Goal: Transaction & Acquisition: Purchase product/service

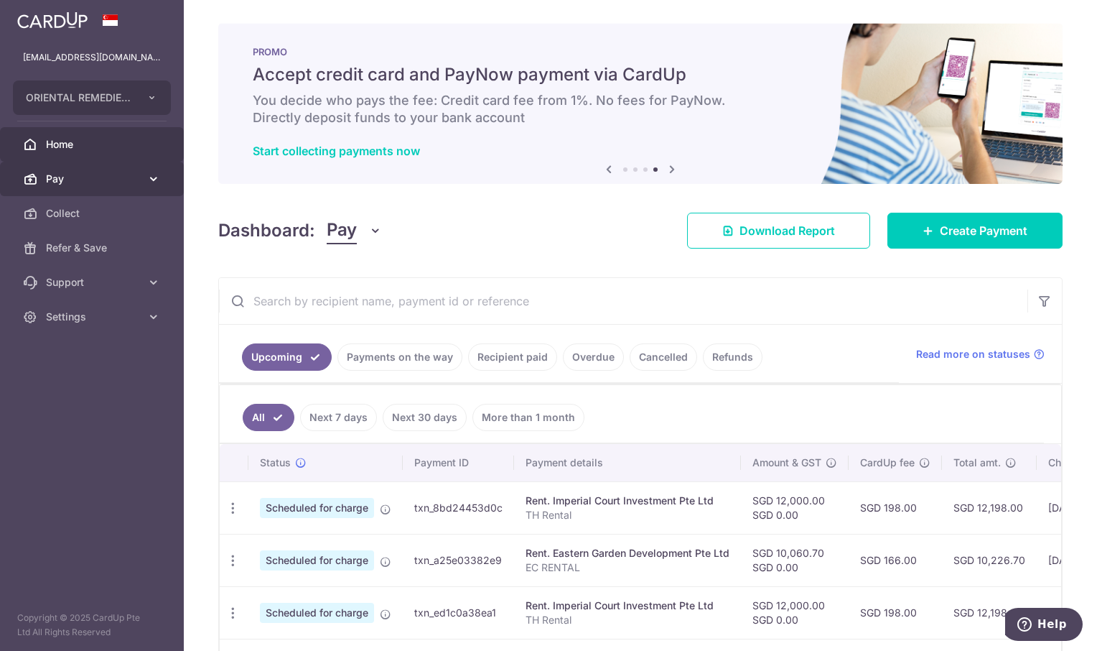
click at [89, 168] on link "Pay" at bounding box center [92, 179] width 184 height 34
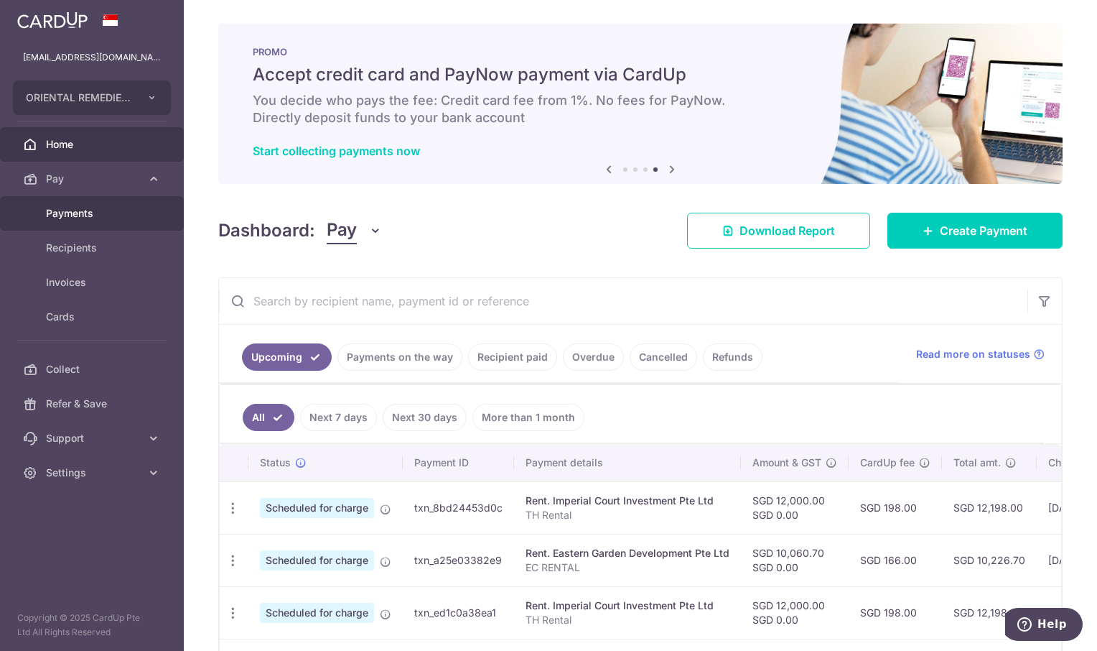
click at [103, 221] on link "Payments" at bounding box center [92, 213] width 184 height 34
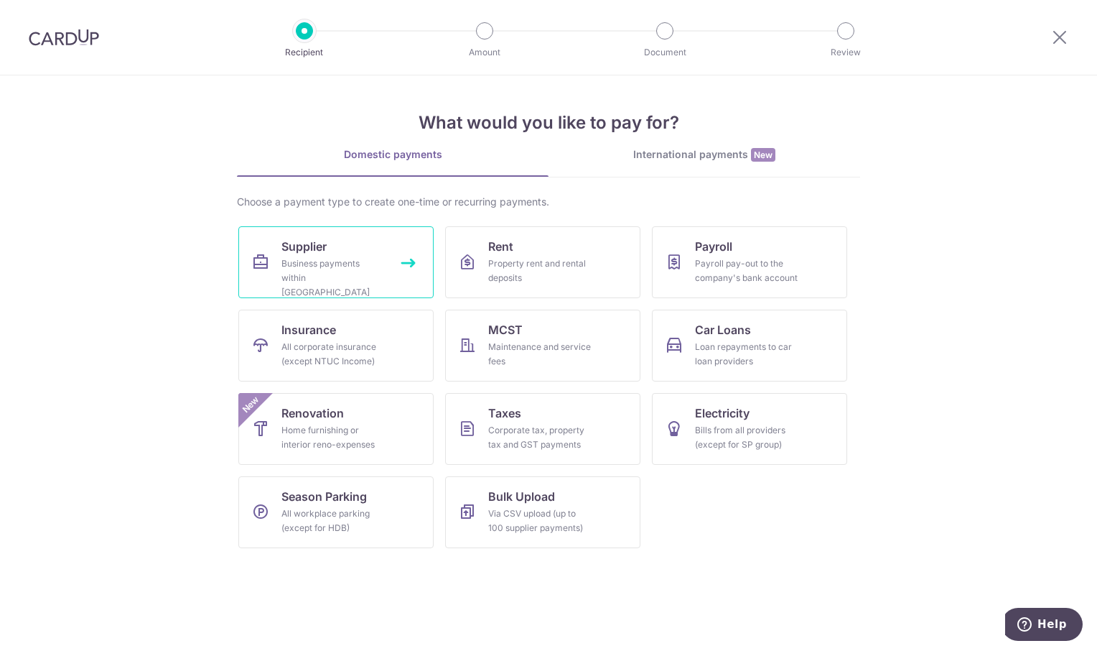
click at [333, 248] on link "Supplier Business payments within Singapore" at bounding box center [335, 262] width 195 height 72
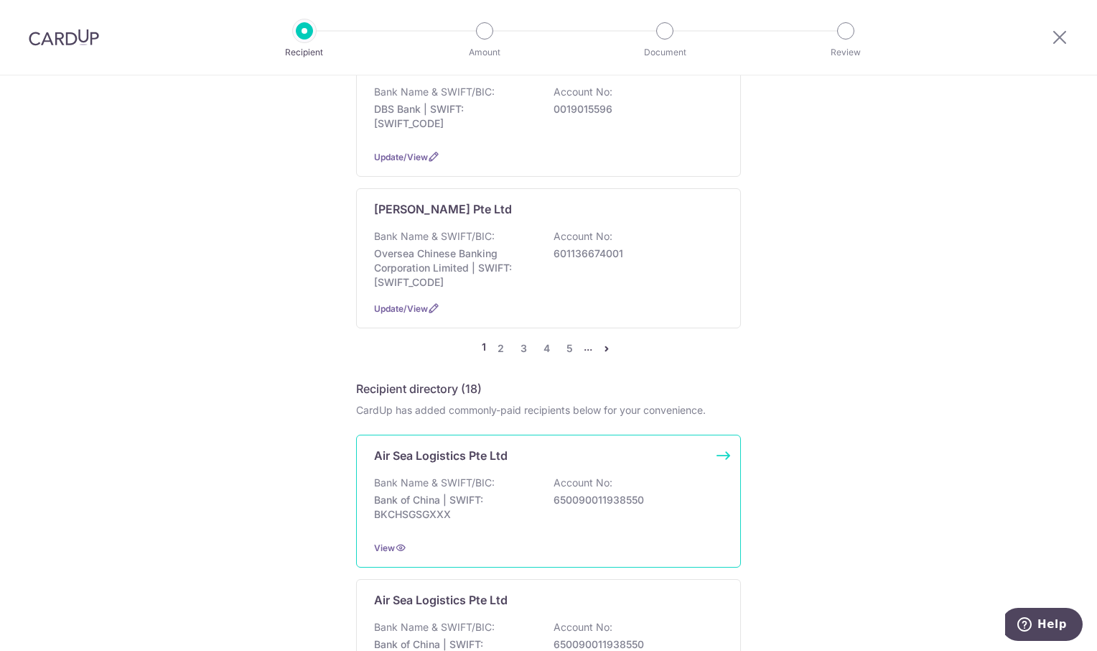
scroll to position [1364, 0]
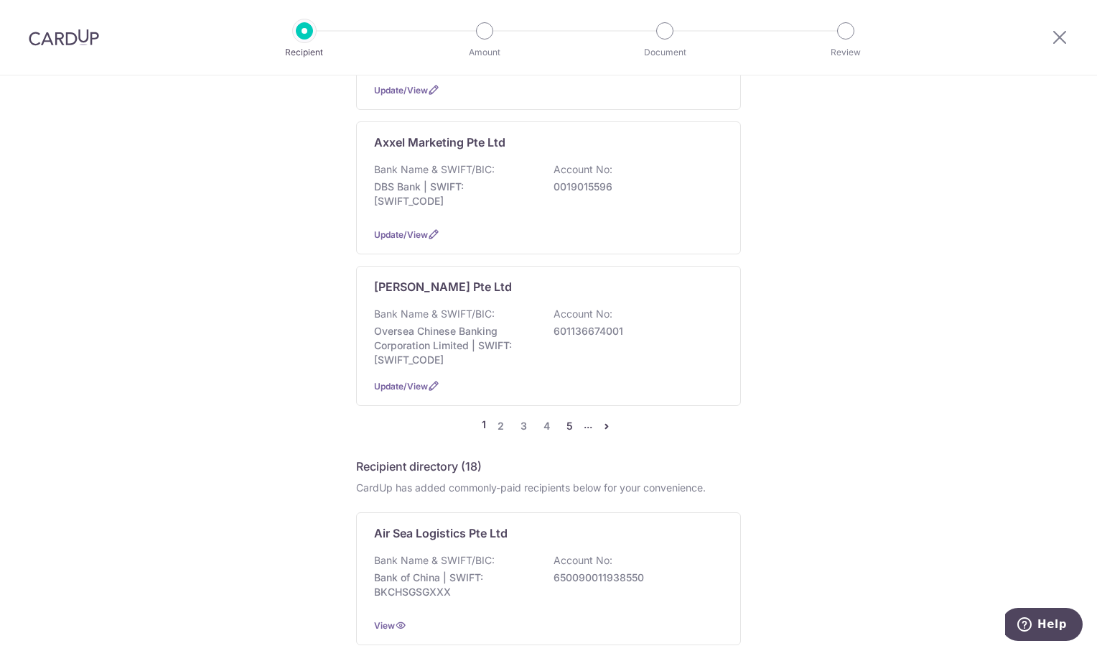
click at [569, 417] on link "5" at bounding box center [569, 425] width 17 height 17
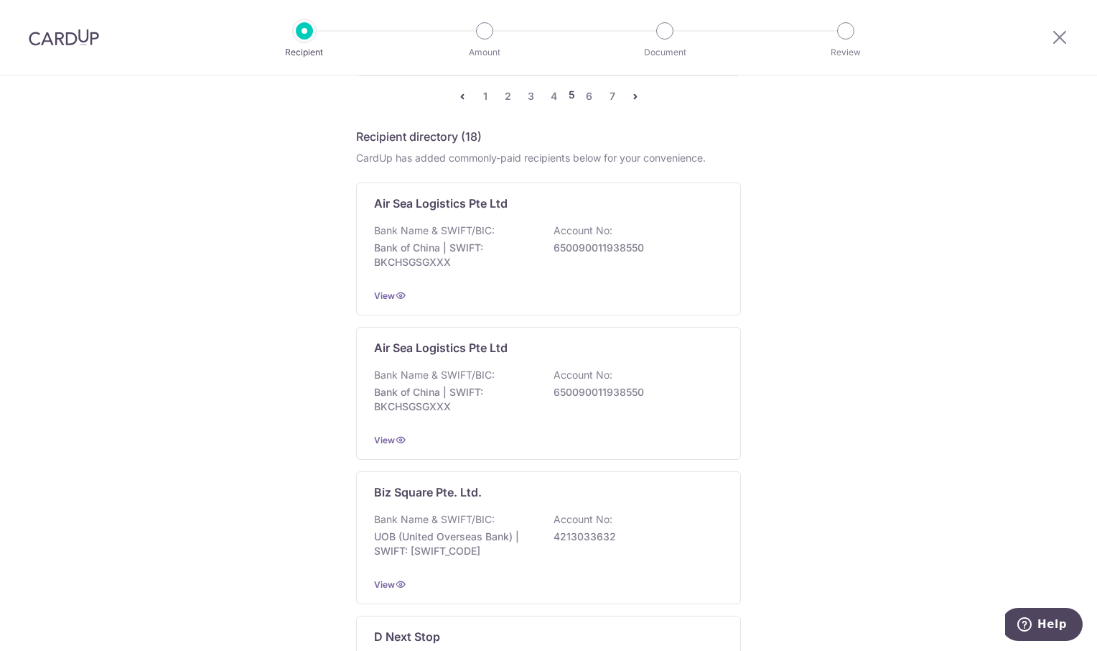
scroll to position [1652, 0]
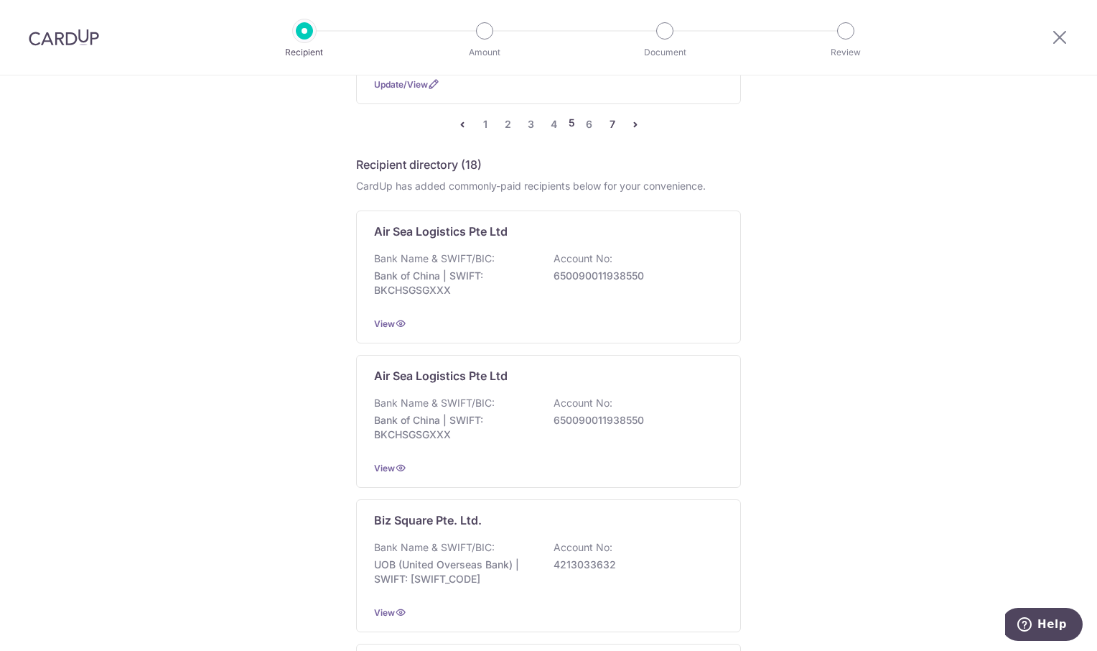
click at [610, 116] on link "7" at bounding box center [612, 124] width 17 height 17
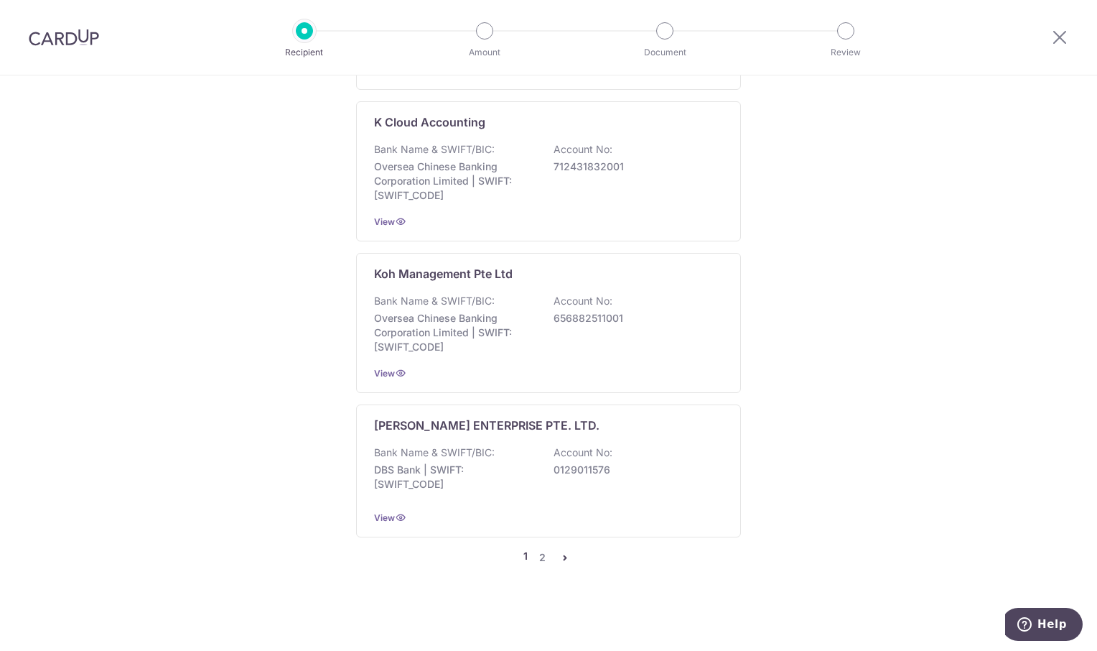
scroll to position [0, 0]
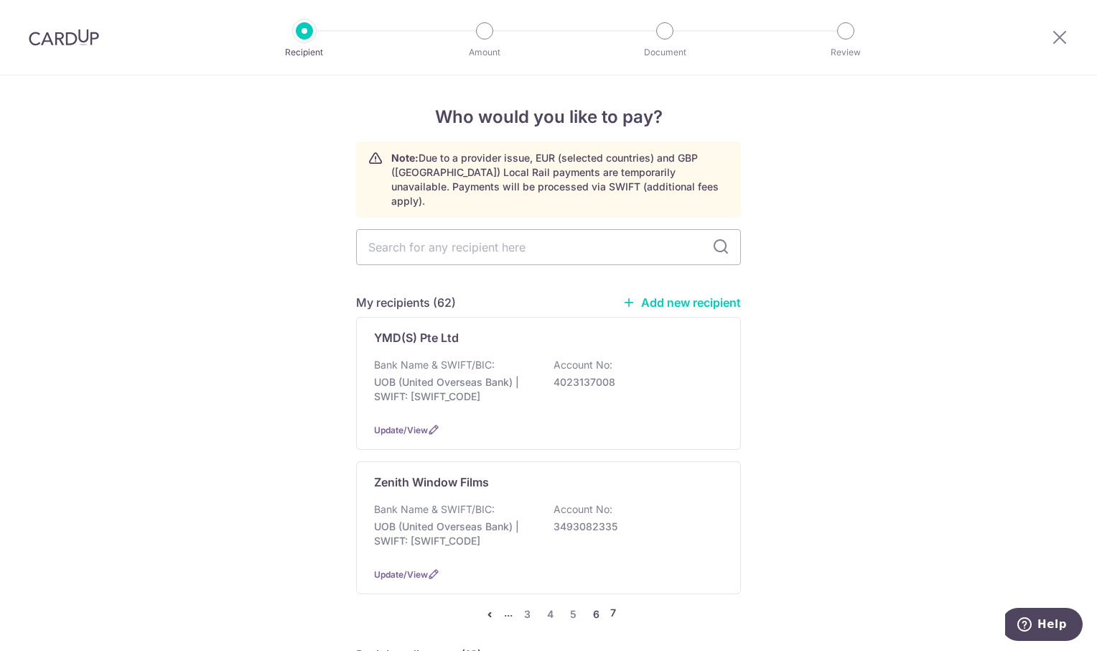
click at [595, 605] on link "6" at bounding box center [595, 613] width 17 height 17
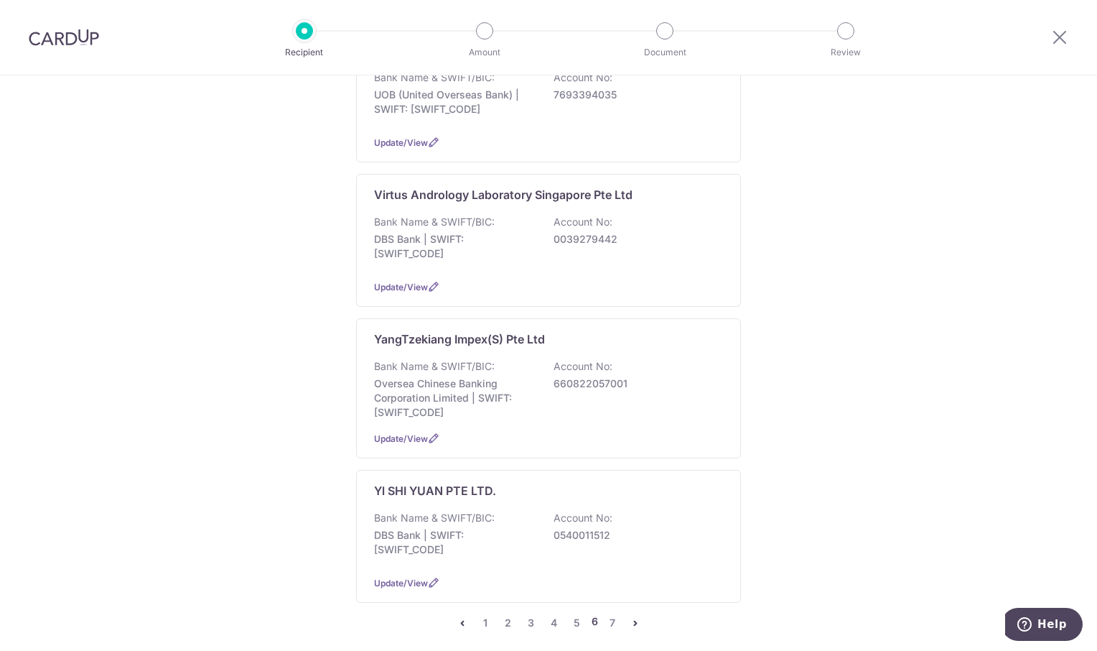
scroll to position [1221, 0]
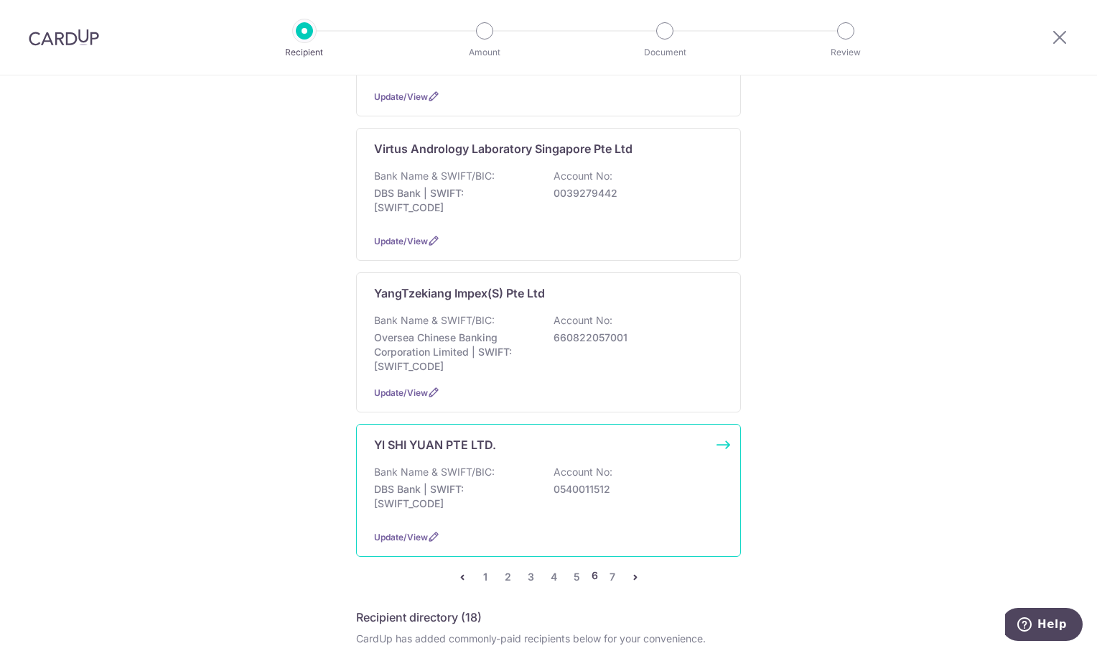
click at [453, 436] on p "Yl SHI YUAN PTE LTD." at bounding box center [435, 444] width 122 height 17
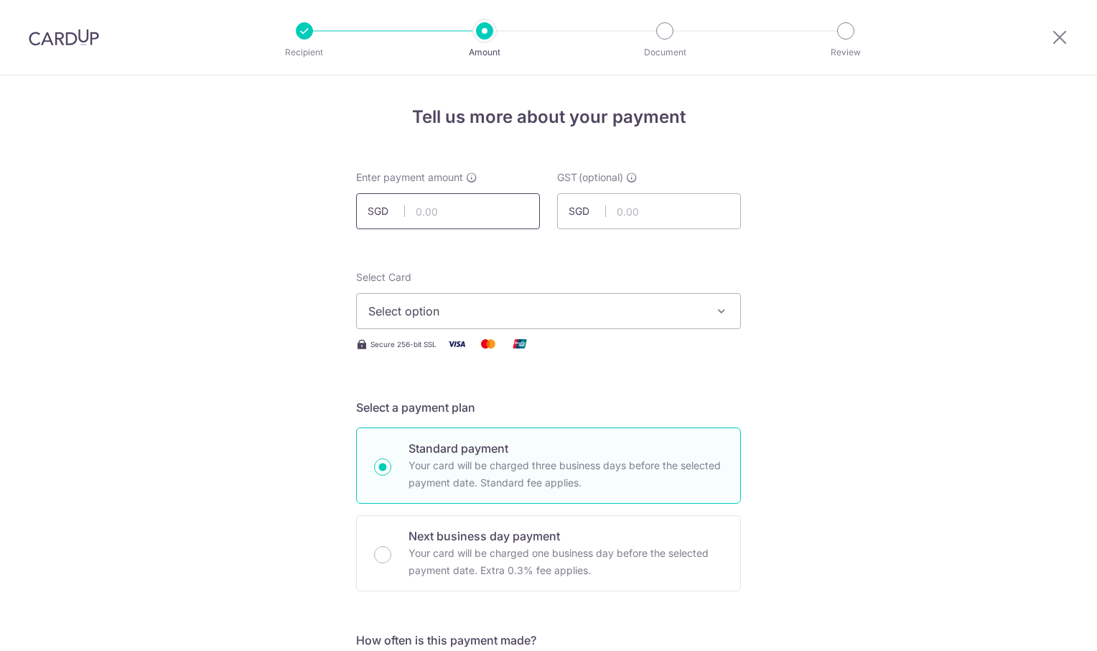
drag, startPoint x: 0, startPoint y: 0, endPoint x: 427, endPoint y: 220, distance: 480.1
click at [427, 219] on input "text" at bounding box center [448, 211] width 184 height 36
type input "11,696.70"
click at [716, 310] on icon "button" at bounding box center [722, 311] width 14 height 14
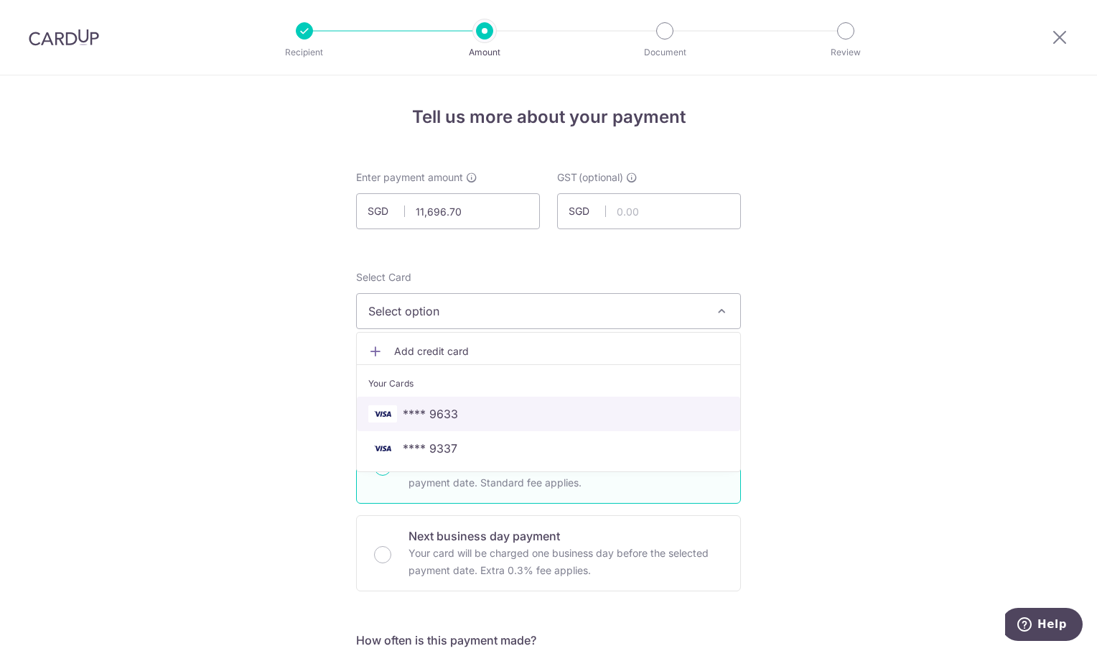
drag, startPoint x: 522, startPoint y: 414, endPoint x: 735, endPoint y: 399, distance: 213.9
click at [523, 414] on span "**** 9633" at bounding box center [548, 413] width 360 height 17
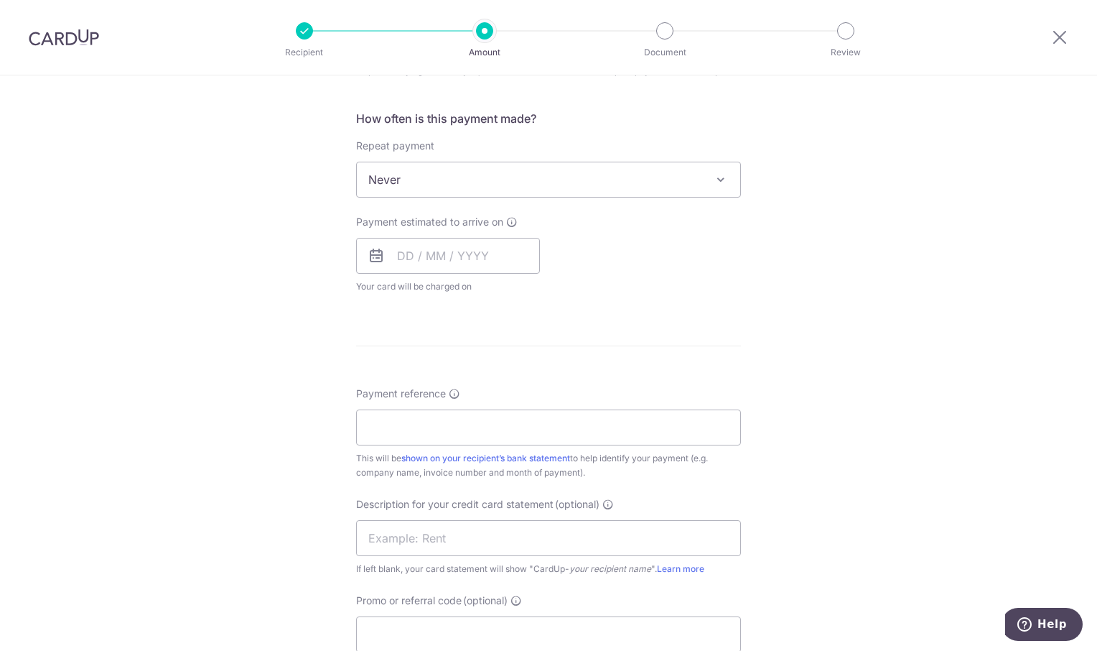
scroll to position [574, 0]
click at [480, 253] on input "text" at bounding box center [448, 254] width 184 height 36
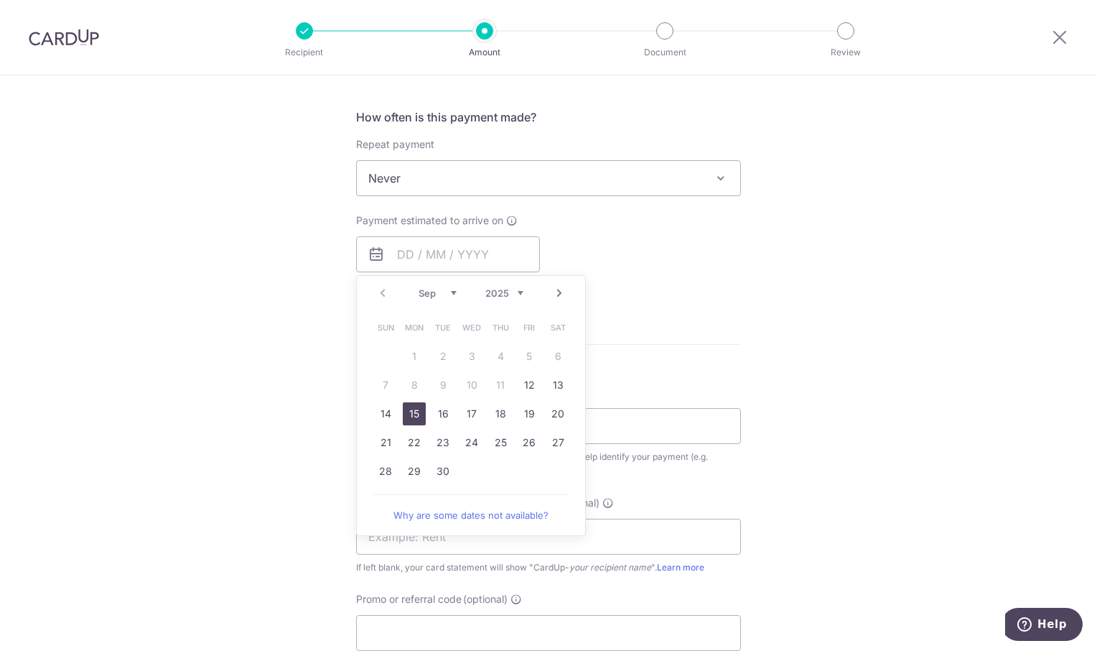
click at [405, 417] on link "15" at bounding box center [414, 413] width 23 height 23
type input "15/09/2025"
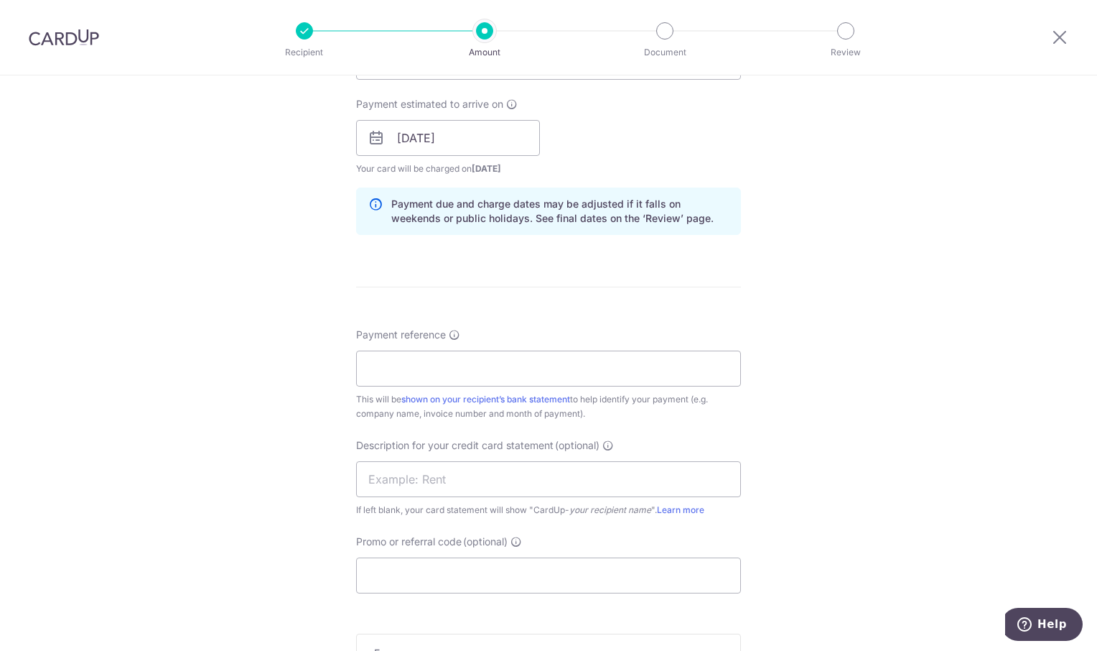
scroll to position [718, 0]
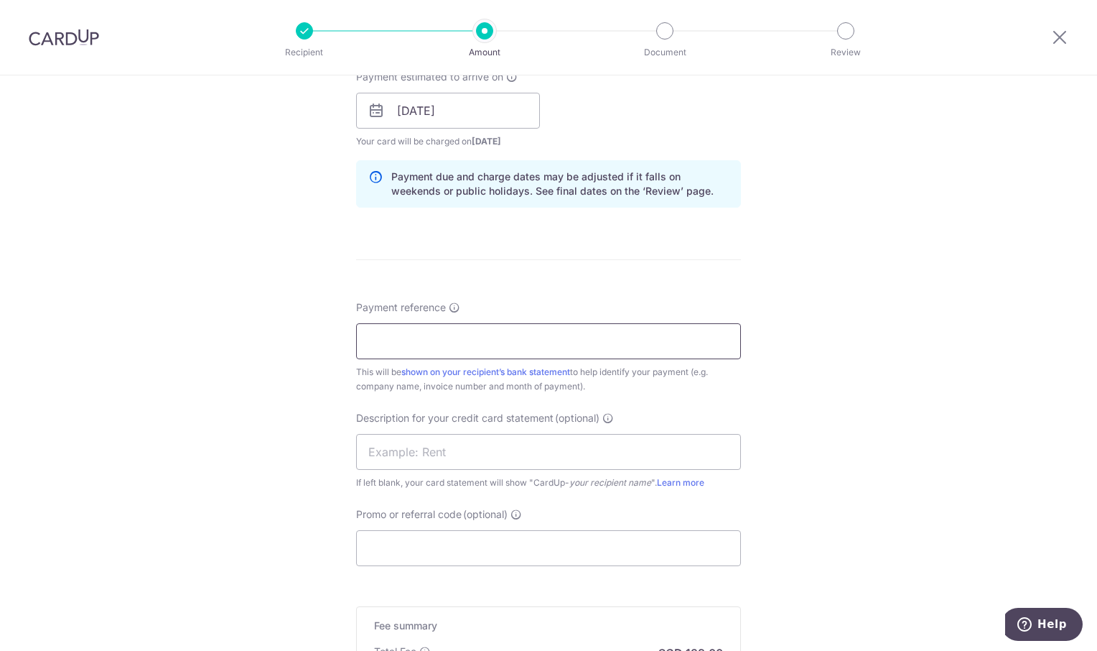
drag, startPoint x: 386, startPoint y: 347, endPoint x: 428, endPoint y: 346, distance: 41.7
click at [386, 347] on input "Payment reference" at bounding box center [548, 341] width 385 height 36
type input "OREC Aug"
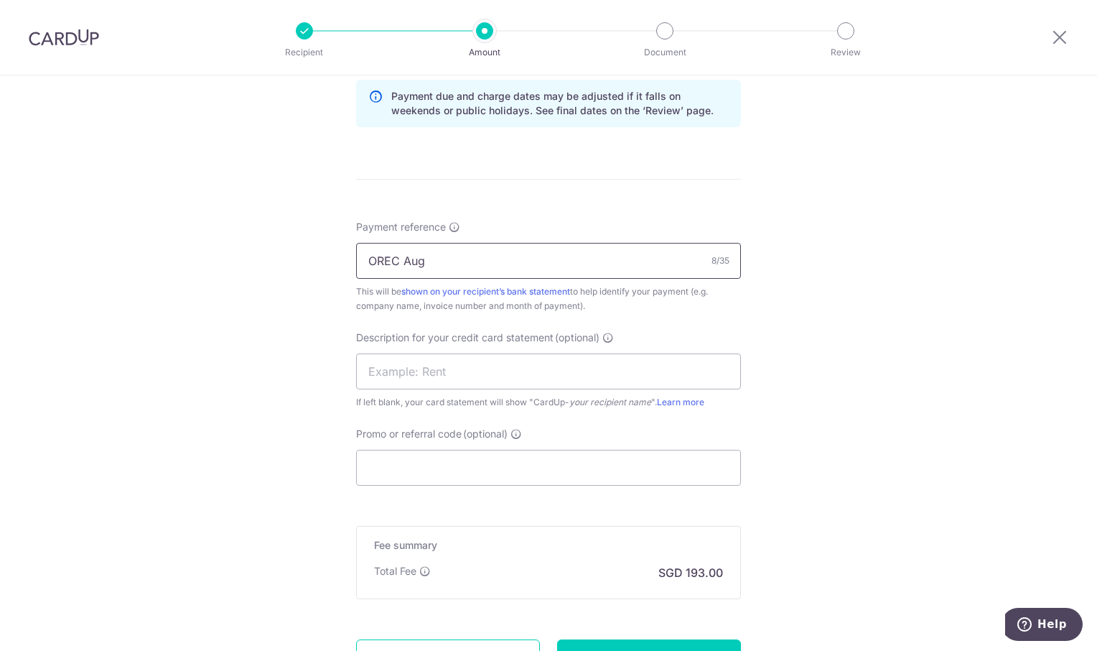
scroll to position [931, 0]
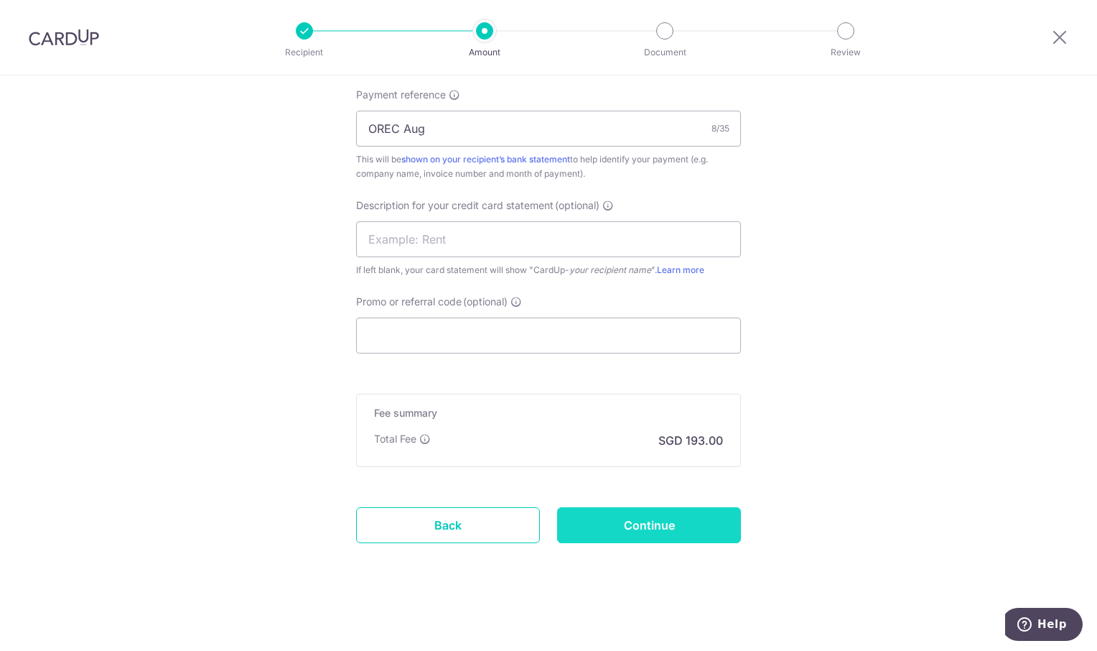
click at [701, 521] on input "Continue" at bounding box center [649, 525] width 184 height 36
type input "Create Schedule"
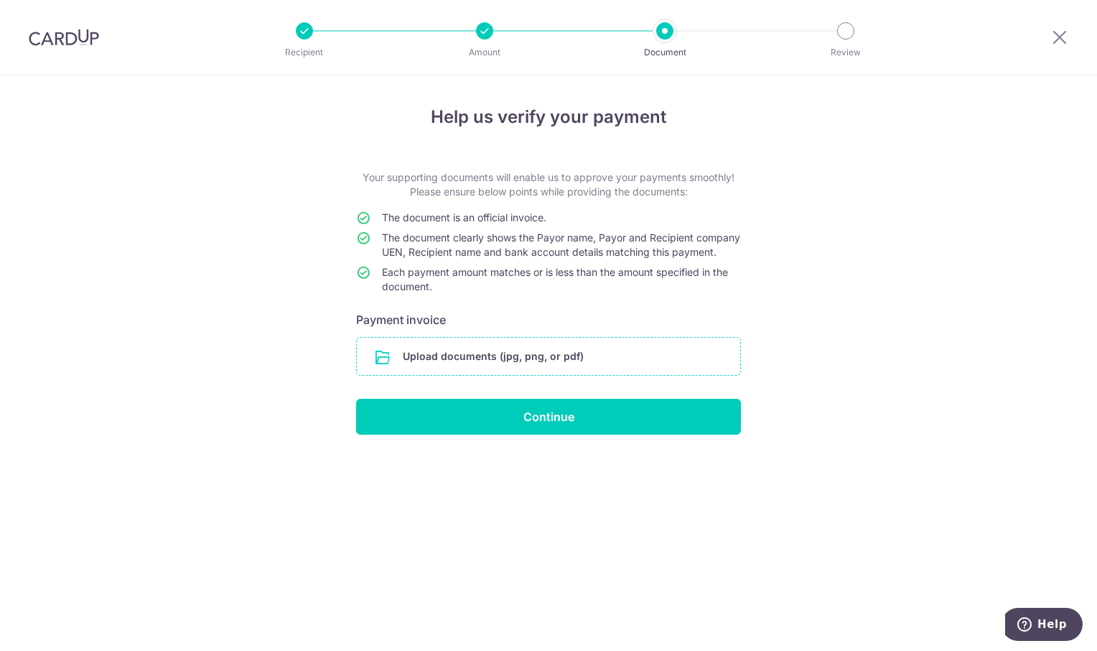
click at [460, 371] on input "file" at bounding box center [548, 356] width 383 height 37
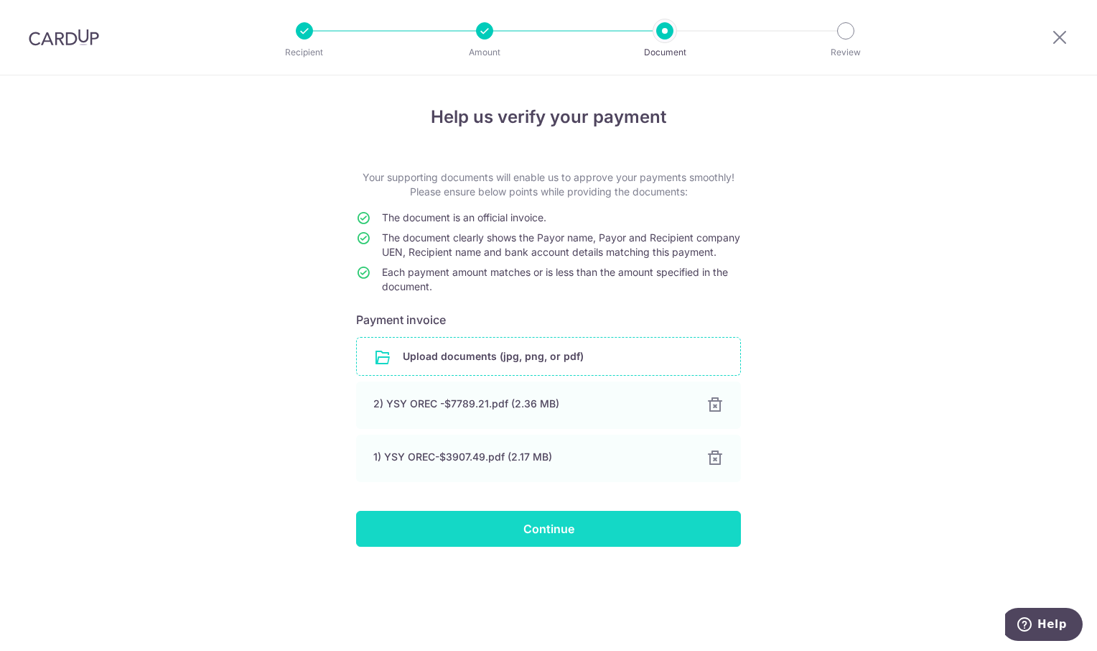
click at [564, 546] on input "Continue" at bounding box center [548, 529] width 385 height 36
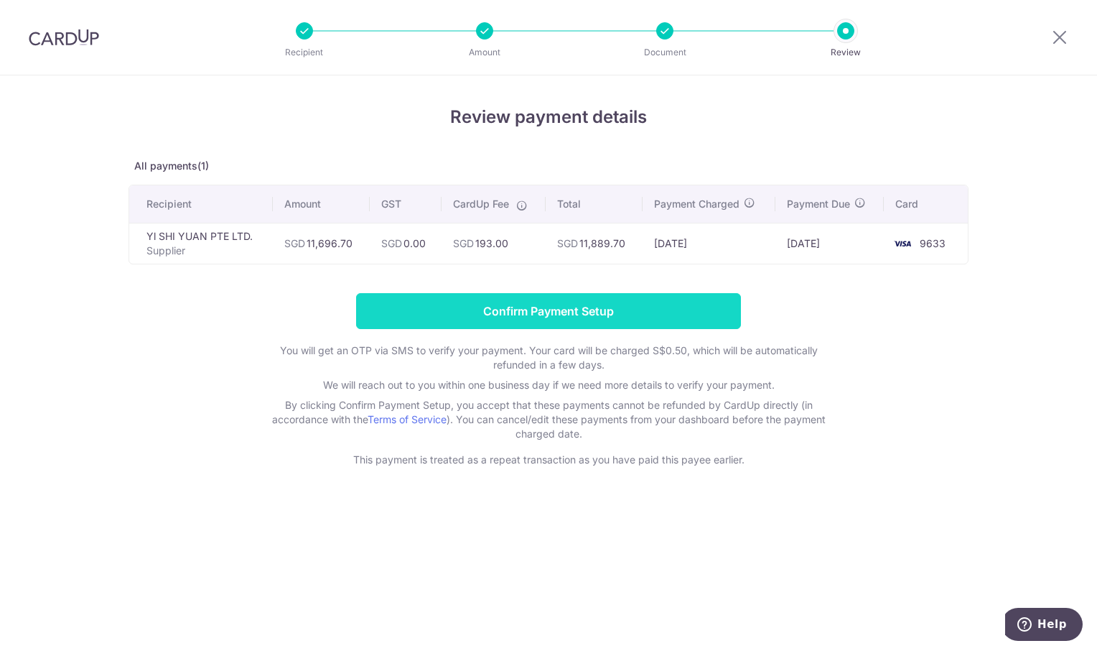
click at [535, 307] on input "Confirm Payment Setup" at bounding box center [548, 311] width 385 height 36
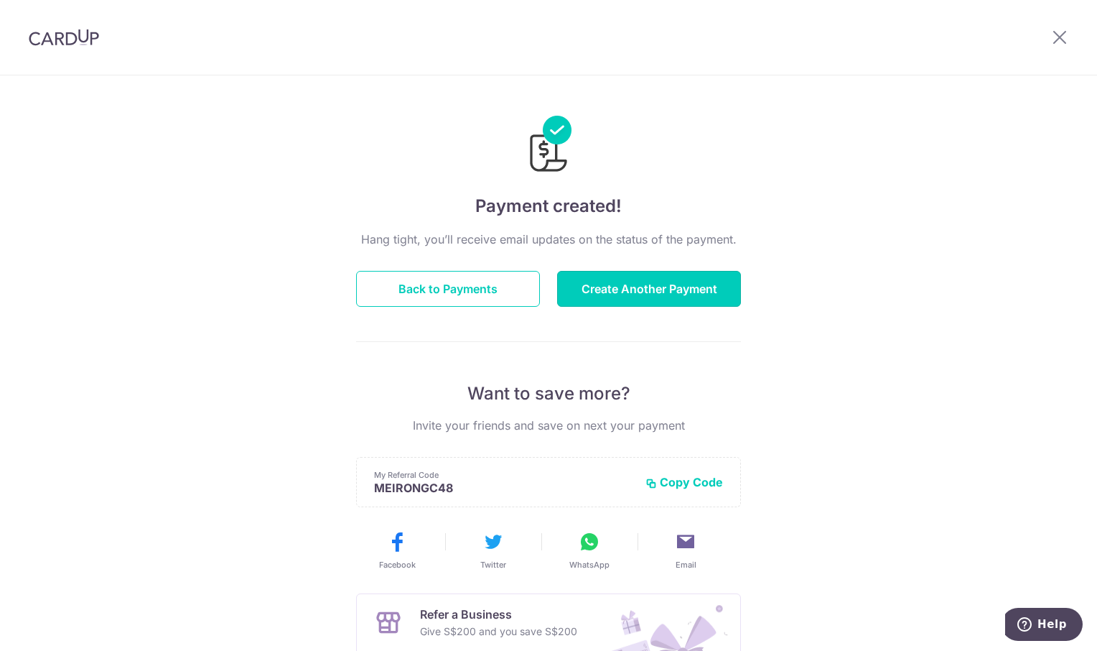
click at [657, 289] on button "Create Another Payment" at bounding box center [649, 289] width 184 height 36
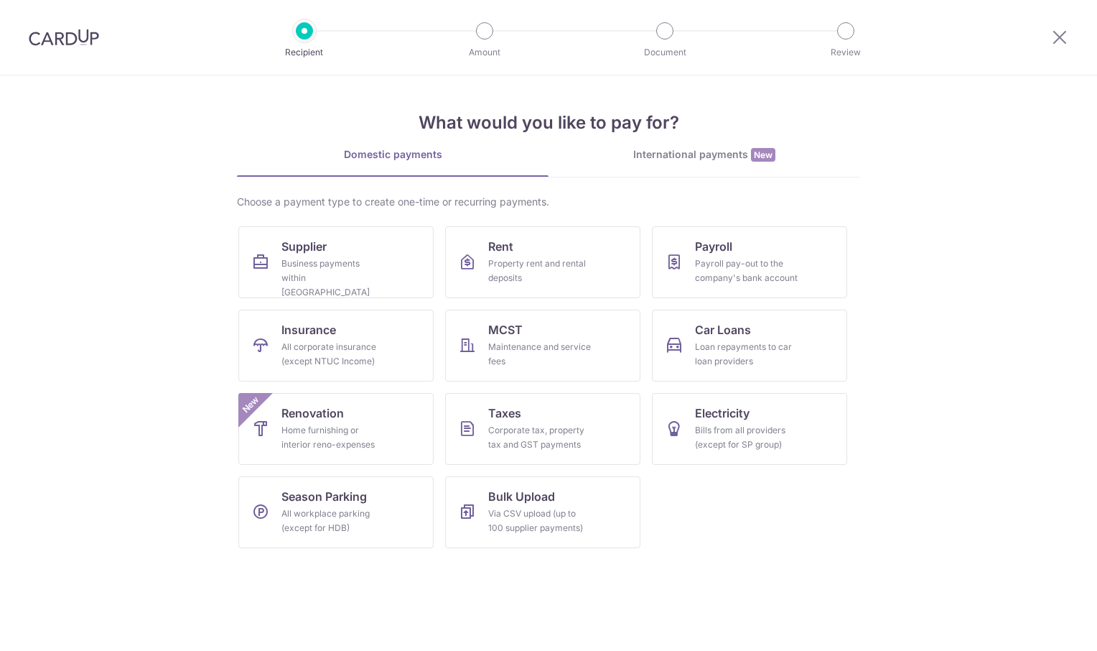
click at [306, 273] on div "Business payments within [GEOGRAPHIC_DATA]" at bounding box center [332, 277] width 103 height 43
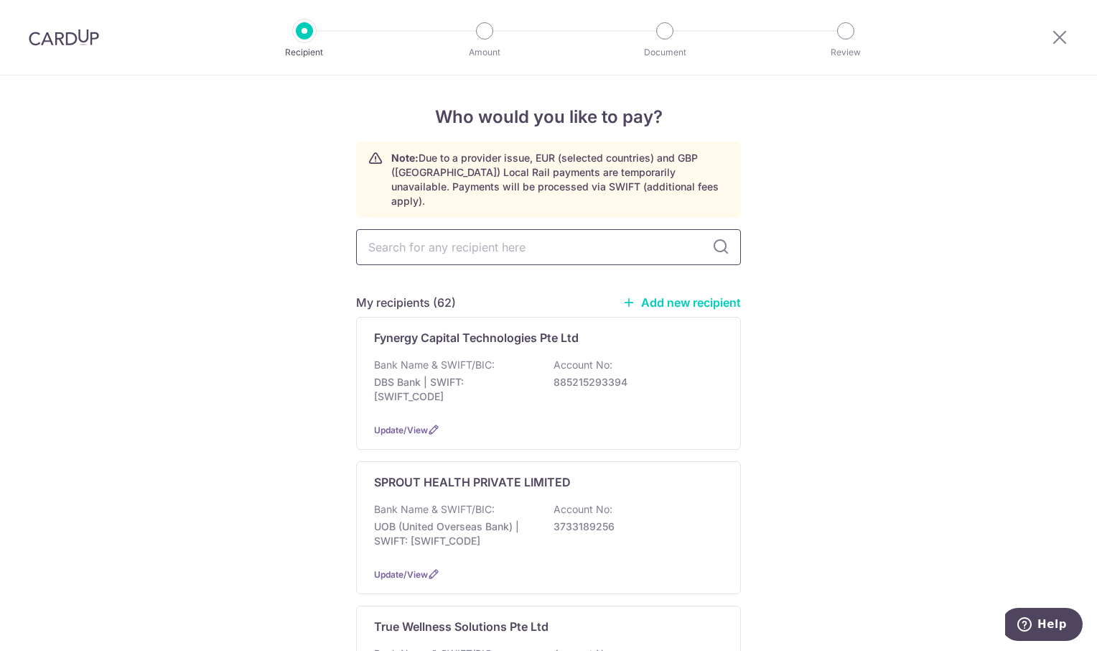
click at [406, 237] on input "text" at bounding box center [548, 247] width 385 height 36
type input "sun ten"
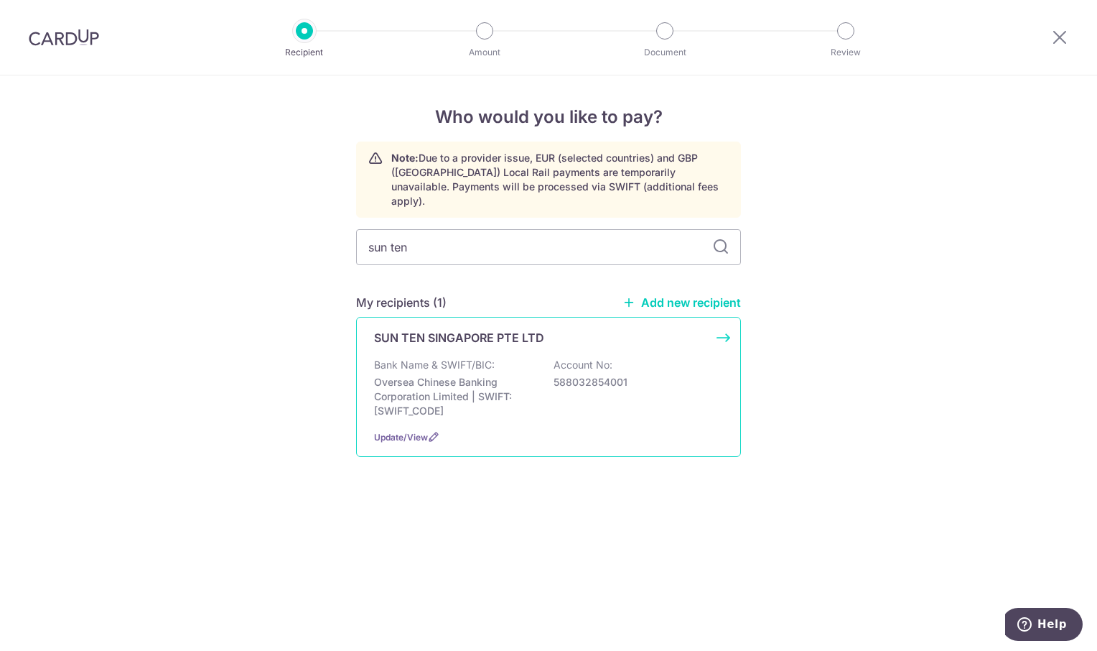
click at [427, 336] on div "SUN TEN SINGAPORE PTE LTD Bank Name & SWIFT/BIC: Oversea Chinese Banking Corpor…" at bounding box center [548, 387] width 385 height 140
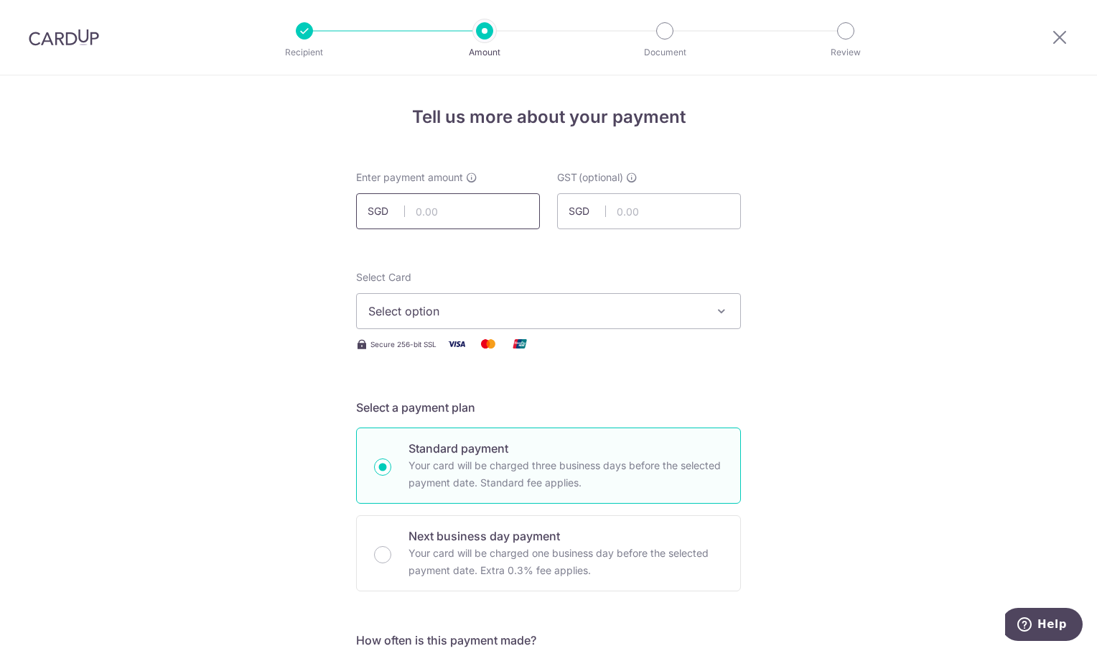
click at [432, 211] on input "text" at bounding box center [448, 211] width 184 height 36
type input "215.38"
drag, startPoint x: 809, startPoint y: 245, endPoint x: 802, endPoint y: 254, distance: 11.8
click at [720, 305] on icon "button" at bounding box center [722, 311] width 14 height 14
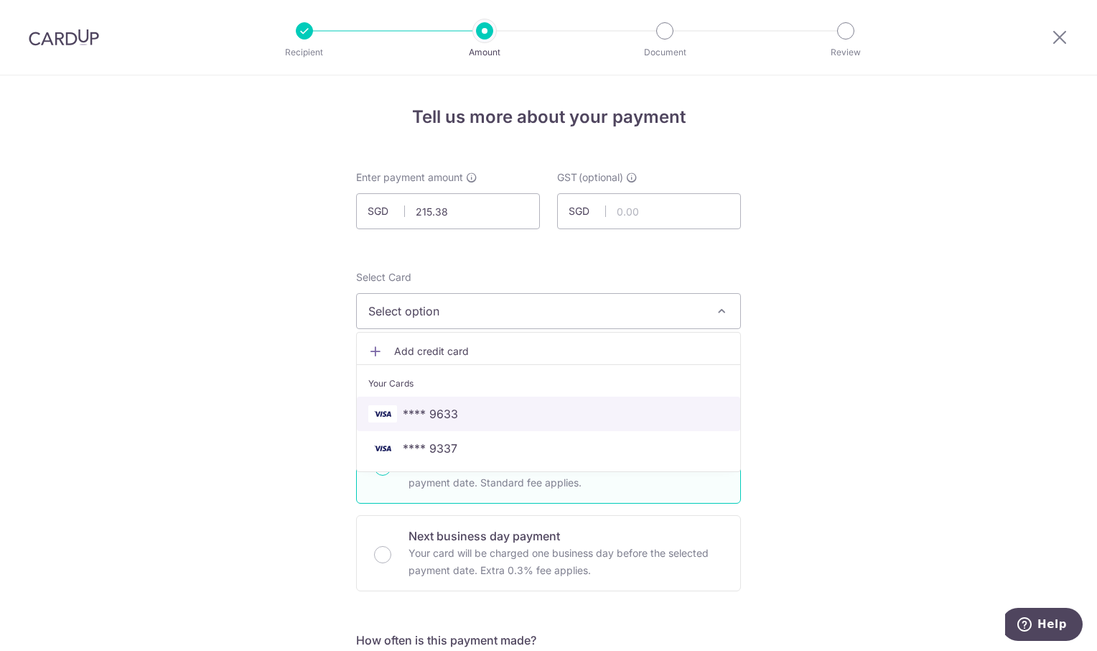
click at [523, 417] on span "**** 9633" at bounding box center [548, 413] width 360 height 17
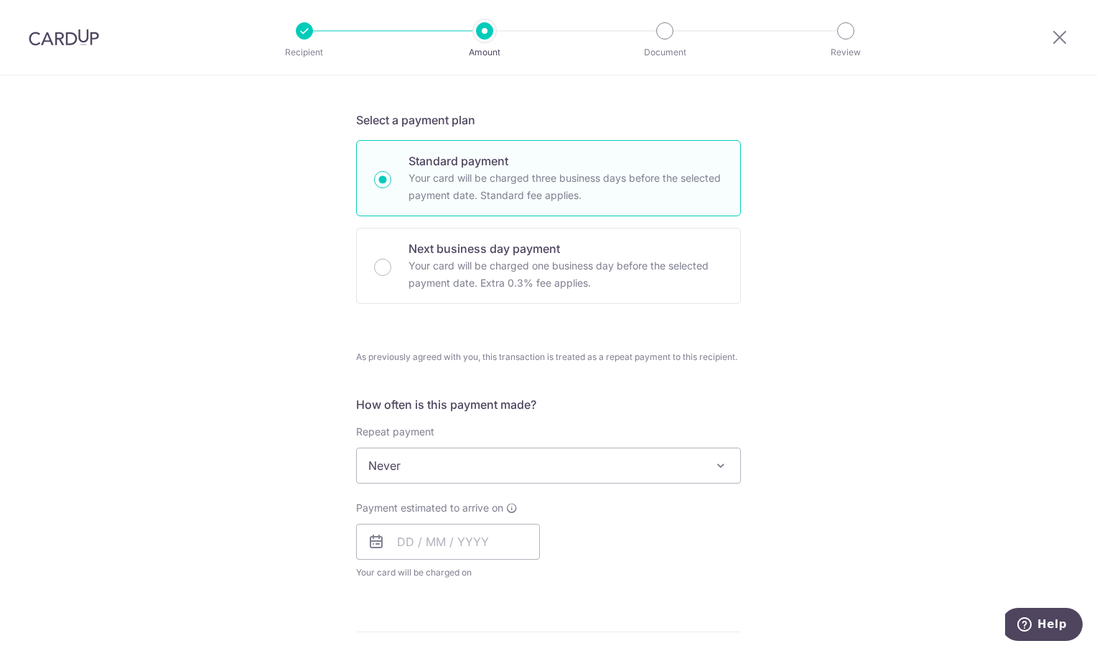
scroll to position [503, 0]
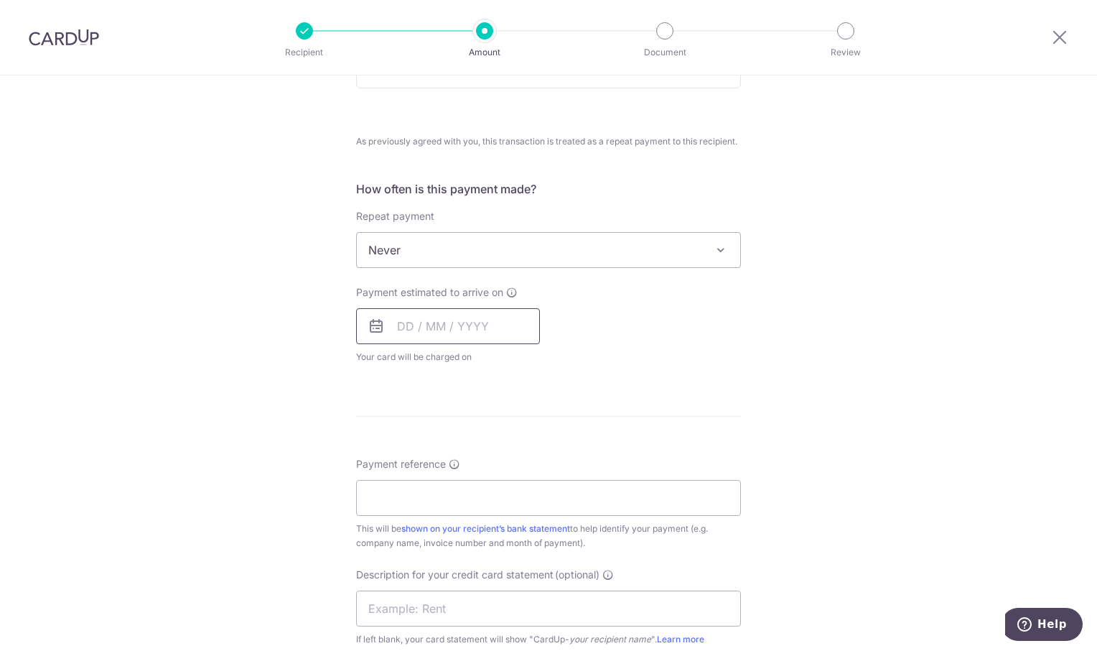
drag, startPoint x: 486, startPoint y: 321, endPoint x: 504, endPoint y: 340, distance: 26.4
click at [488, 321] on input "text" at bounding box center [448, 326] width 184 height 36
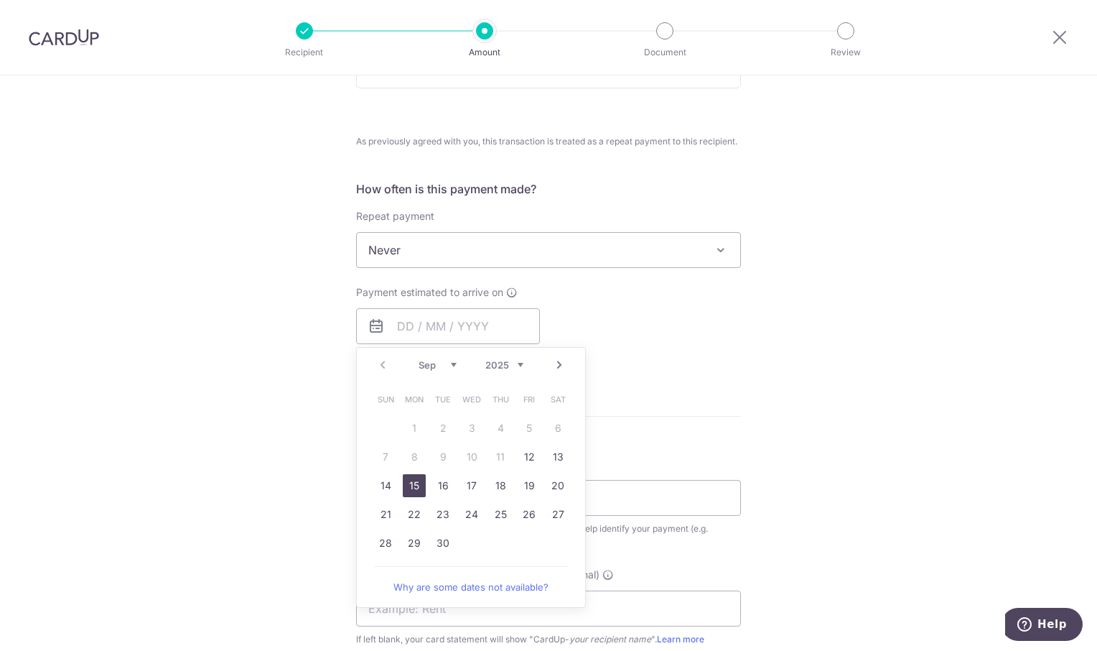
click at [409, 488] on link "15" at bounding box center [414, 485] width 23 height 23
type input "15/09/2025"
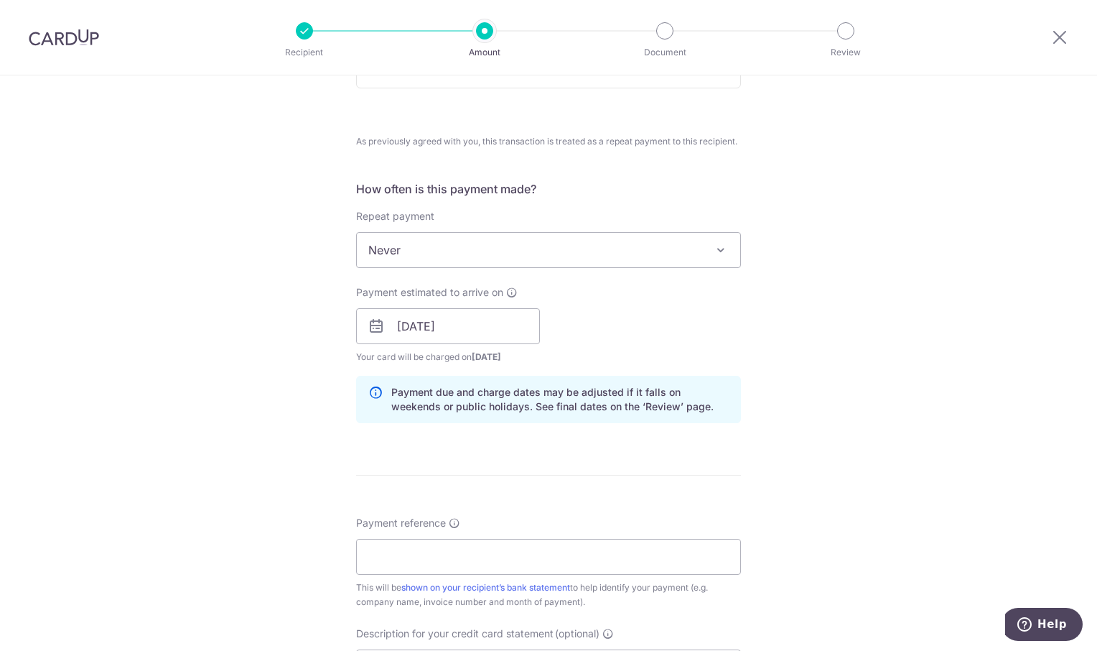
scroll to position [790, 0]
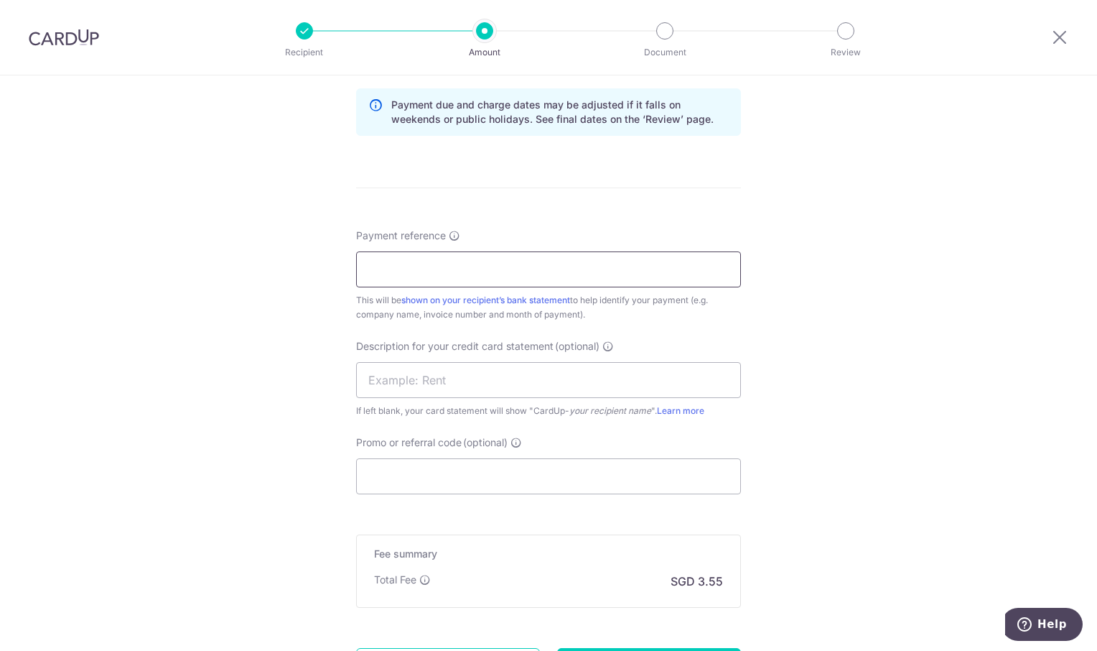
click at [460, 266] on input "Payment reference" at bounding box center [548, 269] width 385 height 36
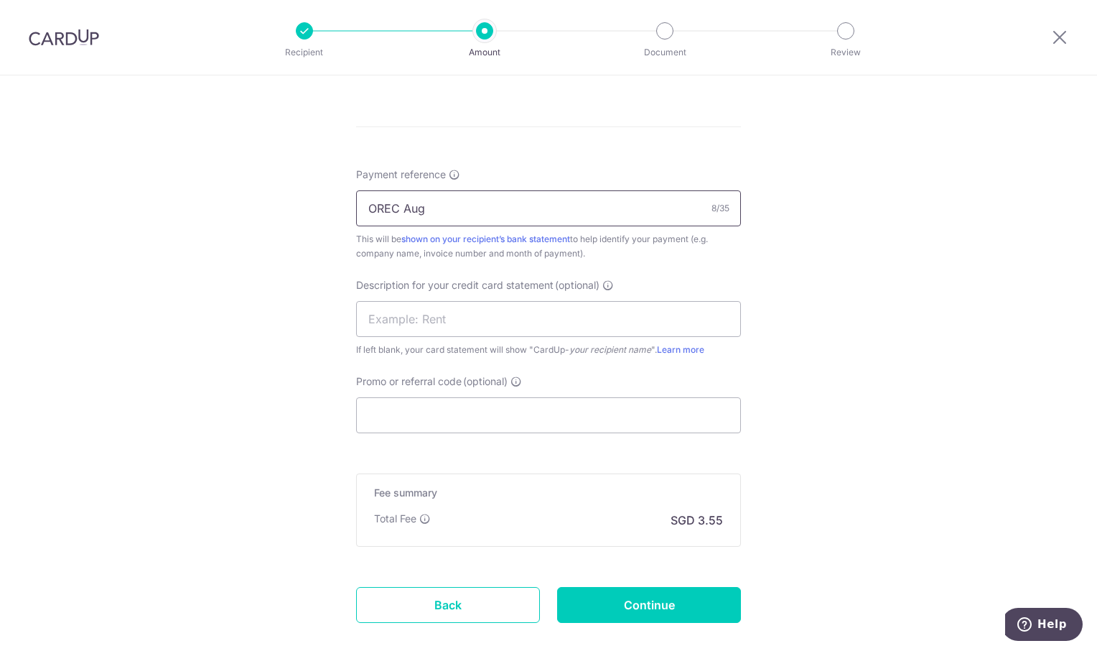
scroll to position [931, 0]
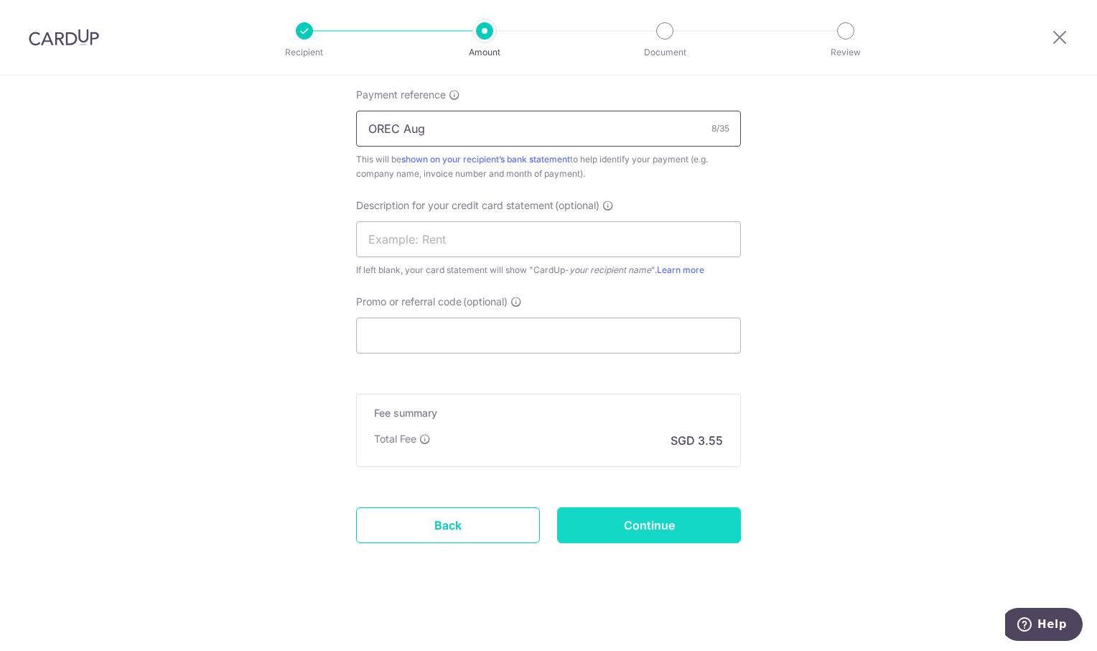
type input "OREC Aug"
drag, startPoint x: 692, startPoint y: 518, endPoint x: 1073, endPoint y: 358, distance: 413.3
click at [694, 516] on input "Continue" at bounding box center [649, 525] width 184 height 36
type input "Create Schedule"
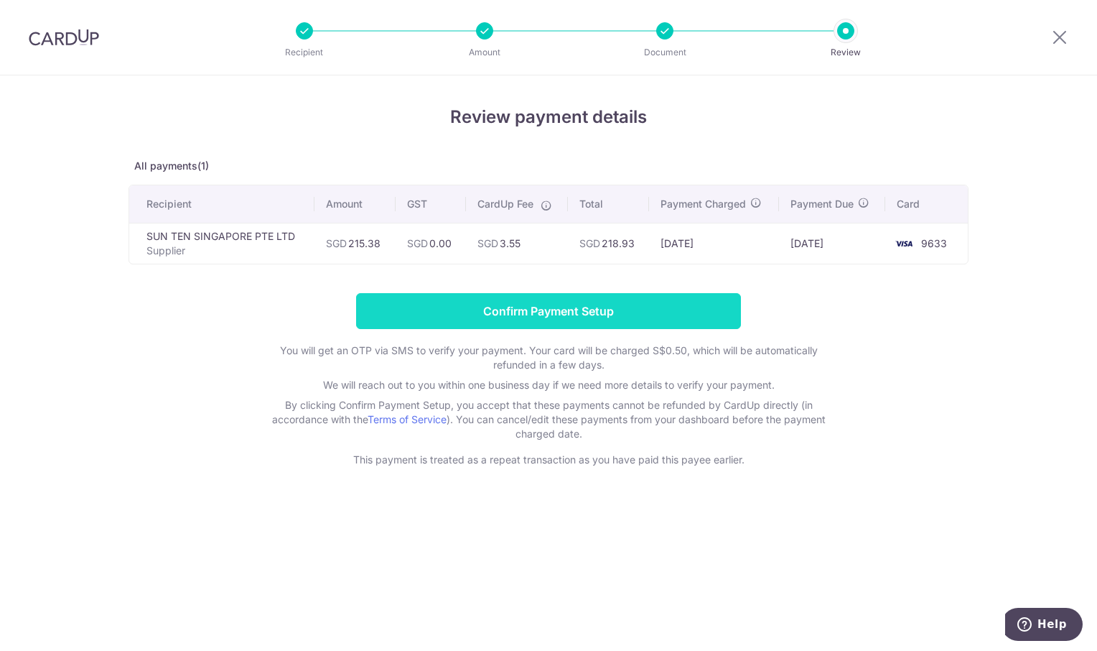
click at [560, 312] on input "Confirm Payment Setup" at bounding box center [548, 311] width 385 height 36
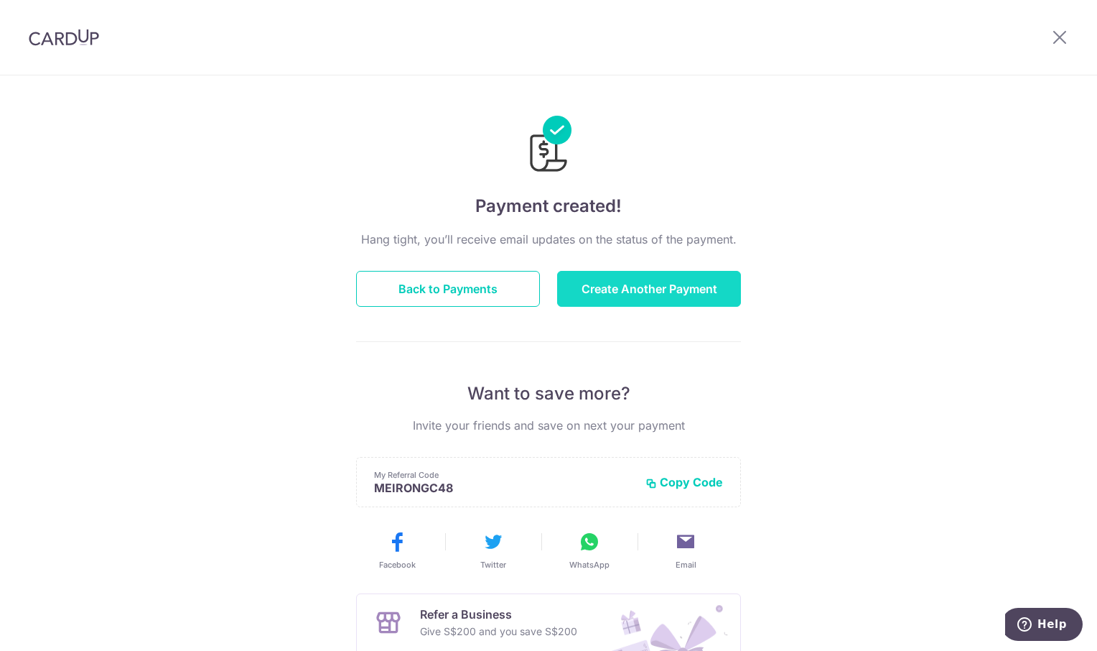
click at [629, 291] on button "Create Another Payment" at bounding box center [649, 289] width 184 height 36
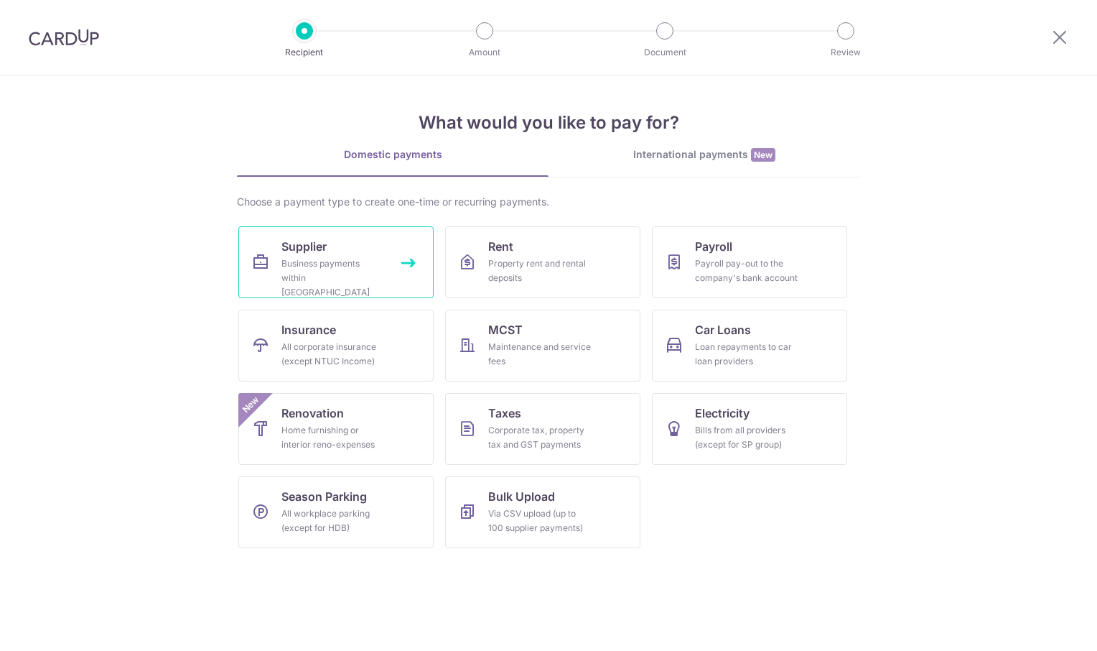
click at [386, 262] on link "Supplier Business payments within [GEOGRAPHIC_DATA]" at bounding box center [335, 262] width 195 height 72
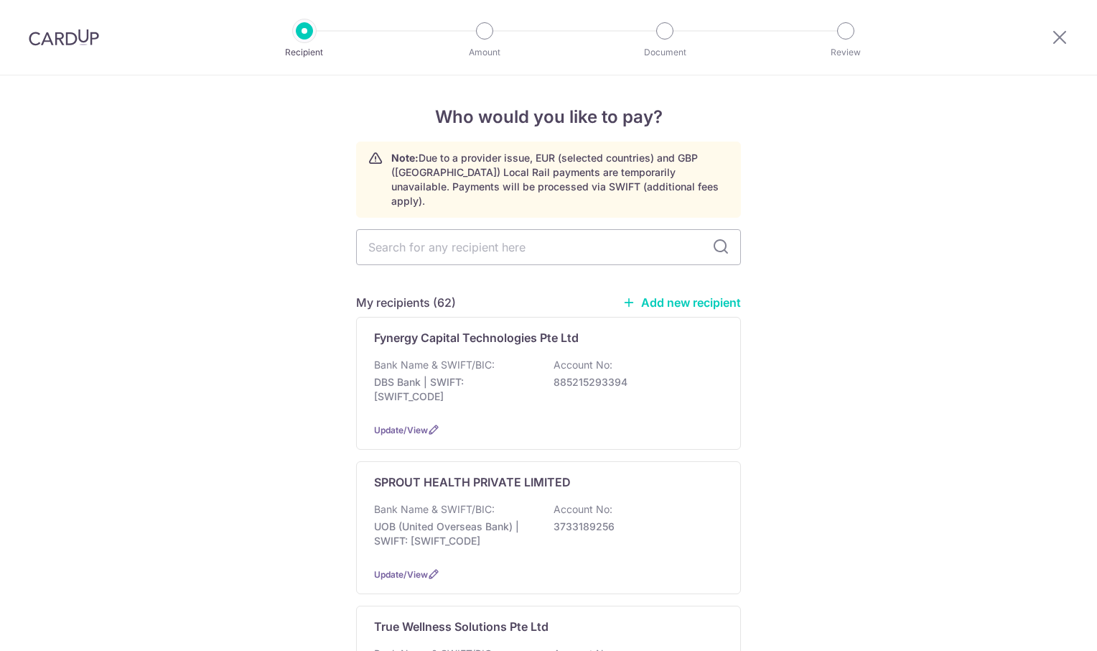
click at [465, 241] on input "text" at bounding box center [548, 247] width 385 height 36
type input "kinhong"
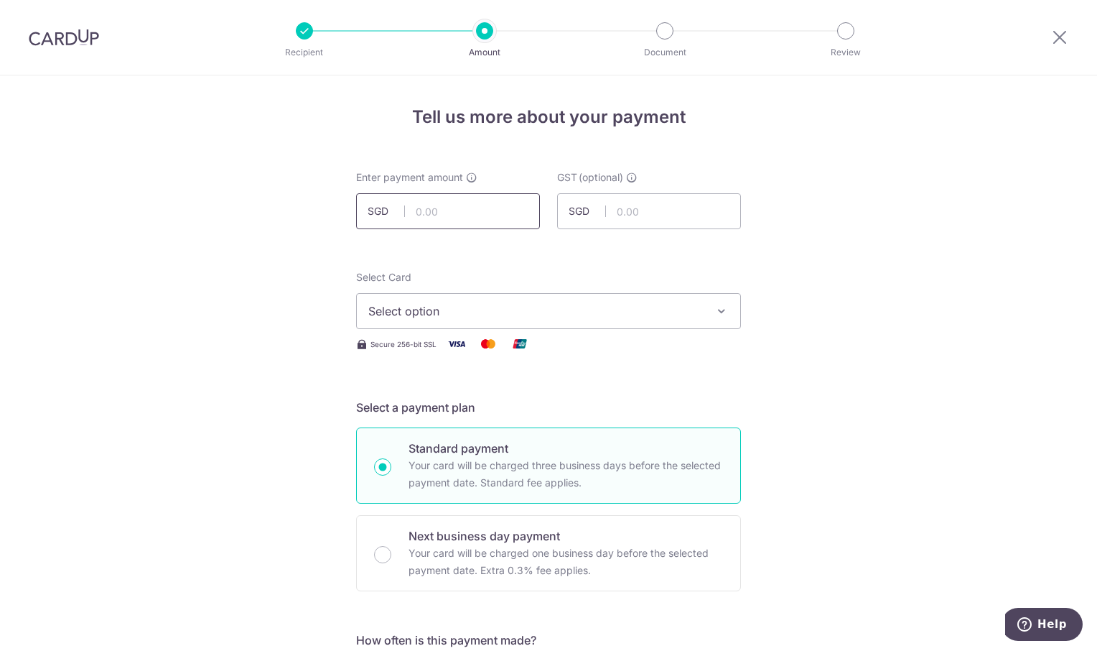
click at [434, 208] on input "text" at bounding box center [448, 211] width 184 height 36
type input "845.84"
click at [716, 311] on icon "button" at bounding box center [722, 311] width 14 height 14
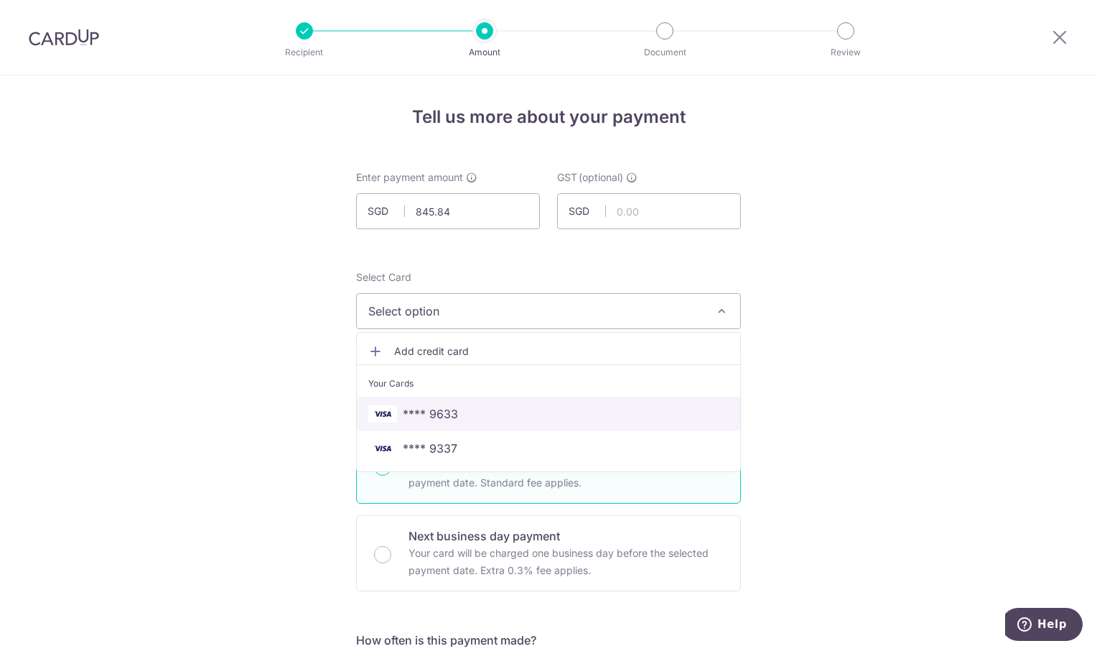
click at [481, 429] on link "**** 9633" at bounding box center [548, 413] width 383 height 34
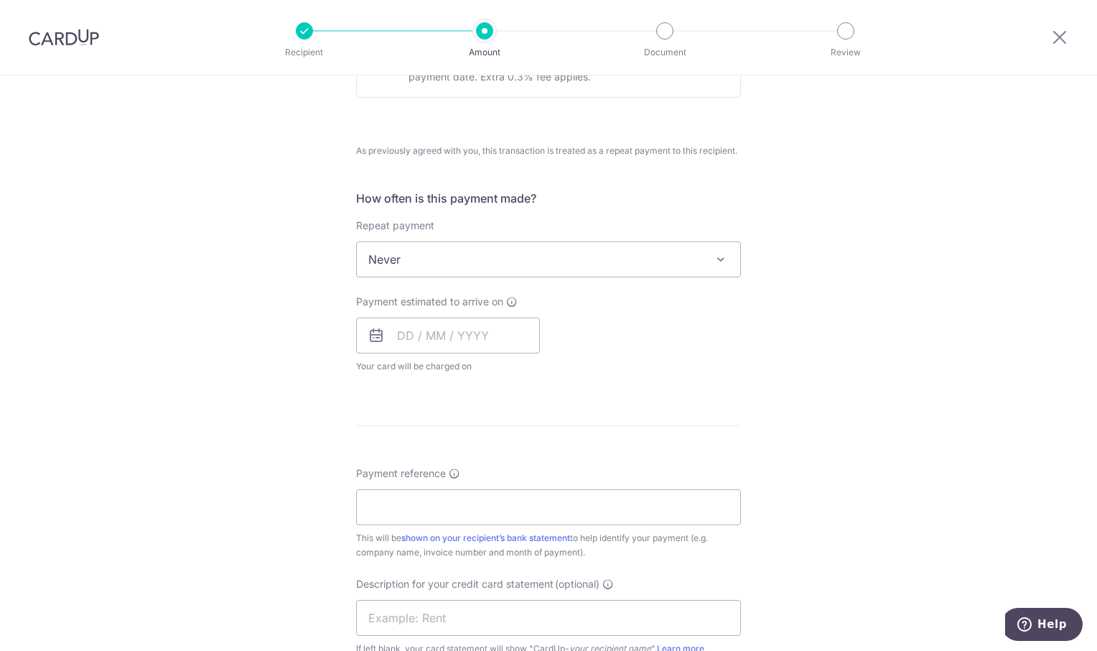
scroll to position [574, 0]
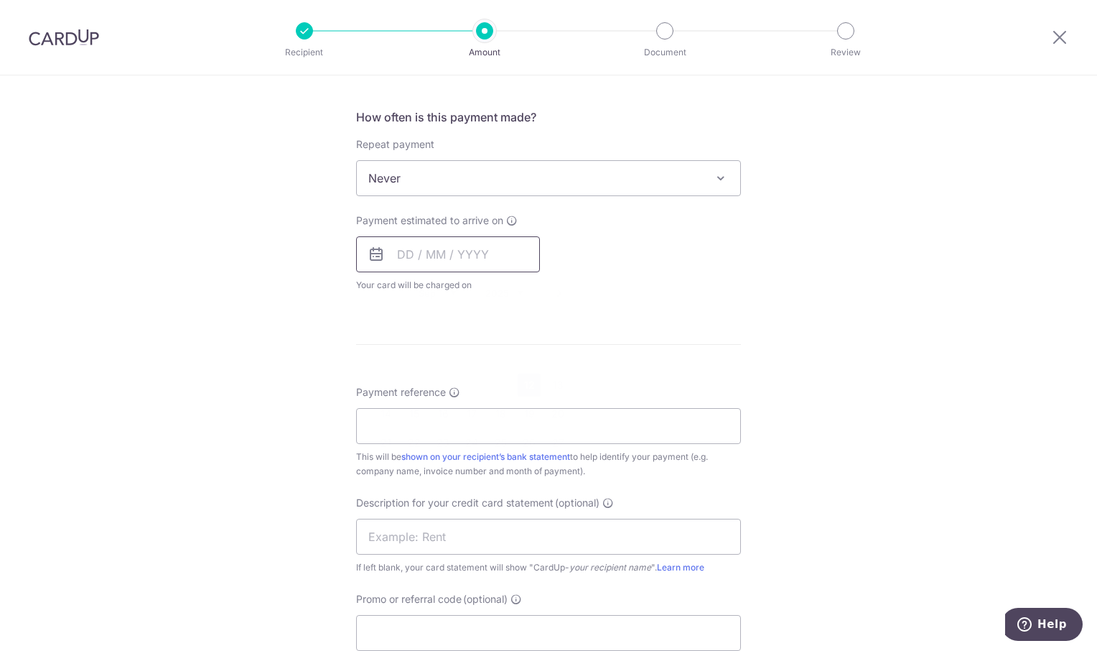
click at [463, 255] on input "text" at bounding box center [448, 254] width 184 height 36
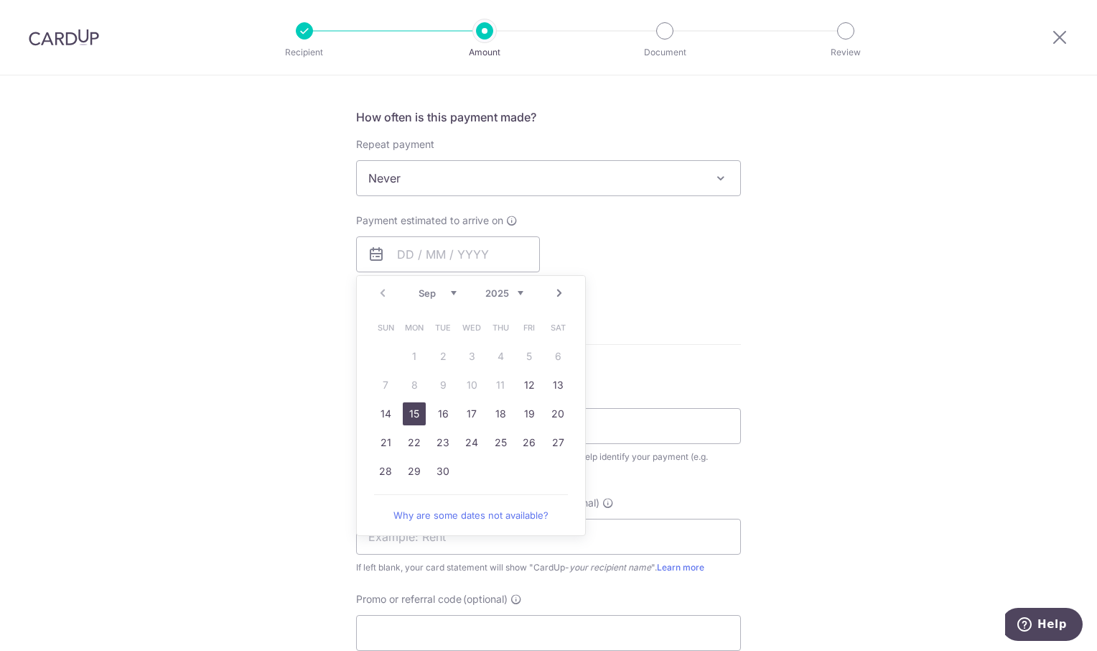
click at [410, 416] on link "15" at bounding box center [414, 413] width 23 height 23
type input "[DATE]"
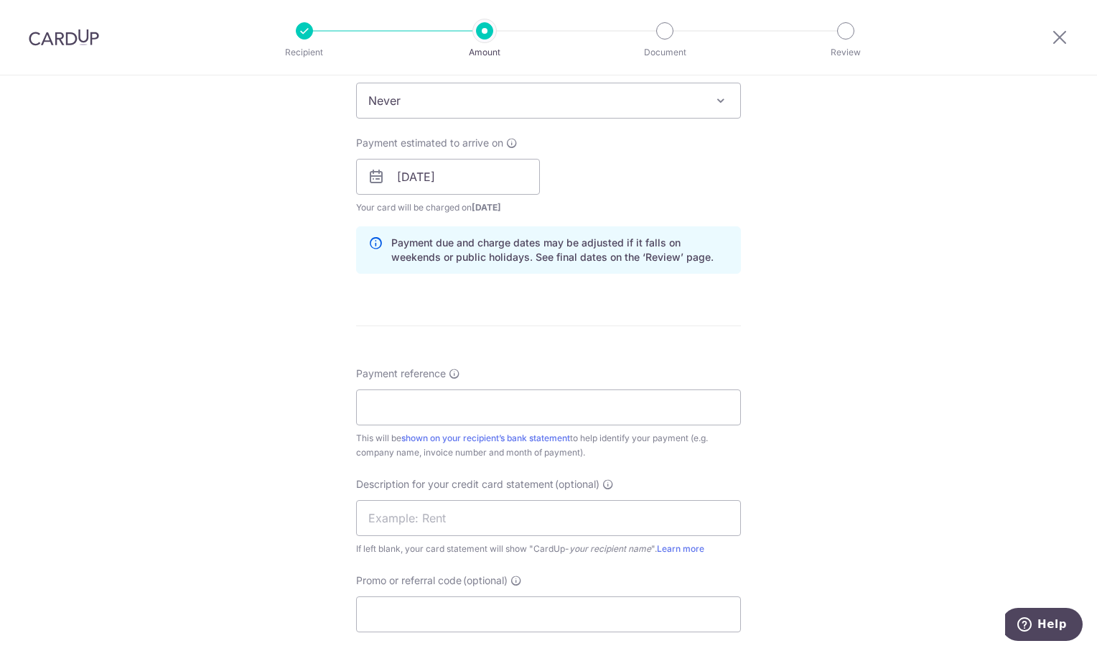
scroll to position [790, 0]
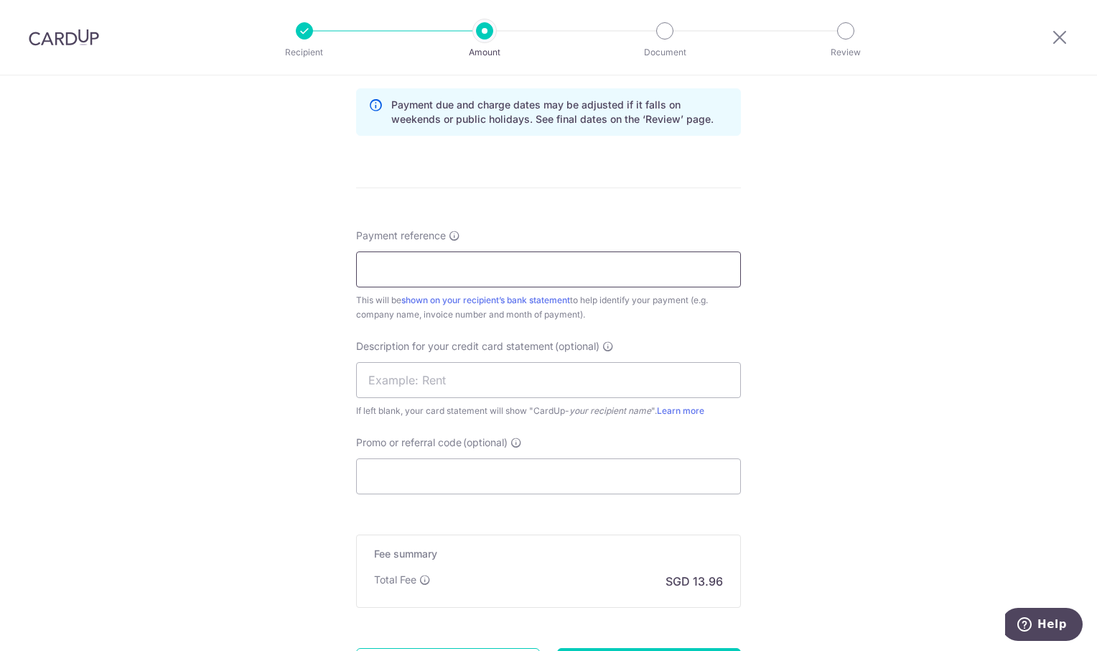
click at [441, 274] on input "Payment reference" at bounding box center [548, 269] width 385 height 36
type input "OREC Aug"
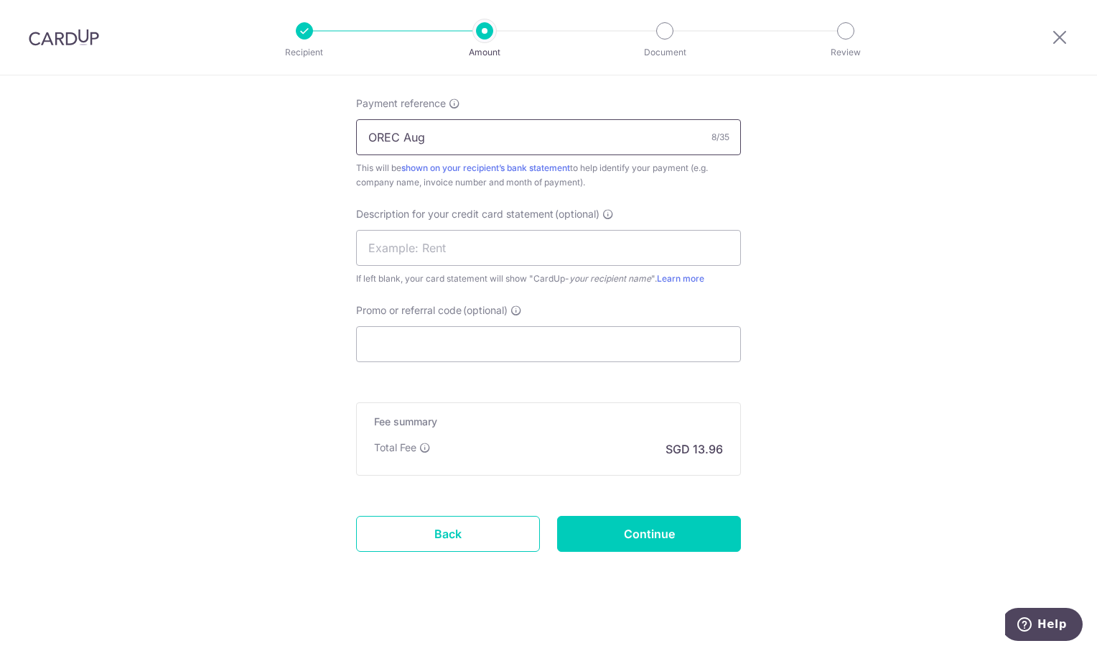
scroll to position [931, 0]
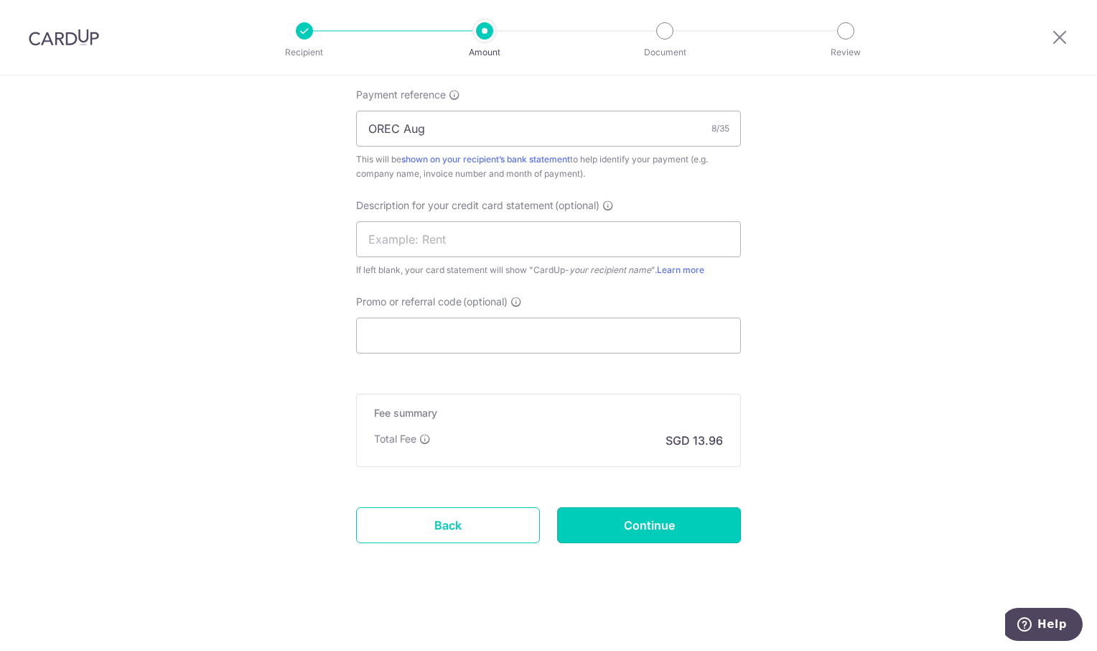
drag, startPoint x: 715, startPoint y: 524, endPoint x: 775, endPoint y: 490, distance: 69.5
click at [717, 522] on input "Continue" at bounding box center [649, 525] width 184 height 36
type input "Create Schedule"
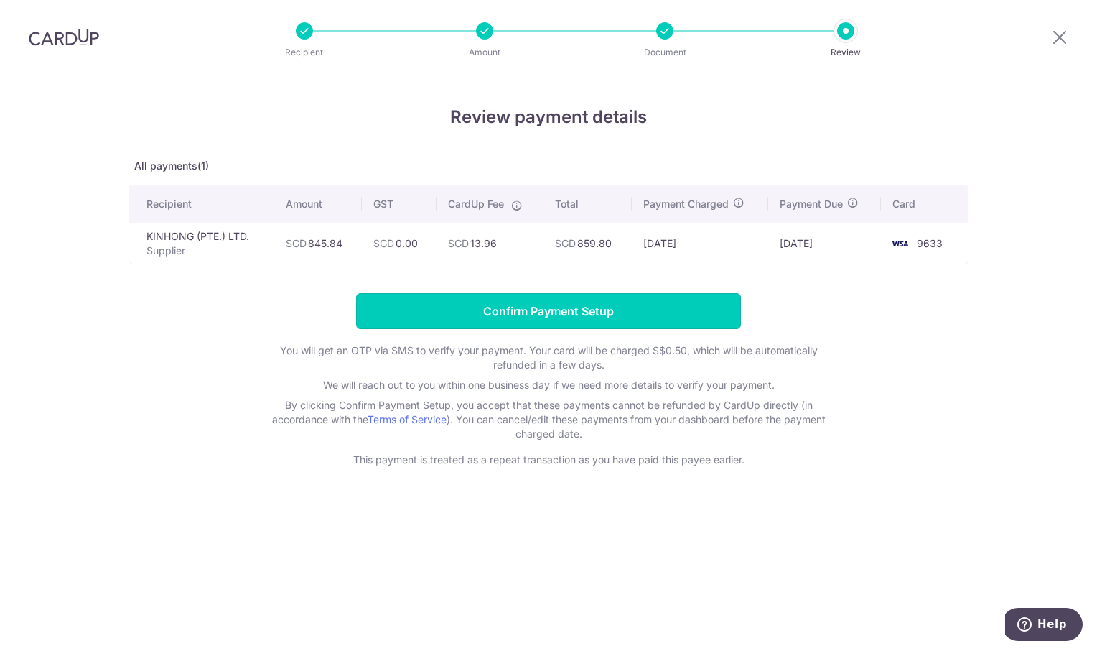
drag, startPoint x: 534, startPoint y: 311, endPoint x: 271, endPoint y: 59, distance: 364.1
click at [526, 307] on input "Confirm Payment Setup" at bounding box center [548, 311] width 385 height 36
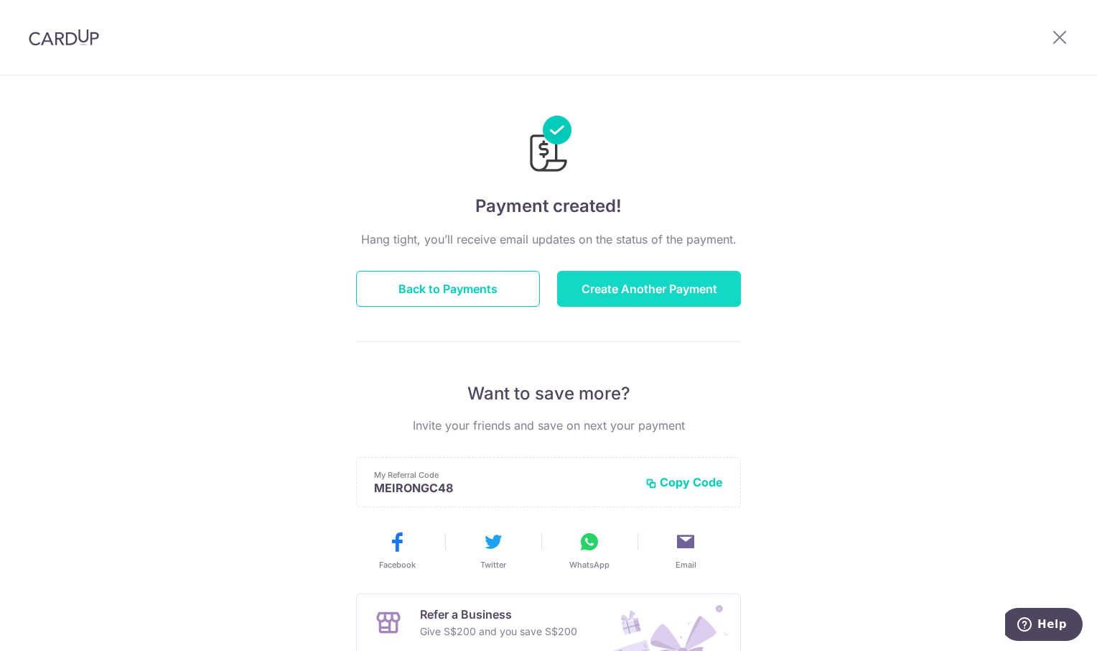
click at [674, 284] on button "Create Another Payment" at bounding box center [649, 289] width 184 height 36
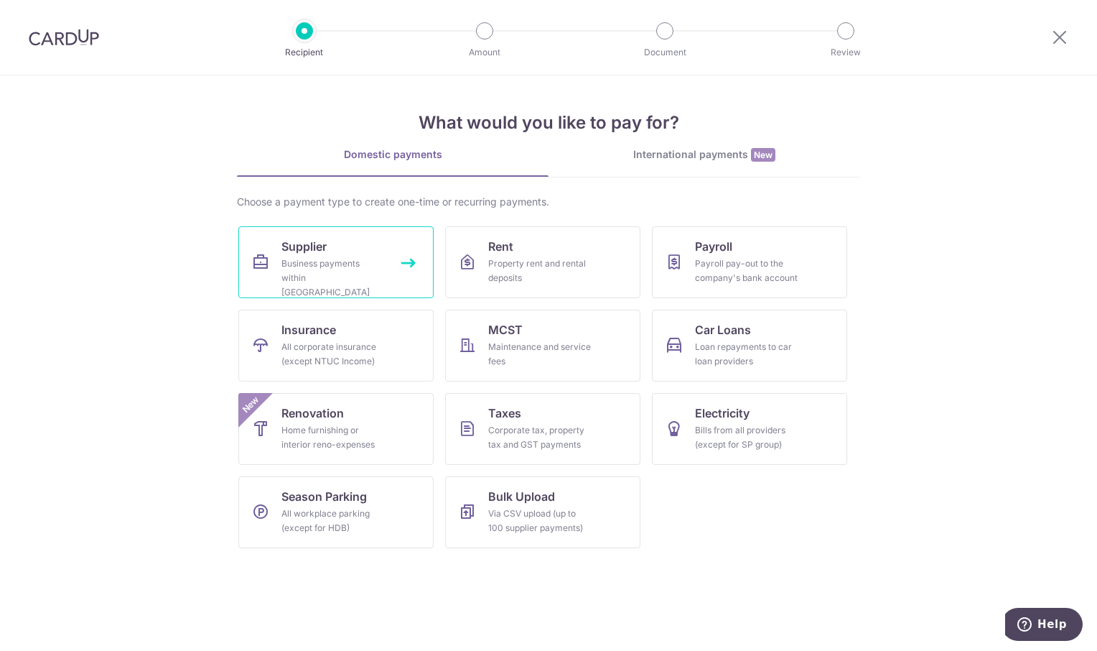
click at [355, 263] on div "Business payments within Singapore" at bounding box center [332, 277] width 103 height 43
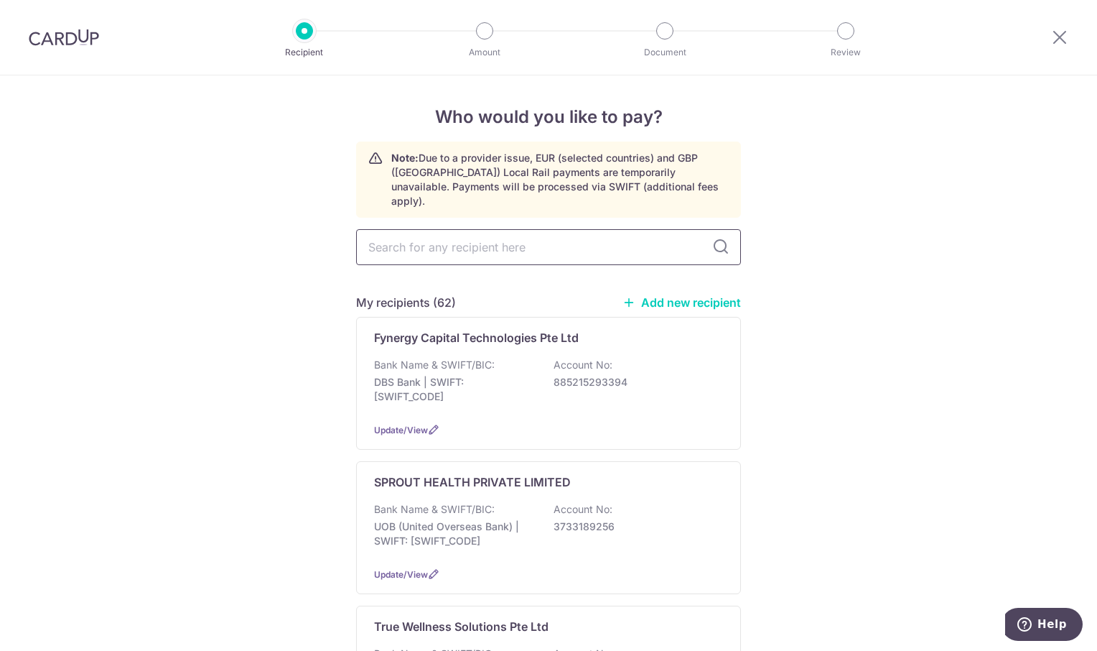
click at [419, 236] on input "text" at bounding box center [548, 247] width 385 height 36
type input "kaiser"
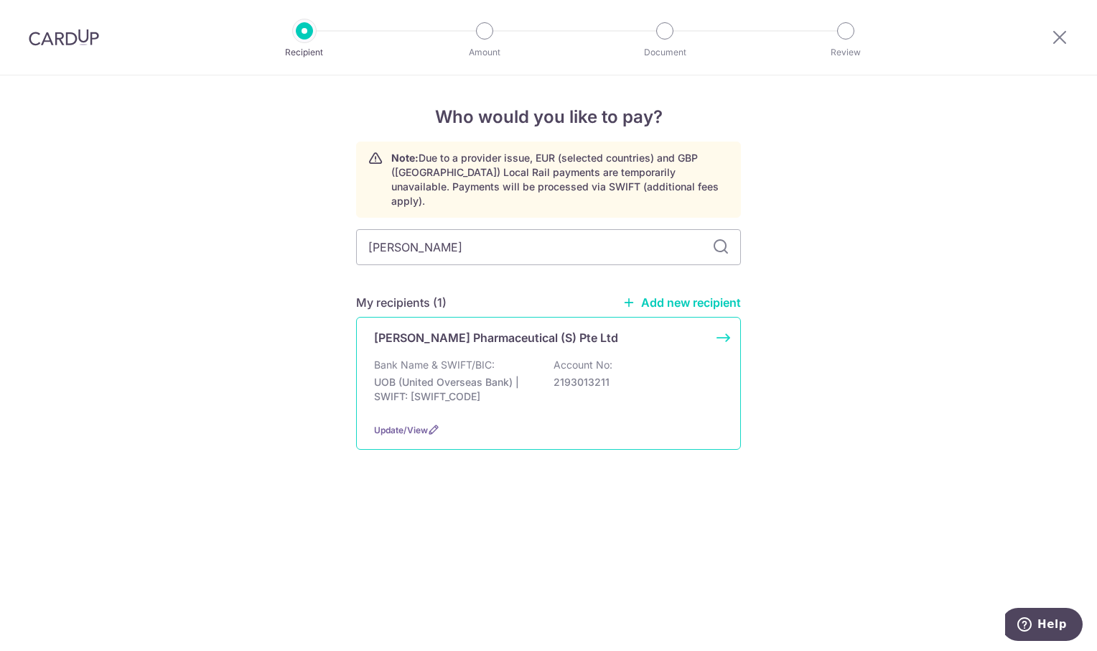
click at [501, 329] on p "Kaiser Pharmaceutical (S) Pte Ltd" at bounding box center [496, 337] width 244 height 17
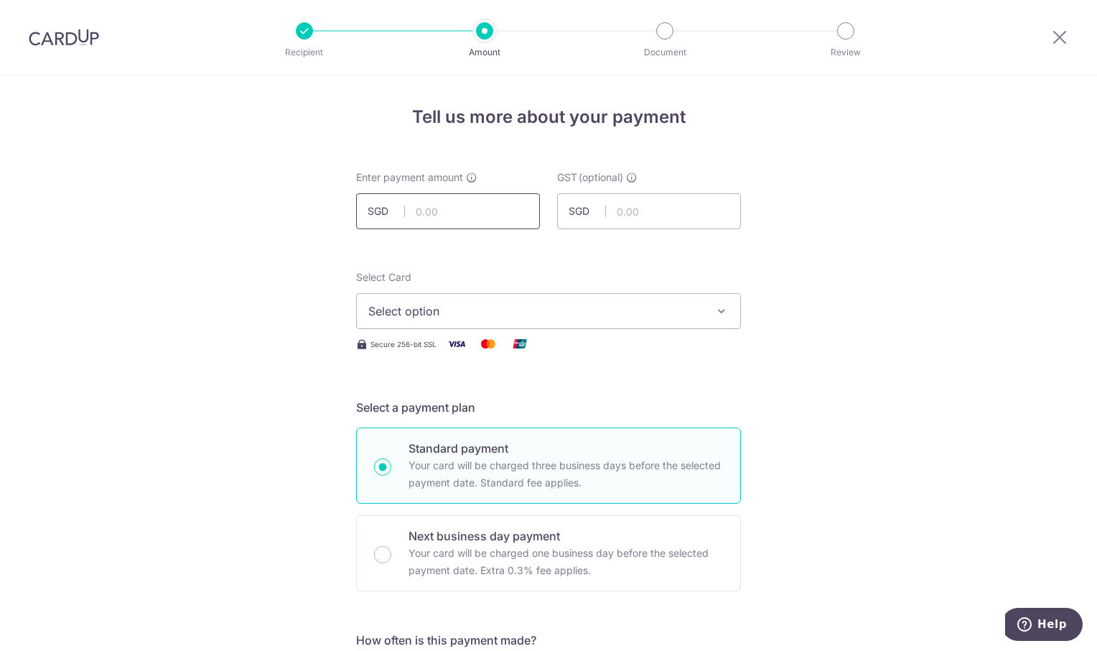
click at [423, 210] on input "text" at bounding box center [448, 211] width 184 height 36
type input "3,983.55"
click at [716, 309] on icon "button" at bounding box center [722, 311] width 14 height 14
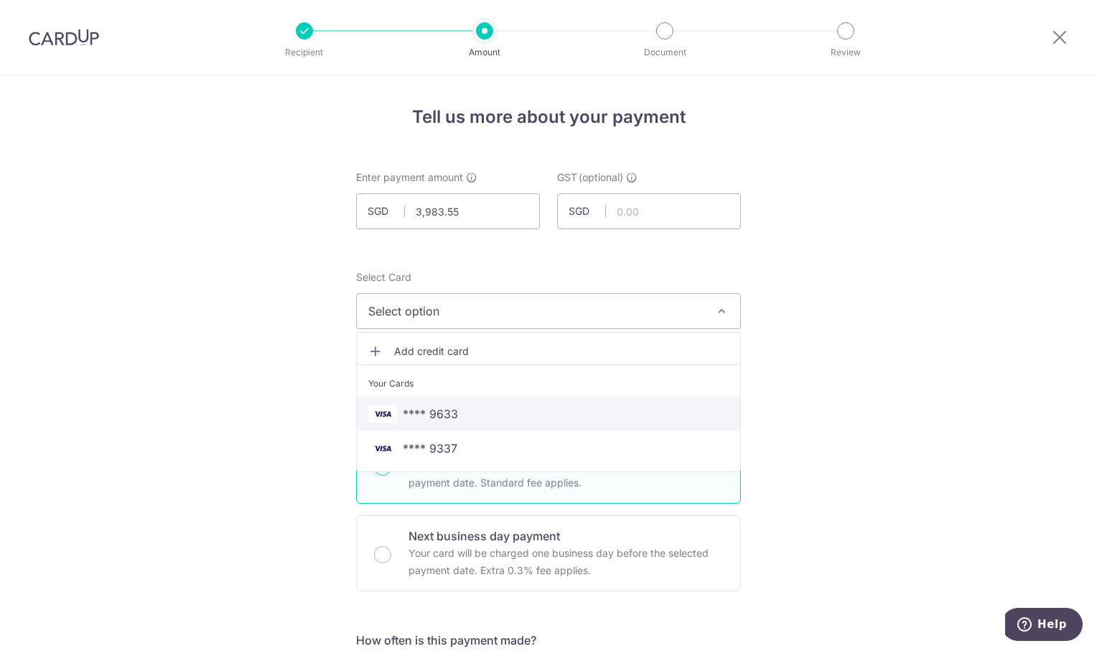
click at [538, 418] on span "**** 9633" at bounding box center [548, 413] width 360 height 17
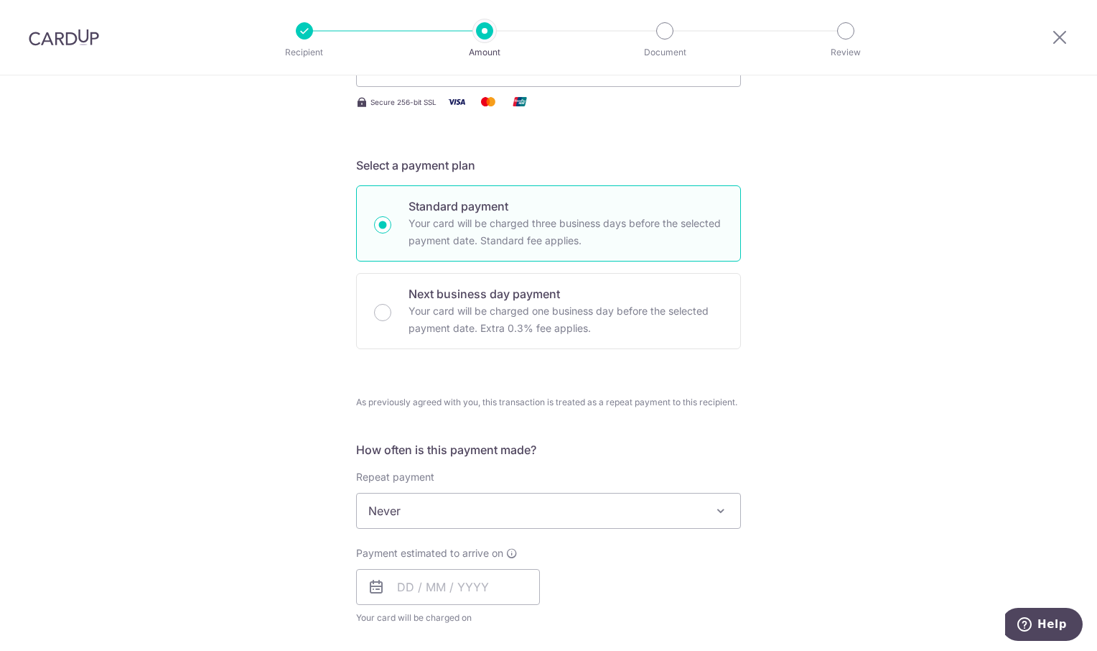
scroll to position [359, 0]
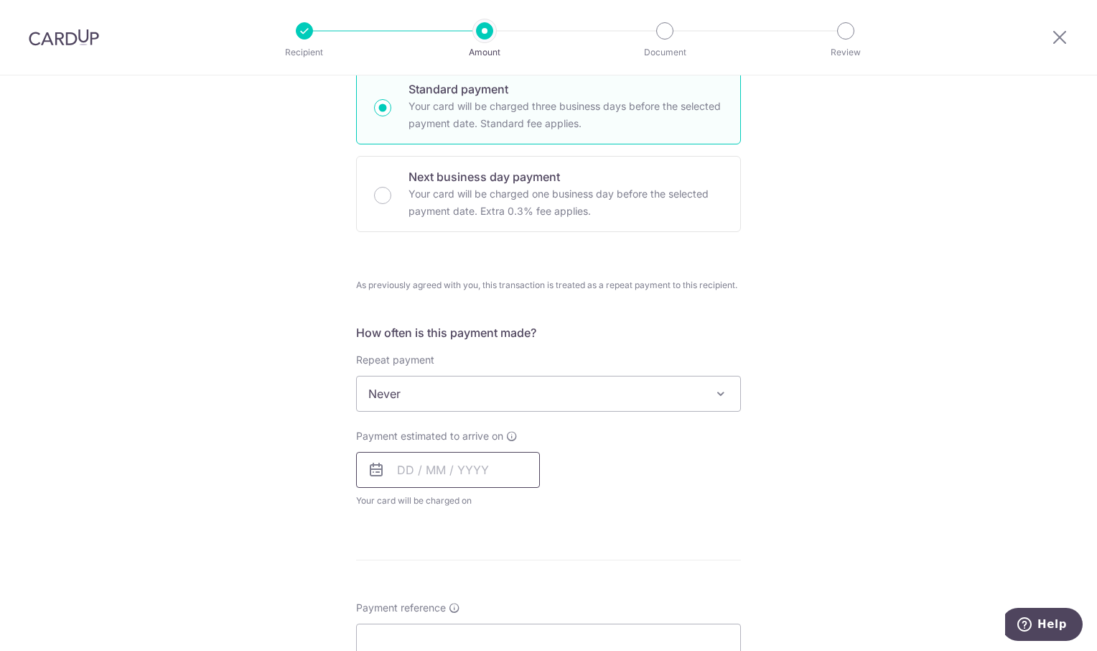
click at [476, 481] on input "text" at bounding box center [448, 470] width 184 height 36
click at [403, 631] on link "15" at bounding box center [414, 629] width 23 height 23
type input "15/09/2025"
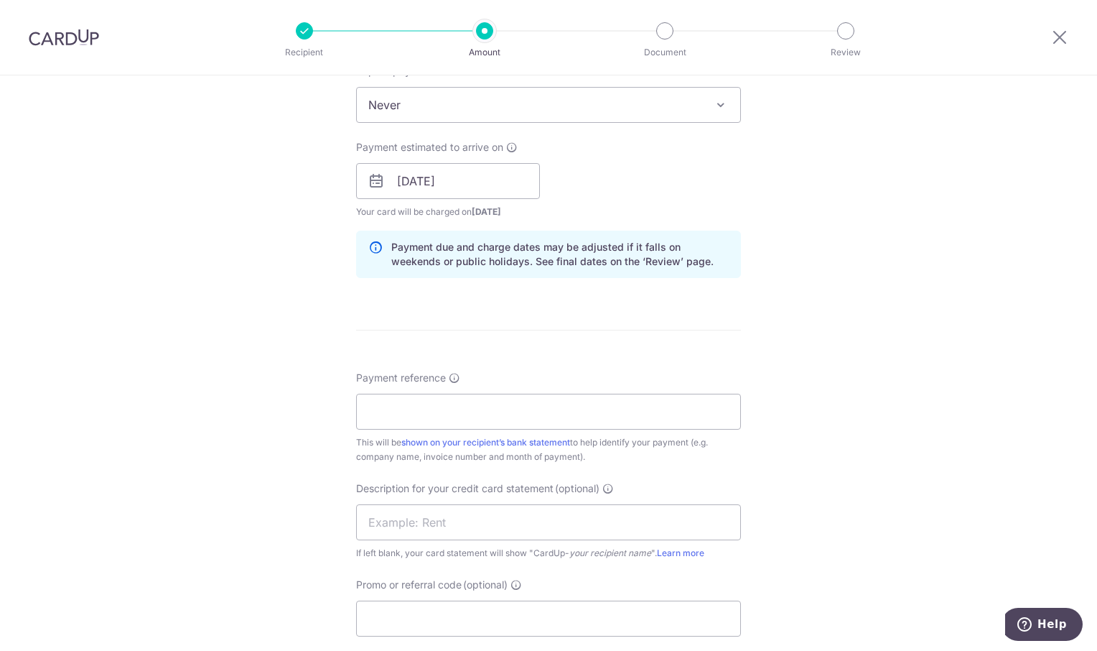
scroll to position [718, 0]
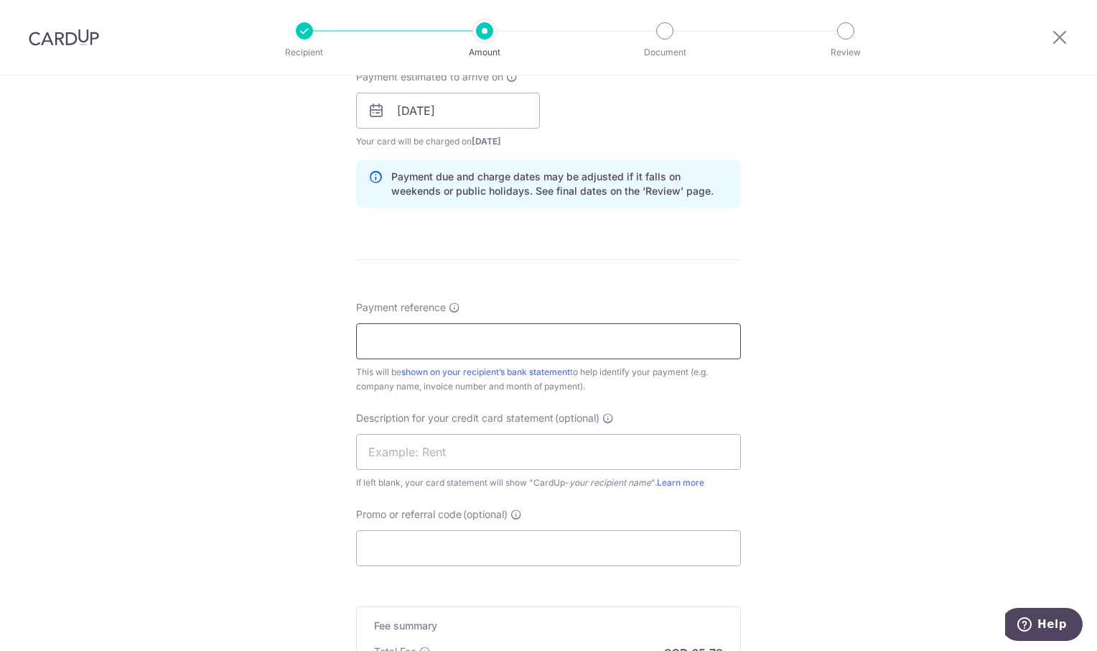
click at [408, 345] on input "Payment reference" at bounding box center [548, 341] width 385 height 36
type input "OREC Aug"
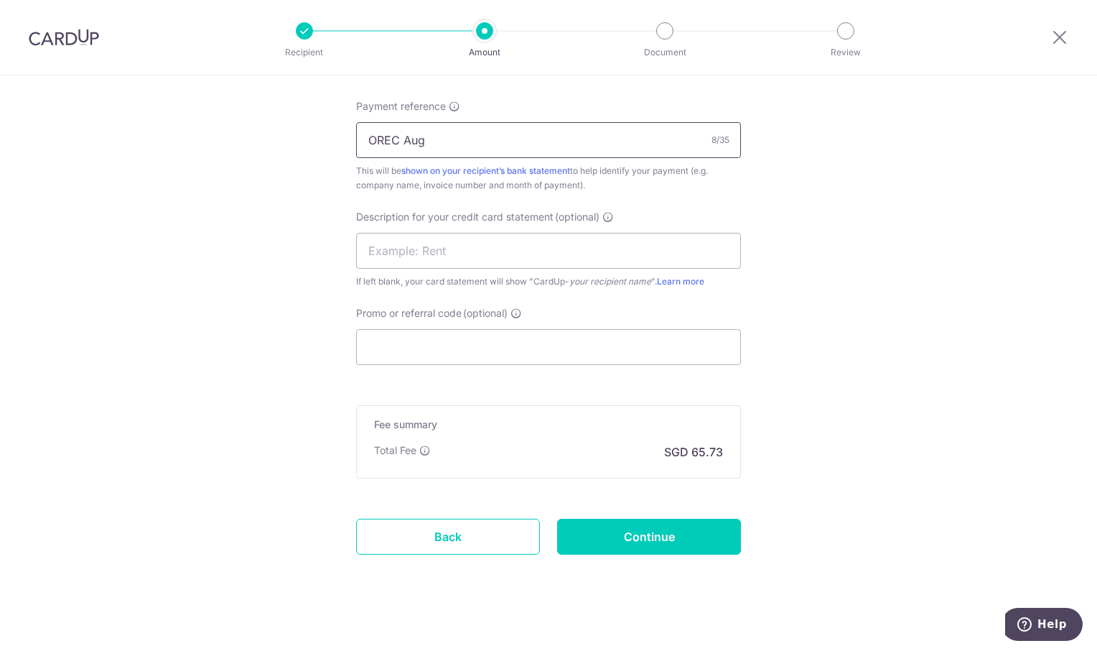
scroll to position [931, 0]
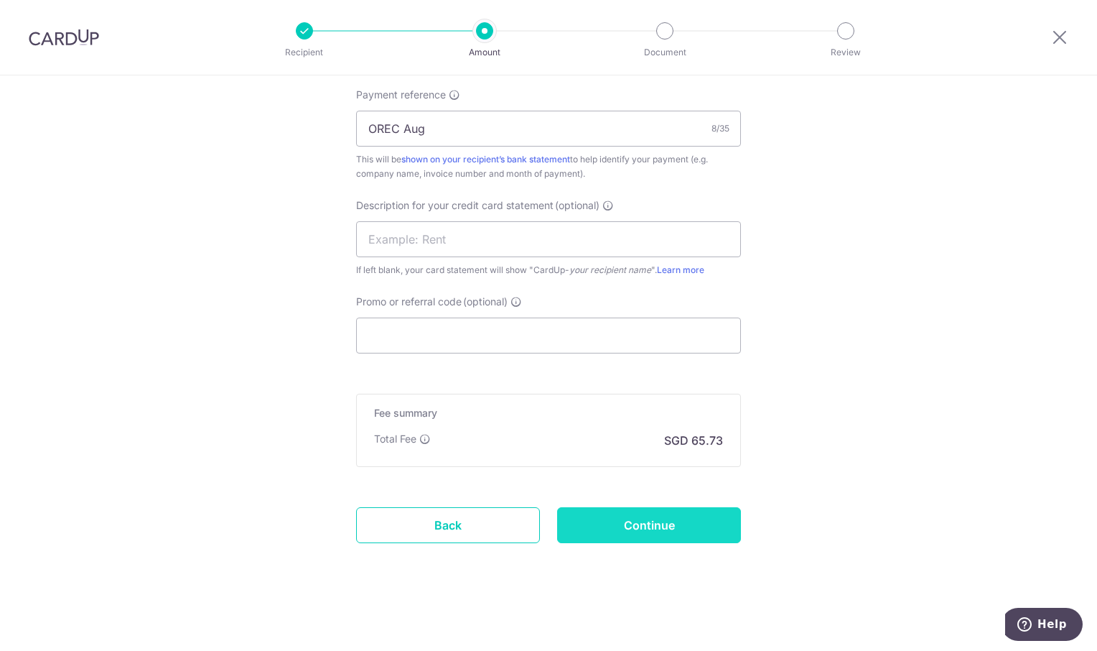
click at [679, 527] on input "Continue" at bounding box center [649, 525] width 184 height 36
type input "Create Schedule"
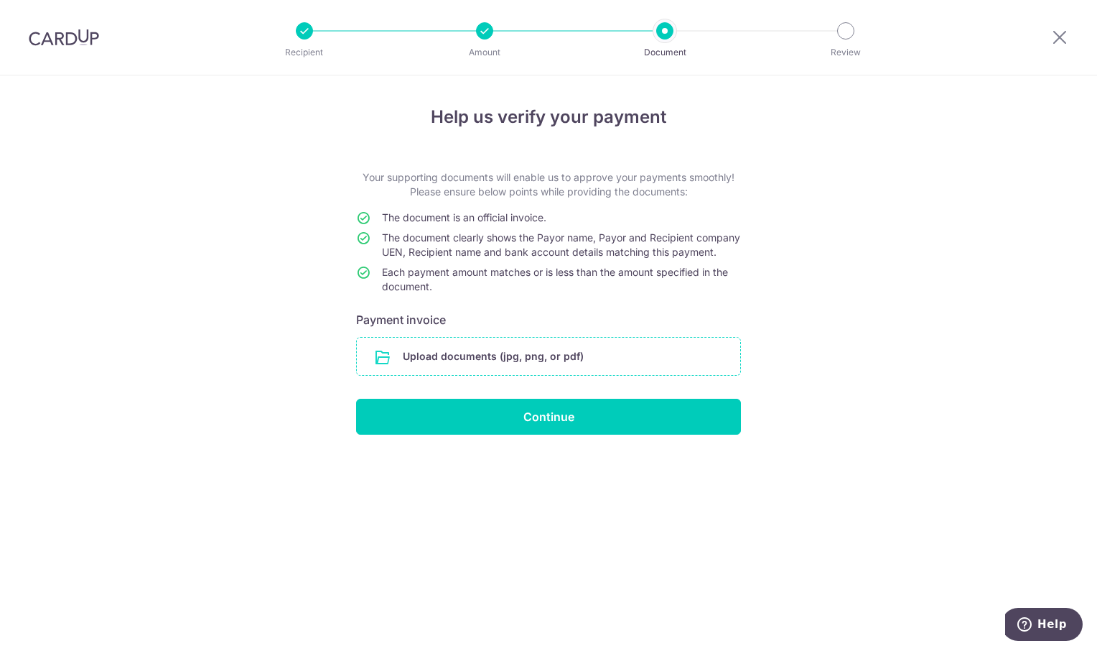
click at [487, 374] on input "file" at bounding box center [548, 356] width 383 height 37
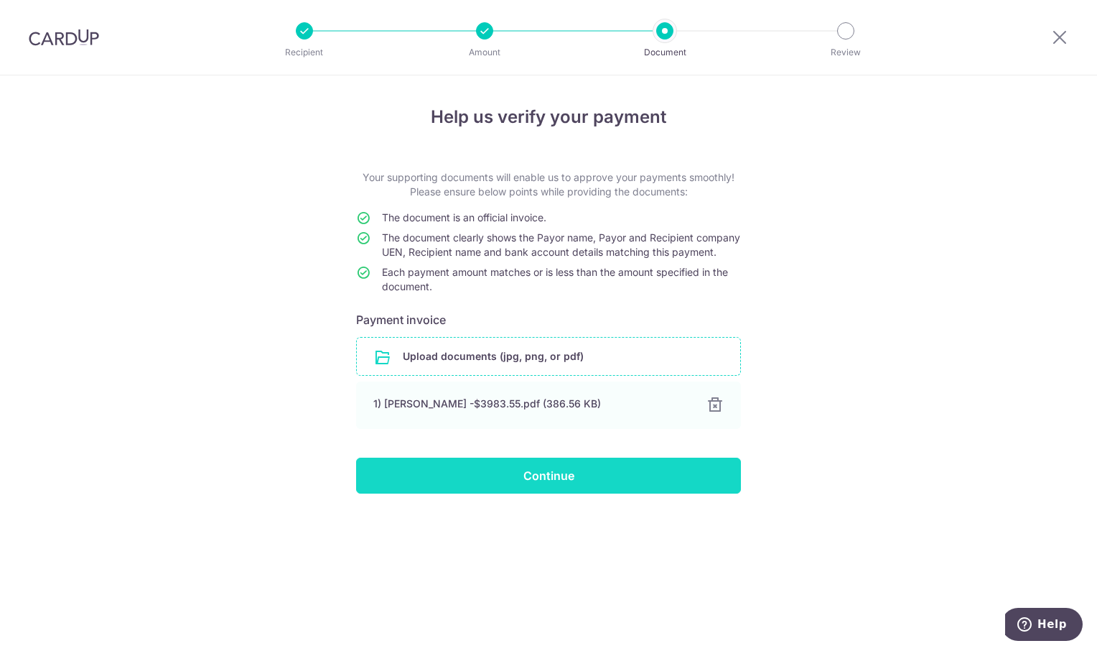
click at [572, 481] on input "Continue" at bounding box center [548, 475] width 385 height 36
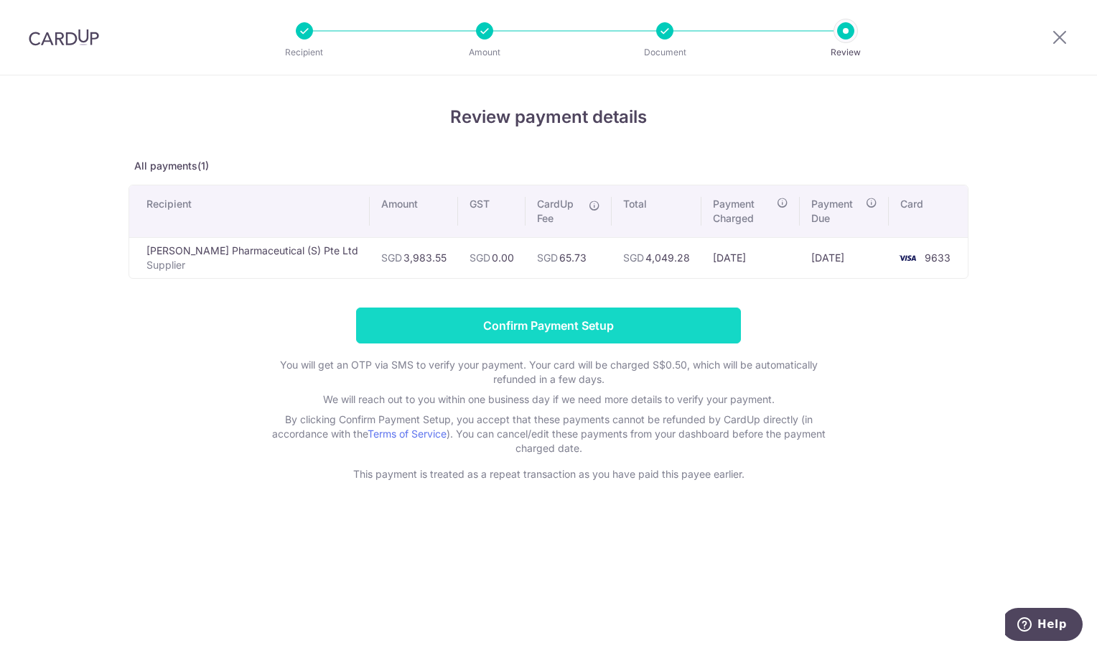
click at [561, 335] on input "Confirm Payment Setup" at bounding box center [548, 325] width 385 height 36
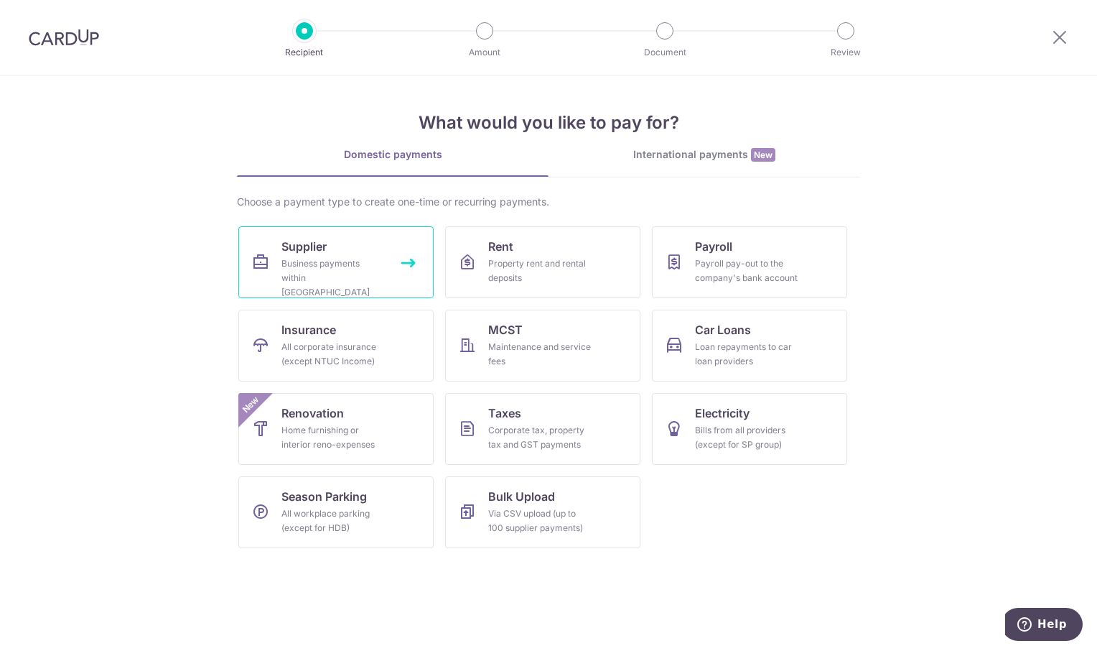
click at [331, 257] on div "Business payments within [GEOGRAPHIC_DATA]" at bounding box center [332, 277] width 103 height 43
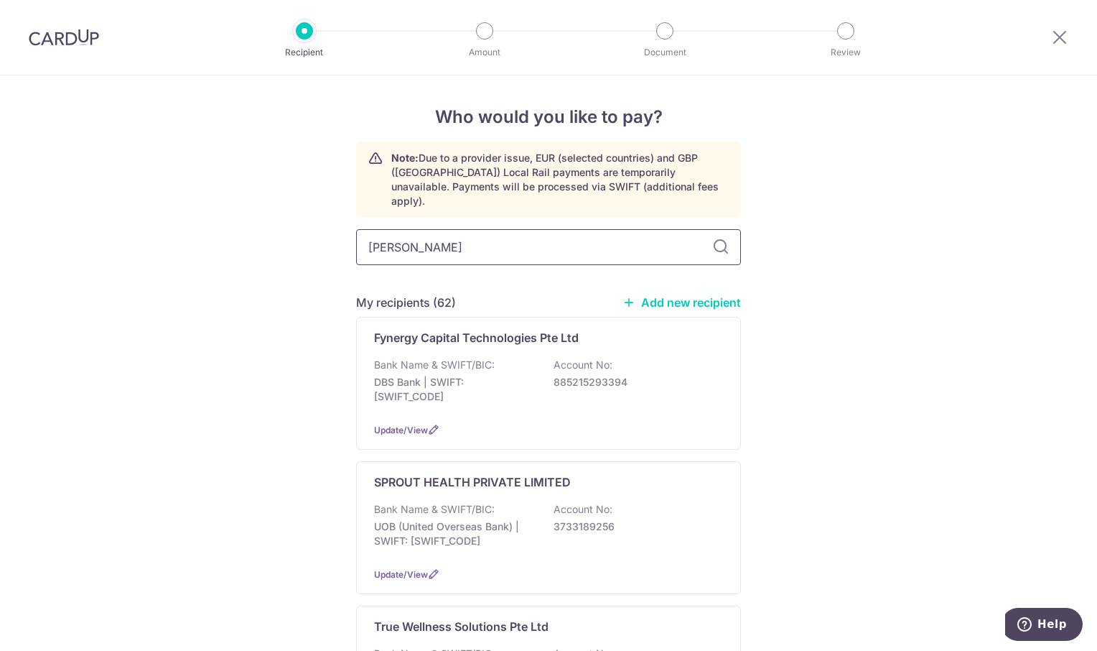
type input "[PERSON_NAME]"
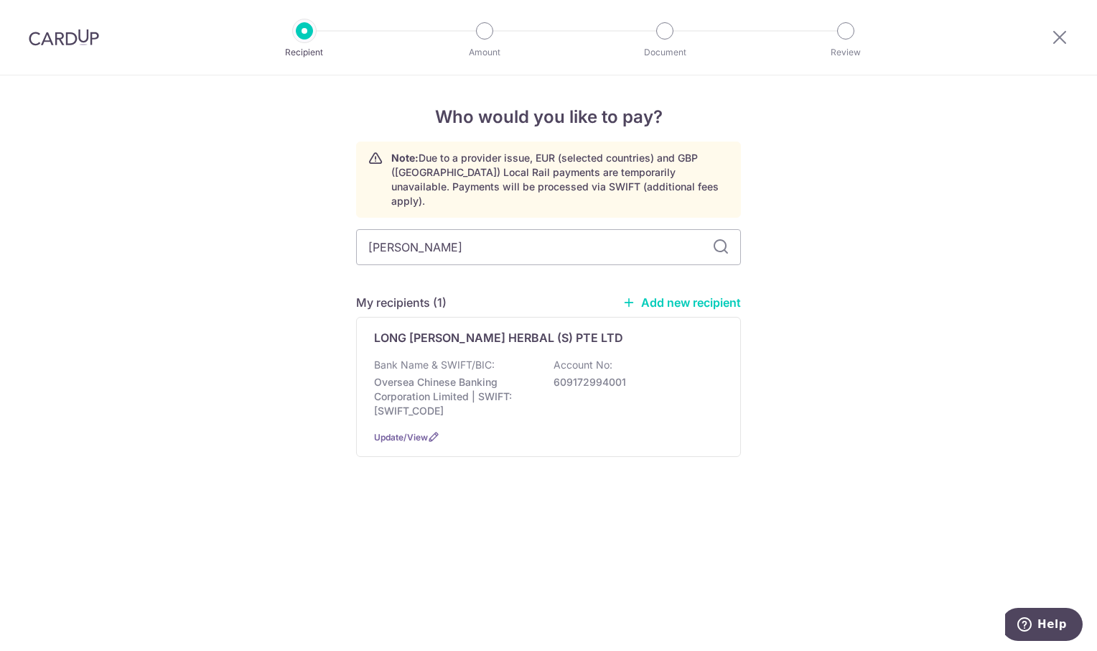
click at [452, 336] on div "LONG [PERSON_NAME] HERBAL (S) PTE LTD Bank Name & SWIFT/BIC: Oversea Chinese Ba…" at bounding box center [548, 387] width 385 height 140
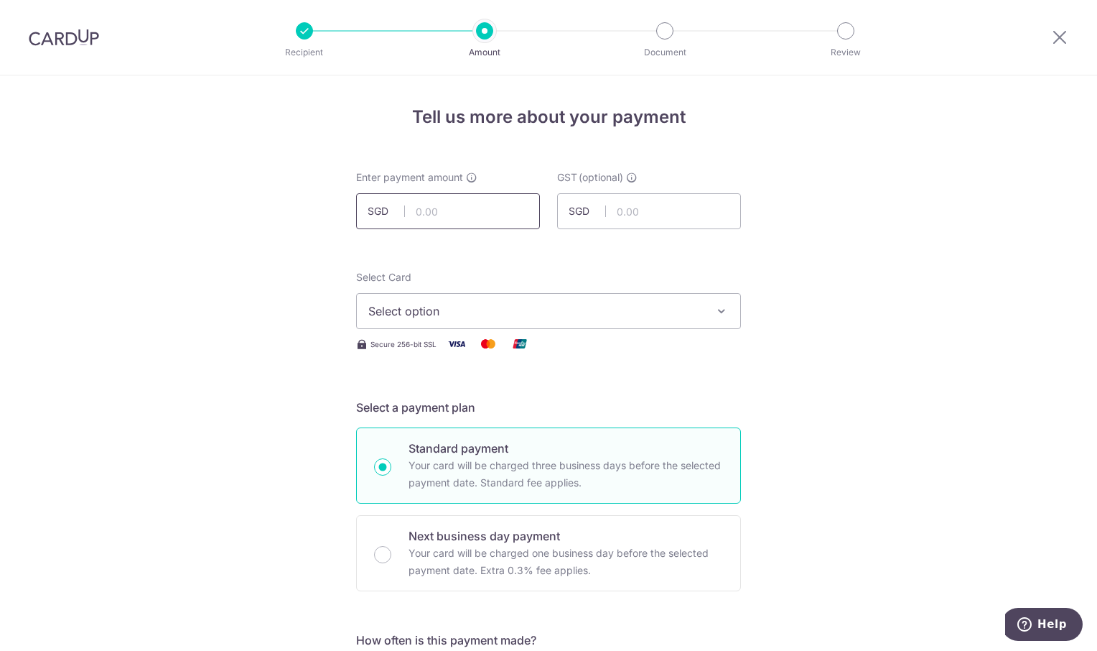
click at [449, 209] on input "text" at bounding box center [448, 211] width 184 height 36
type input "955.71"
click at [454, 299] on button "Select option" at bounding box center [548, 311] width 385 height 36
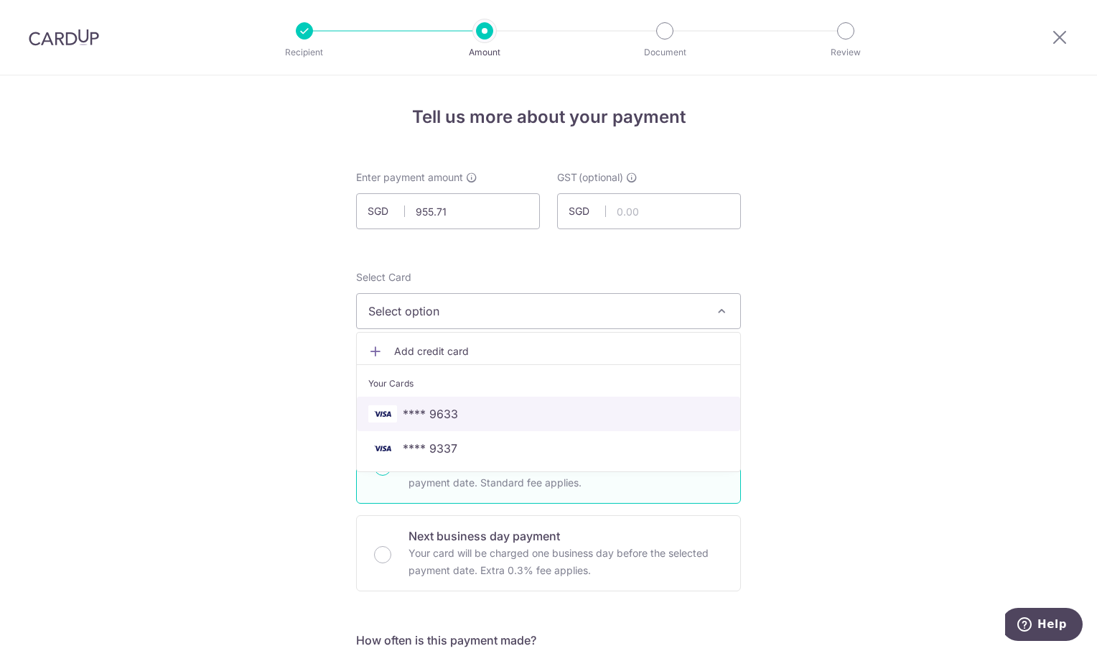
click at [491, 414] on span "**** 9633" at bounding box center [548, 413] width 360 height 17
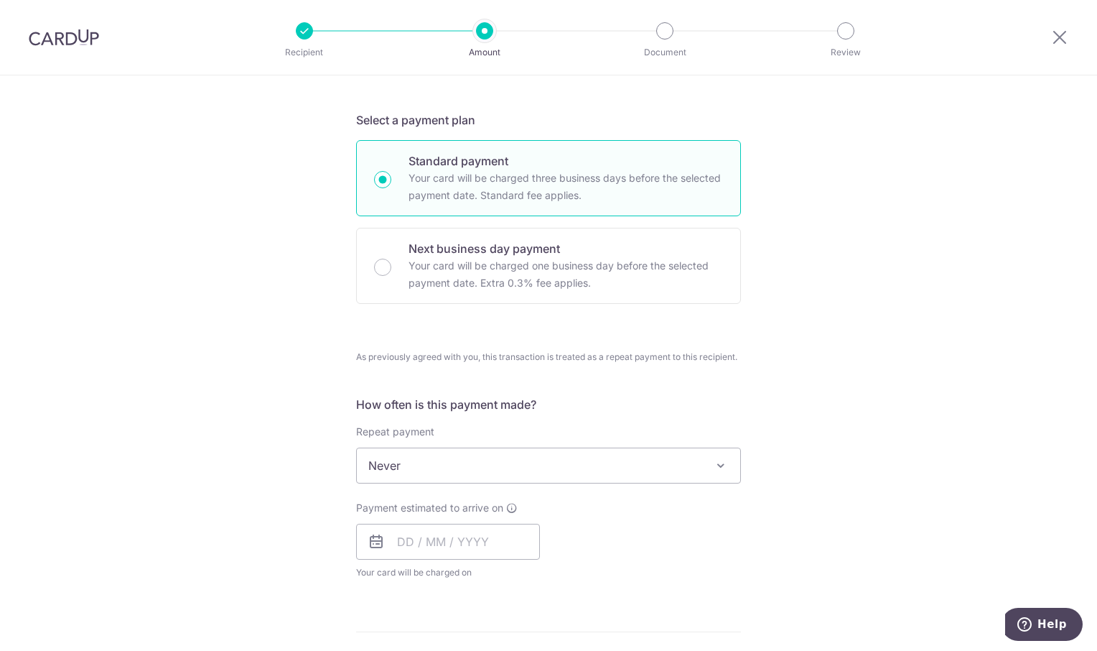
scroll to position [503, 0]
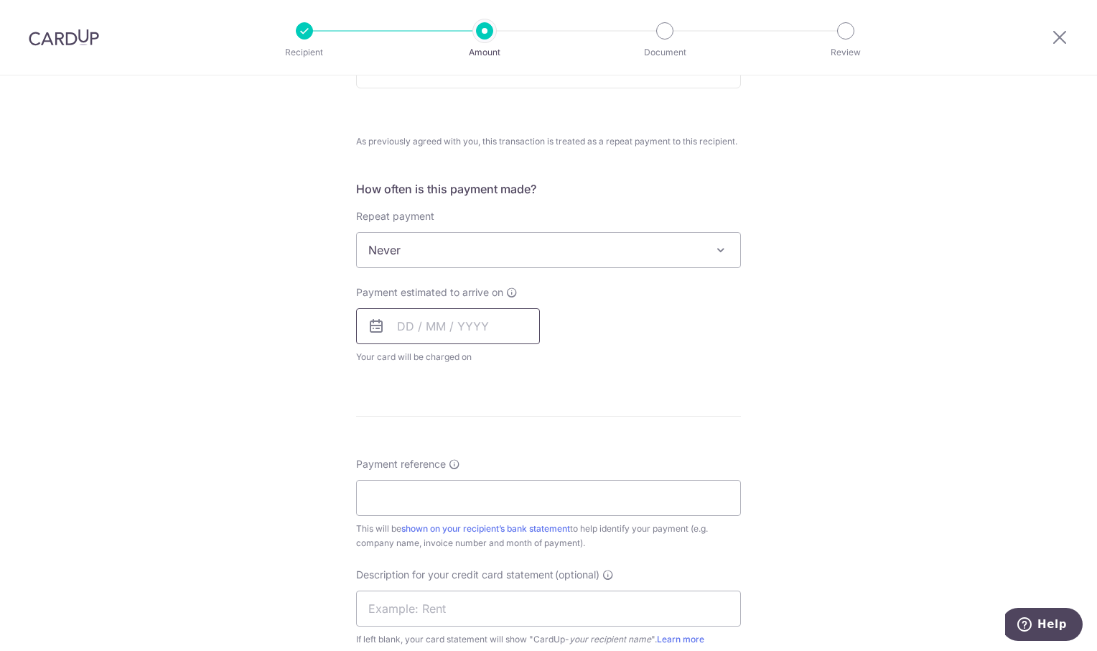
click at [472, 331] on input "text" at bounding box center [448, 326] width 184 height 36
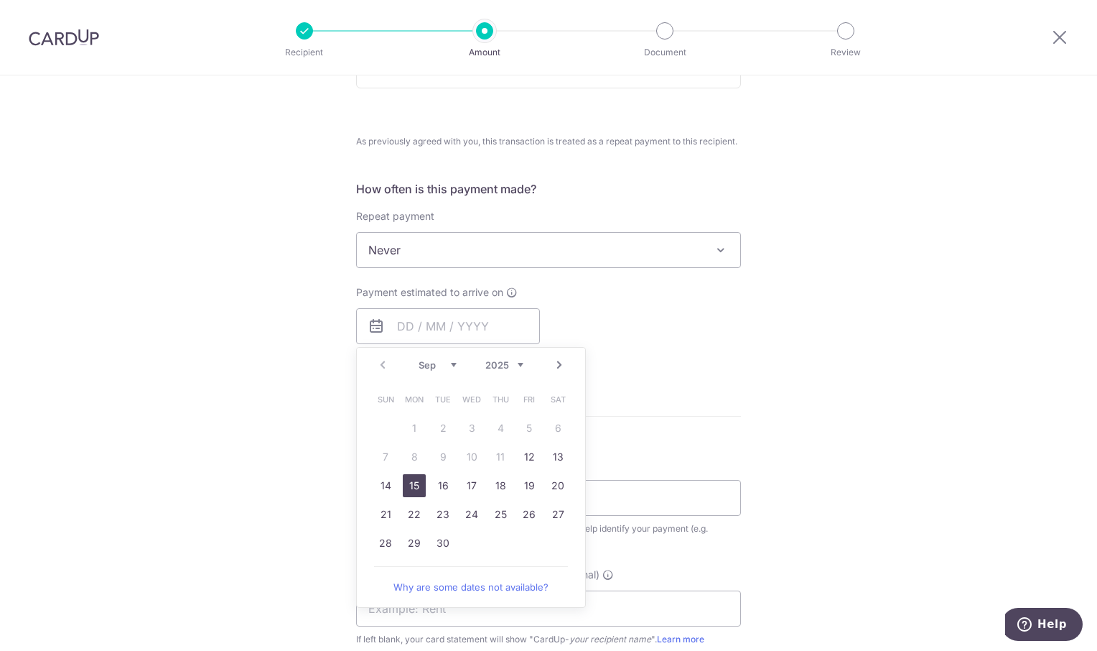
drag, startPoint x: 416, startPoint y: 483, endPoint x: 788, endPoint y: 386, distance: 384.2
click at [416, 483] on link "15" at bounding box center [414, 485] width 23 height 23
type input "[DATE]"
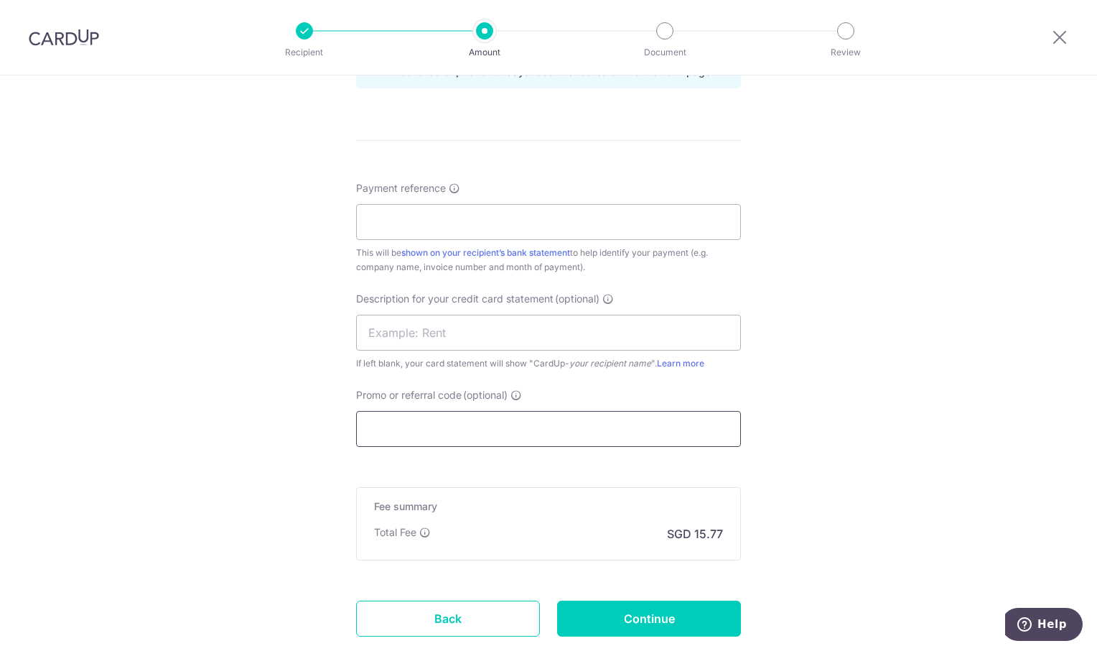
scroll to position [862, 0]
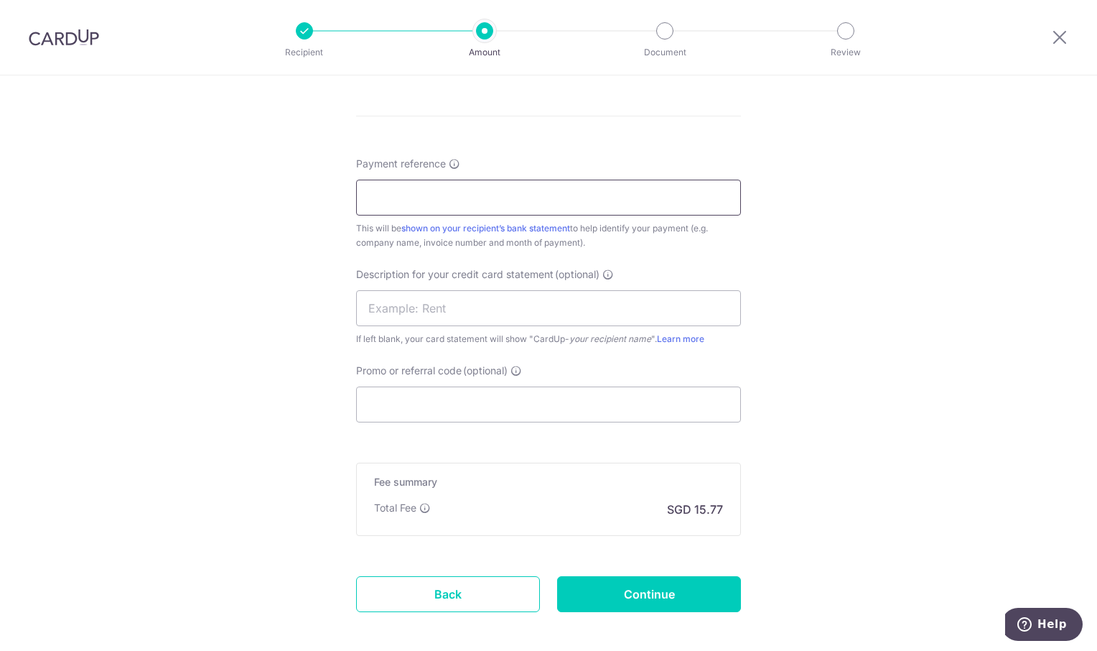
click at [415, 208] on input "Payment reference" at bounding box center [548, 198] width 385 height 36
type input "OREC Aug"
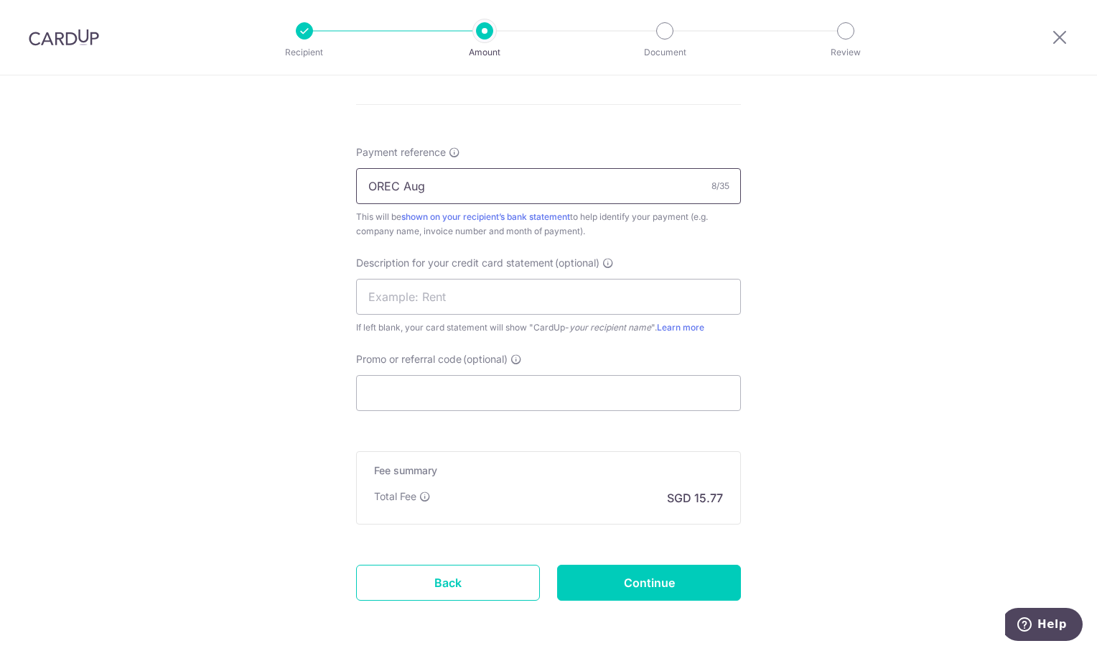
scroll to position [931, 0]
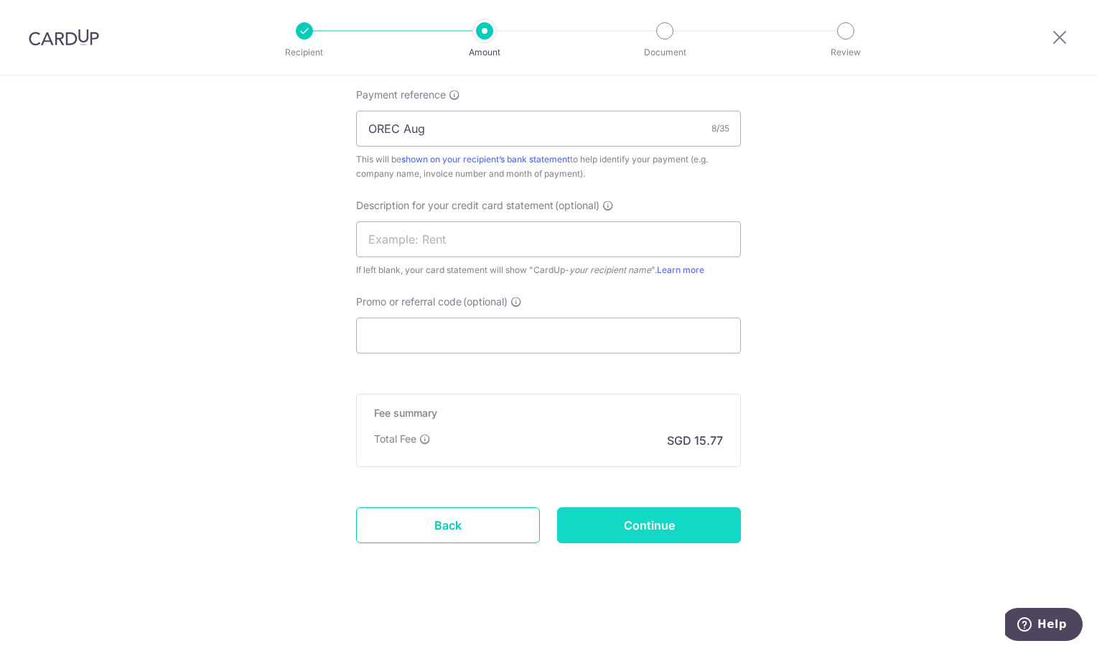
click at [680, 519] on input "Continue" at bounding box center [649, 525] width 184 height 36
type input "Create Schedule"
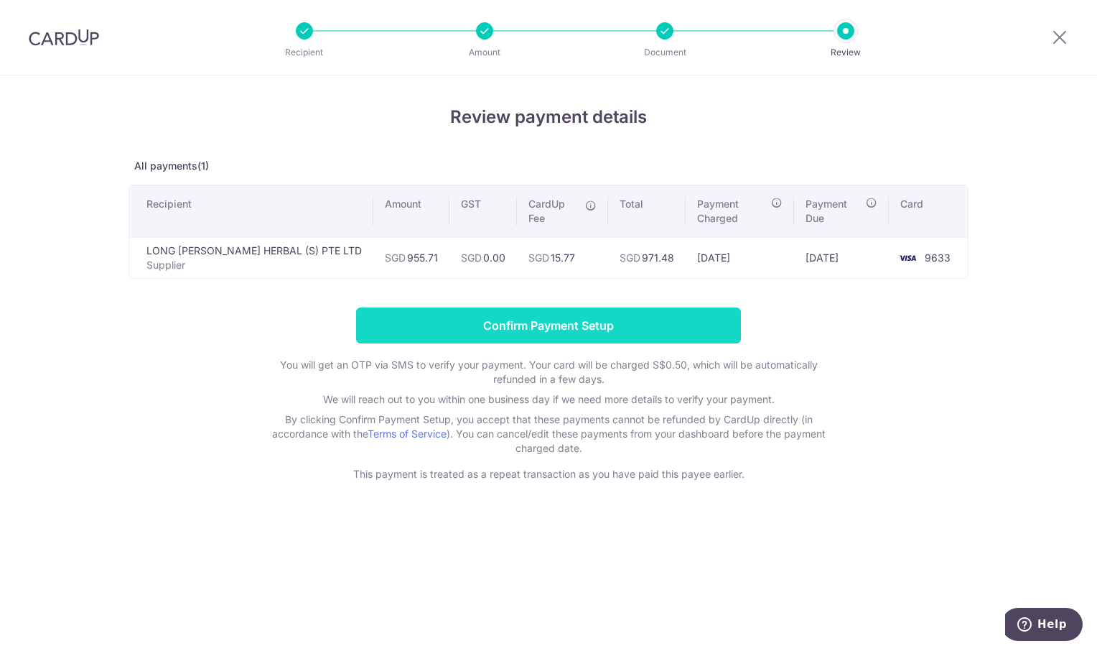
click at [574, 313] on input "Confirm Payment Setup" at bounding box center [548, 325] width 385 height 36
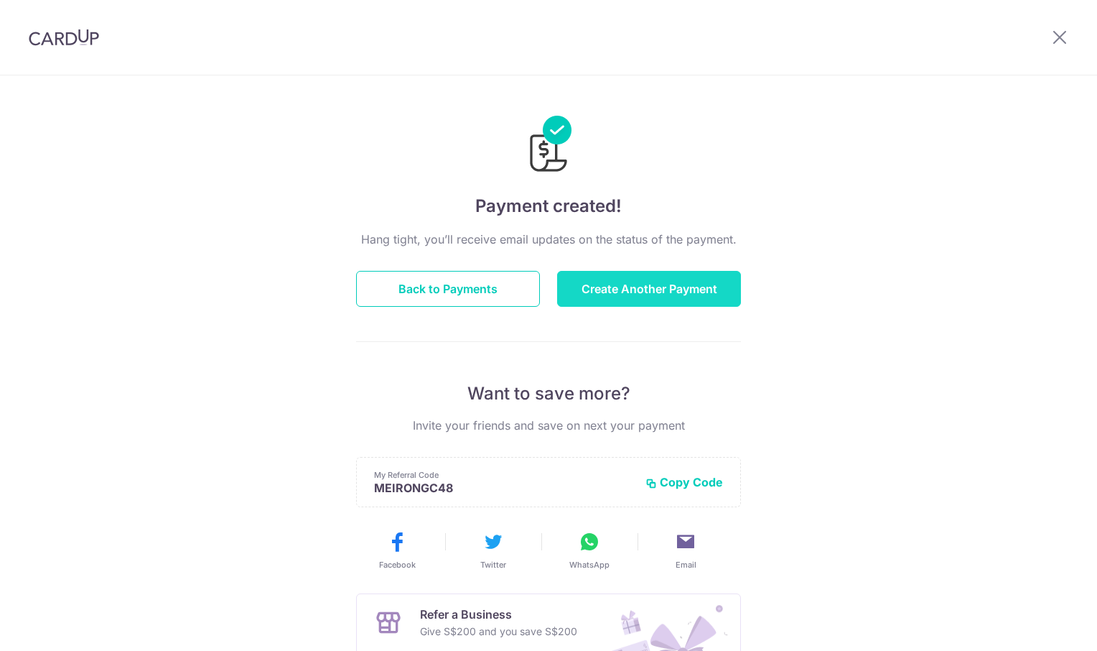
click at [630, 292] on button "Create Another Payment" at bounding box center [649, 289] width 184 height 36
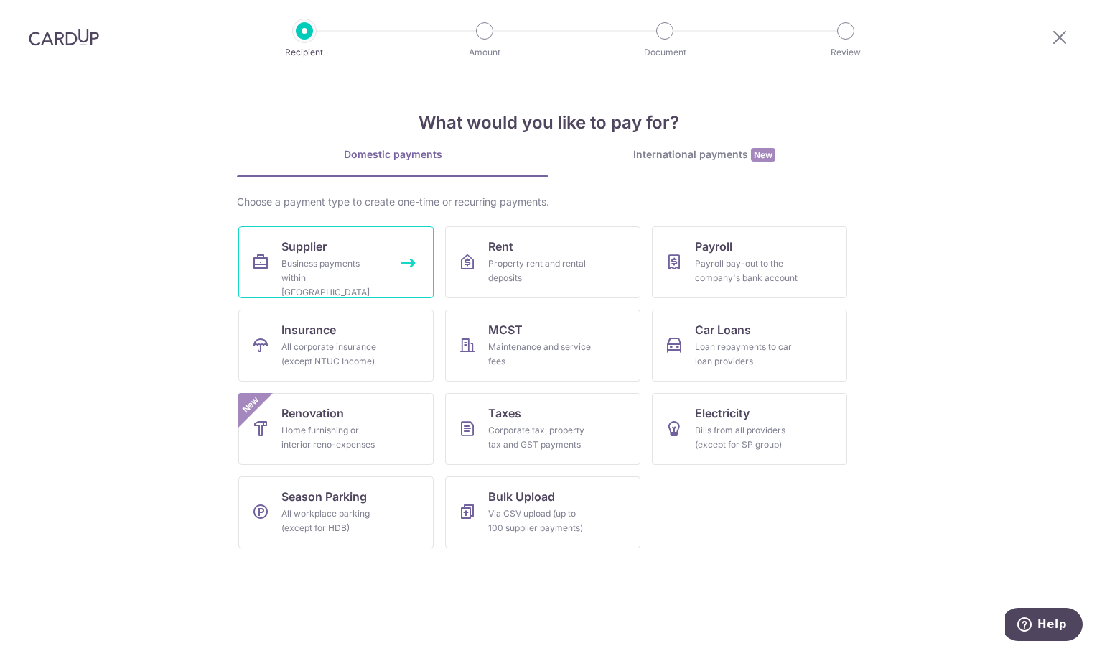
click at [330, 261] on div "Business payments within [GEOGRAPHIC_DATA]" at bounding box center [332, 277] width 103 height 43
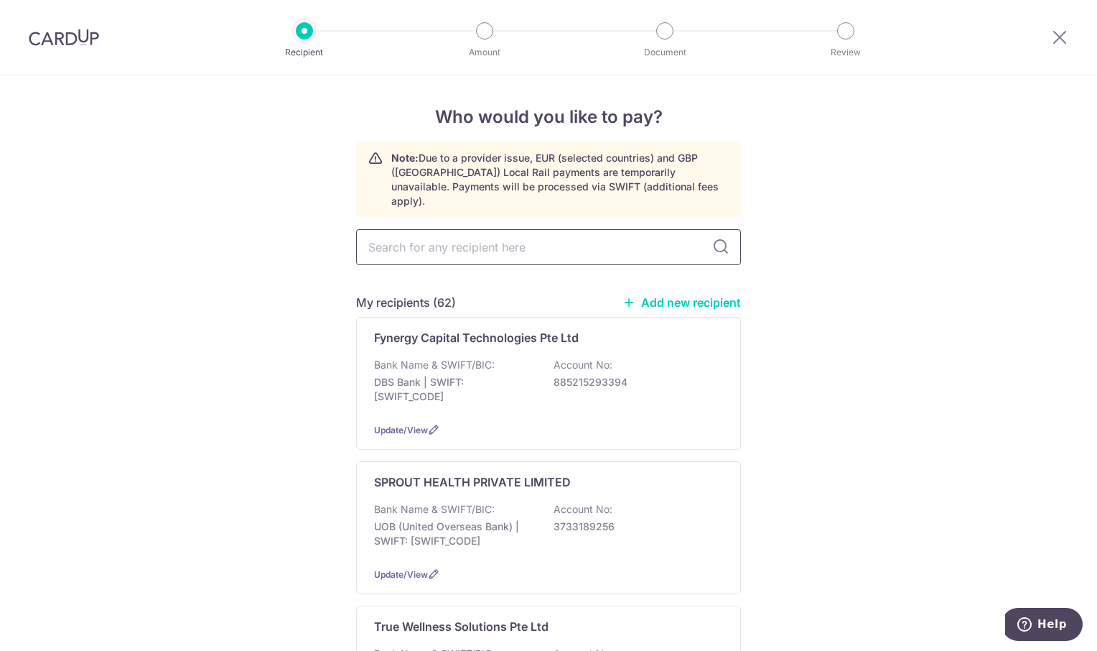
click at [473, 238] on input "text" at bounding box center [548, 247] width 385 height 36
type input "EVER"
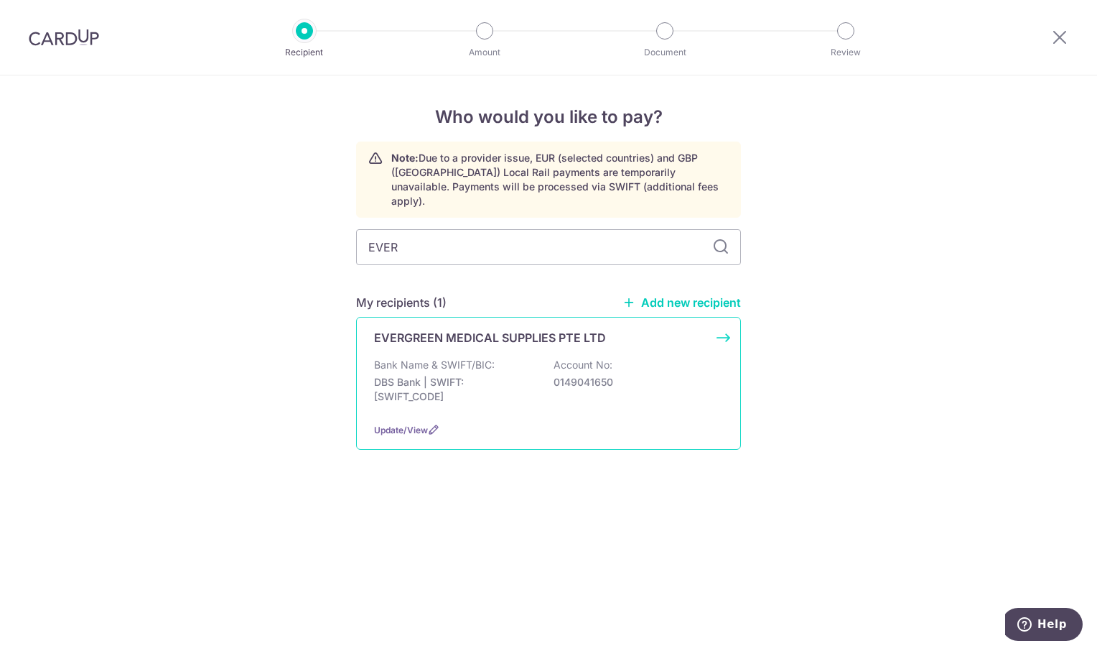
click at [473, 329] on p "EVERGREEN MEDICAL SUPPLIES PTE LTD" at bounding box center [490, 337] width 232 height 17
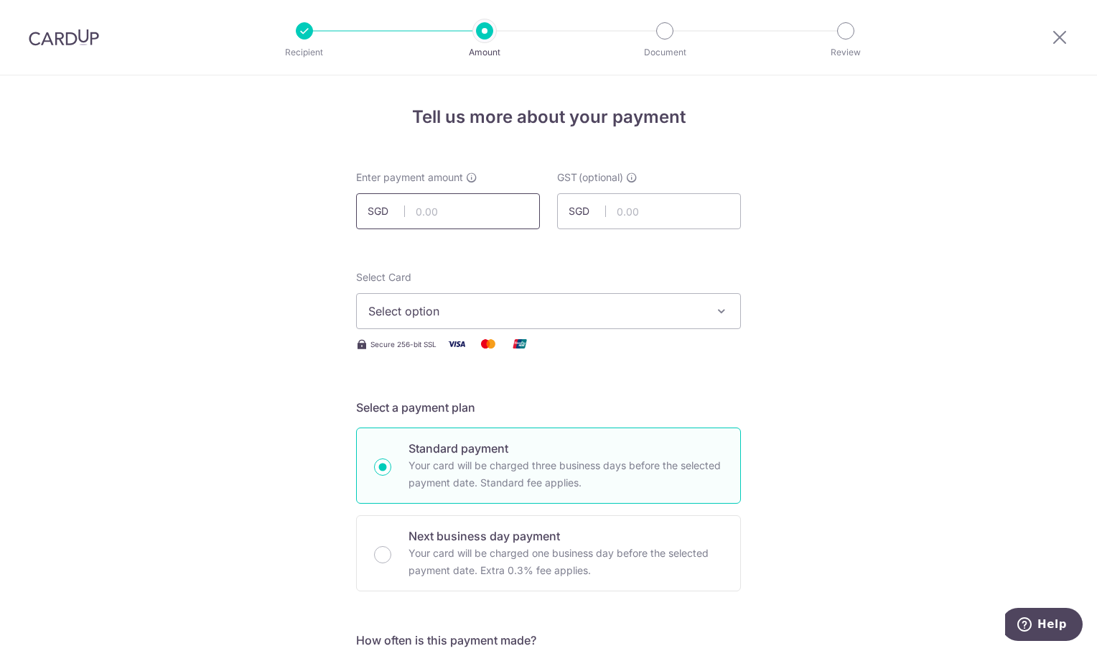
click at [445, 218] on input "text" at bounding box center [448, 211] width 184 height 36
type input "226.02"
click at [722, 306] on icon "button" at bounding box center [722, 311] width 14 height 14
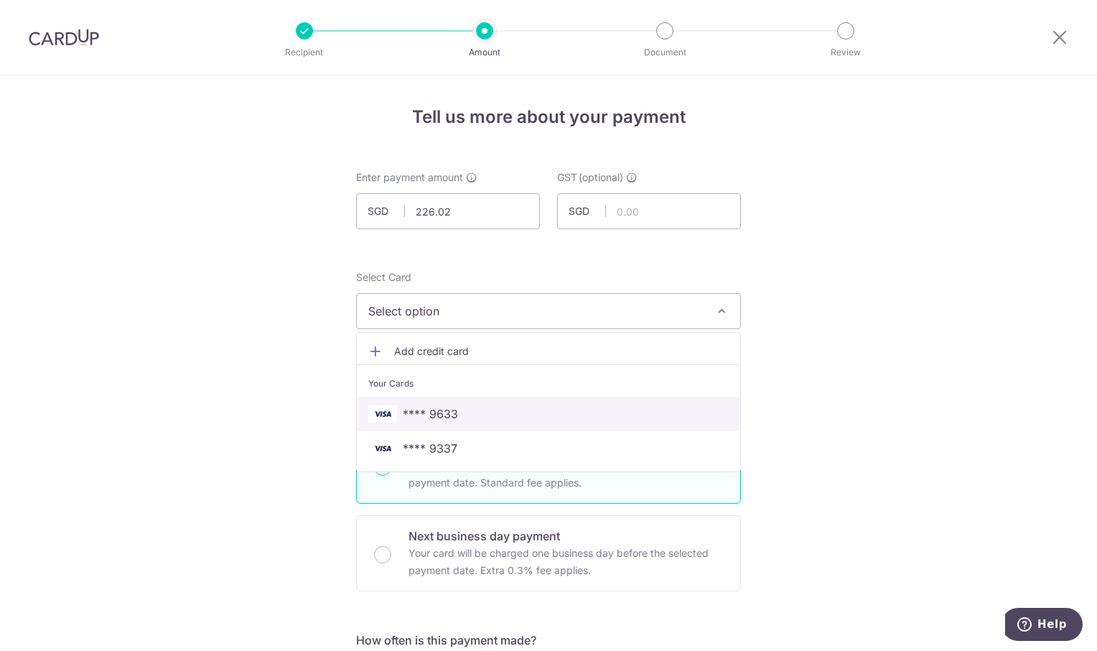
drag, startPoint x: 535, startPoint y: 416, endPoint x: 765, endPoint y: 387, distance: 232.3
click at [536, 416] on span "**** 9633" at bounding box center [548, 413] width 360 height 17
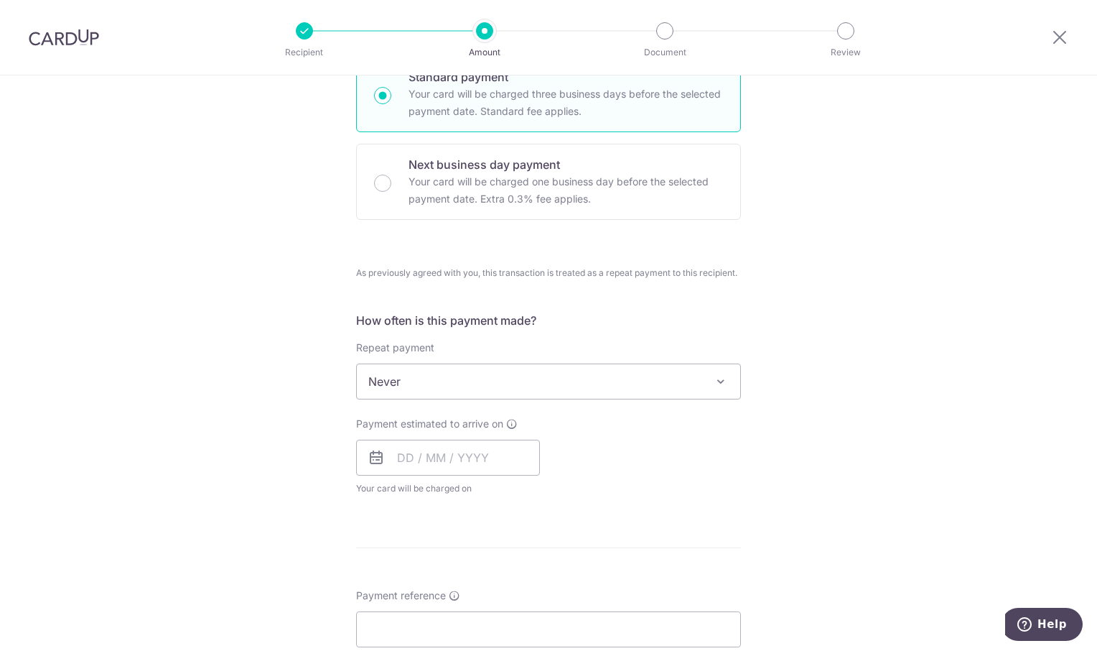
scroll to position [503, 0]
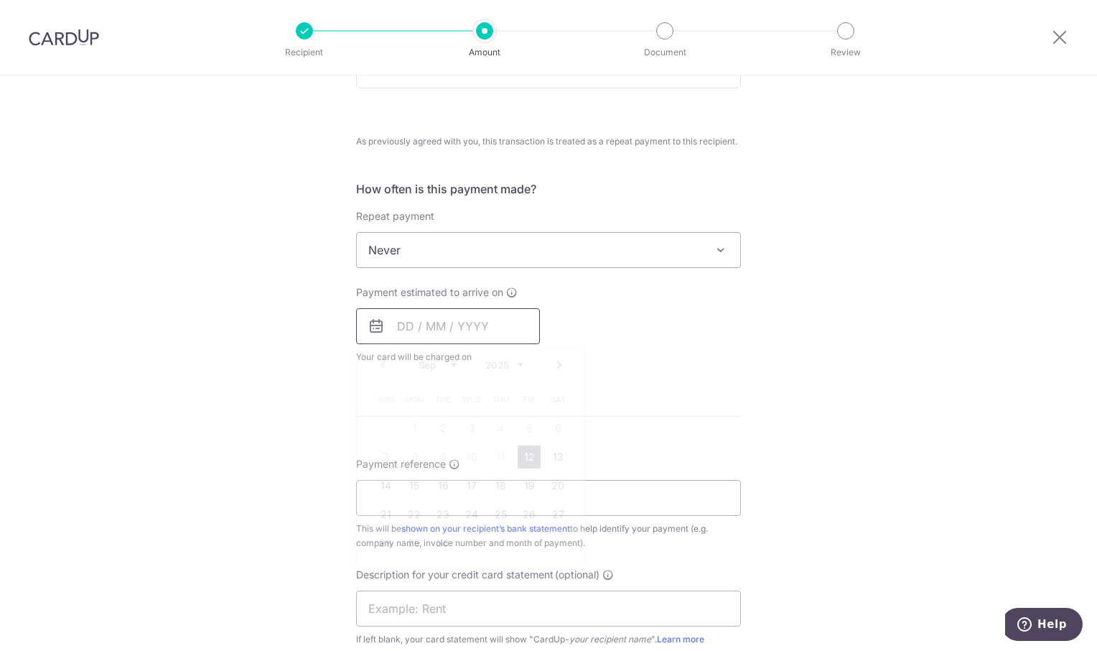
click at [446, 317] on input "text" at bounding box center [448, 326] width 184 height 36
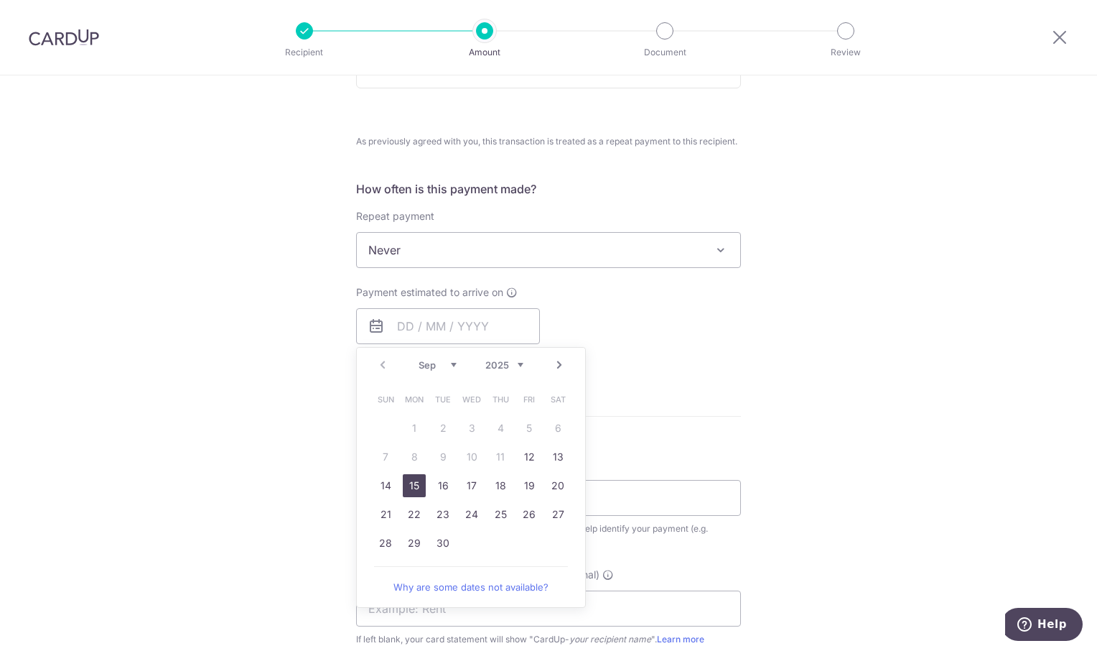
click at [409, 483] on link "15" at bounding box center [414, 485] width 23 height 23
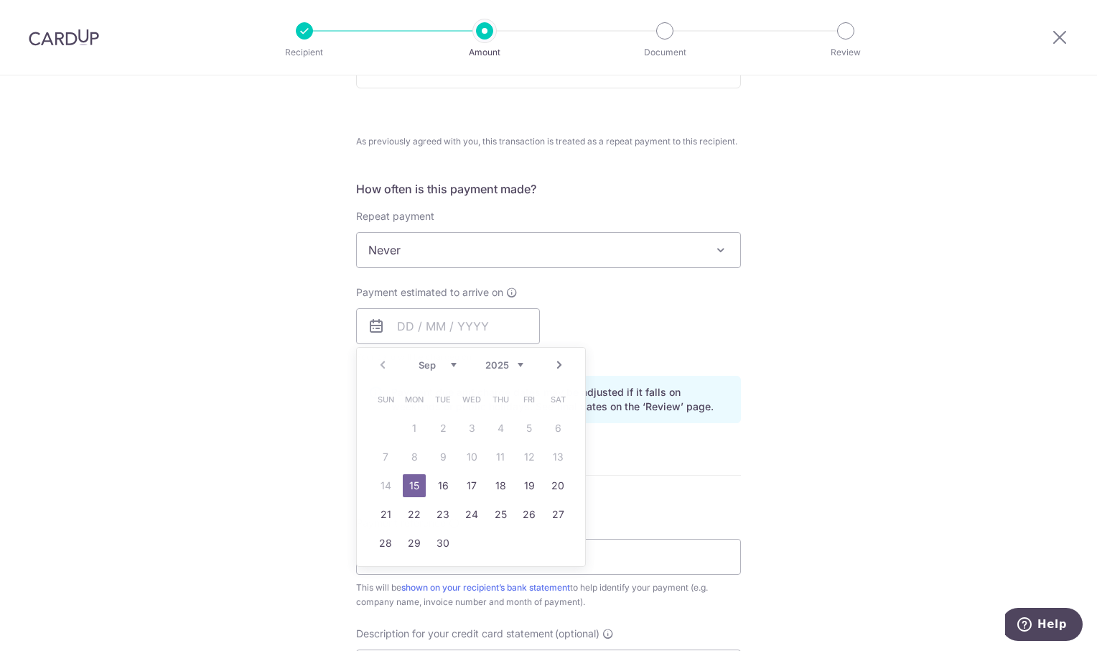
type input "15/09/2025"
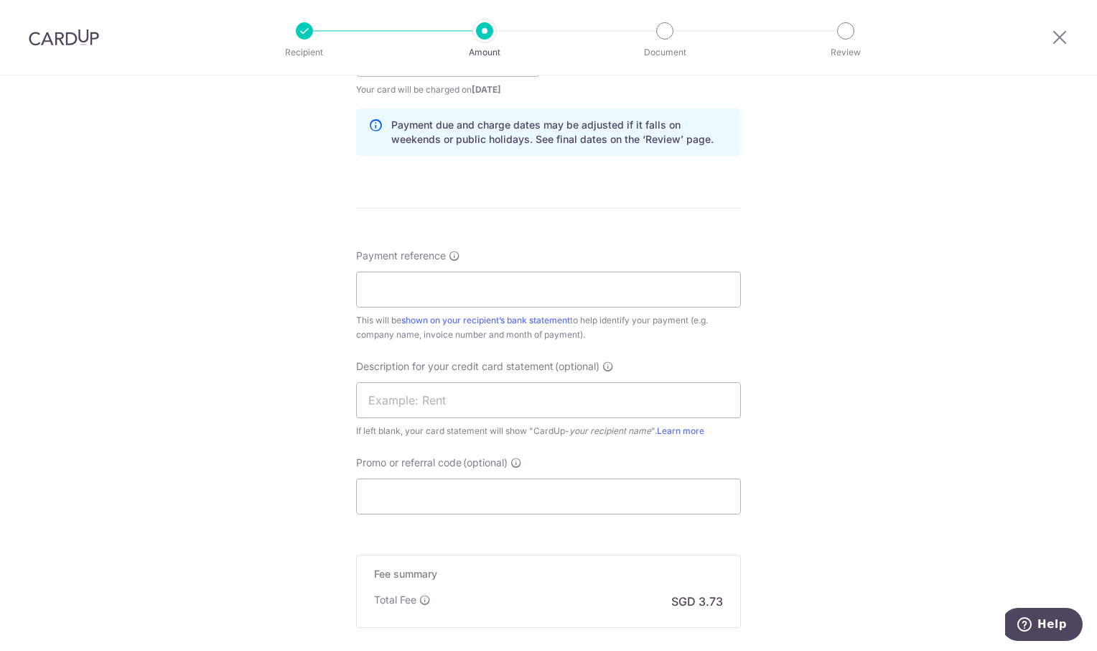
scroll to position [790, 0]
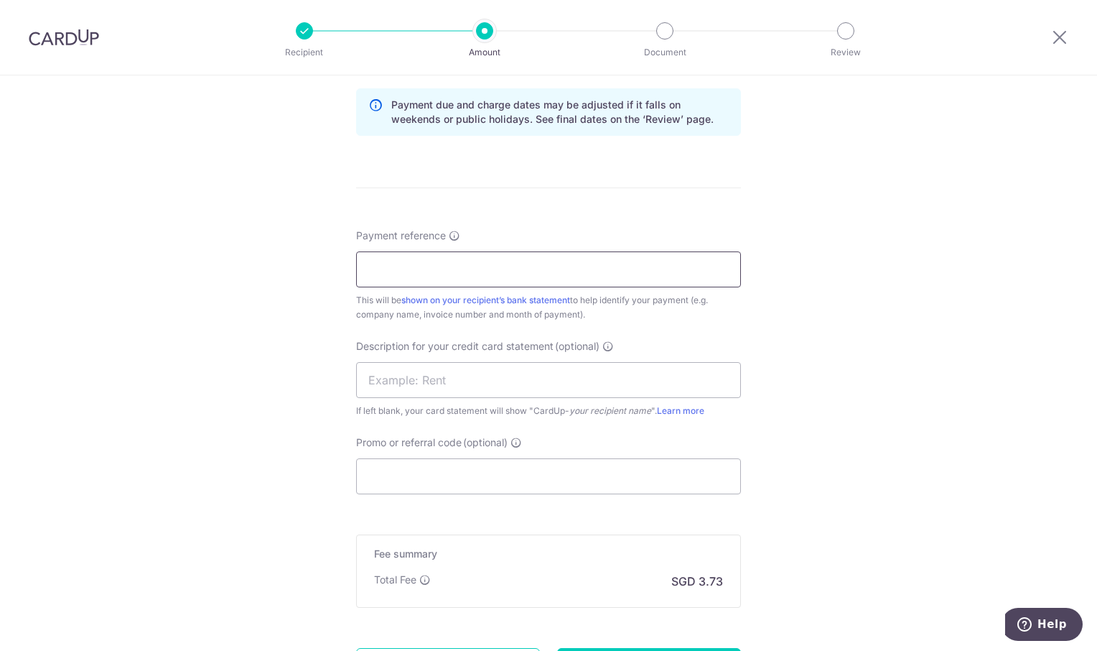
click at [437, 271] on input "Payment reference" at bounding box center [548, 269] width 385 height 36
type input "OREC Aug"
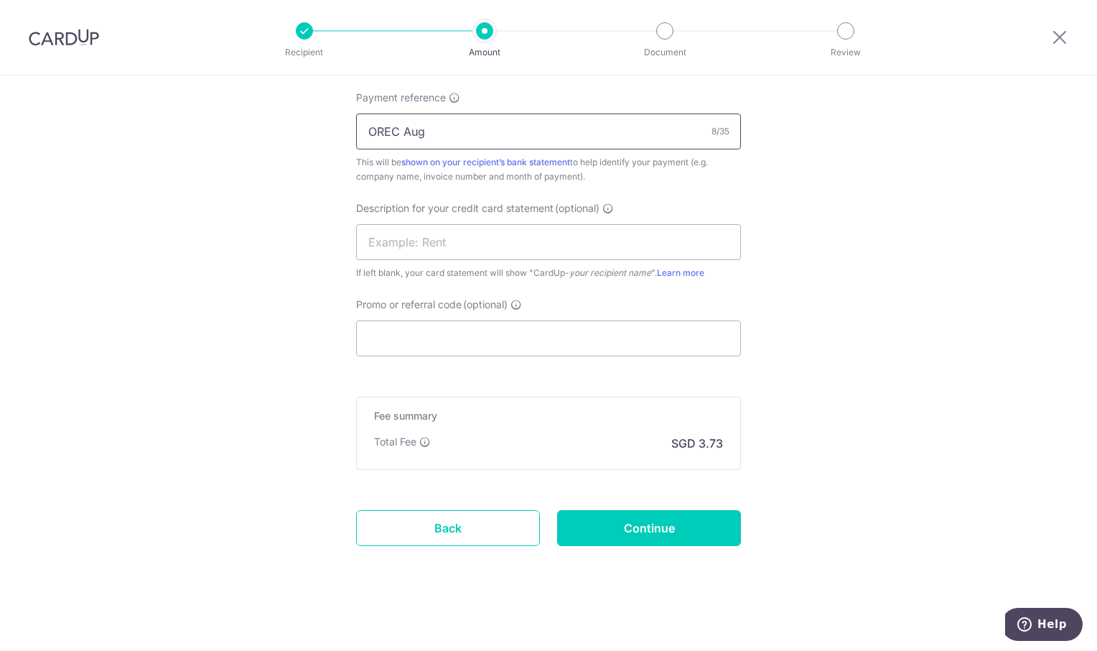
scroll to position [931, 0]
click at [704, 523] on input "Continue" at bounding box center [649, 525] width 184 height 36
type input "Create Schedule"
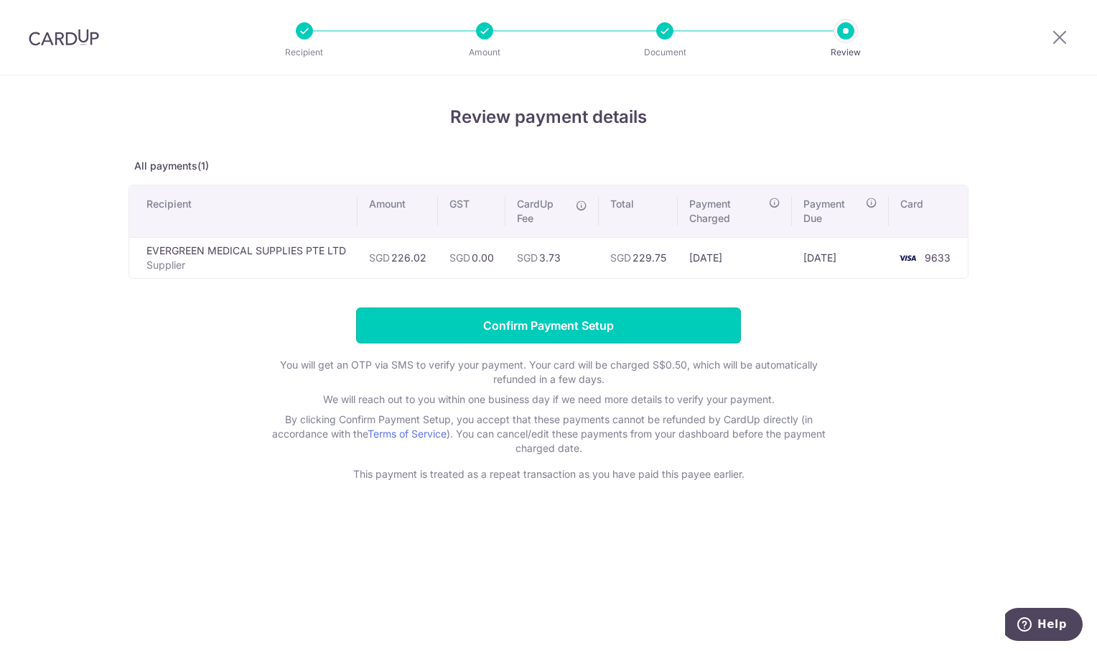
drag, startPoint x: 602, startPoint y: 332, endPoint x: 330, endPoint y: 139, distance: 333.3
click at [587, 326] on input "Confirm Payment Setup" at bounding box center [548, 325] width 385 height 36
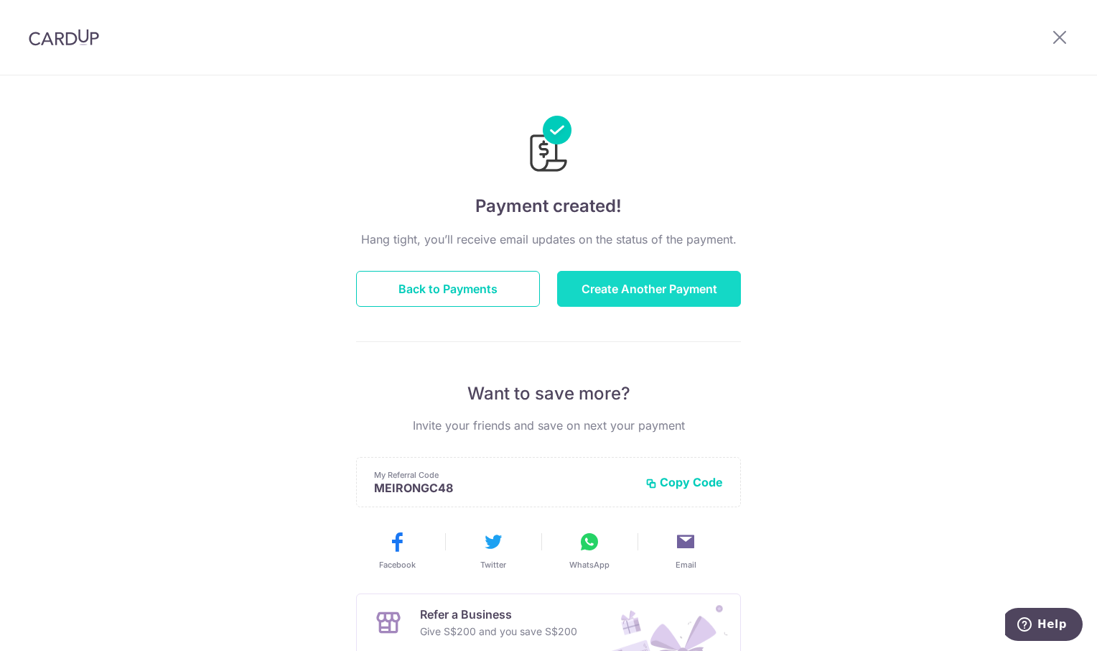
click at [651, 291] on button "Create Another Payment" at bounding box center [649, 289] width 184 height 36
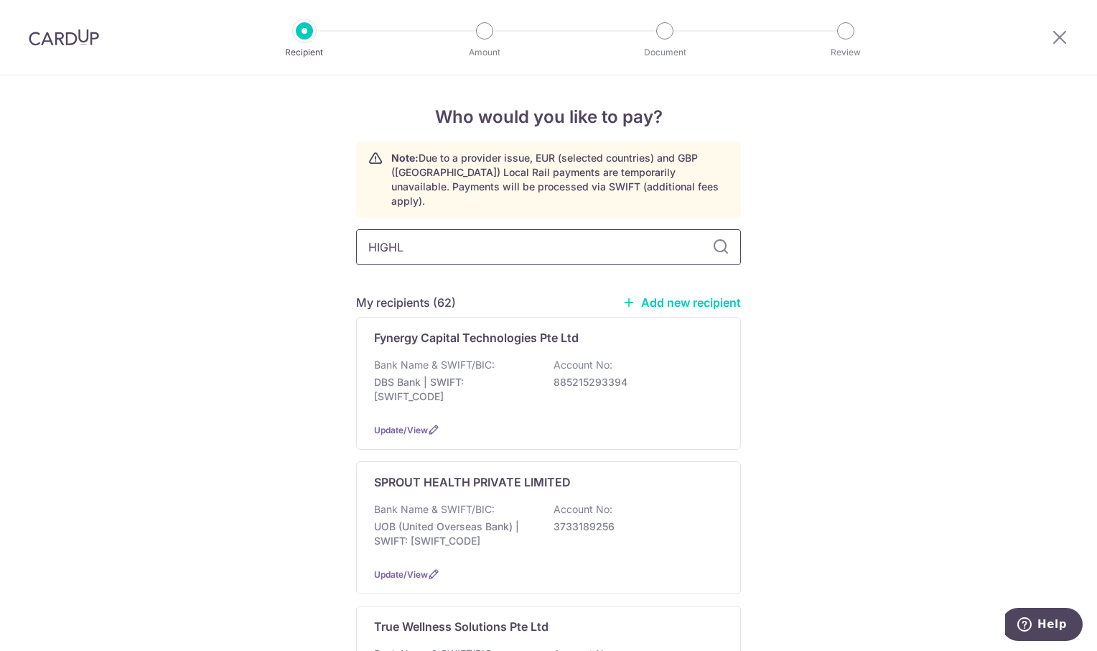
type input "HIGHLY"
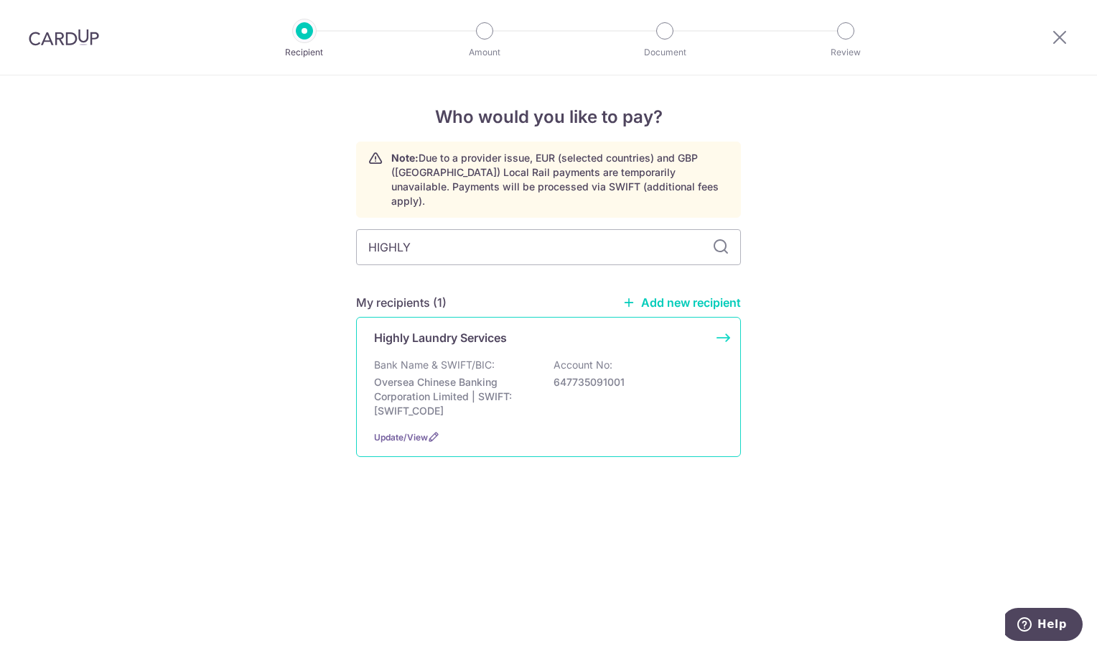
click at [444, 359] on div "Bank Name & SWIFT/BIC: Oversea Chinese Banking Corporation Limited | SWIFT: [SW…" at bounding box center [548, 388] width 349 height 60
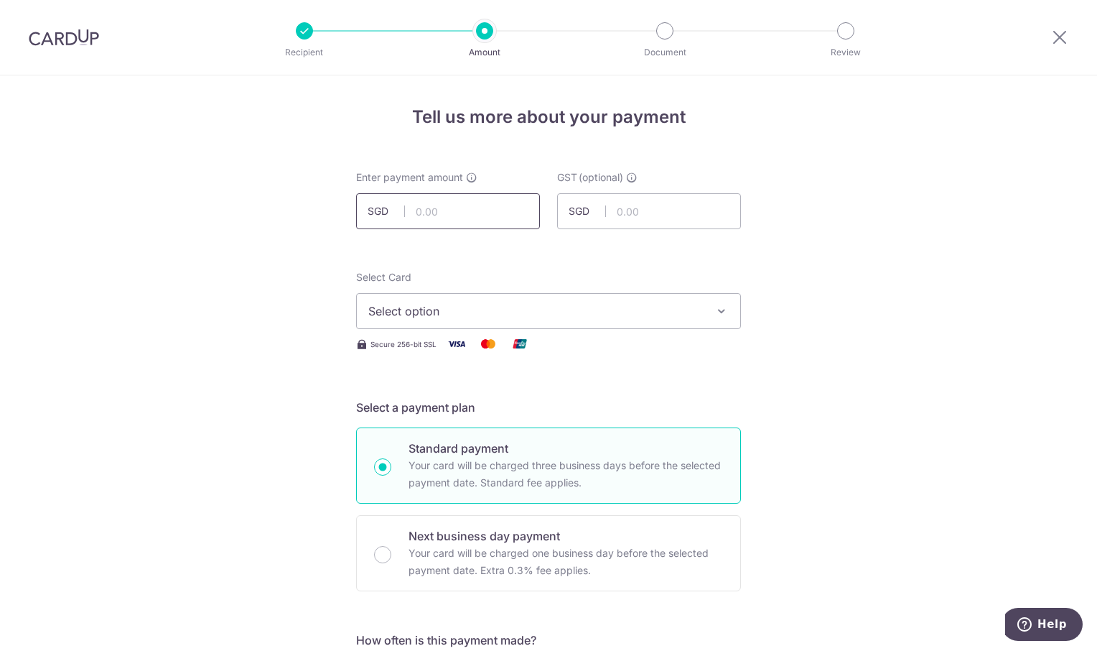
click at [434, 204] on input "text" at bounding box center [448, 211] width 184 height 36
type input "1,520.00"
drag, startPoint x: 920, startPoint y: 327, endPoint x: 933, endPoint y: 338, distance: 17.3
click at [715, 312] on icon "button" at bounding box center [722, 311] width 14 height 14
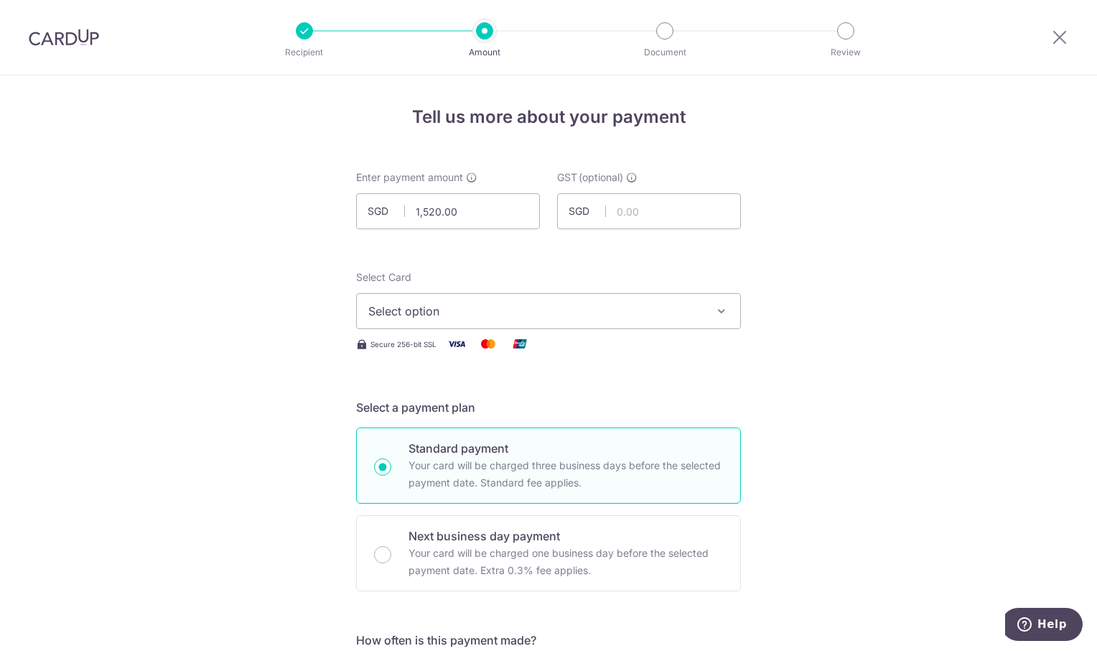
click at [720, 307] on icon "button" at bounding box center [722, 311] width 14 height 14
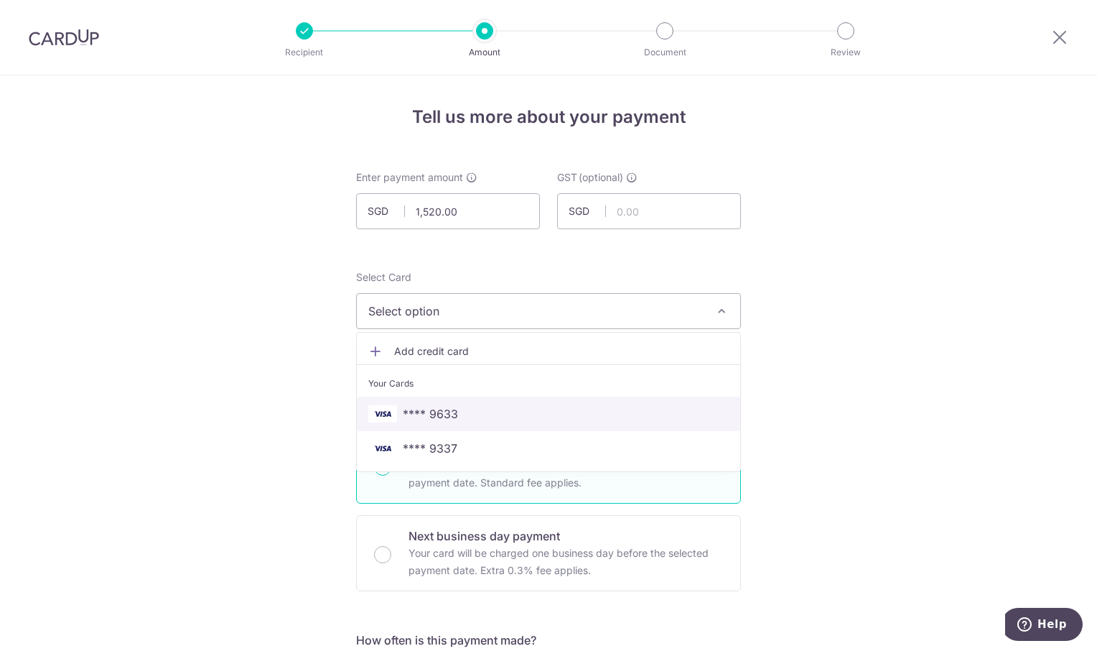
click at [530, 418] on span "**** 9633" at bounding box center [548, 413] width 360 height 17
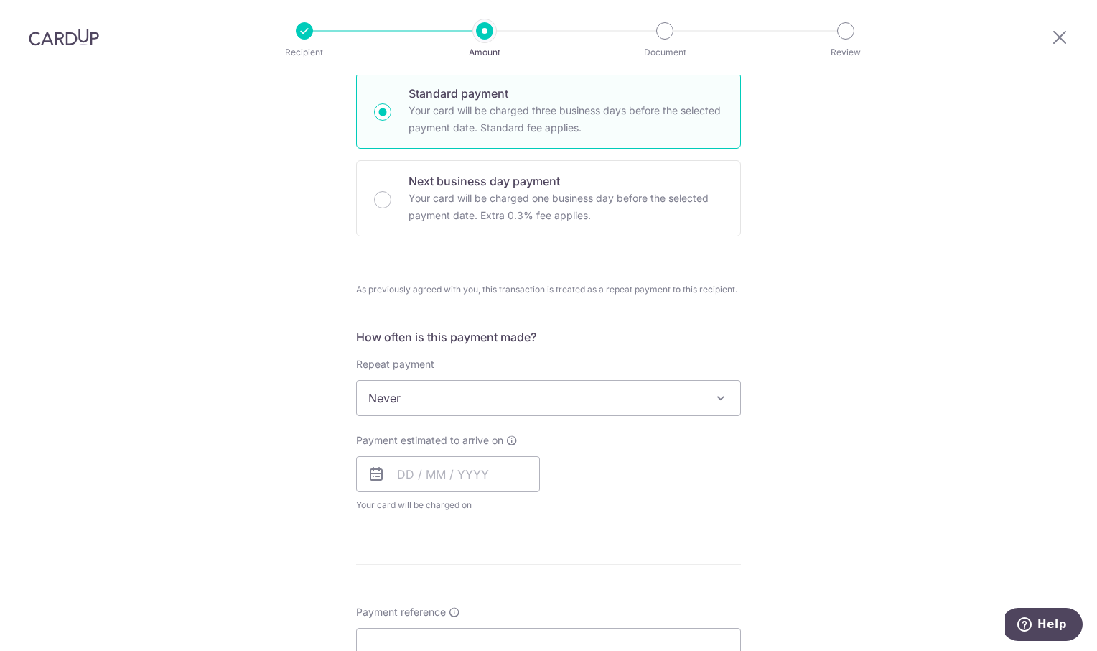
scroll to position [359, 0]
click at [497, 474] on input "text" at bounding box center [448, 470] width 184 height 36
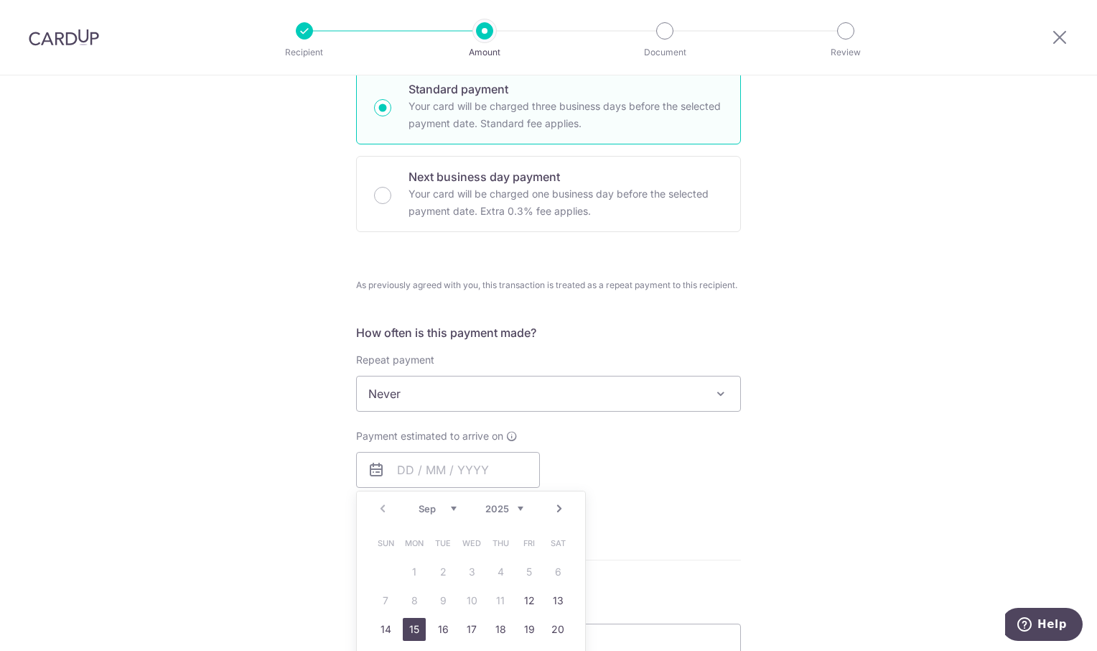
click at [411, 630] on link "15" at bounding box center [414, 629] width 23 height 23
type input "15/09/2025"
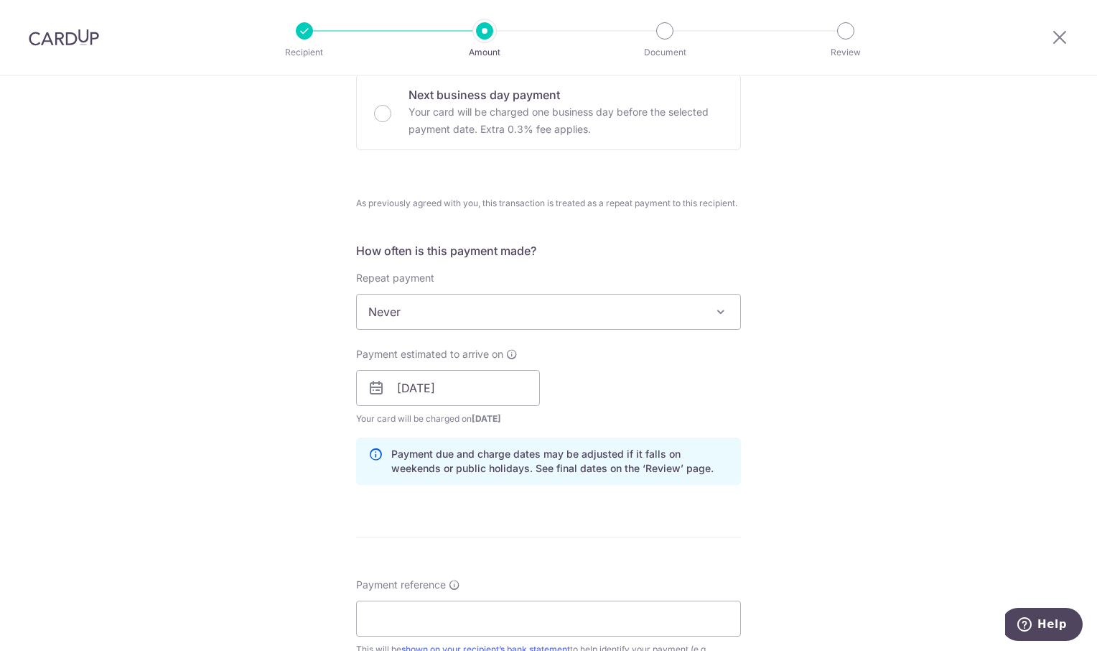
scroll to position [646, 0]
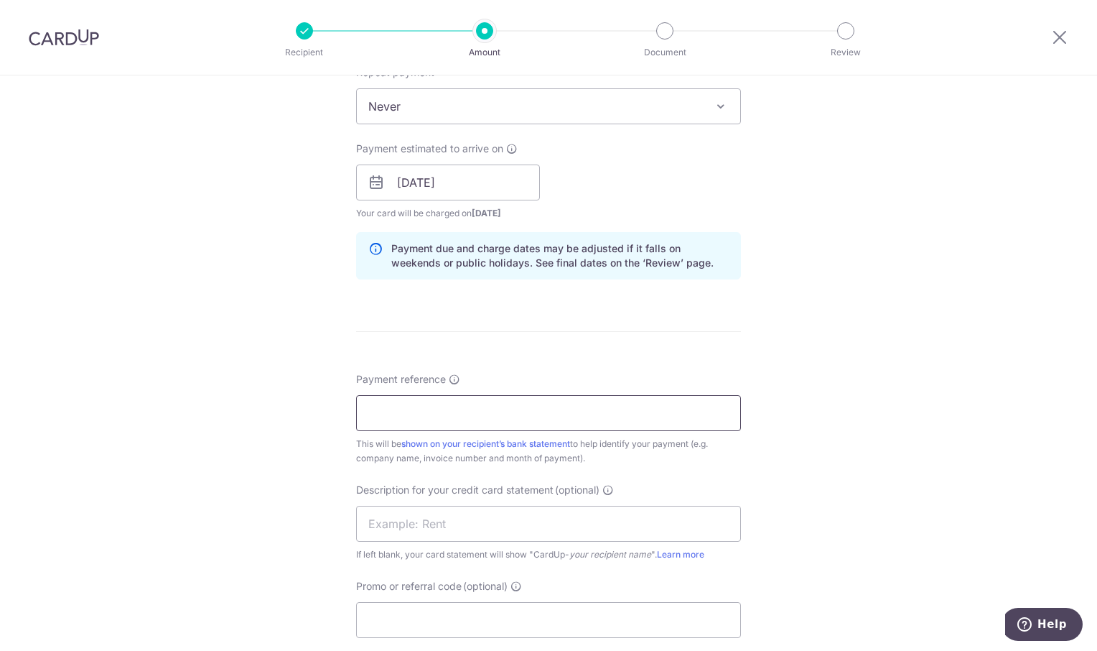
click at [512, 413] on input "Payment reference" at bounding box center [548, 413] width 385 height 36
type input "OREC Aug"
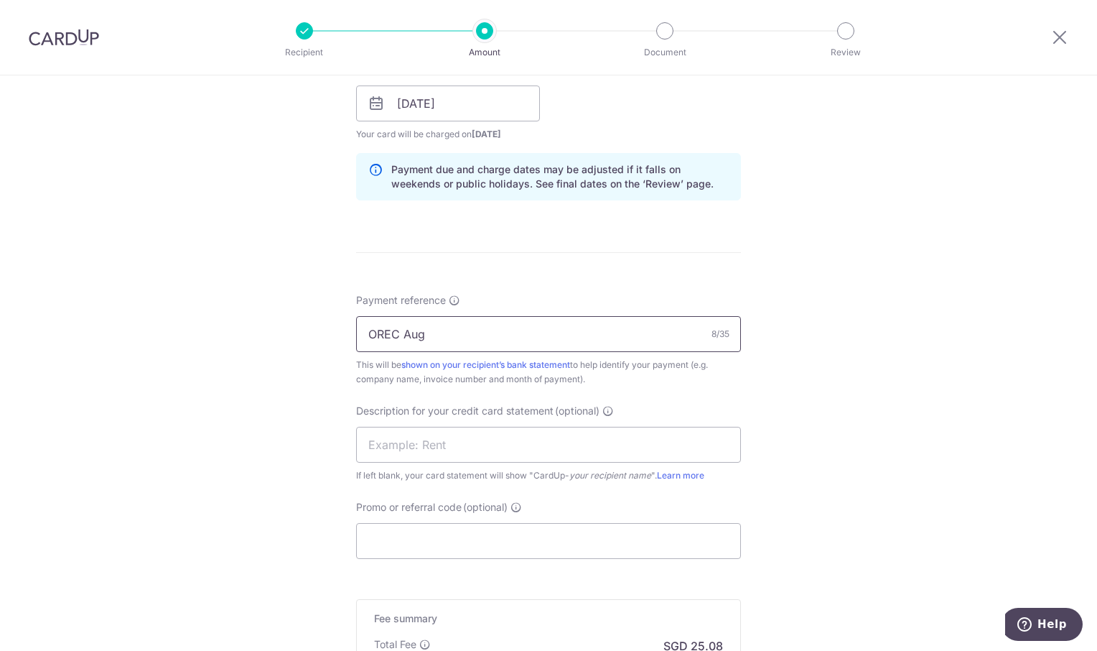
scroll to position [931, 0]
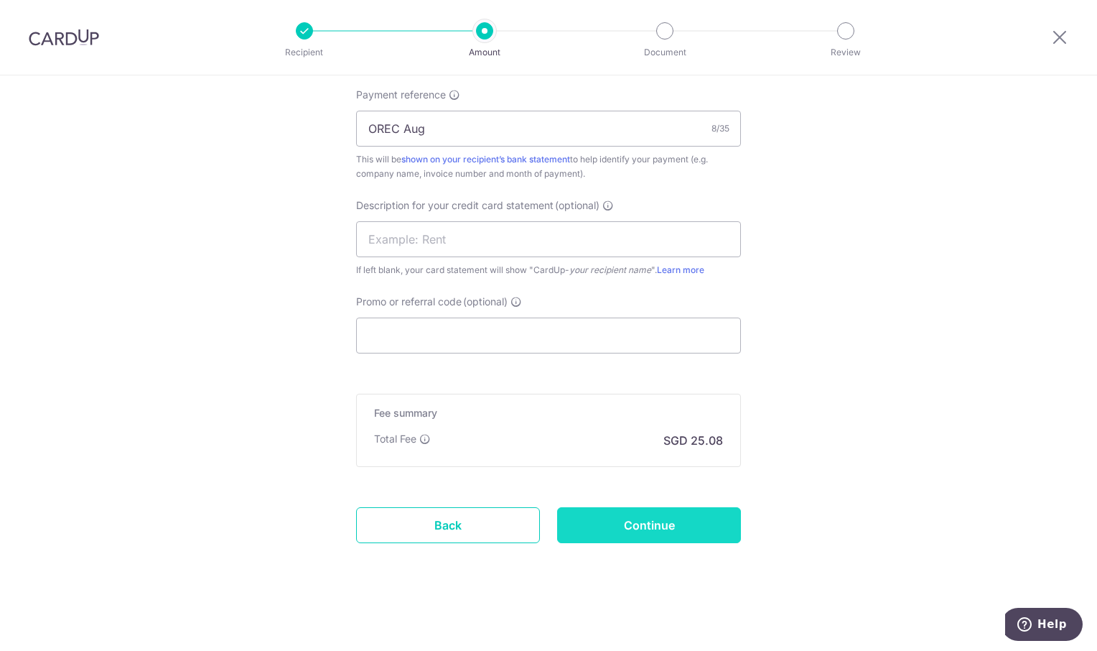
click at [689, 517] on input "Continue" at bounding box center [649, 525] width 184 height 36
type input "Create Schedule"
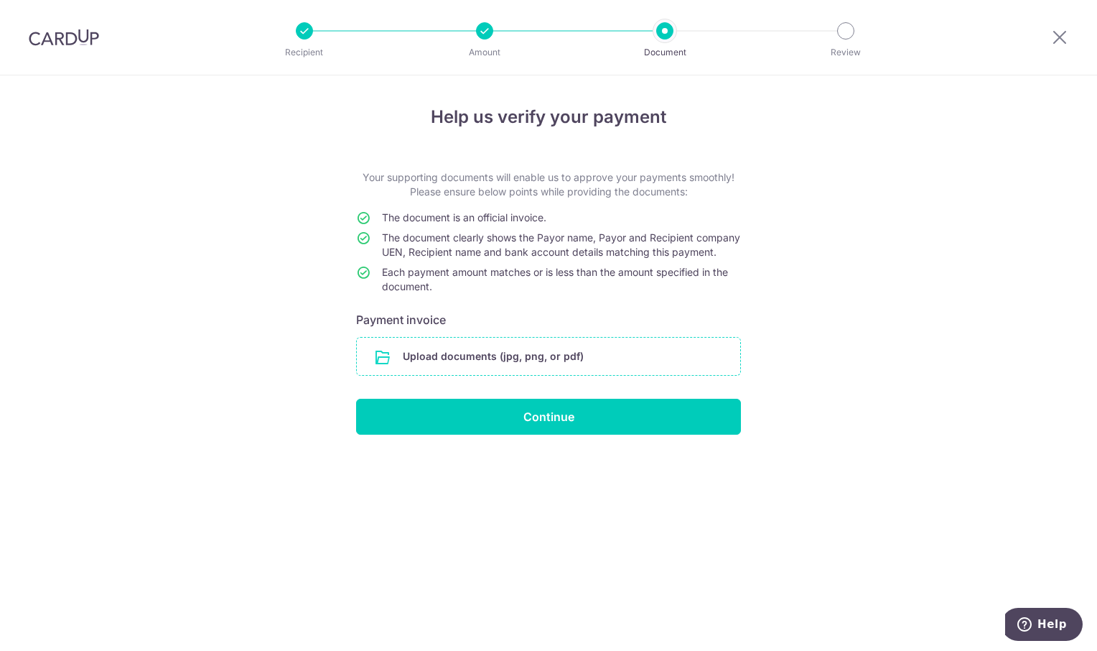
click at [514, 371] on input "file" at bounding box center [548, 356] width 383 height 37
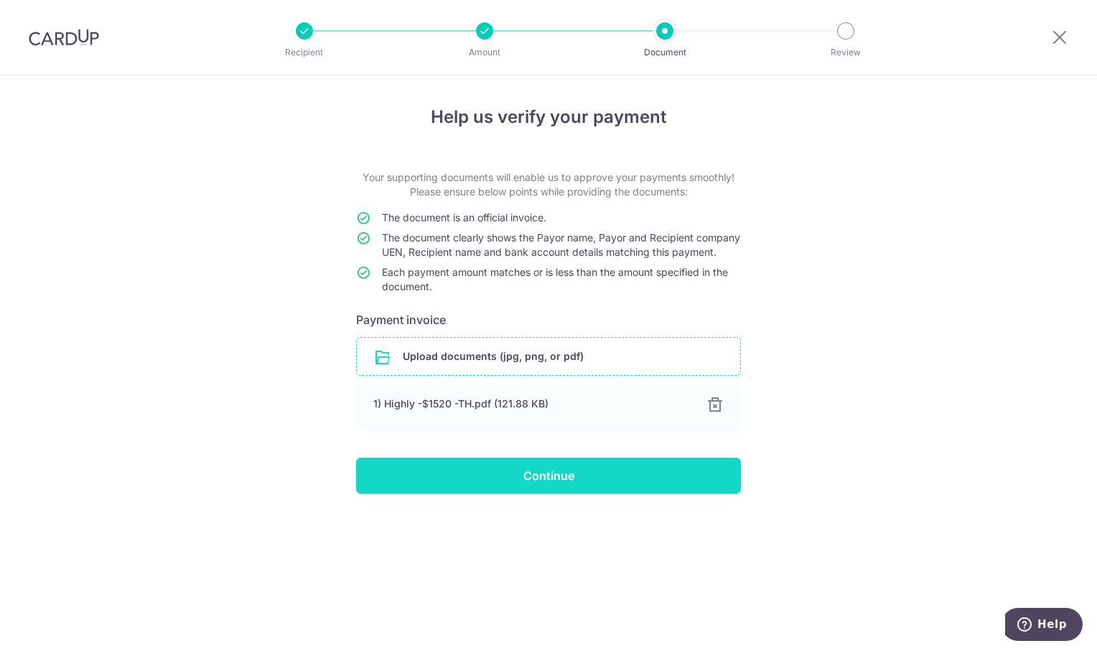
click at [587, 478] on input "Continue" at bounding box center [548, 475] width 385 height 36
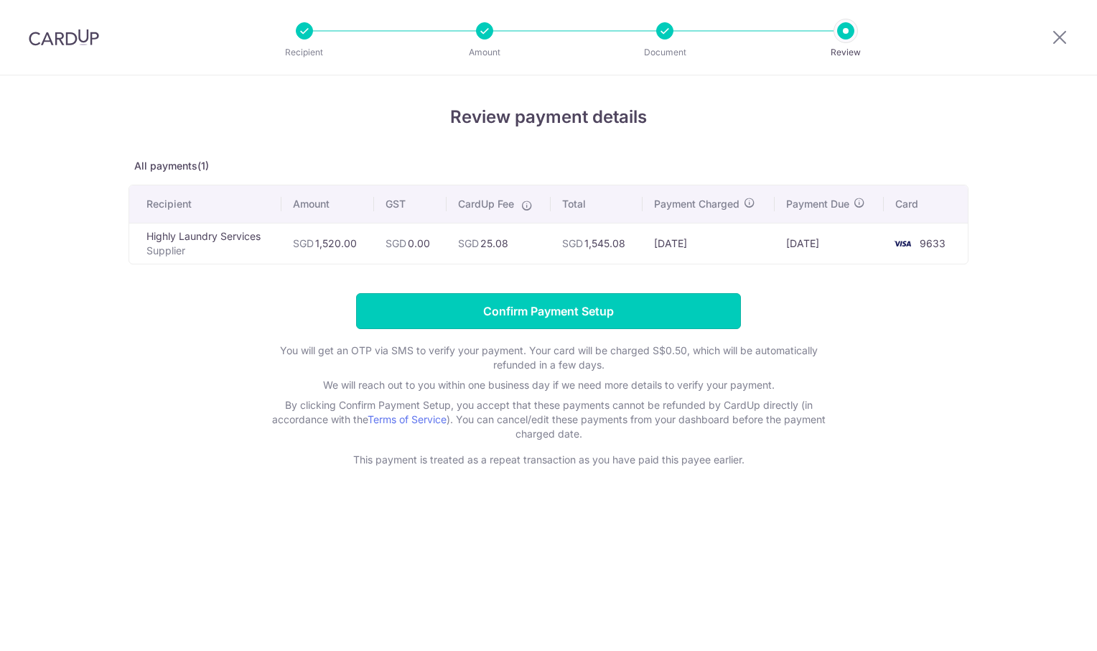
click at [534, 312] on input "Confirm Payment Setup" at bounding box center [548, 311] width 385 height 36
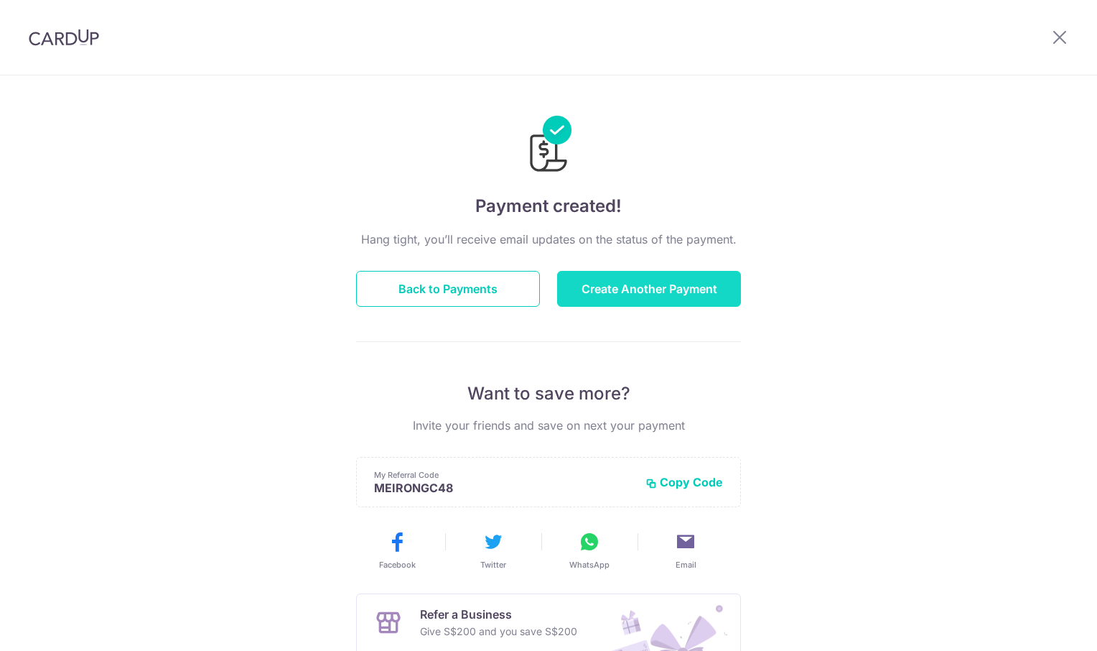
click at [655, 292] on button "Create Another Payment" at bounding box center [649, 289] width 184 height 36
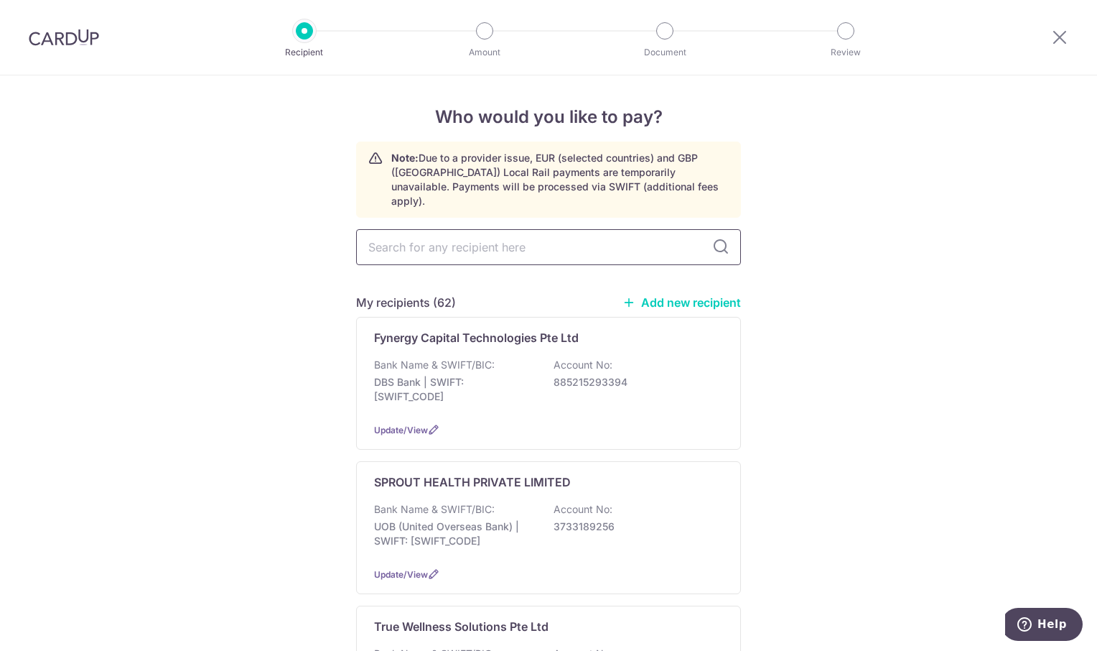
click at [492, 236] on input "text" at bounding box center [548, 247] width 385 height 36
type input "PAR"
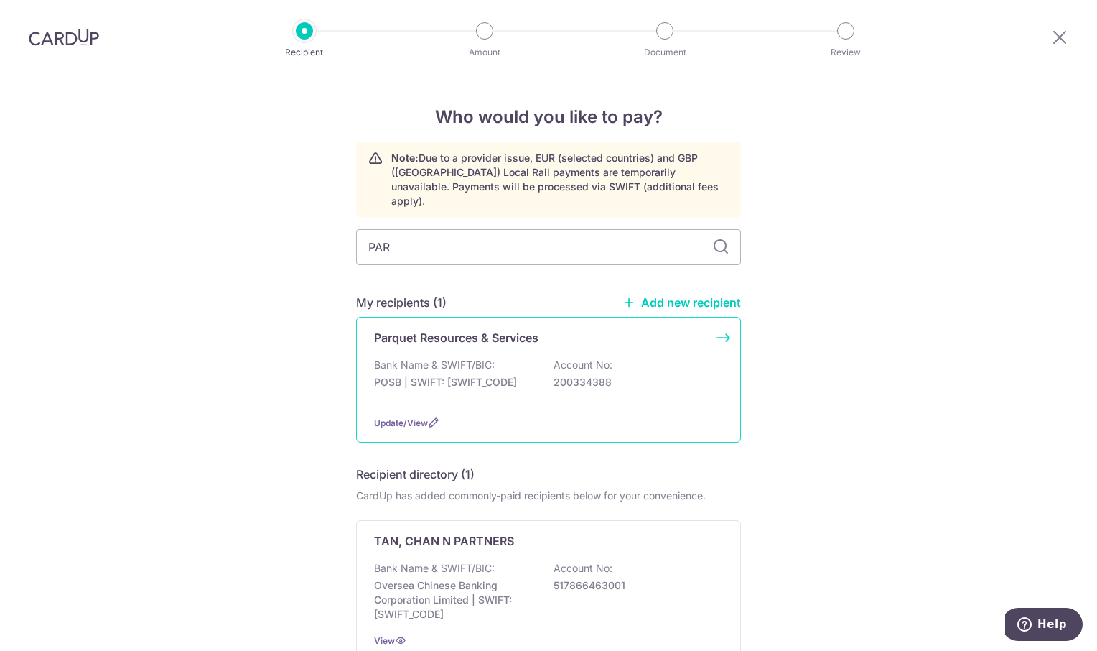
click at [507, 358] on div "Bank Name & SWIFT/BIC: POSB | SWIFT: [SWIFT_CODE] Account No: 200334388" at bounding box center [548, 381] width 349 height 46
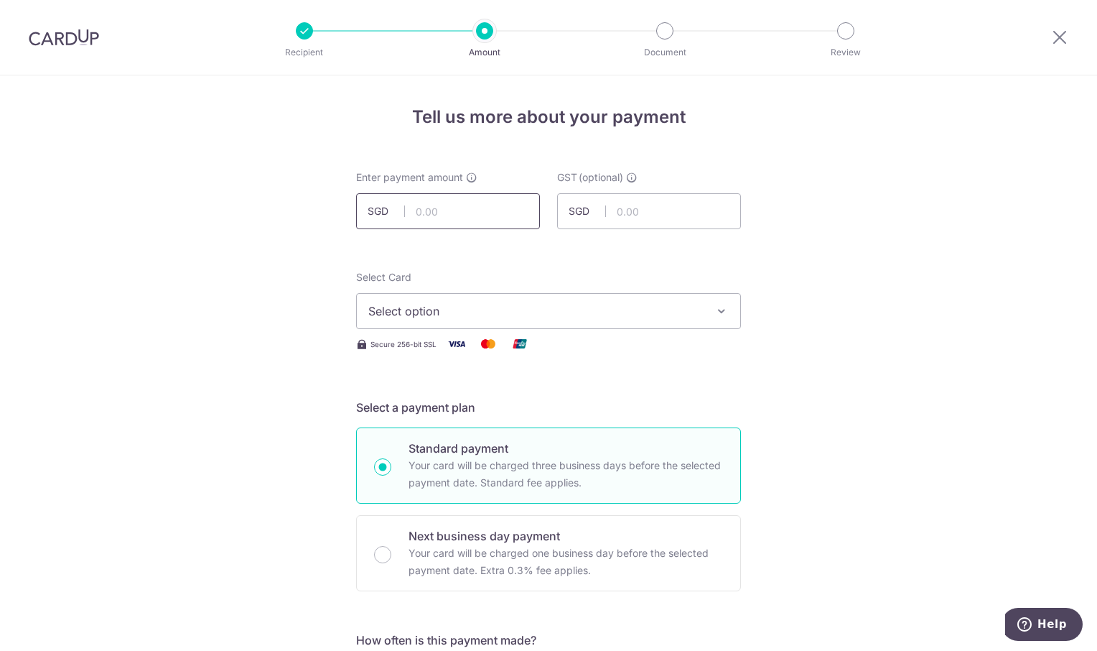
click at [464, 222] on input "text" at bounding box center [448, 211] width 184 height 36
type input "3,520.00"
click at [717, 305] on icon "button" at bounding box center [722, 311] width 14 height 14
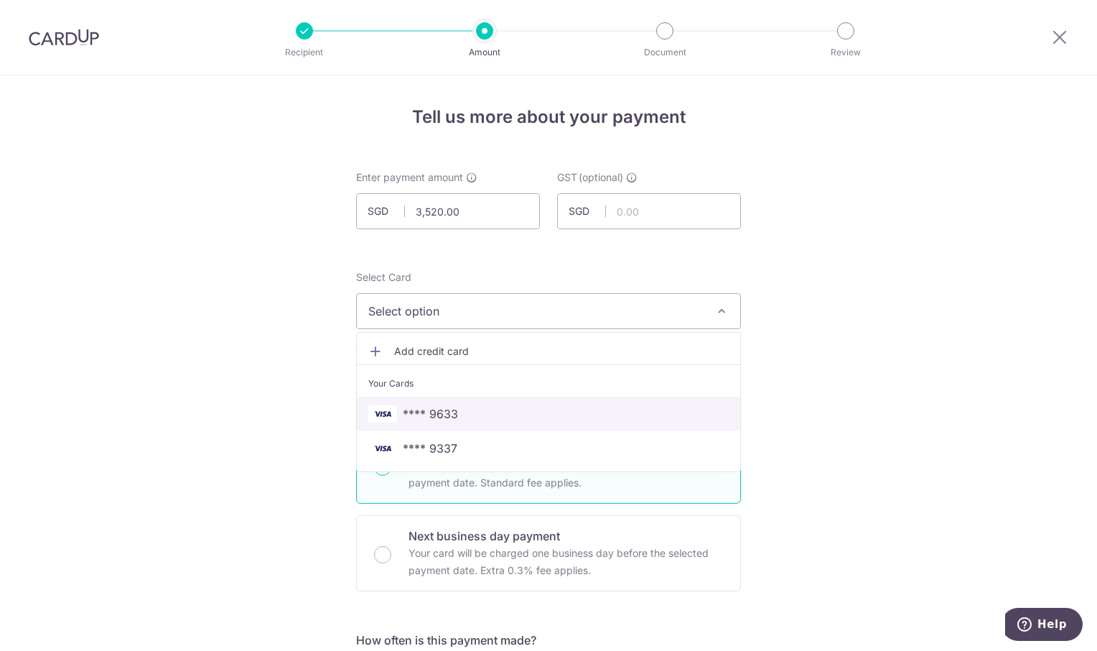
click at [523, 415] on span "**** 9633" at bounding box center [548, 413] width 360 height 17
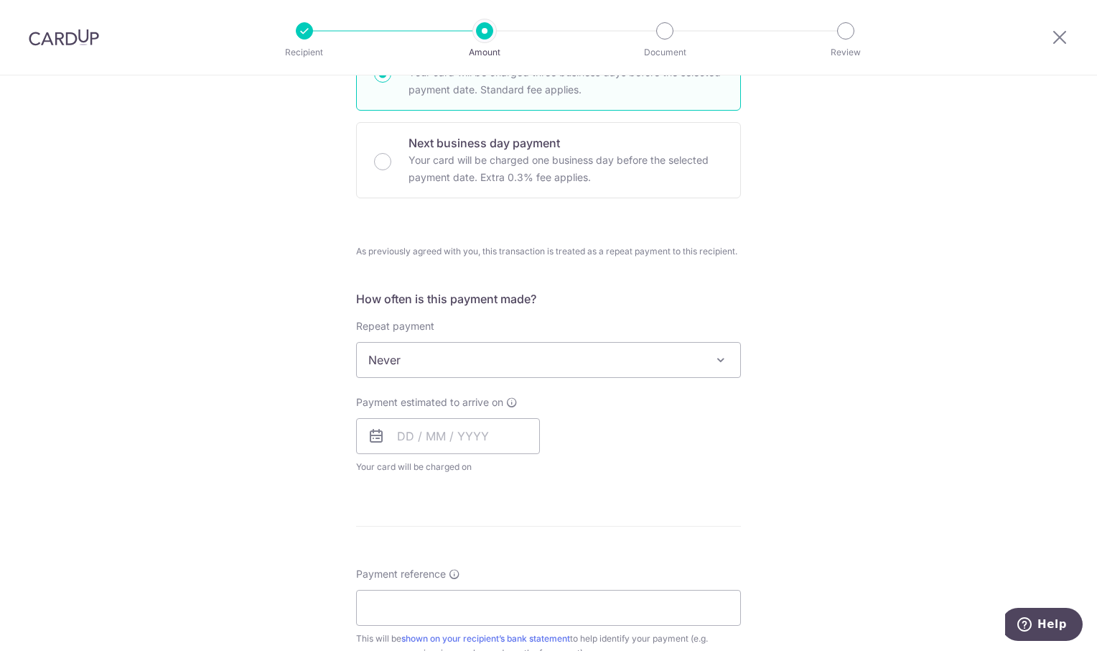
scroll to position [431, 0]
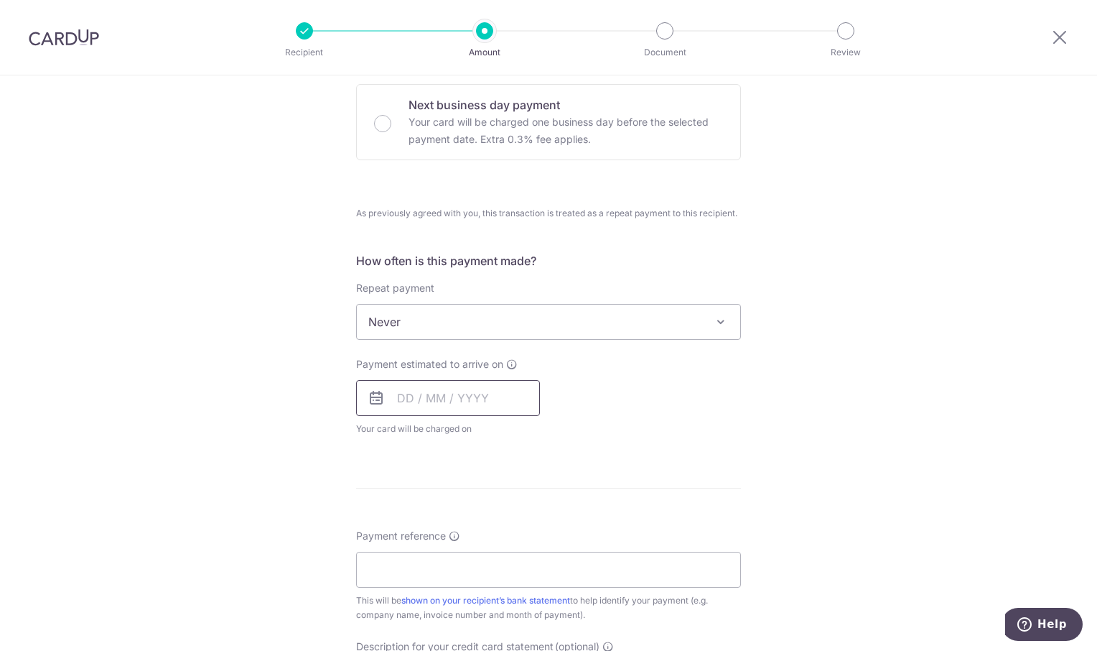
click at [478, 401] on input "text" at bounding box center [448, 398] width 184 height 36
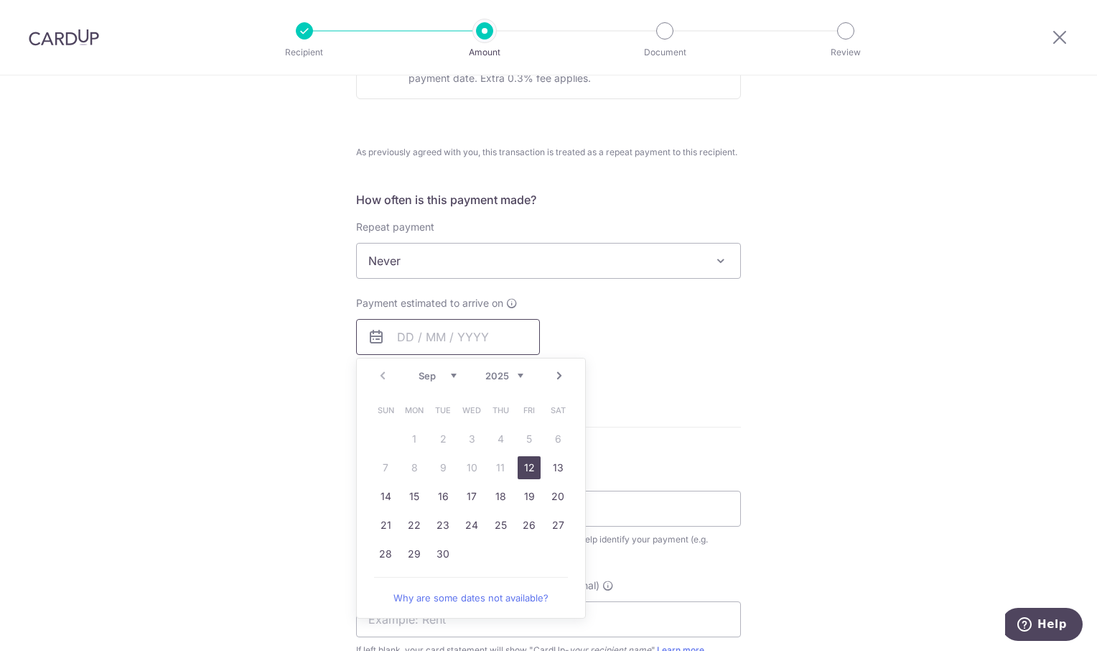
scroll to position [574, 0]
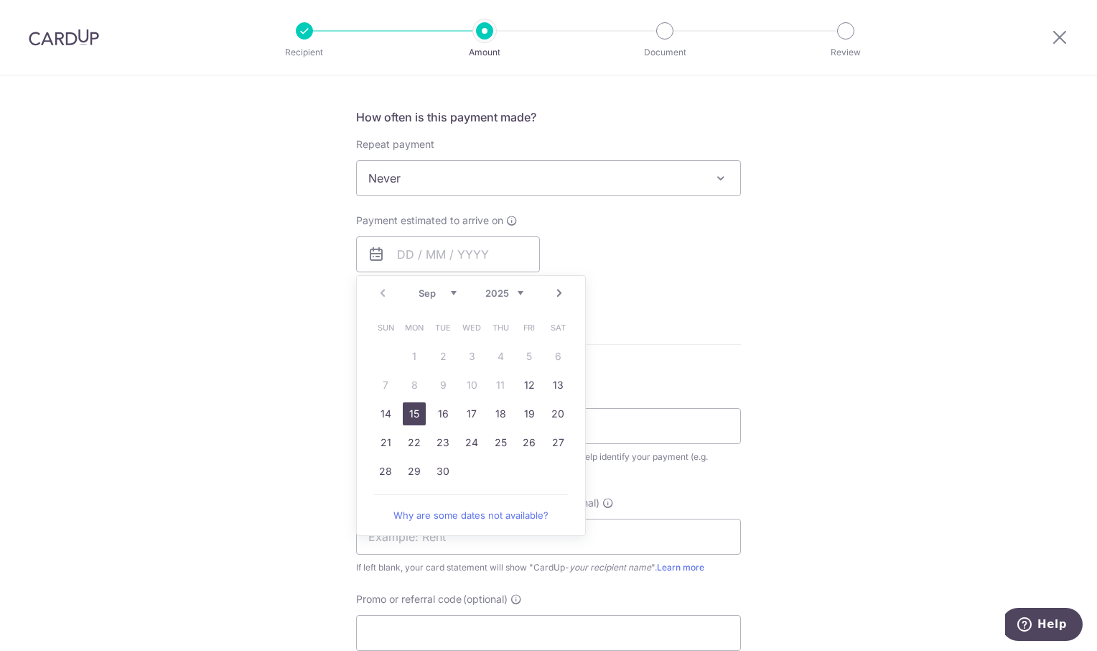
click at [413, 411] on link "15" at bounding box center [414, 413] width 23 height 23
type input "15/09/2025"
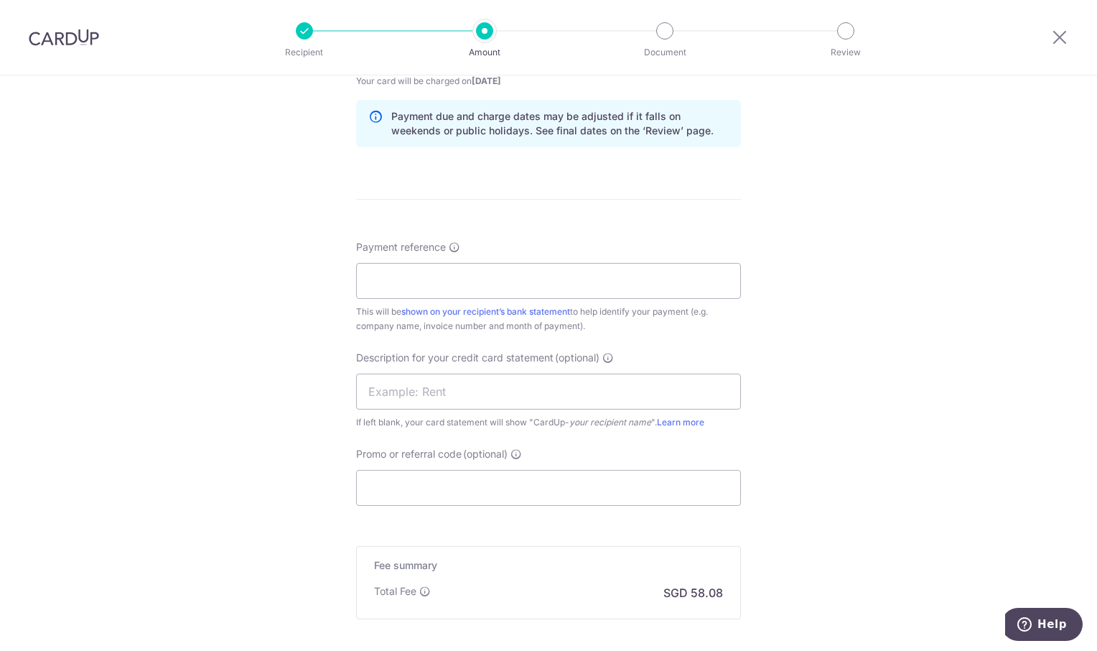
scroll to position [790, 0]
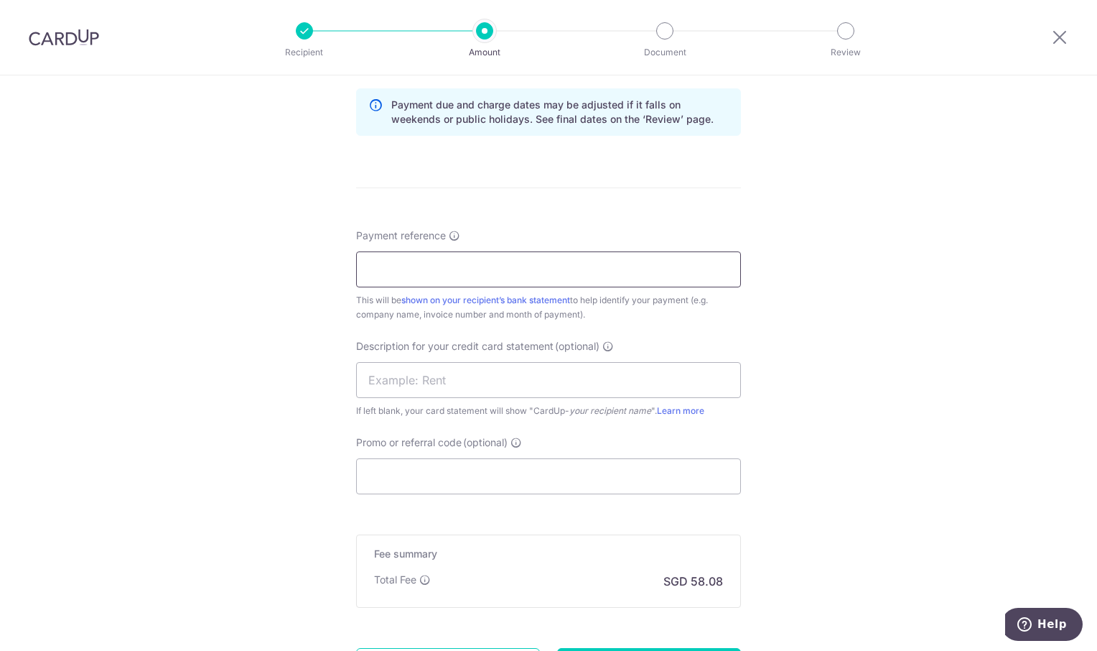
click at [384, 274] on input "Payment reference" at bounding box center [548, 269] width 385 height 36
type input "OREC Aug"
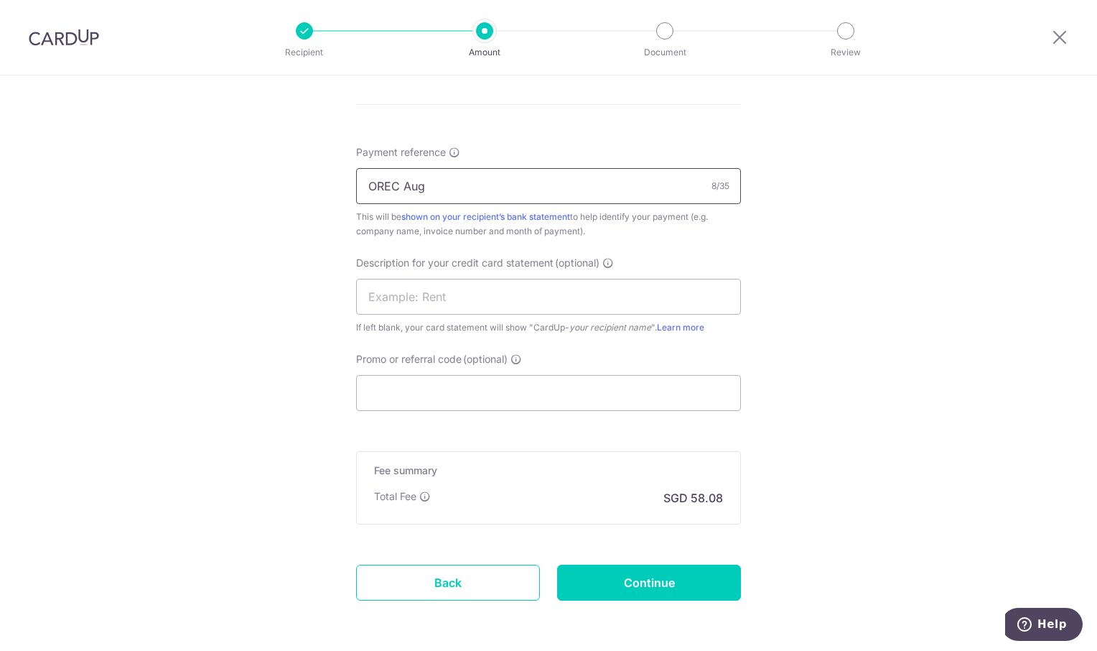
scroll to position [893, 0]
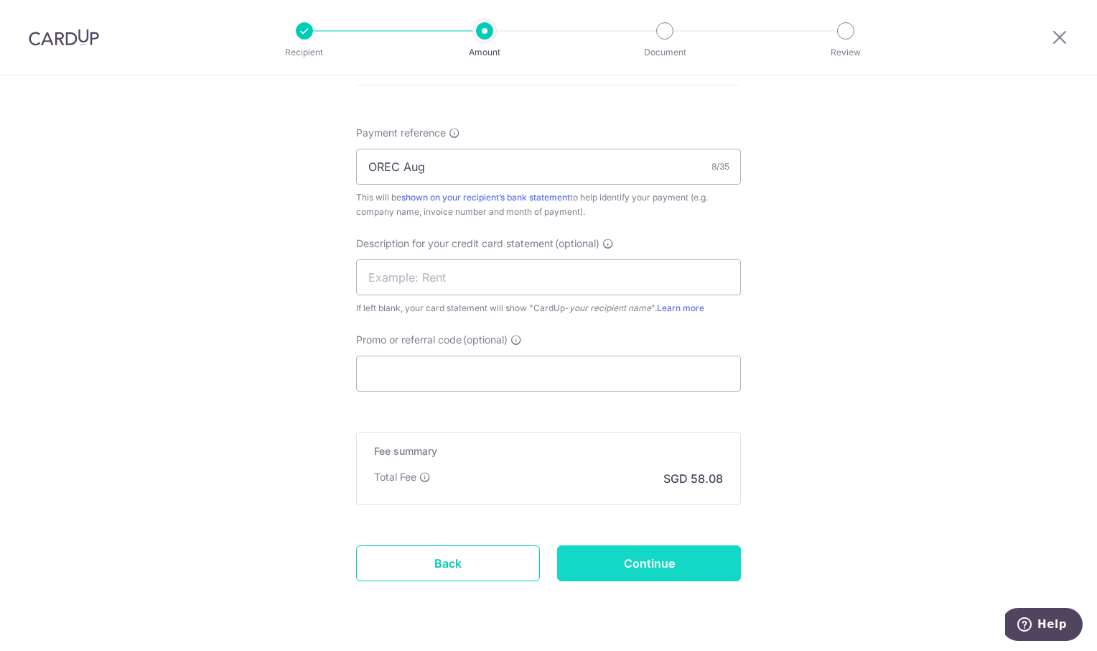
click at [653, 562] on input "Continue" at bounding box center [649, 563] width 184 height 36
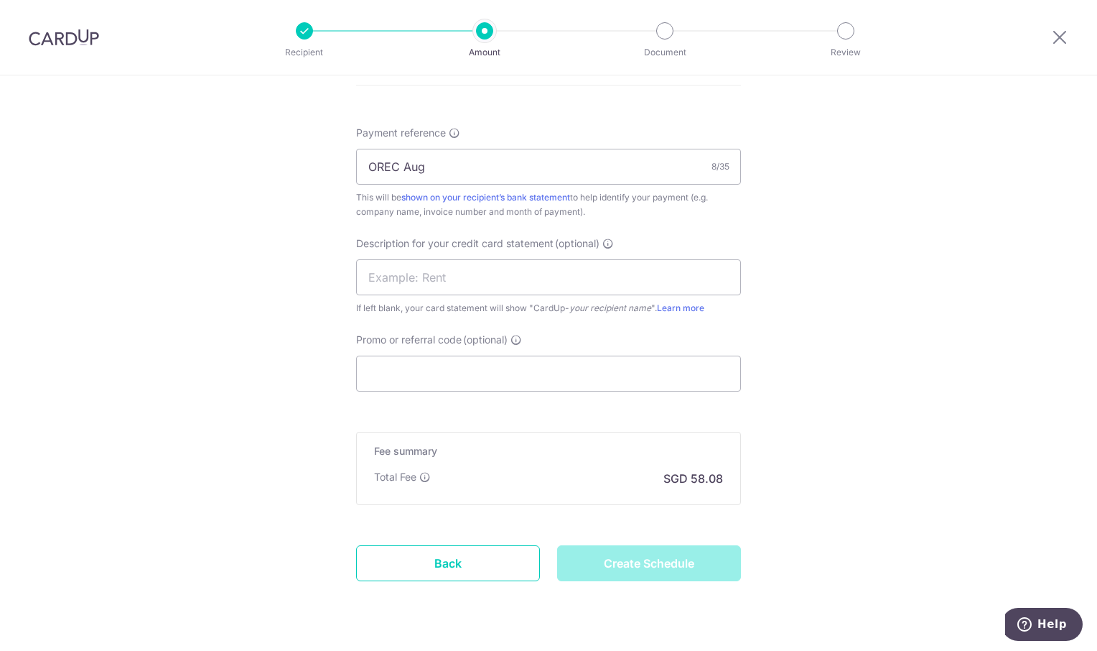
type input "Create Schedule"
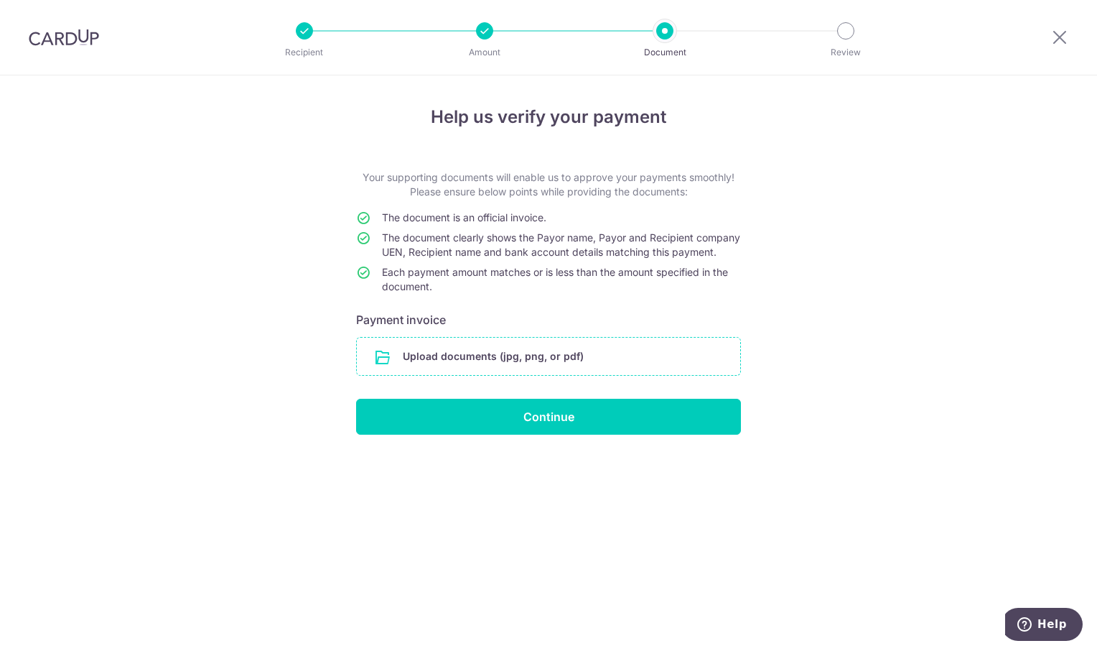
click at [475, 367] on input "file" at bounding box center [548, 356] width 383 height 37
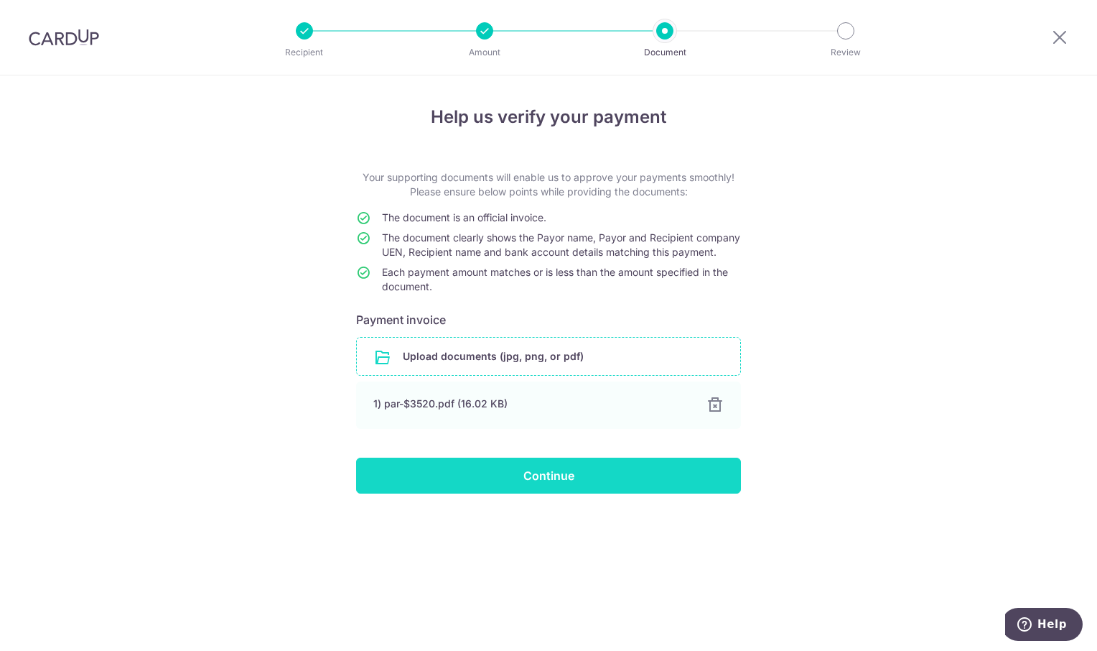
click at [559, 493] on input "Continue" at bounding box center [548, 475] width 385 height 36
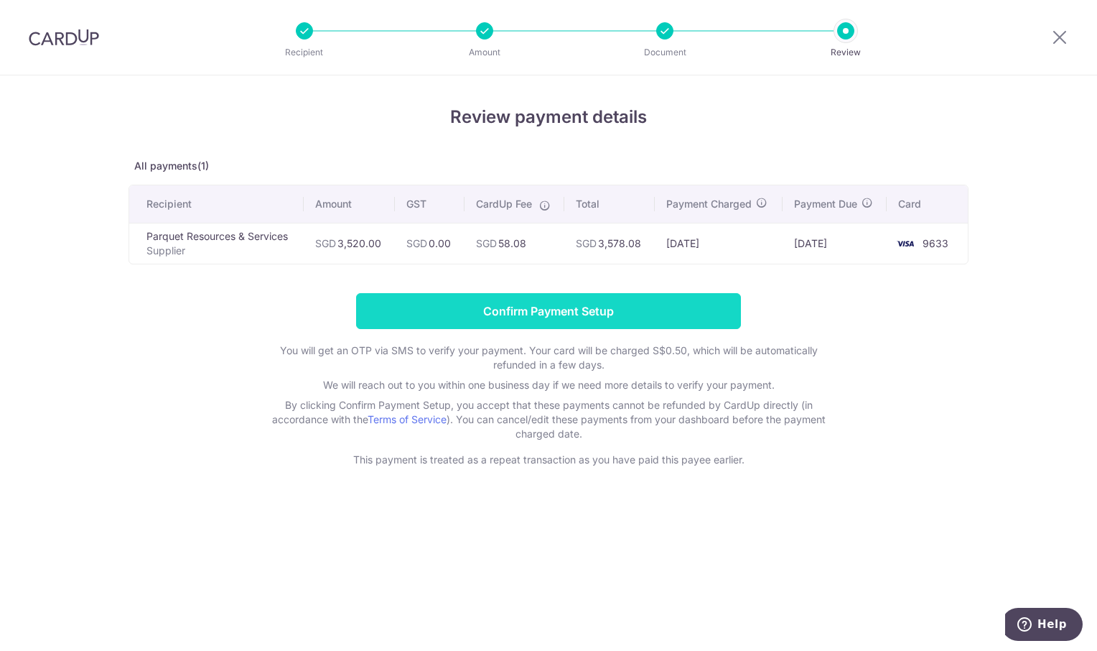
click at [538, 318] on input "Confirm Payment Setup" at bounding box center [548, 311] width 385 height 36
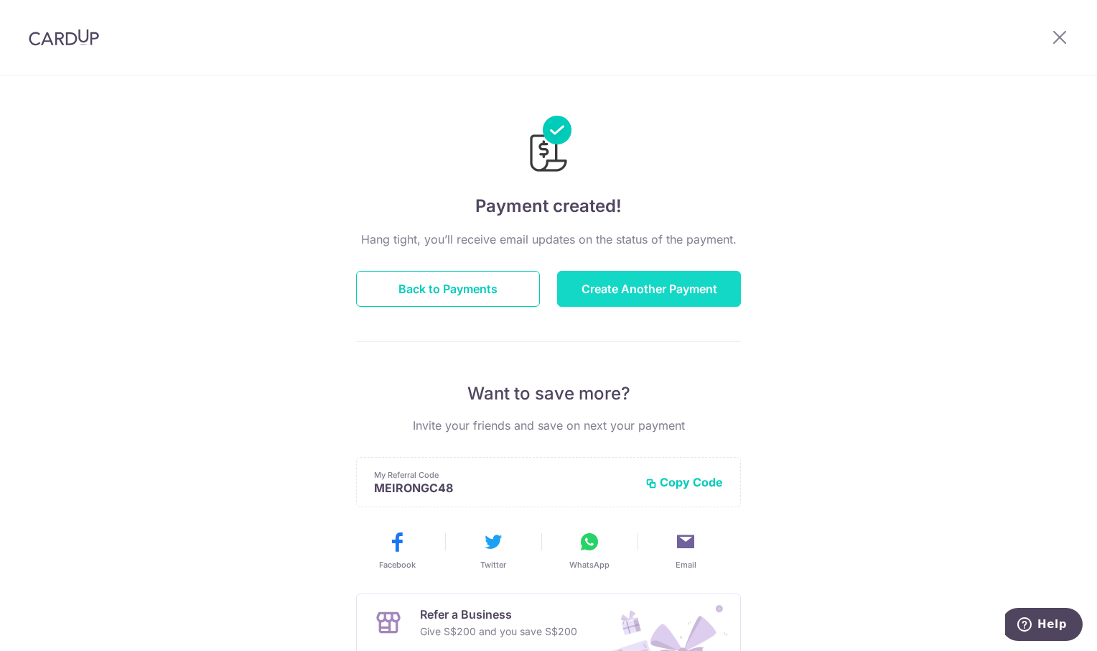
click at [624, 300] on button "Create Another Payment" at bounding box center [649, 289] width 184 height 36
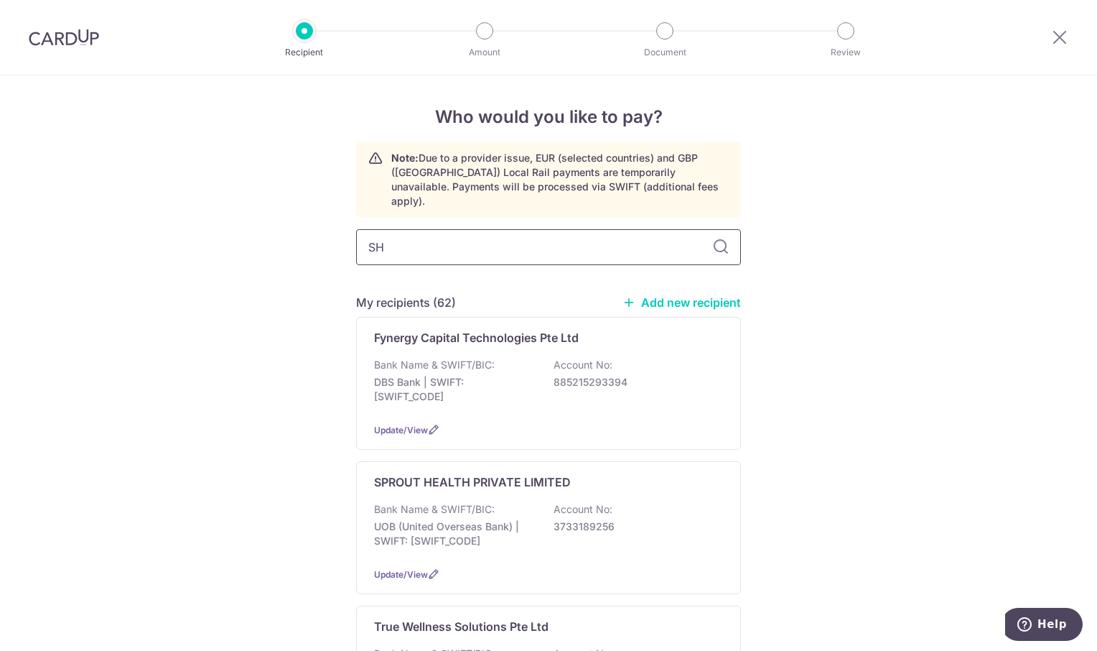
type input "SH"
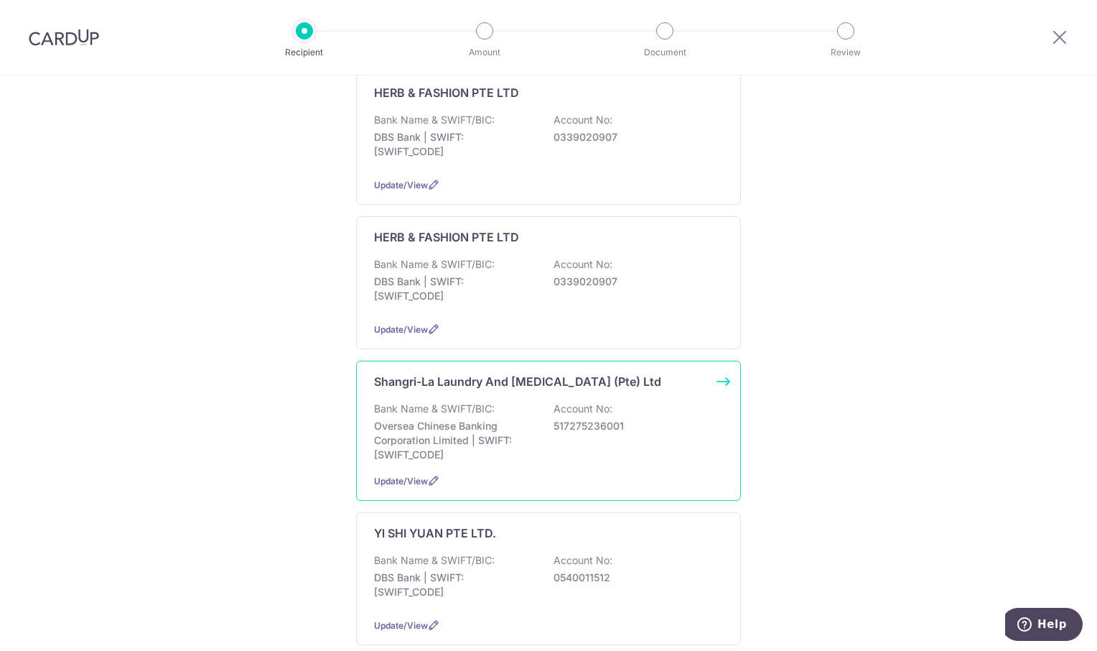
scroll to position [431, 0]
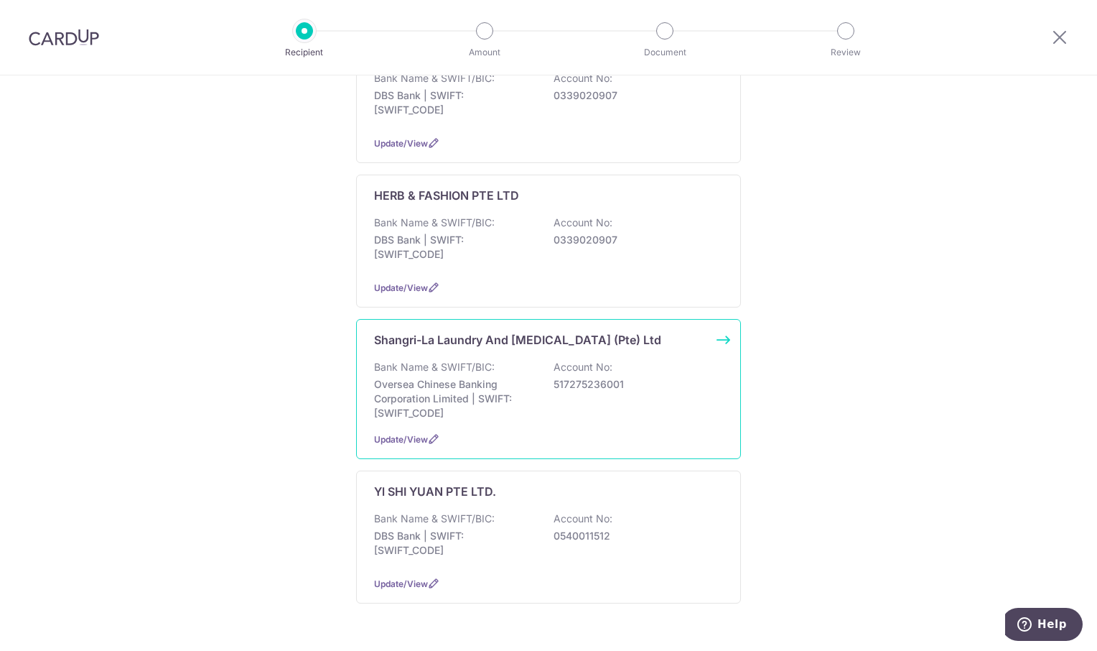
click at [490, 377] on p "Oversea Chinese Banking Corporation Limited | SWIFT: OCBCSGSGXXX" at bounding box center [454, 398] width 161 height 43
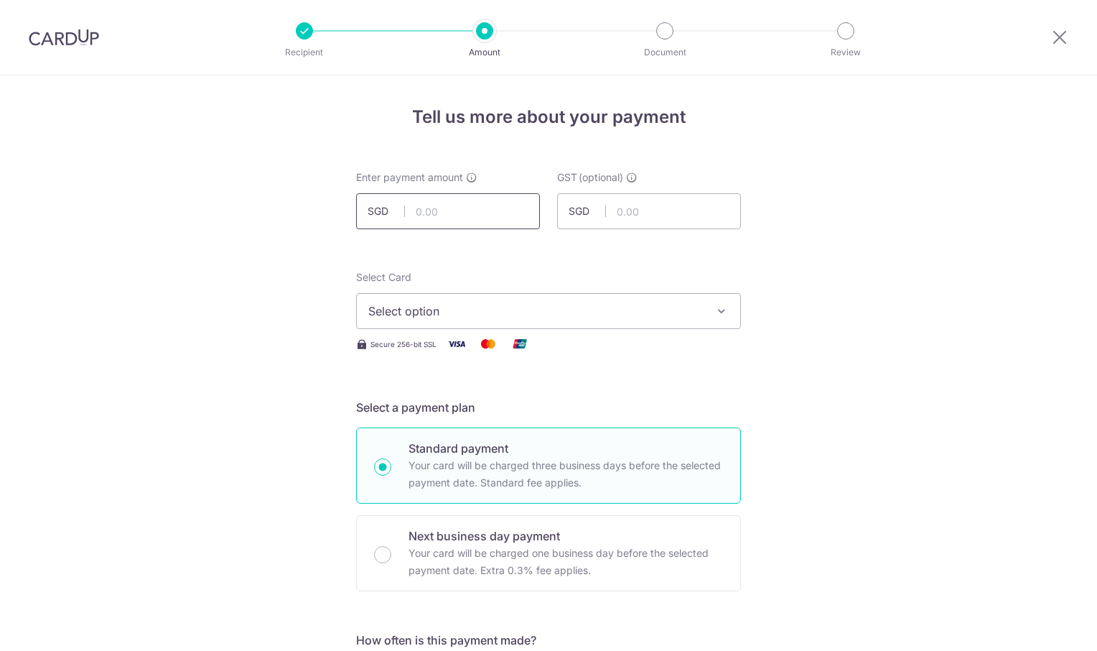
click at [429, 213] on input "text" at bounding box center [448, 211] width 184 height 36
type input "3,640.00"
click at [715, 304] on icon "button" at bounding box center [722, 311] width 14 height 14
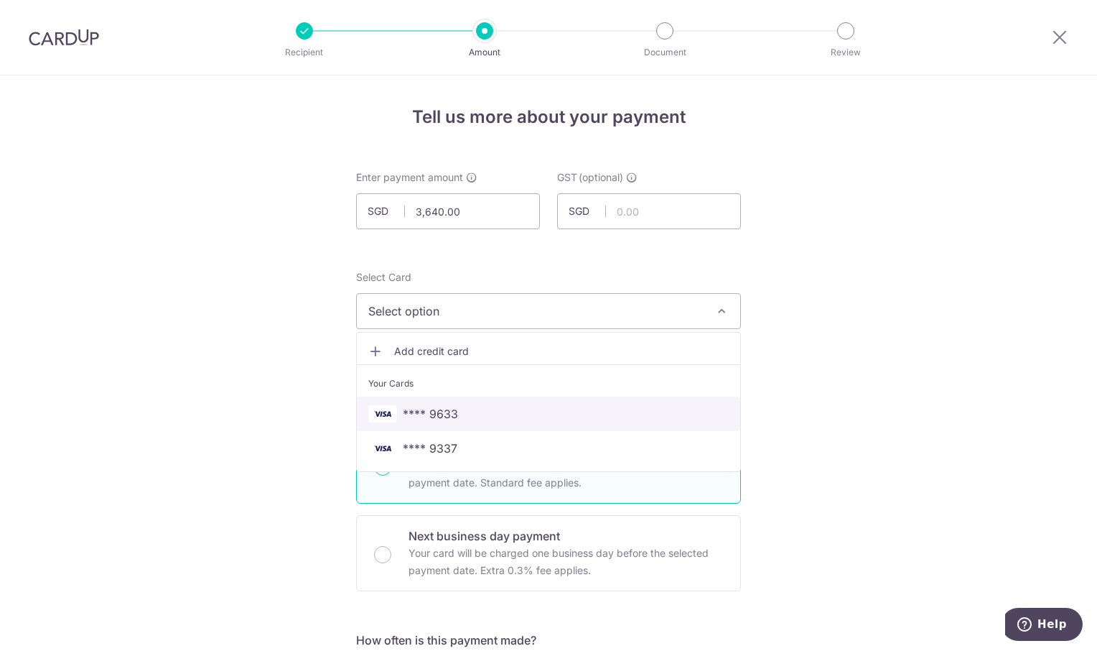
click at [526, 408] on span "**** 9633" at bounding box center [548, 413] width 360 height 17
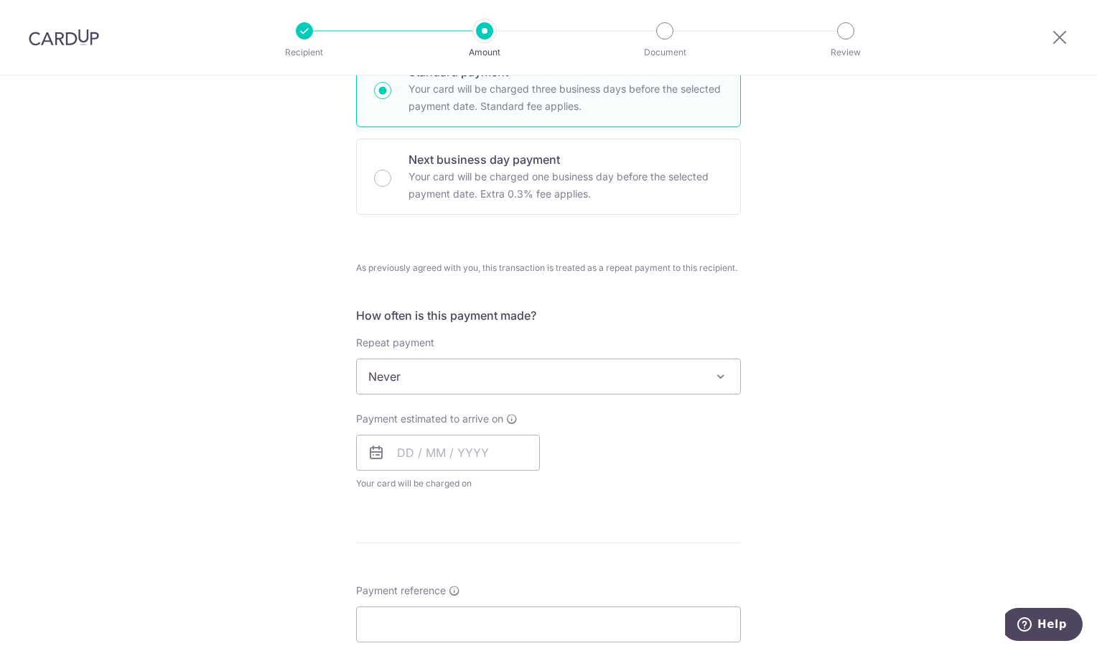
scroll to position [503, 0]
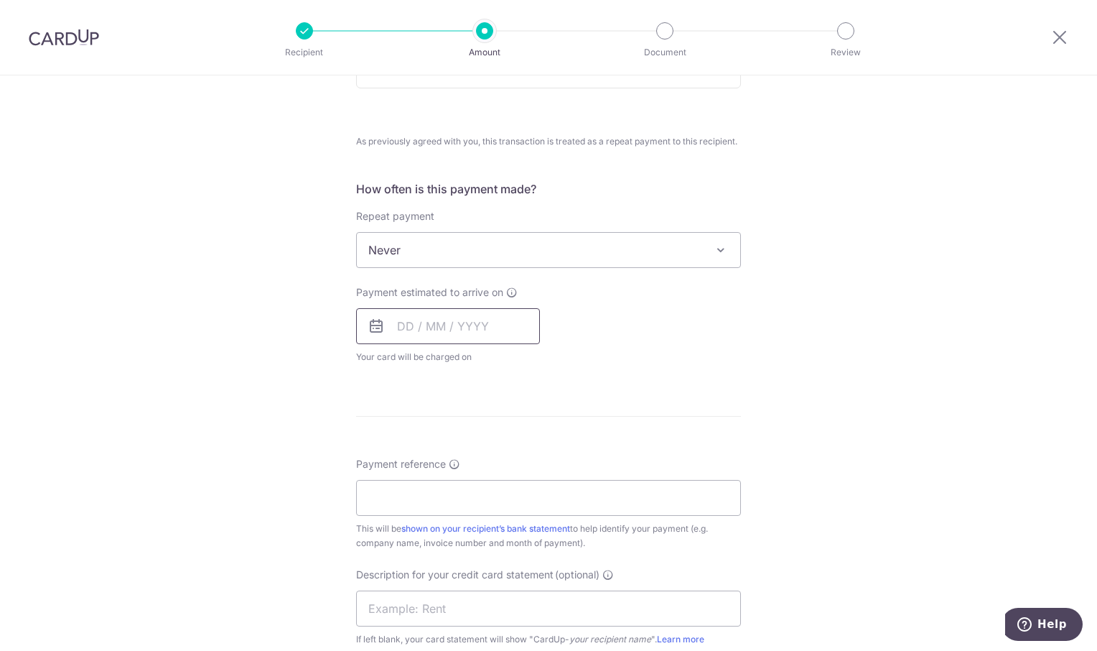
drag, startPoint x: 422, startPoint y: 322, endPoint x: 446, endPoint y: 342, distance: 31.2
click at [424, 323] on input "text" at bounding box center [448, 326] width 184 height 36
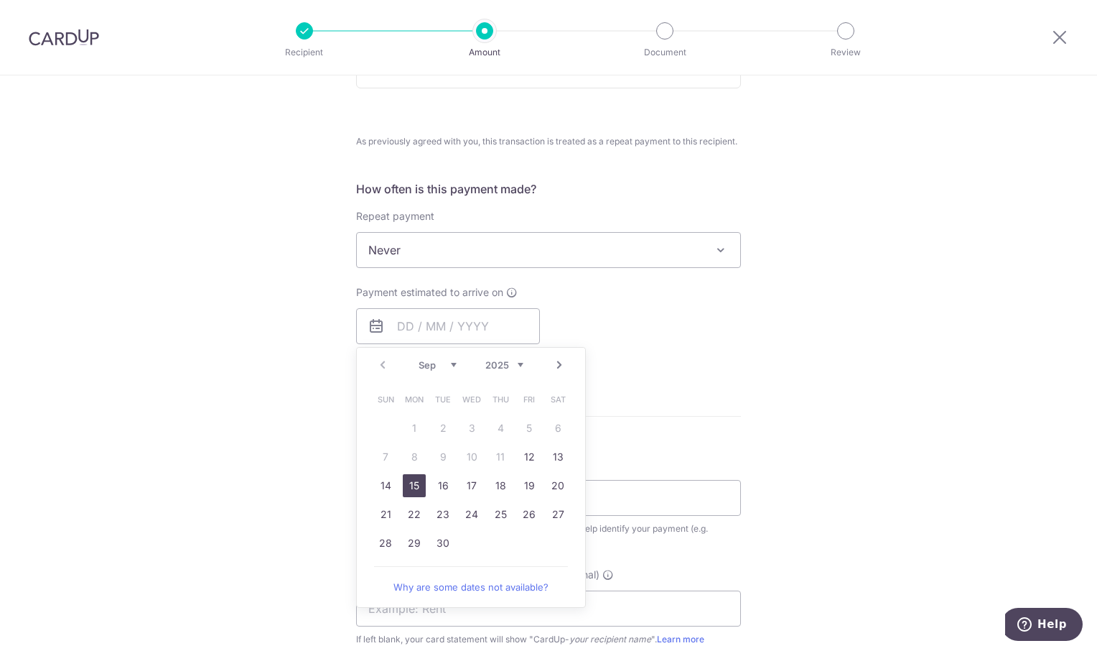
drag, startPoint x: 407, startPoint y: 486, endPoint x: 806, endPoint y: 496, distance: 398.7
click at [409, 486] on link "15" at bounding box center [414, 485] width 23 height 23
type input "[DATE]"
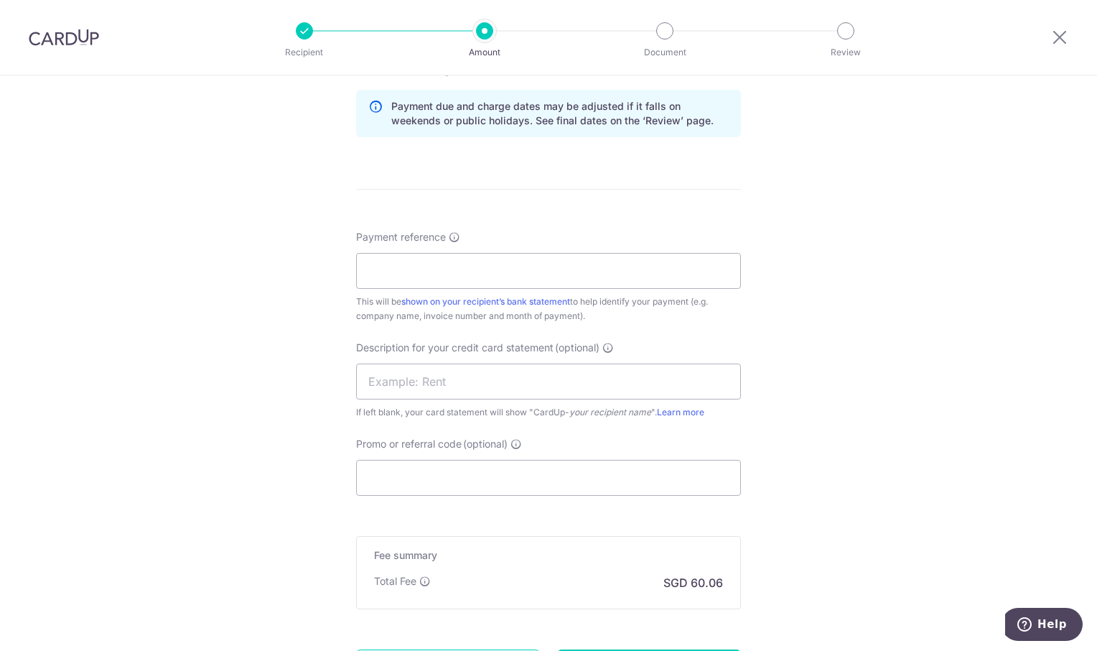
scroll to position [790, 0]
click at [457, 279] on input "Payment reference" at bounding box center [548, 269] width 385 height 36
type input "OREC Aug"
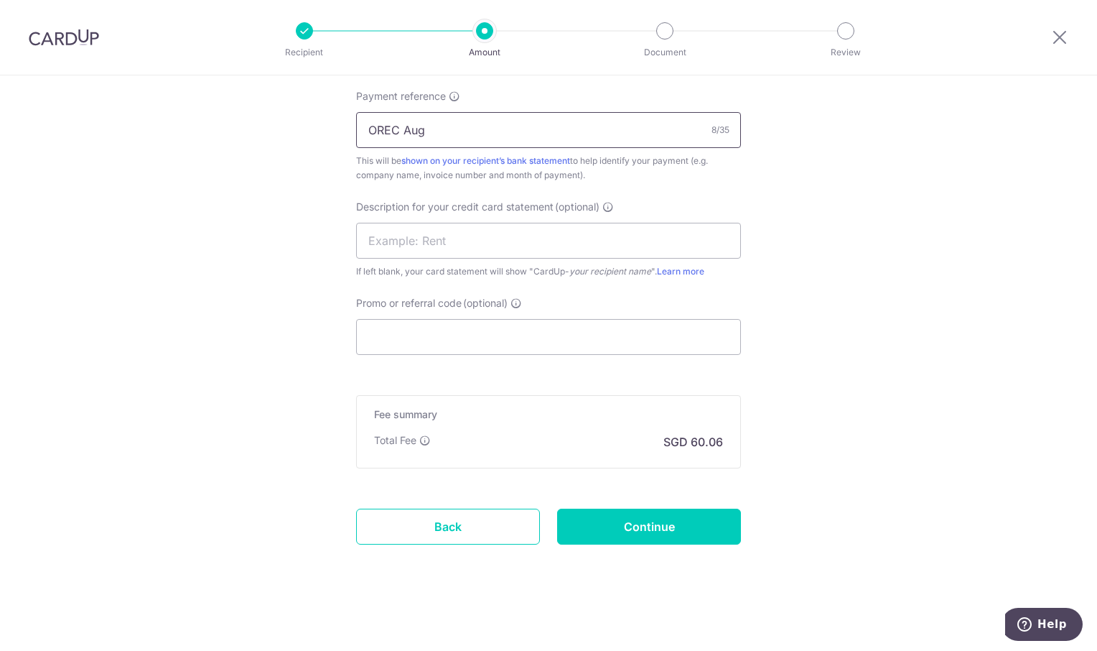
scroll to position [931, 0]
click at [646, 523] on input "Continue" at bounding box center [649, 525] width 184 height 36
type input "Create Schedule"
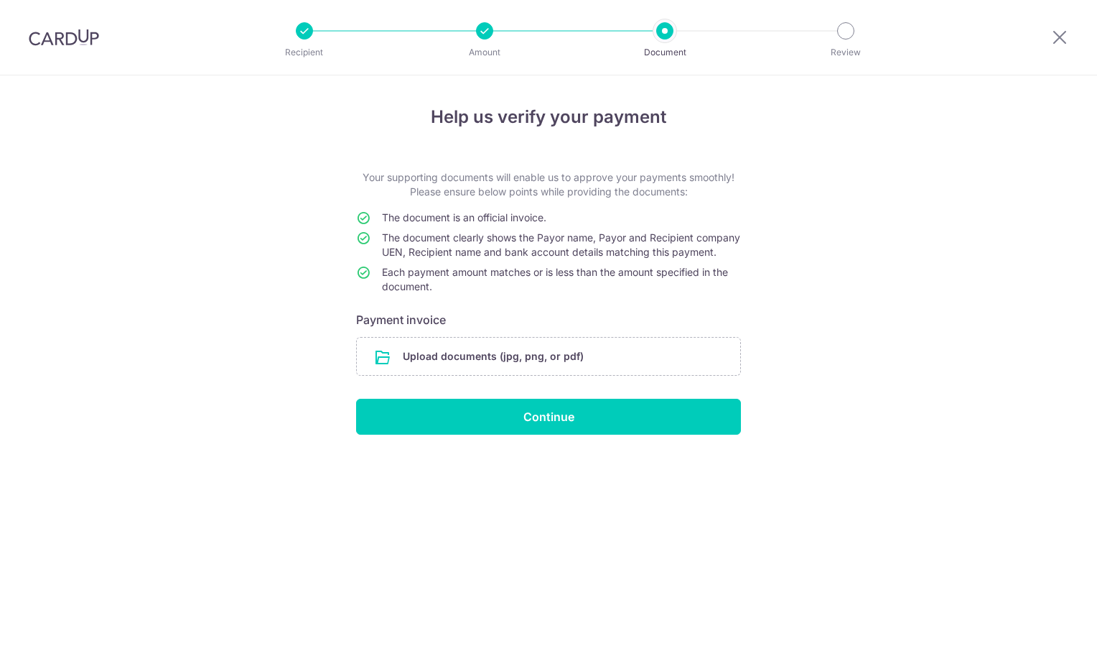
click at [447, 357] on input "file" at bounding box center [548, 356] width 383 height 37
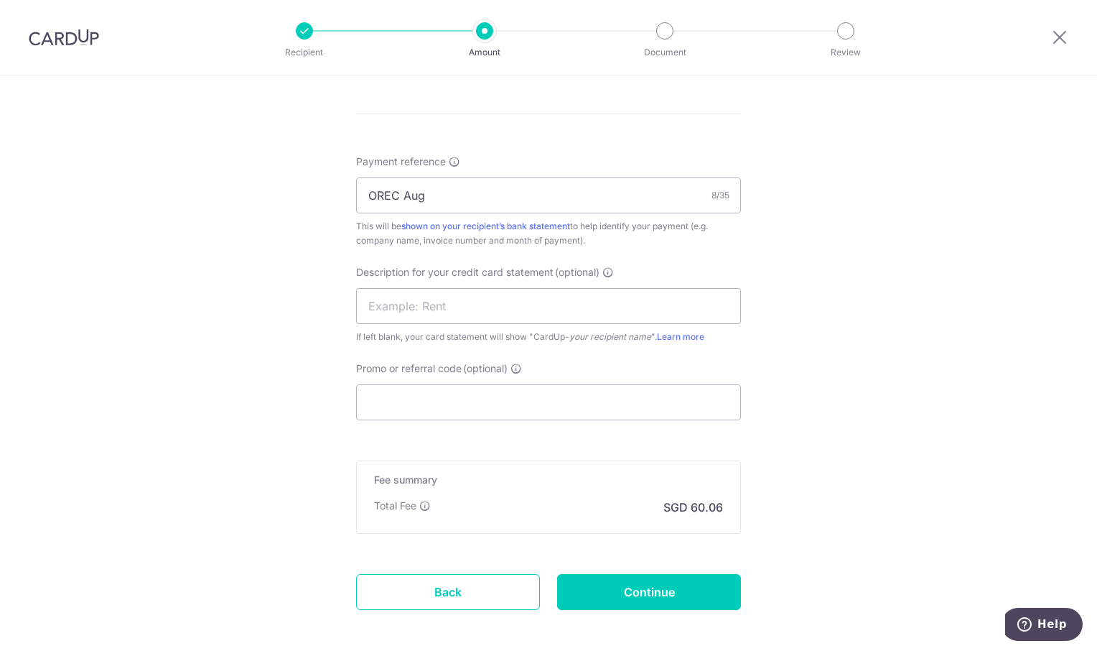
scroll to position [931, 0]
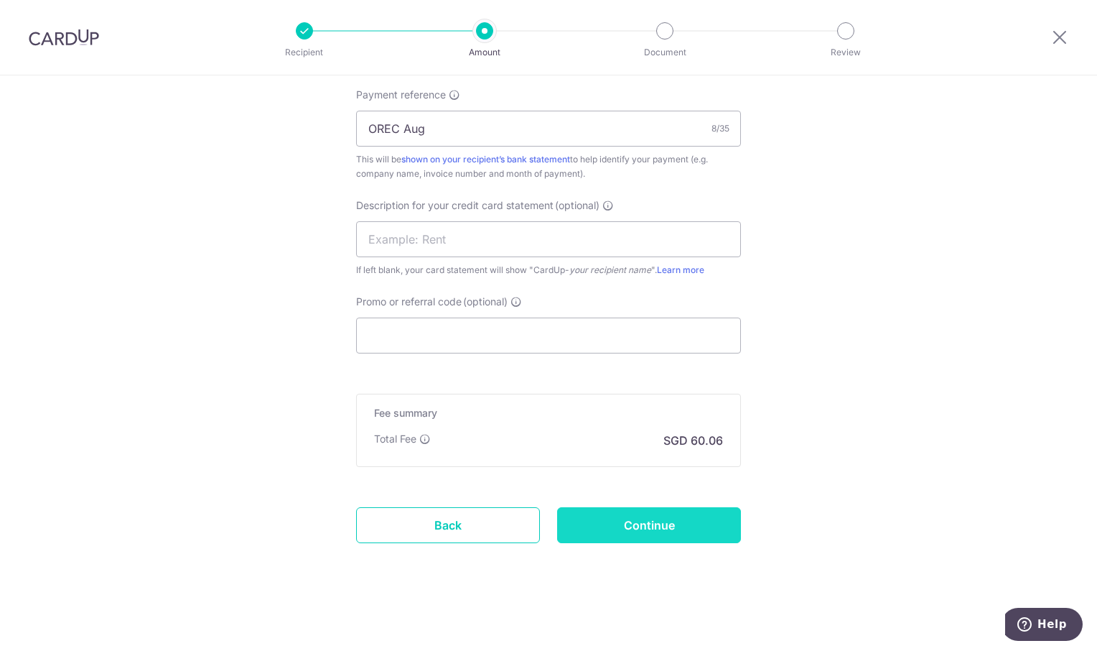
click at [670, 530] on input "Continue" at bounding box center [649, 525] width 184 height 36
type input "Update Schedule"
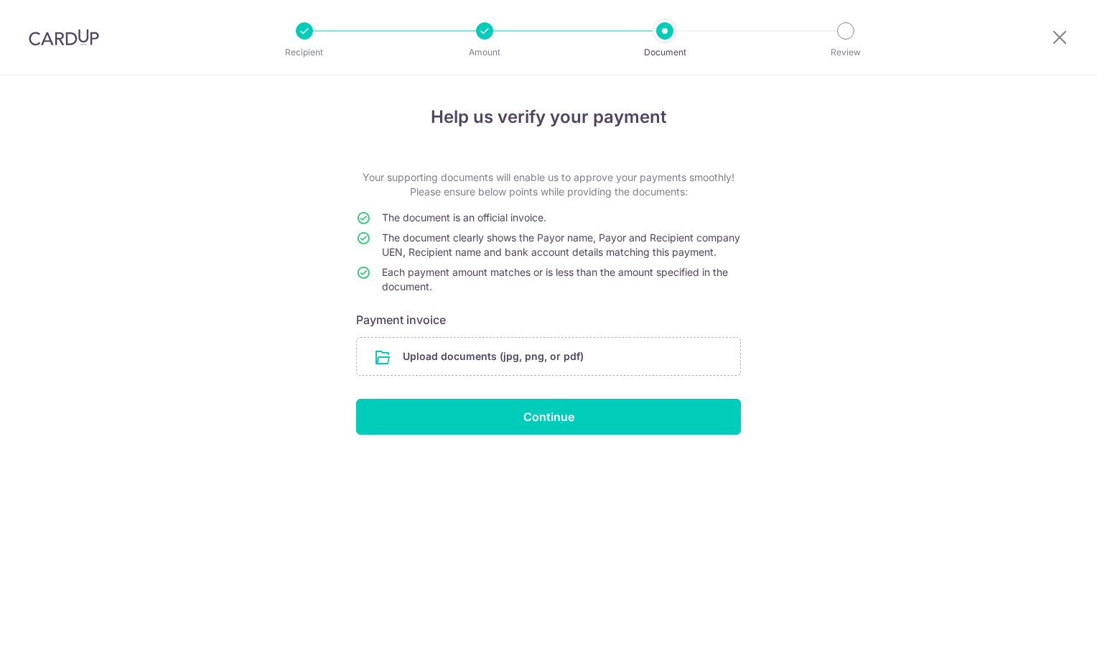
click at [481, 363] on input "file" at bounding box center [548, 356] width 383 height 37
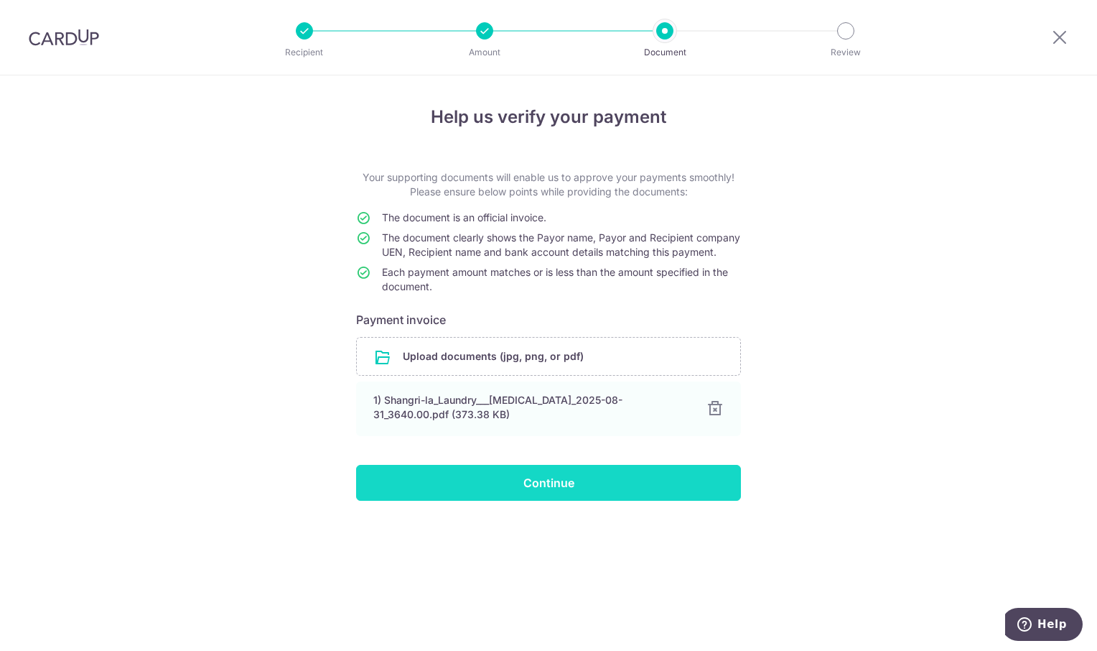
click at [600, 495] on input "Continue" at bounding box center [548, 483] width 385 height 36
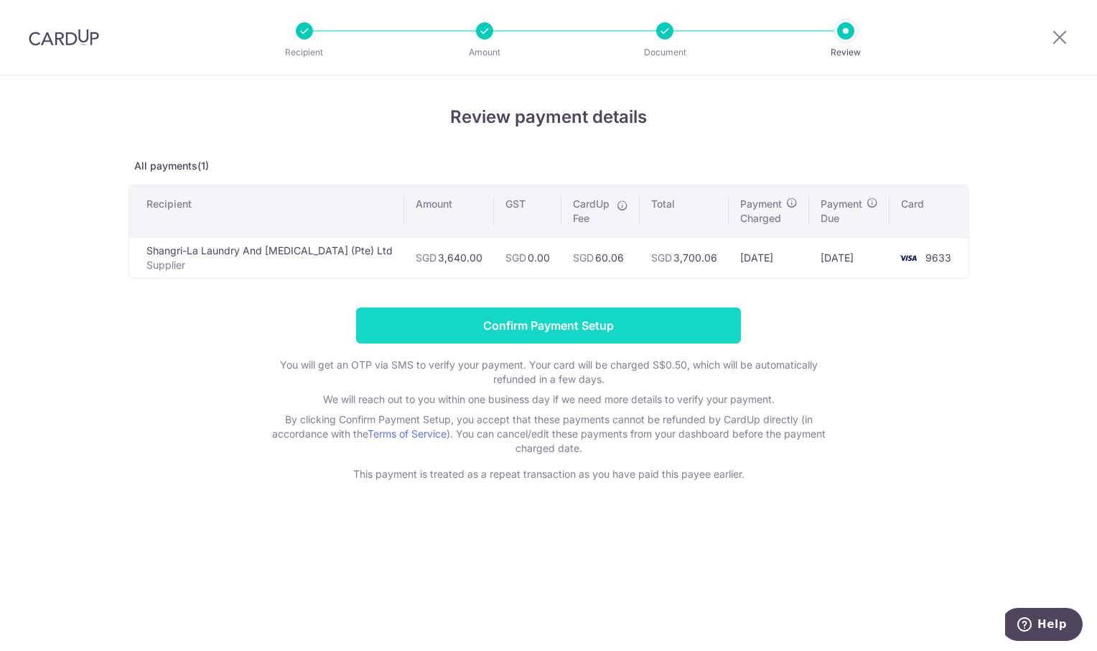
click at [549, 325] on input "Confirm Payment Setup" at bounding box center [548, 325] width 385 height 36
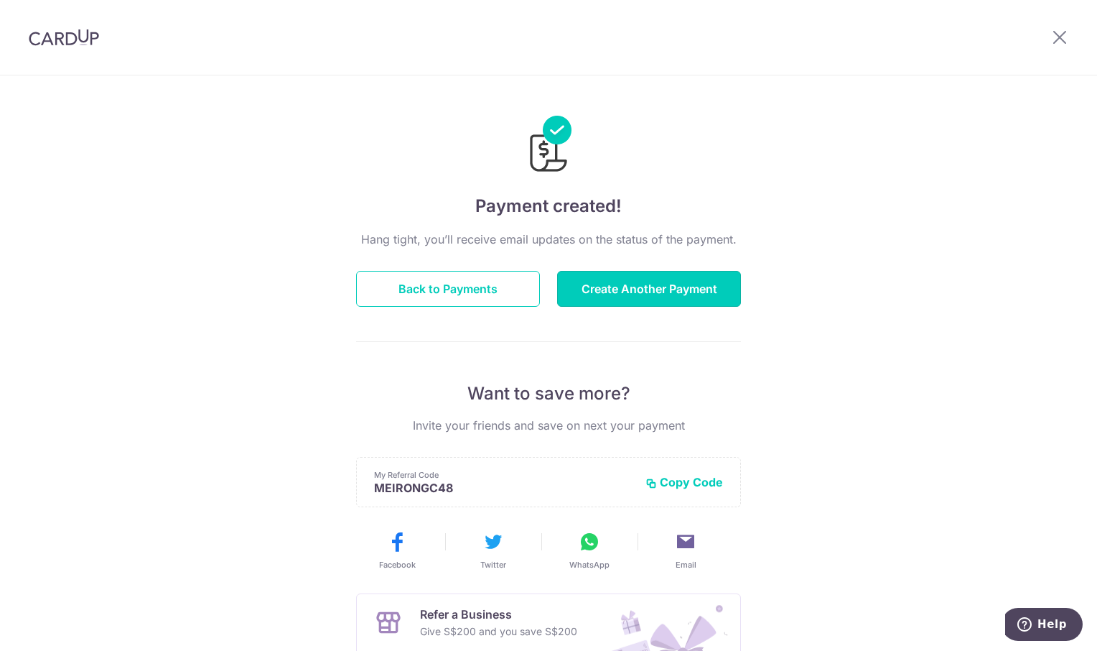
click at [628, 295] on button "Create Another Payment" at bounding box center [649, 289] width 184 height 36
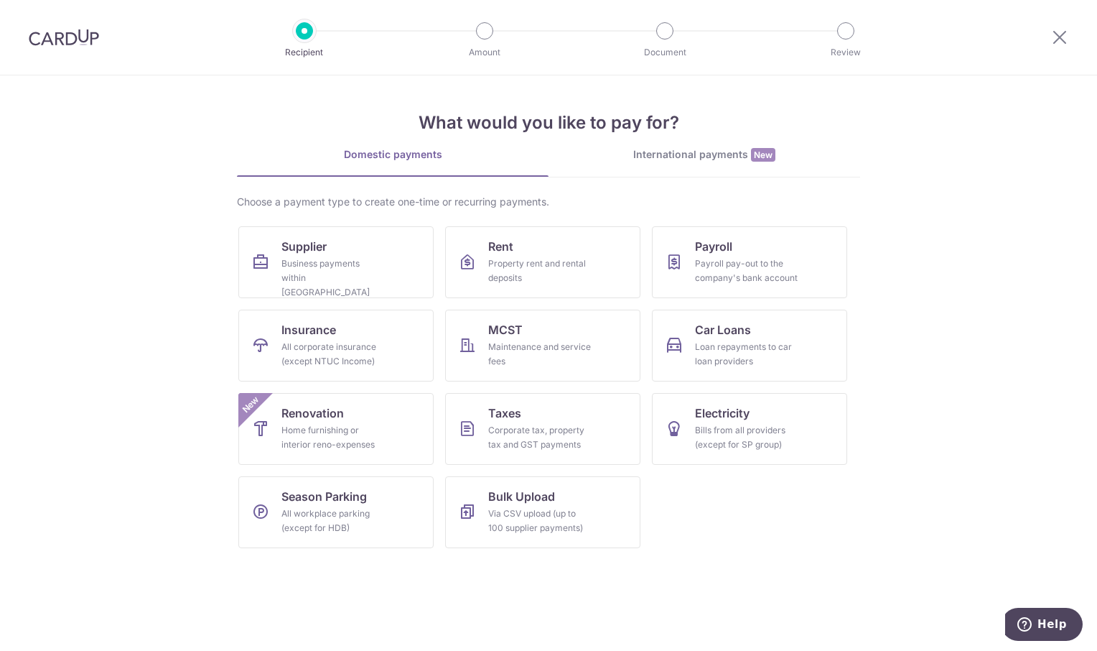
click at [336, 271] on div "Business payments within [GEOGRAPHIC_DATA]" at bounding box center [332, 277] width 103 height 43
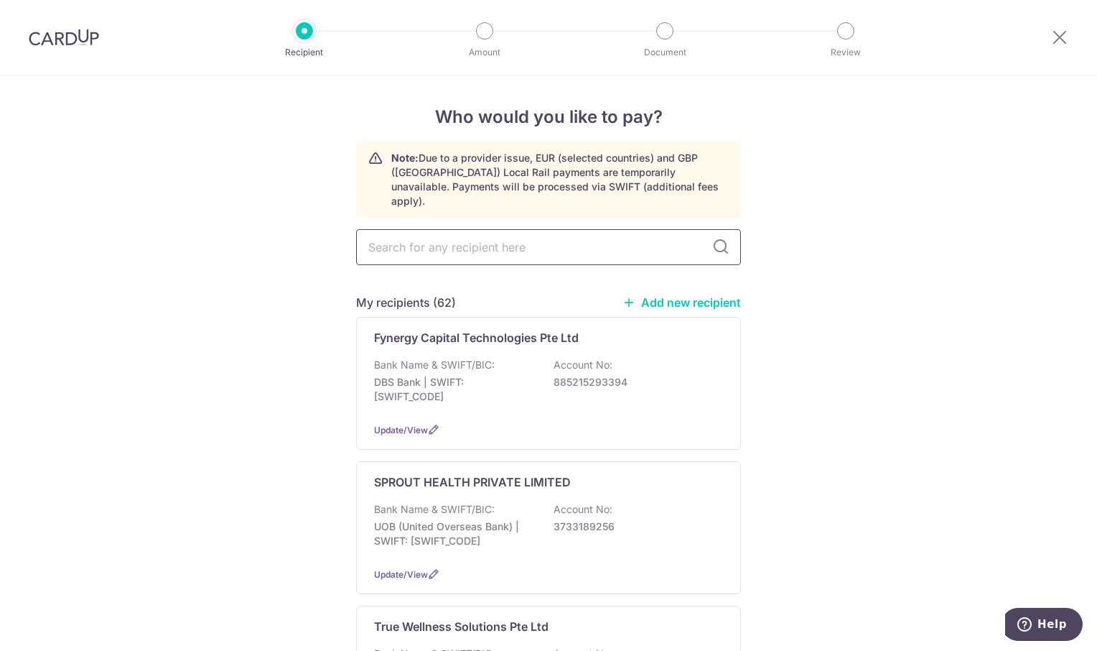
click at [444, 237] on input "text" at bounding box center [548, 247] width 385 height 36
type input "PTC"
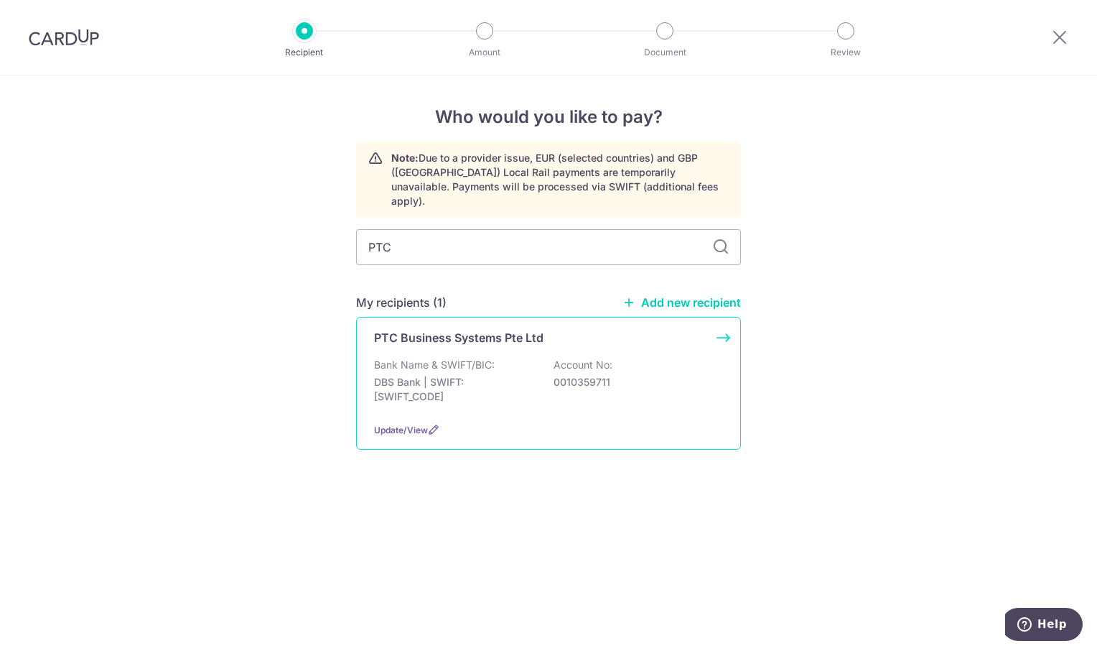
click at [426, 339] on div "PTC Business Systems Pte Ltd Bank Name & SWIFT/BIC: DBS Bank | SWIFT: [SWIFT_CO…" at bounding box center [548, 383] width 385 height 133
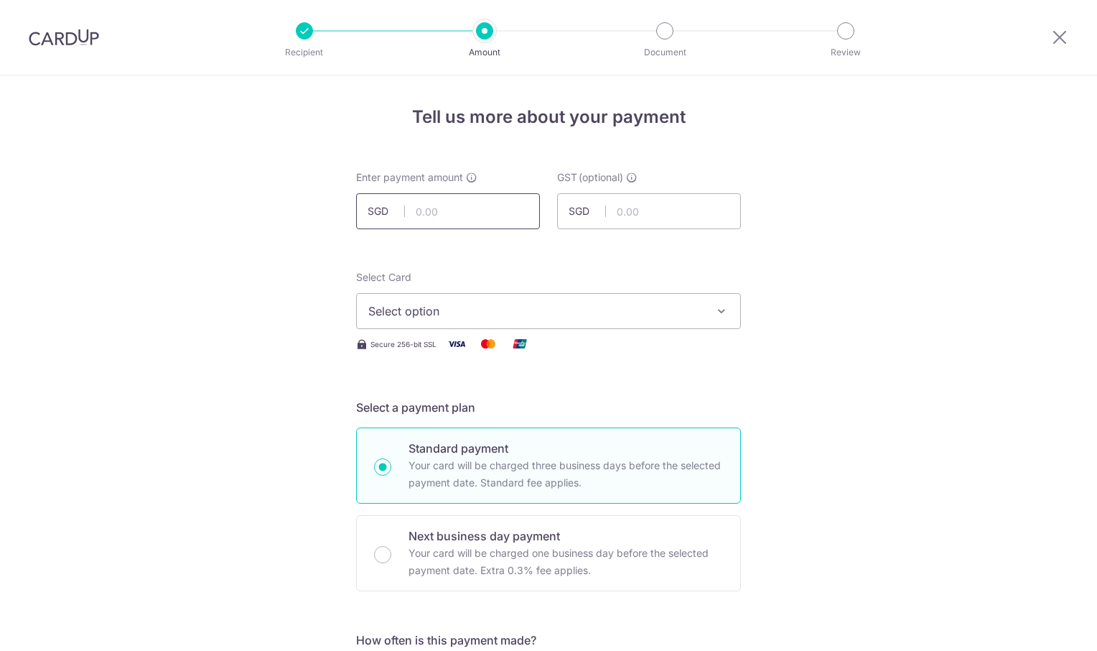
drag, startPoint x: 0, startPoint y: 0, endPoint x: 444, endPoint y: 211, distance: 492.1
click at [444, 211] on input "text" at bounding box center [448, 211] width 184 height 36
type input "323.20"
click at [723, 304] on icon "button" at bounding box center [722, 311] width 14 height 14
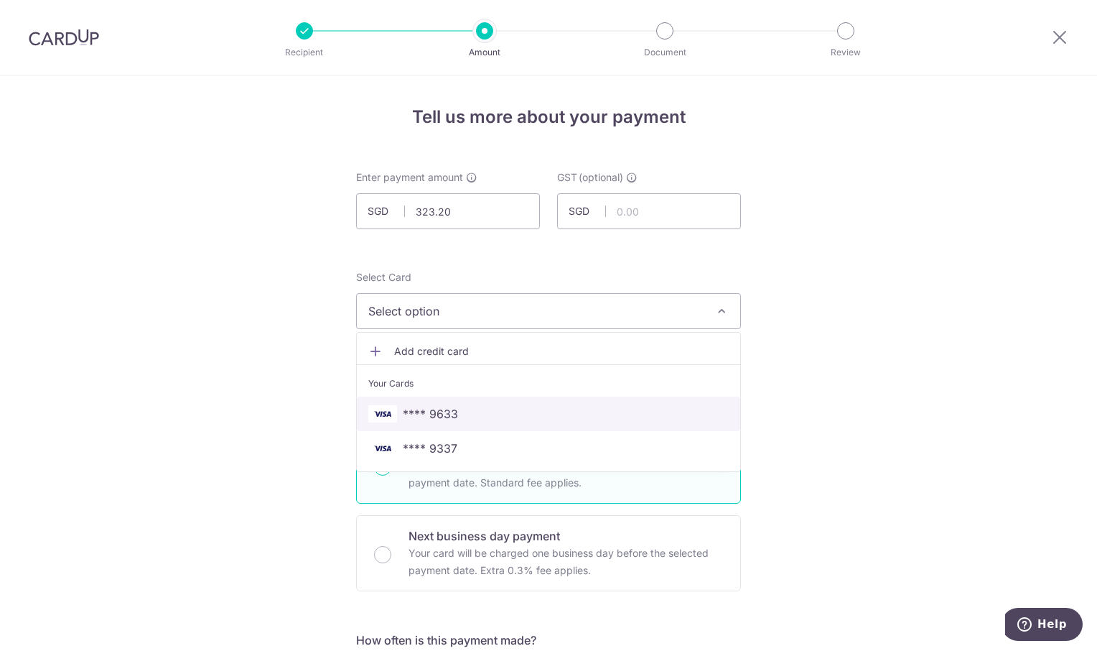
drag, startPoint x: 586, startPoint y: 410, endPoint x: 819, endPoint y: 358, distance: 238.5
click at [587, 410] on span "**** 9633" at bounding box center [548, 413] width 360 height 17
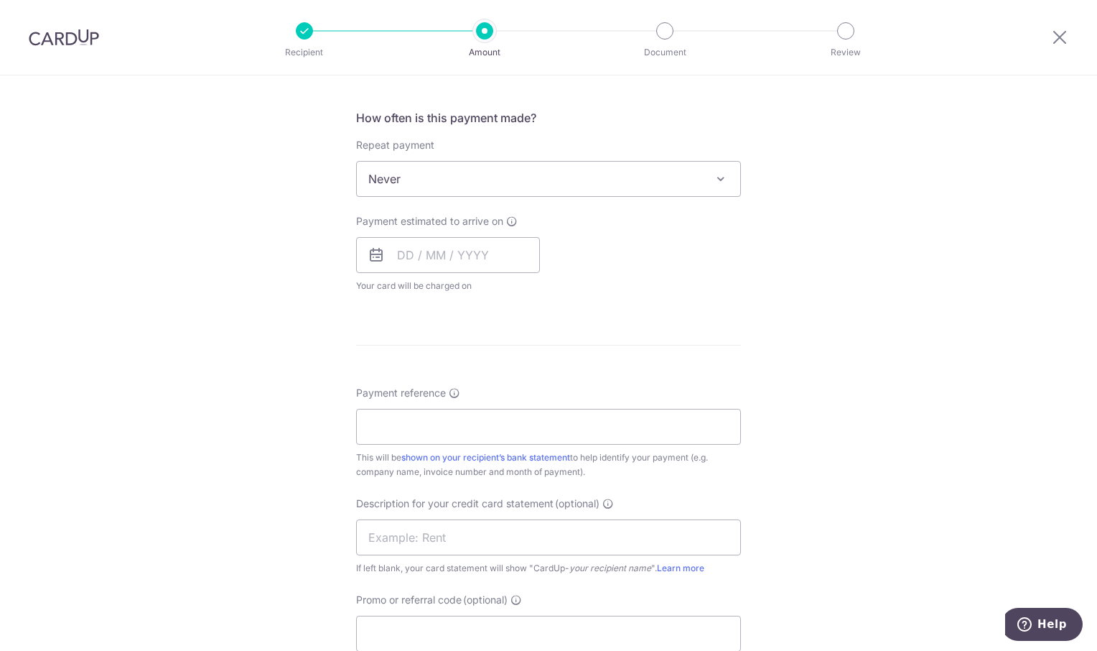
scroll to position [574, 0]
click at [490, 252] on input "text" at bounding box center [448, 254] width 184 height 36
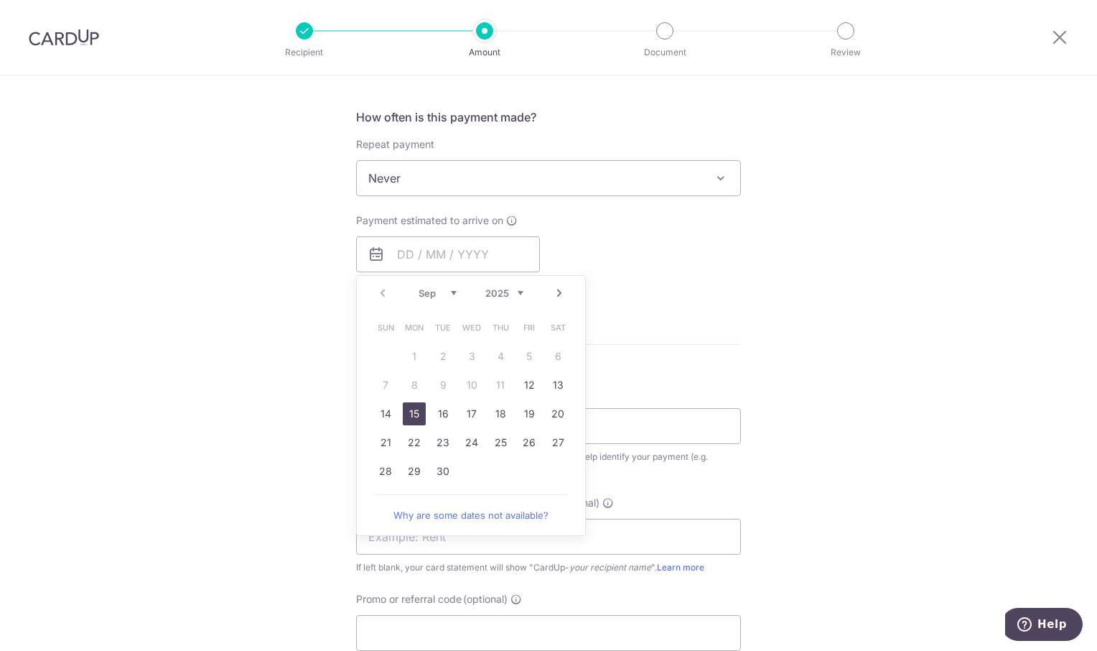
drag, startPoint x: 408, startPoint y: 421, endPoint x: 821, endPoint y: 330, distance: 422.7
click at [409, 421] on link "15" at bounding box center [414, 413] width 23 height 23
type input "15/09/2025"
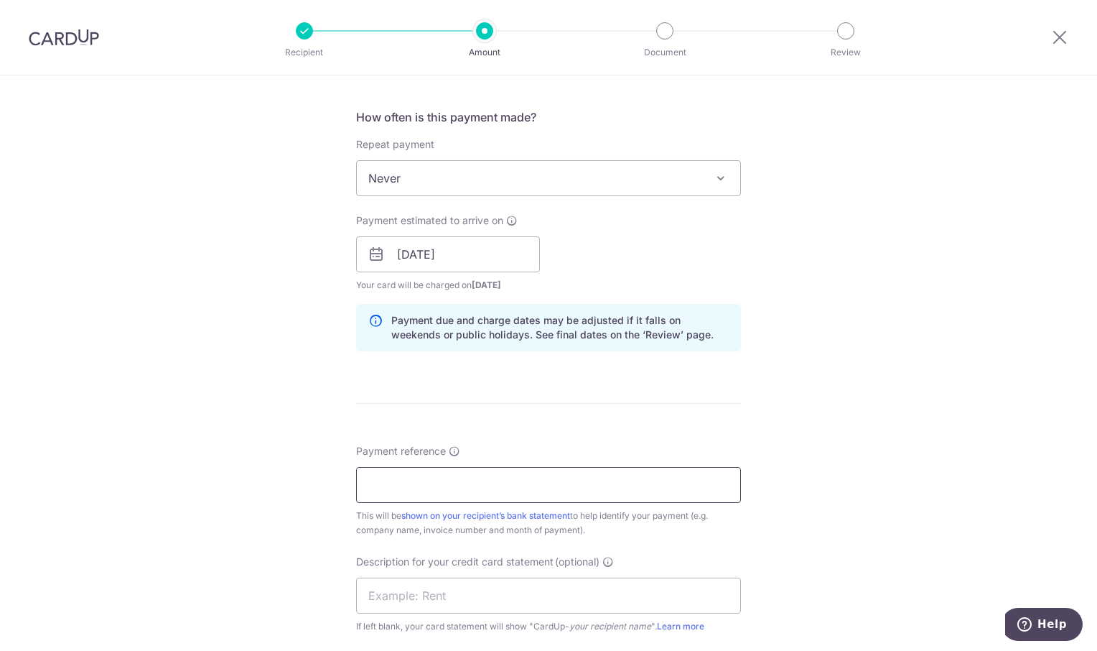
click at [391, 483] on input "Payment reference" at bounding box center [548, 485] width 385 height 36
click at [406, 495] on input "Payment reference" at bounding box center [548, 485] width 385 height 36
paste input "Inv 1737841,9676 77,908.909 CN2062"
drag, startPoint x: 382, startPoint y: 481, endPoint x: 333, endPoint y: 473, distance: 49.5
click at [335, 483] on div "Tell us more about your payment Enter payment amount SGD 323.20 323.20 GST (opt…" at bounding box center [548, 254] width 1097 height 1506
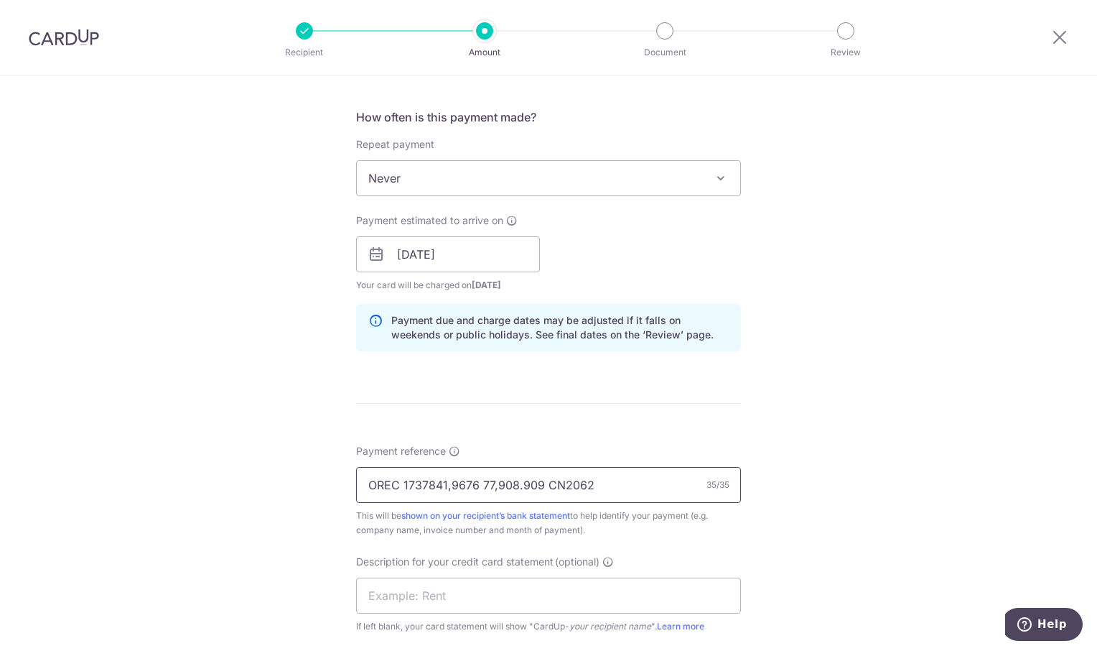
type input "OREC 1737841,9676 77,908.909 CN2062"
click at [874, 404] on div "Tell us more about your payment Enter payment amount SGD 323.20 323.20 GST (opt…" at bounding box center [548, 254] width 1097 height 1506
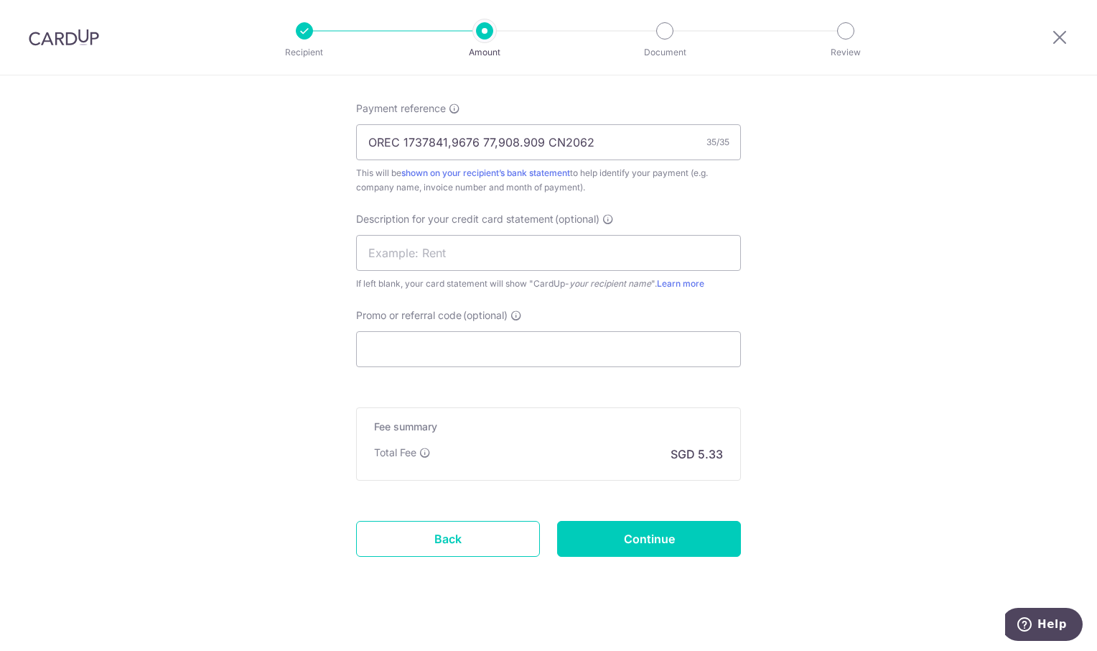
scroll to position [931, 0]
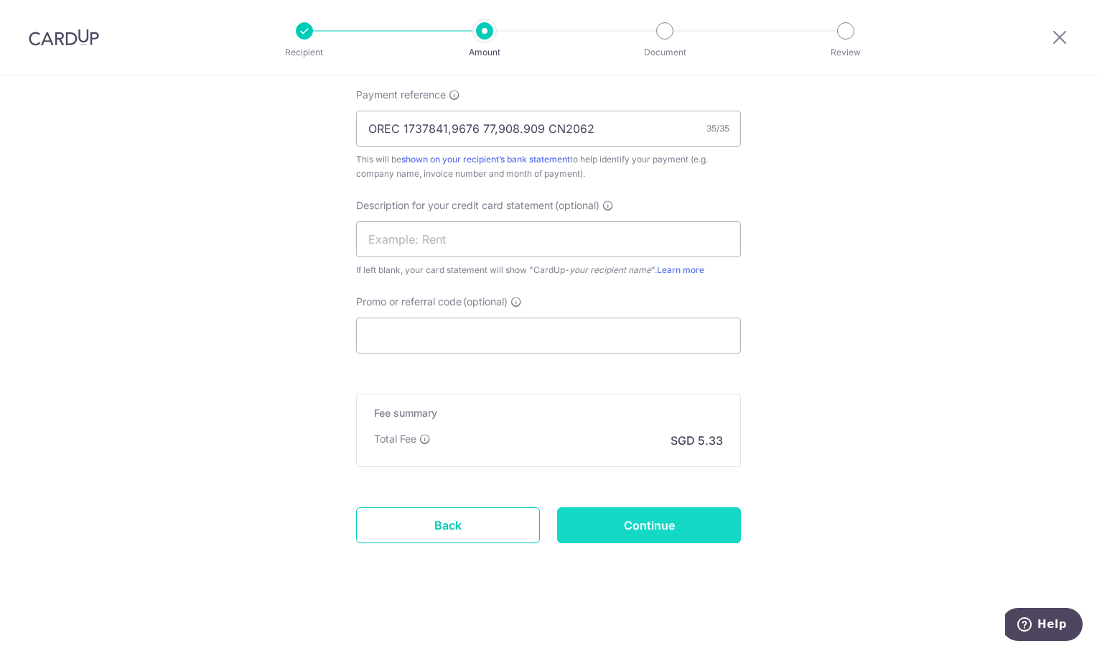
click at [664, 530] on input "Continue" at bounding box center [649, 525] width 184 height 36
type input "Create Schedule"
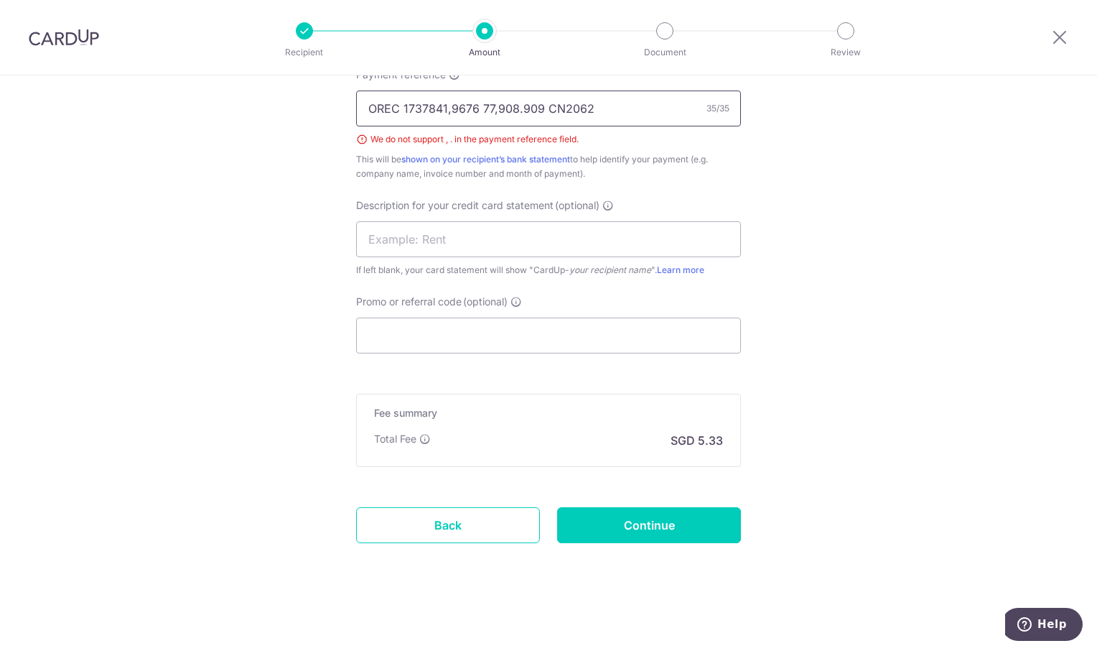
click at [518, 108] on input "OREC 1737841,9676 77,908.909 CN2062" at bounding box center [548, 108] width 385 height 36
click at [494, 106] on input "OREC 1737841,9676 77,908 909 CN2062" at bounding box center [548, 108] width 385 height 36
click at [445, 109] on input "OREC 1737841,9676 77 908 909 CN2062" at bounding box center [548, 108] width 385 height 36
type input "OREC 1737841 9676 77 908 909 CN2062"
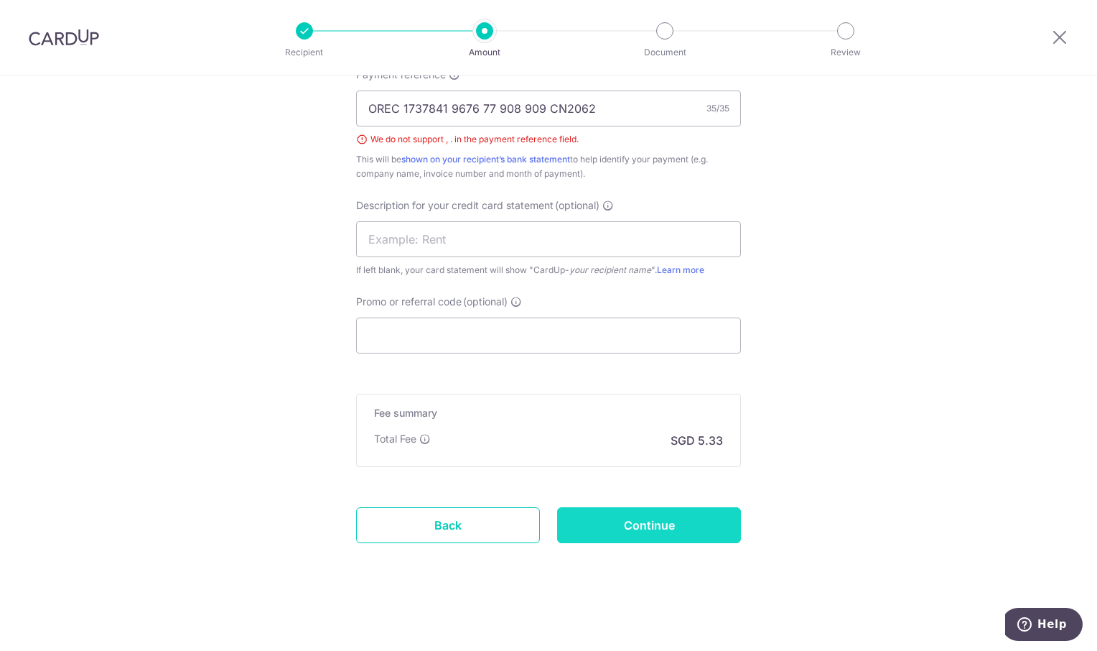
click at [685, 522] on input "Continue" at bounding box center [649, 525] width 184 height 36
type input "Create Schedule"
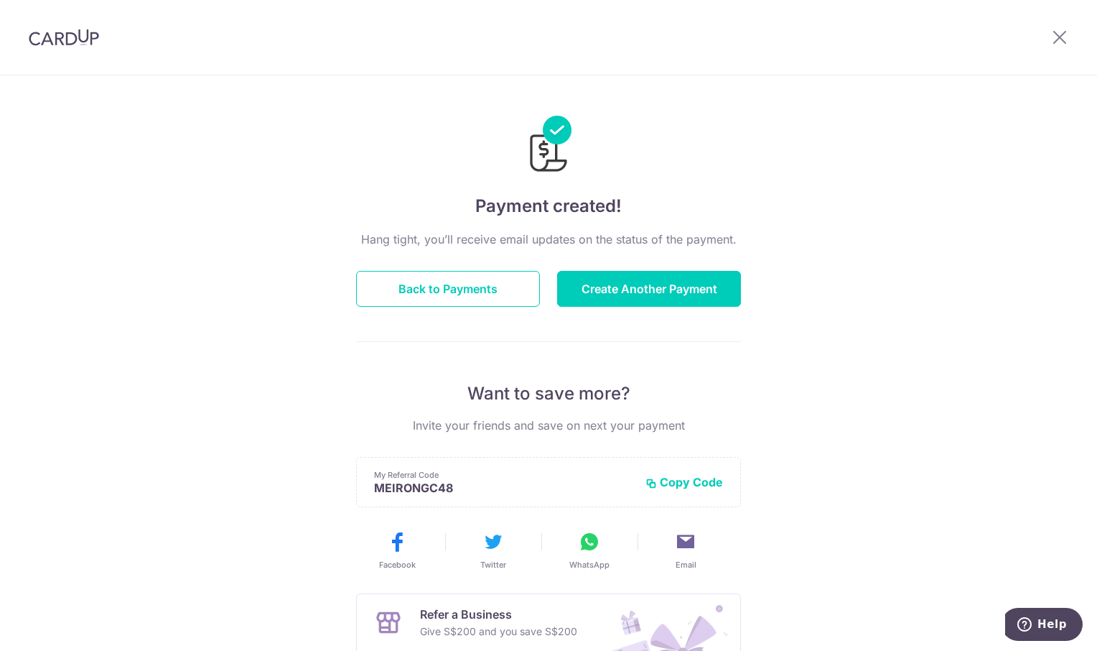
click at [668, 297] on button "Create Another Payment" at bounding box center [649, 289] width 184 height 36
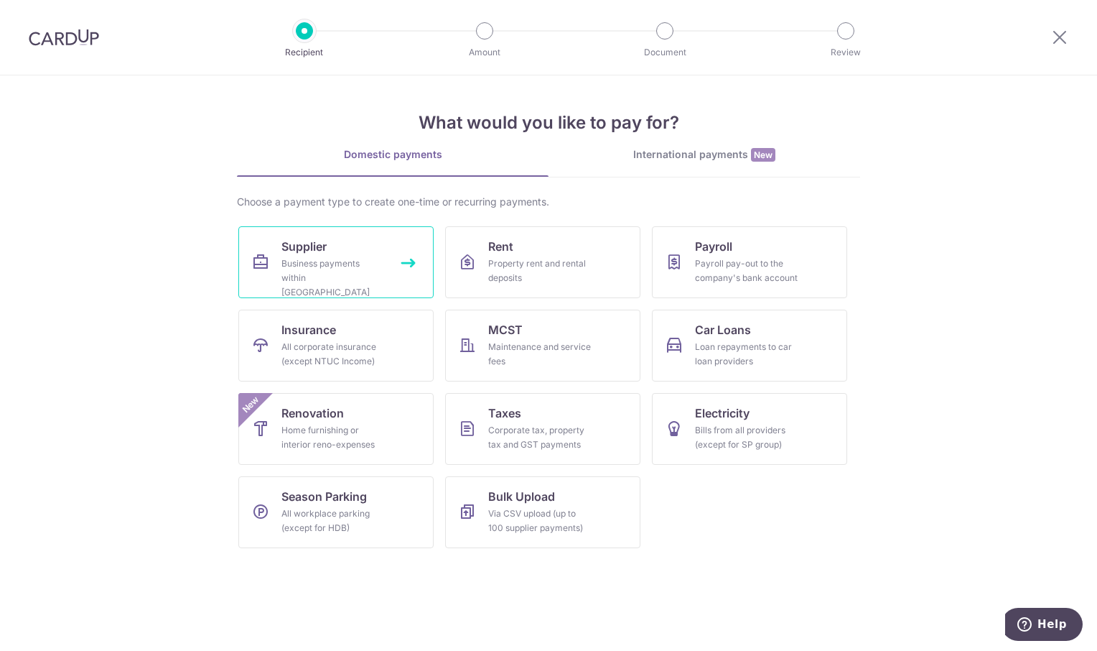
click at [317, 248] on span "Supplier" at bounding box center [303, 246] width 45 height 17
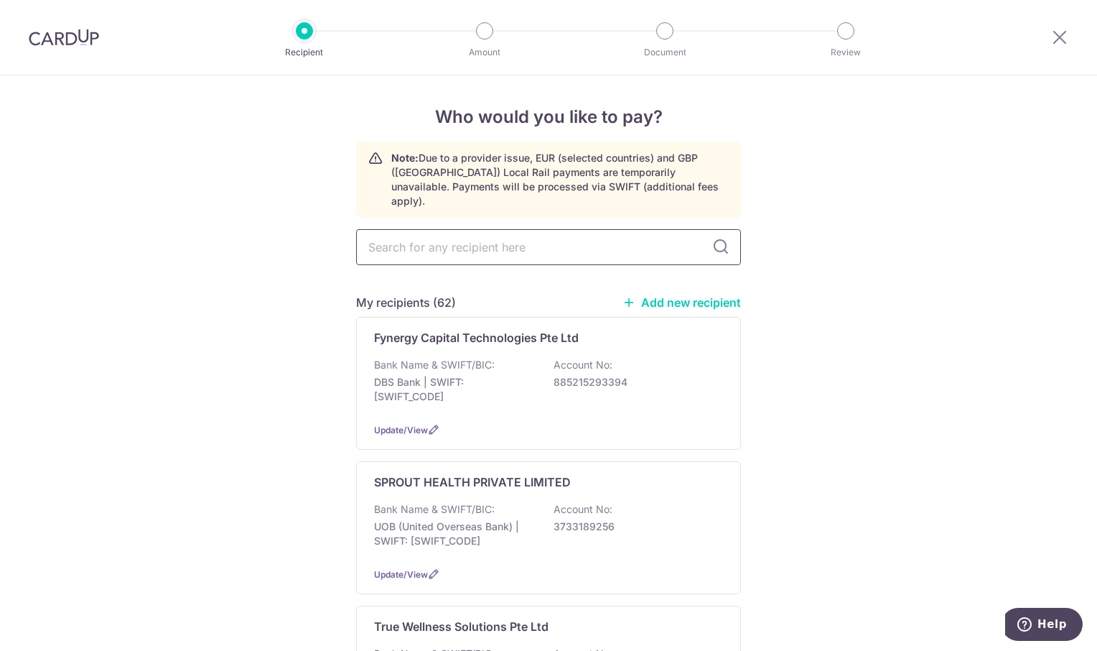
click at [391, 236] on input "text" at bounding box center [548, 247] width 385 height 36
type input "A1"
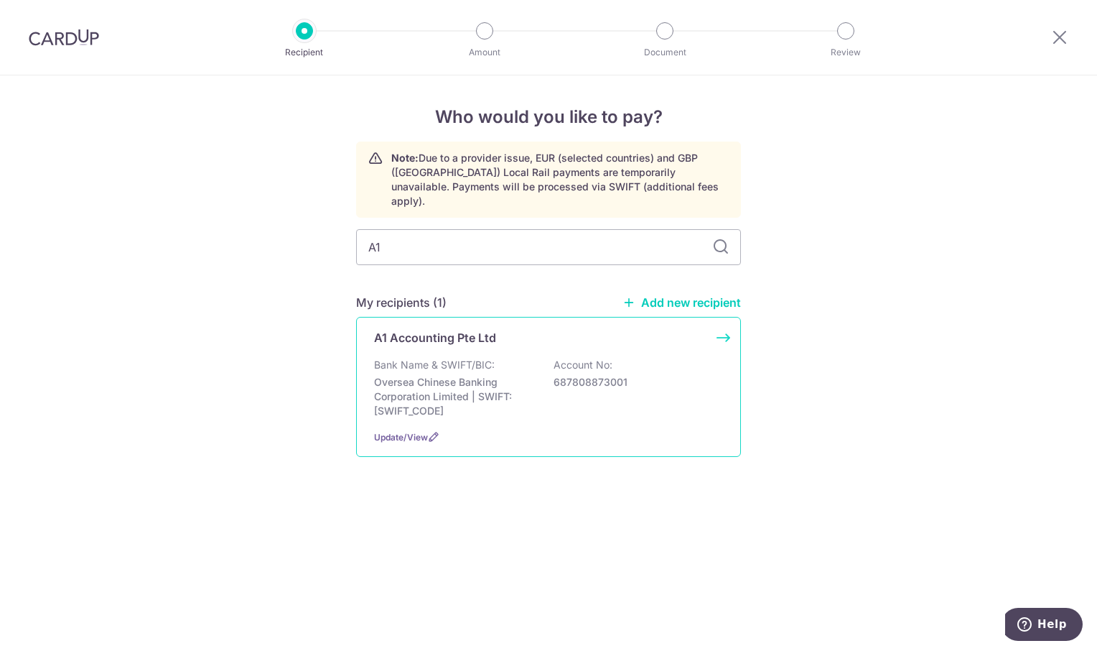
click at [460, 330] on p "A1 Accounting Pte Ltd" at bounding box center [435, 337] width 122 height 17
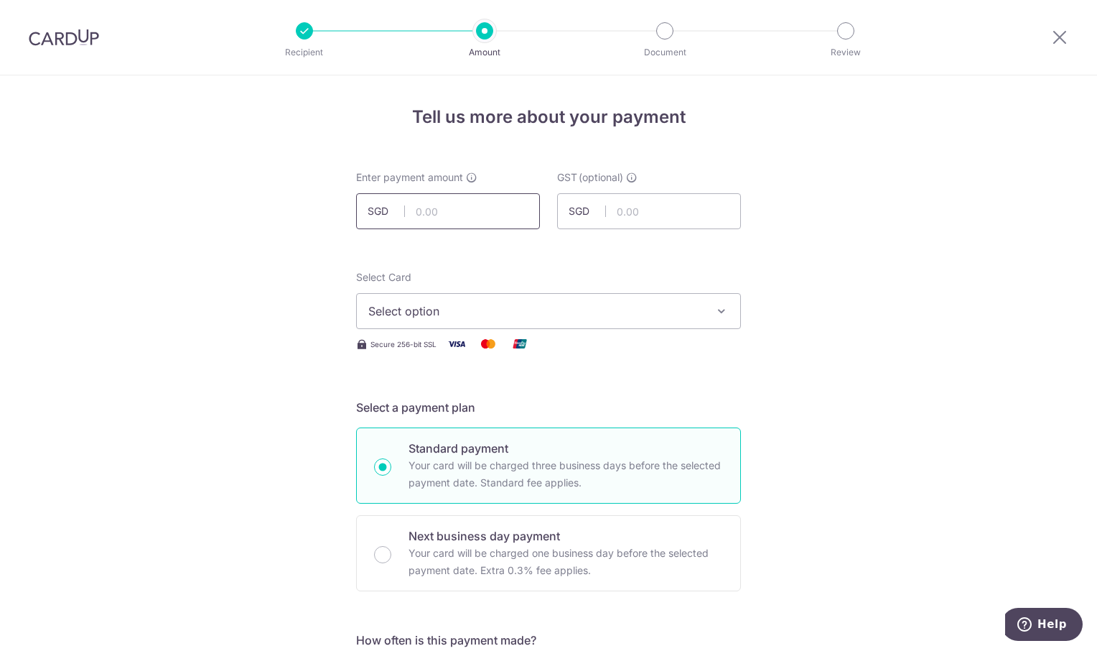
click at [442, 218] on input "text" at bounding box center [448, 211] width 184 height 36
type input "312.00"
drag, startPoint x: 791, startPoint y: 274, endPoint x: 715, endPoint y: 274, distance: 76.8
click at [716, 306] on icon "button" at bounding box center [722, 311] width 14 height 14
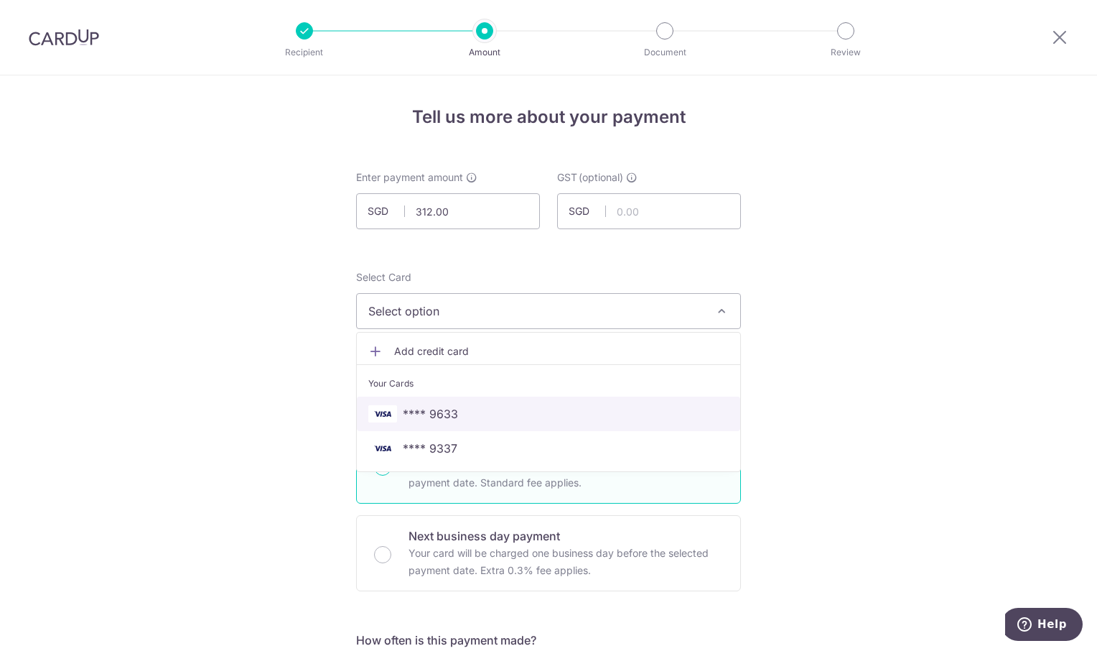
click at [556, 413] on span "**** 9633" at bounding box center [548, 413] width 360 height 17
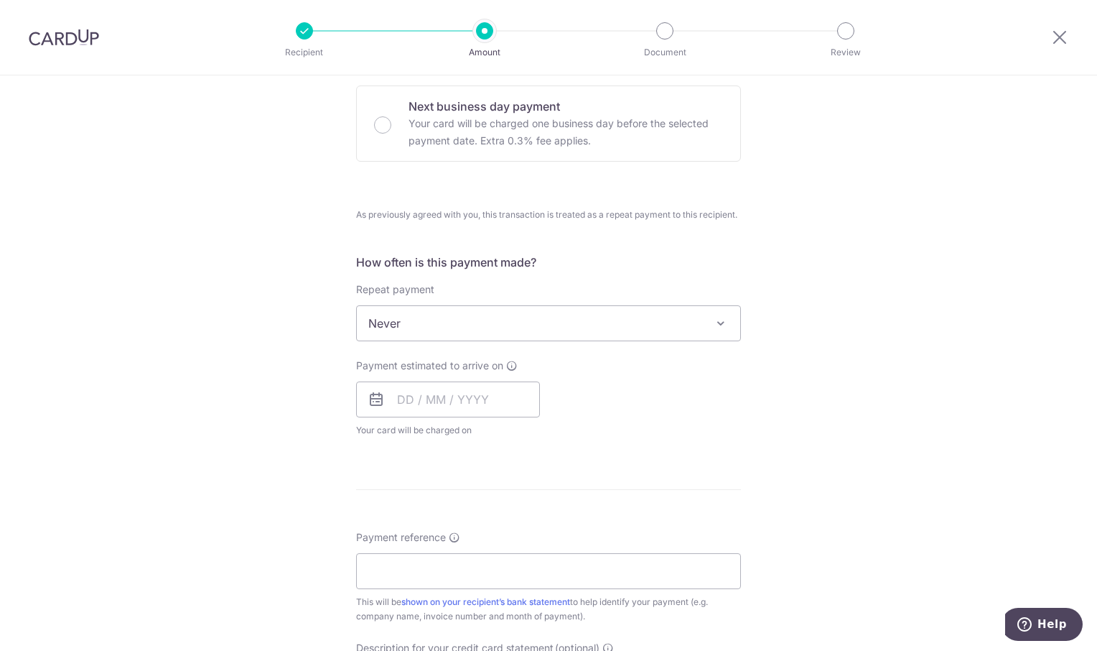
scroll to position [431, 0]
click at [479, 399] on input "text" at bounding box center [448, 398] width 184 height 36
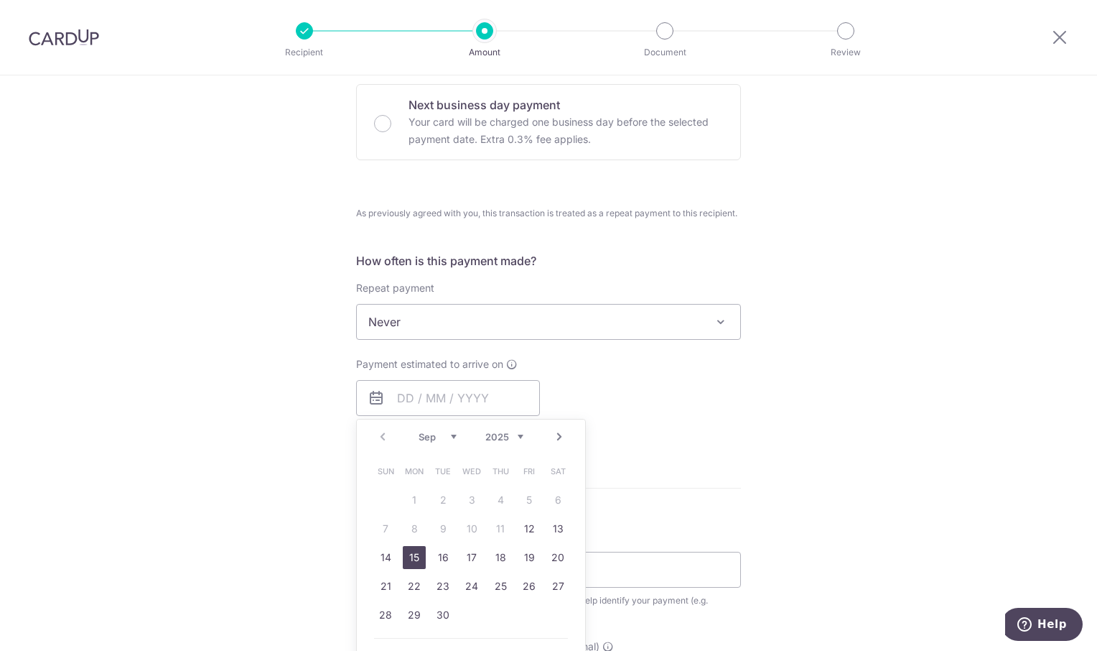
click at [413, 563] on link "15" at bounding box center [414, 557] width 23 height 23
type input "15/09/2025"
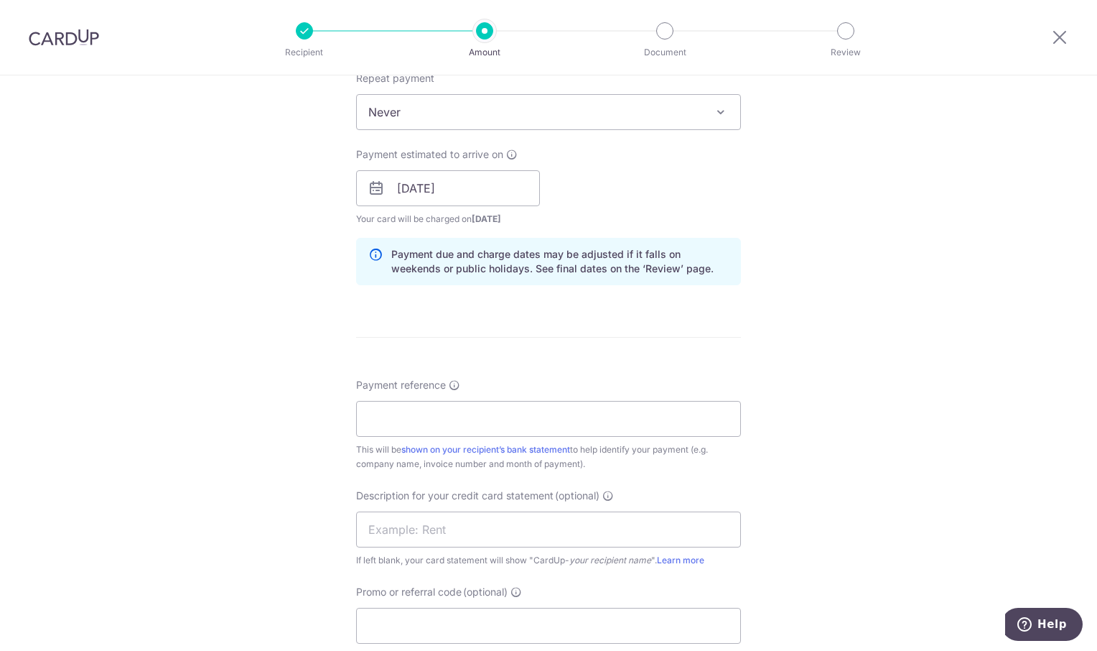
scroll to position [646, 0]
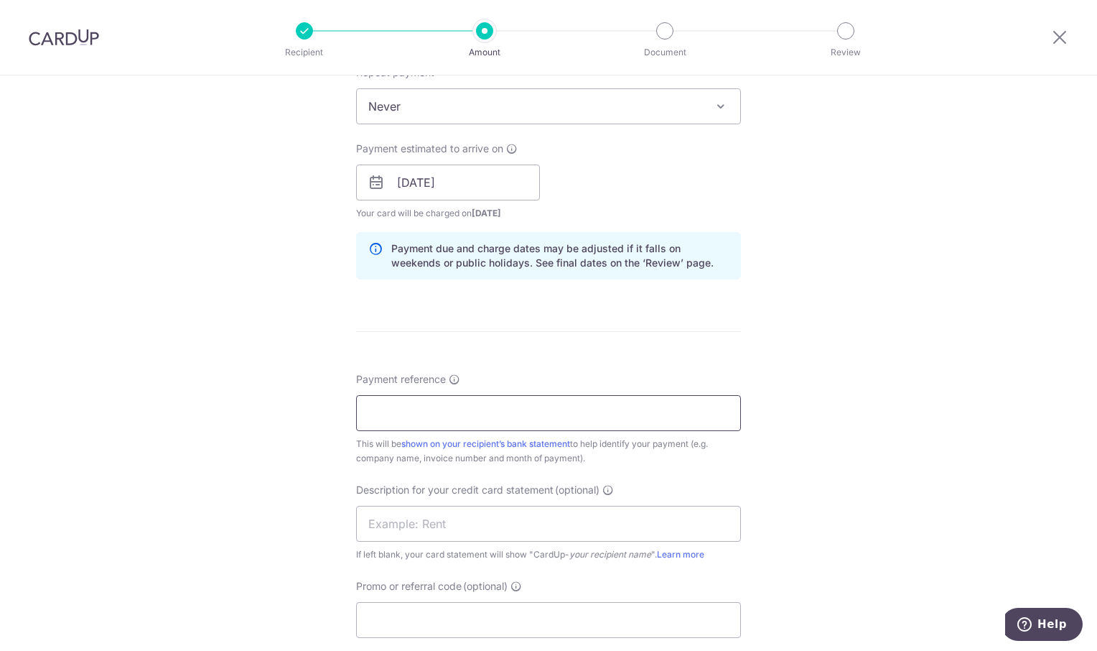
click at [484, 421] on input "Payment reference" at bounding box center [548, 413] width 385 height 36
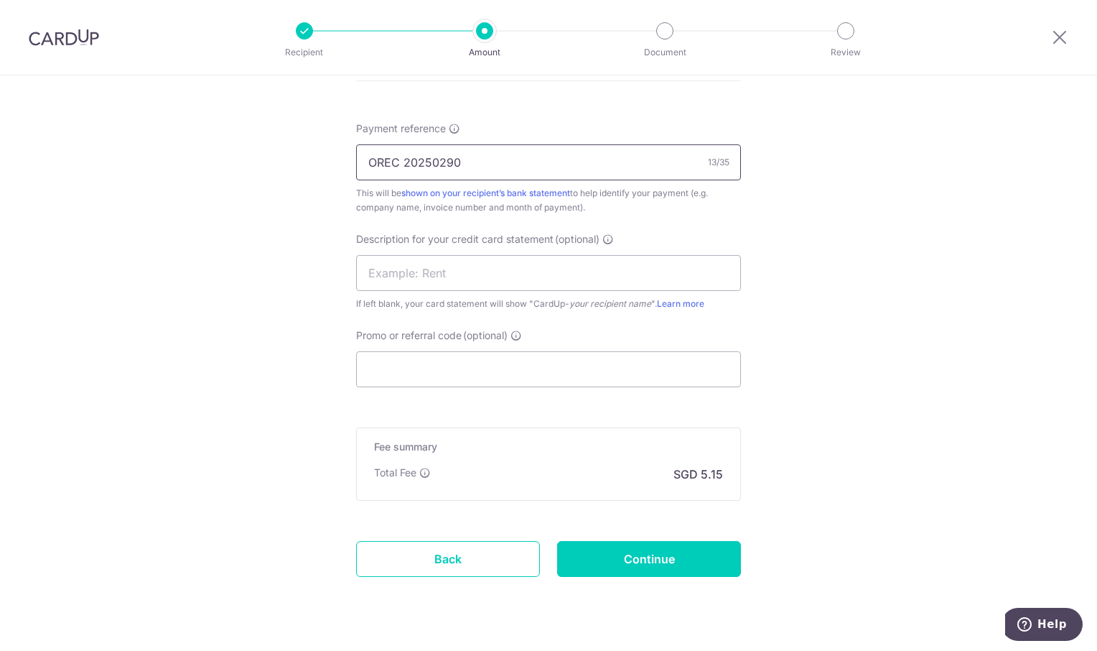
scroll to position [931, 0]
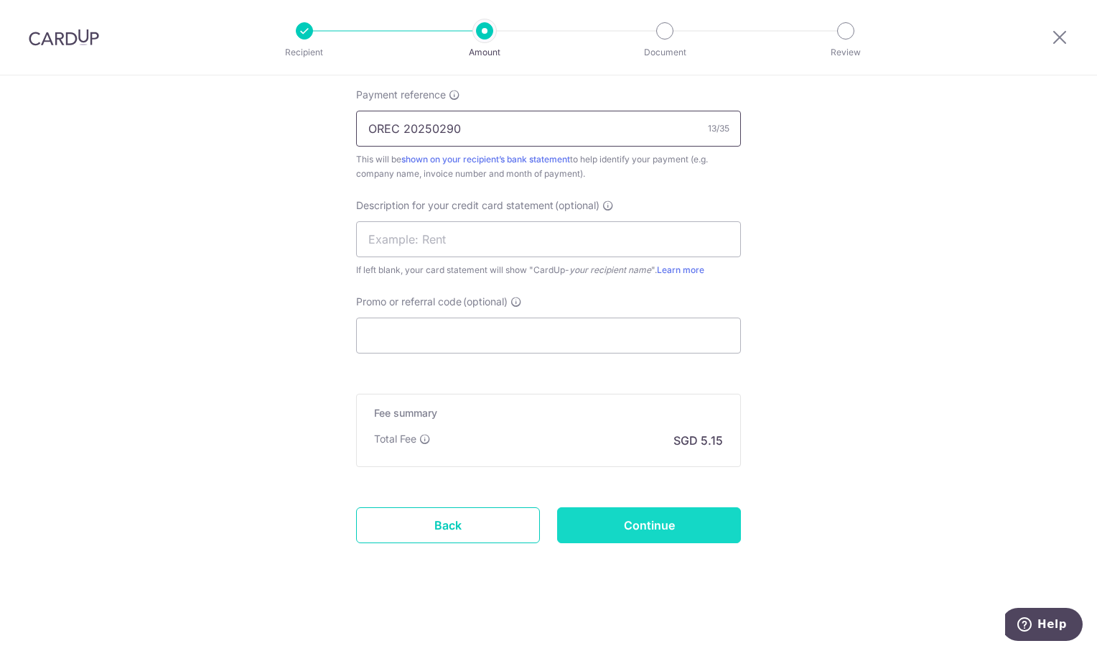
type input "OREC 20250290"
click at [720, 527] on input "Continue" at bounding box center [649, 525] width 184 height 36
type input "Create Schedule"
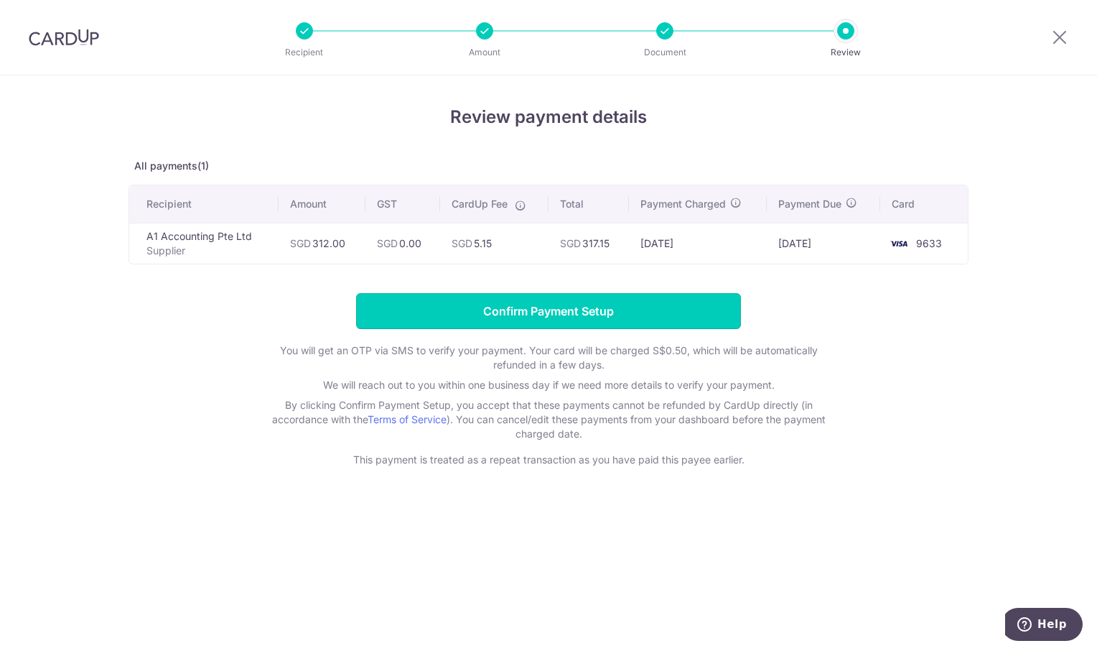
drag, startPoint x: 557, startPoint y: 315, endPoint x: 440, endPoint y: 176, distance: 181.4
click at [557, 315] on input "Confirm Payment Setup" at bounding box center [548, 311] width 385 height 36
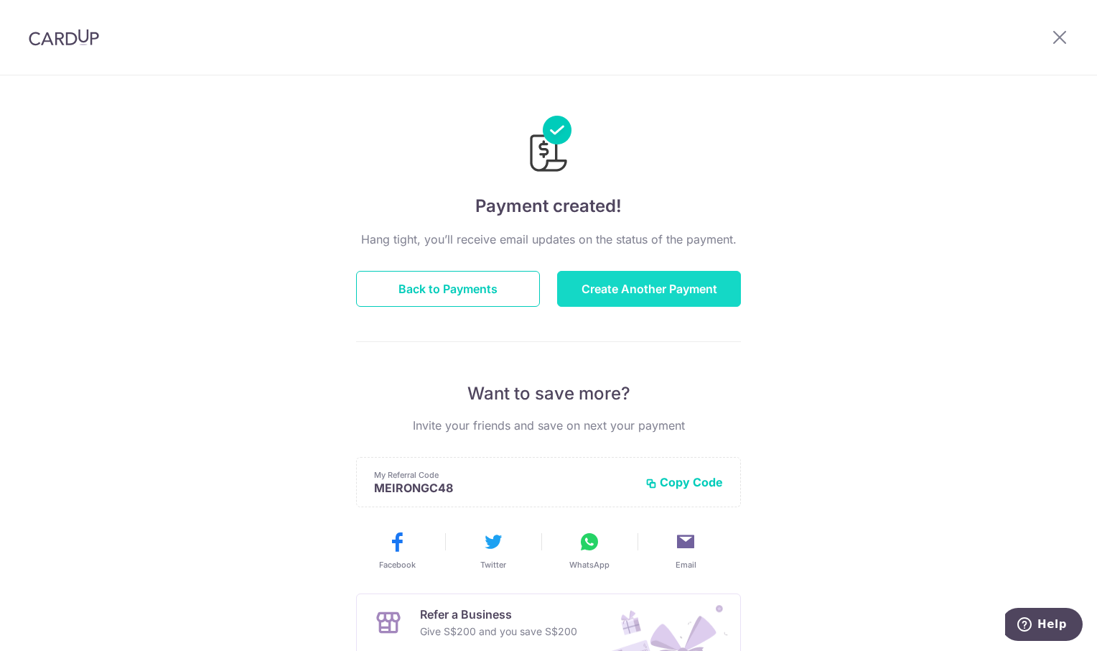
click at [660, 288] on button "Create Another Payment" at bounding box center [649, 289] width 184 height 36
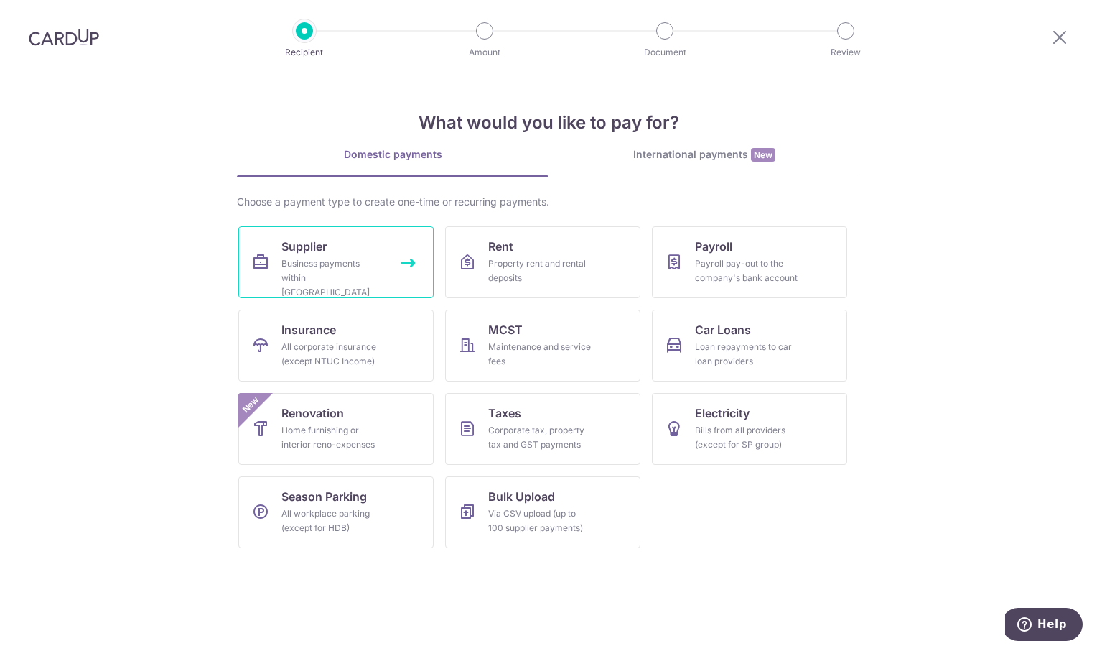
click at [311, 273] on div "Business payments within Singapore" at bounding box center [332, 277] width 103 height 43
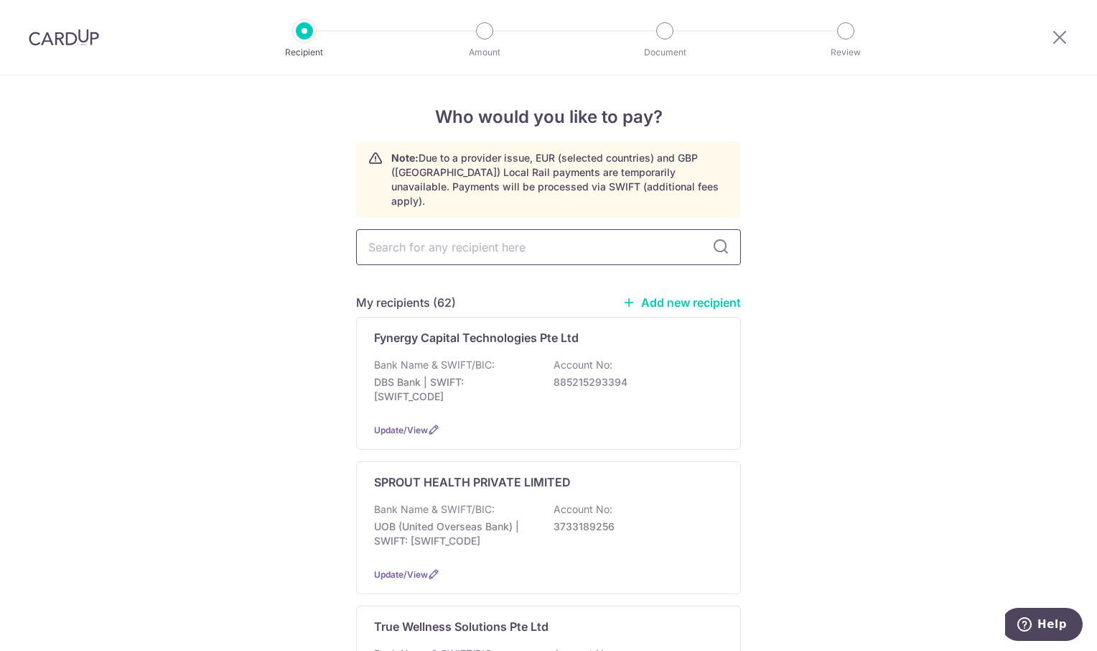
click at [406, 240] on input "text" at bounding box center [548, 247] width 385 height 36
type input "SANTA"
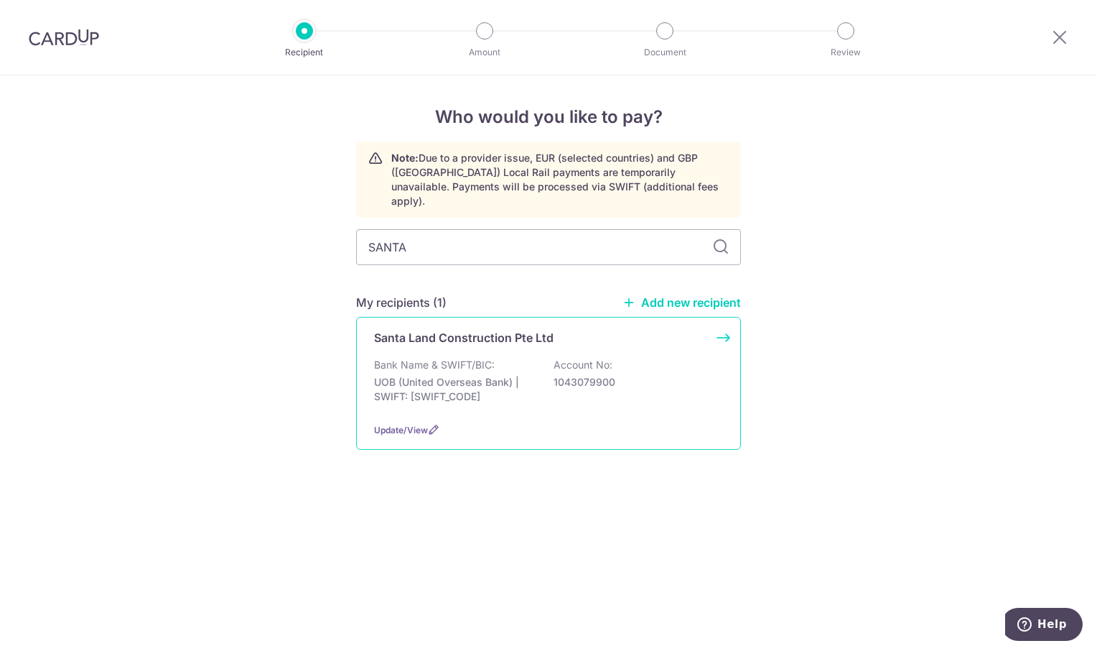
click at [461, 332] on div "Santa Land Construction Pte Ltd Bank Name & SWIFT/BIC: UOB (United Overseas Ban…" at bounding box center [548, 383] width 385 height 133
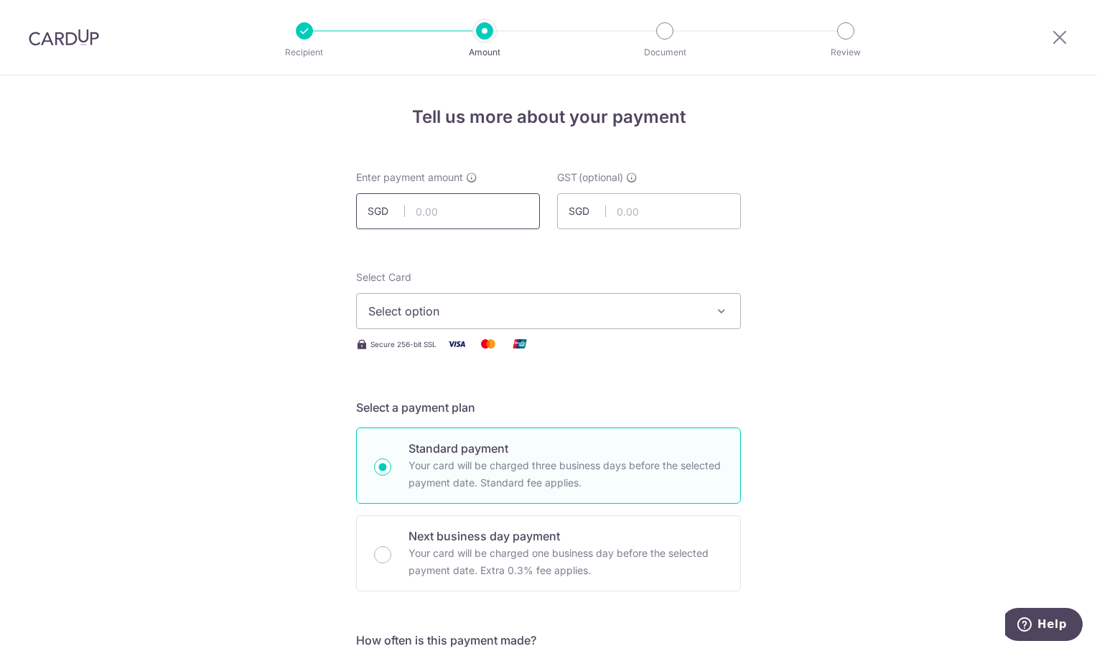
click at [412, 215] on input "text" at bounding box center [448, 211] width 184 height 36
type input "196.20"
drag, startPoint x: 869, startPoint y: 236, endPoint x: 863, endPoint y: 246, distance: 12.2
click at [715, 311] on icon "button" at bounding box center [722, 311] width 14 height 14
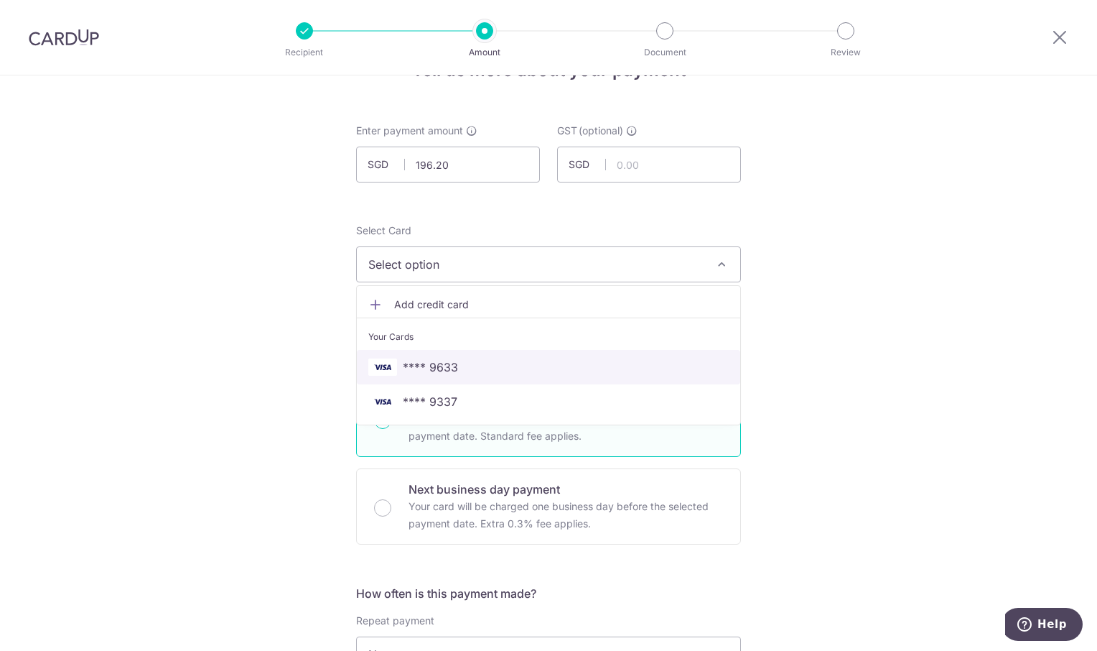
scroll to position [72, 0]
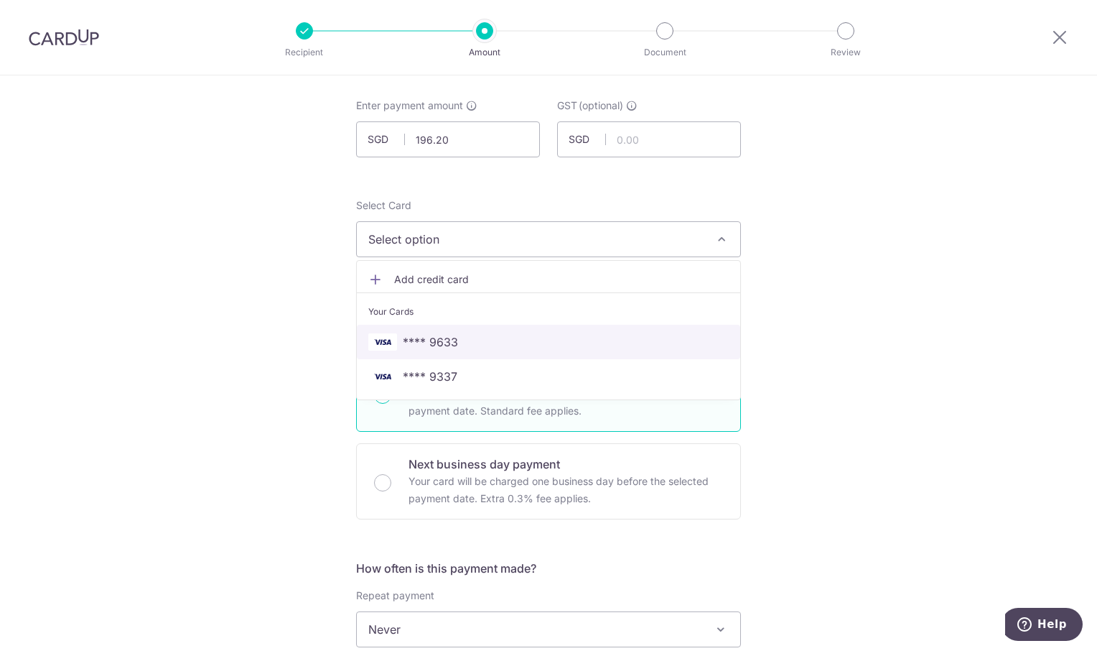
drag, startPoint x: 536, startPoint y: 343, endPoint x: 776, endPoint y: 310, distance: 242.0
click at [536, 343] on span "**** 9633" at bounding box center [548, 341] width 360 height 17
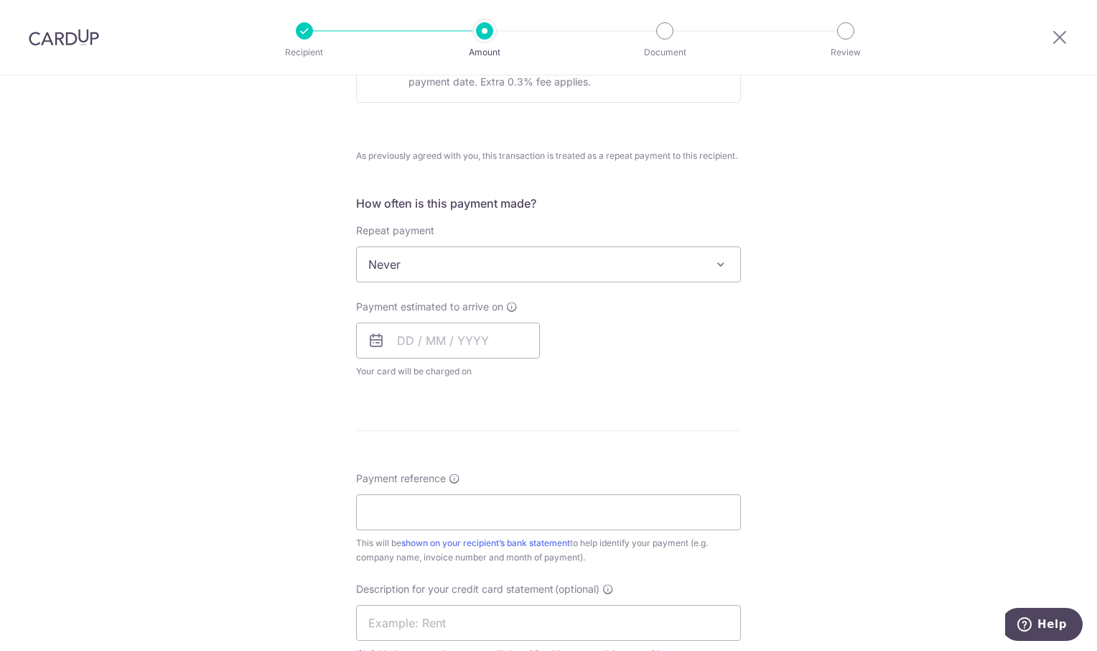
scroll to position [503, 0]
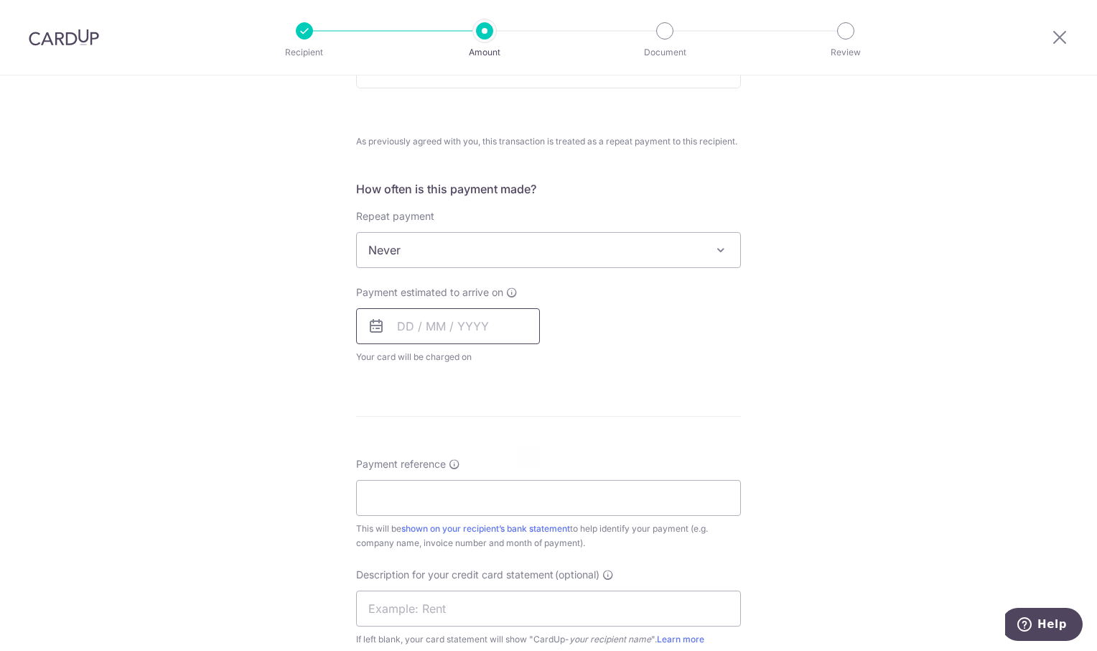
drag, startPoint x: 475, startPoint y: 329, endPoint x: 562, endPoint y: 373, distance: 97.6
click at [476, 330] on input "text" at bounding box center [448, 326] width 184 height 36
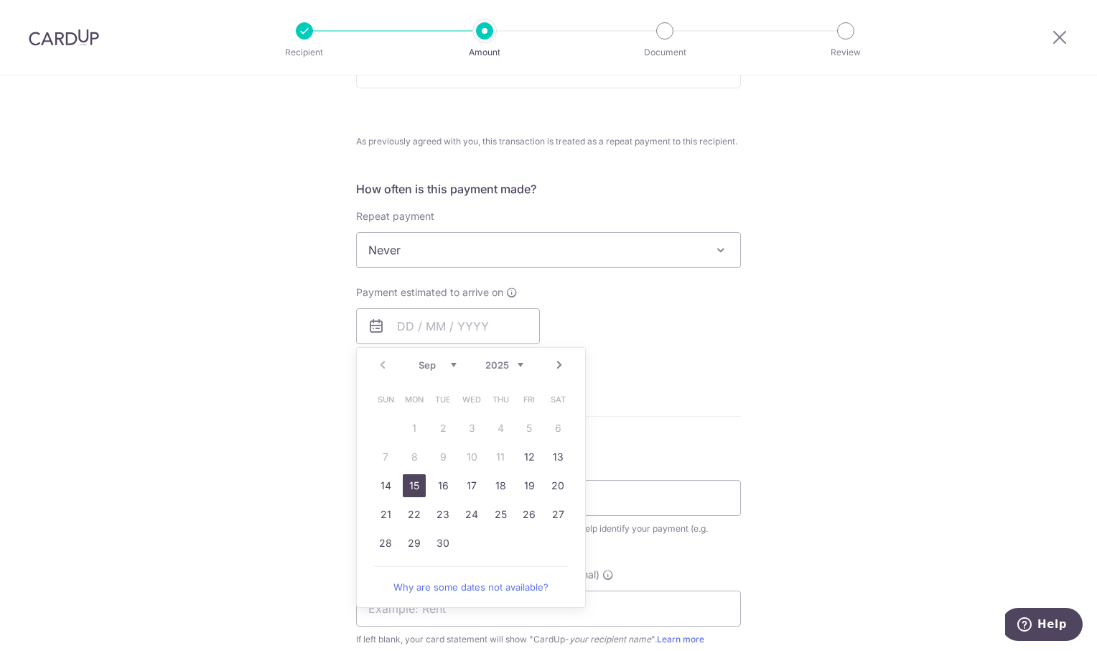
click at [409, 486] on link "15" at bounding box center [414, 485] width 23 height 23
type input "[DATE]"
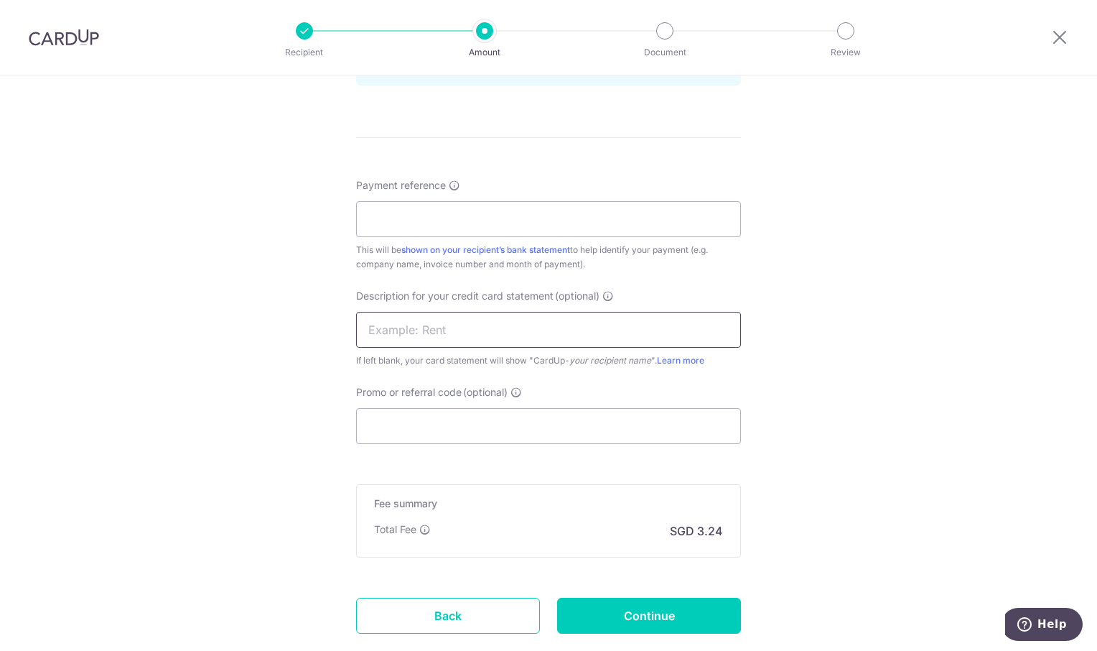
scroll to position [862, 0]
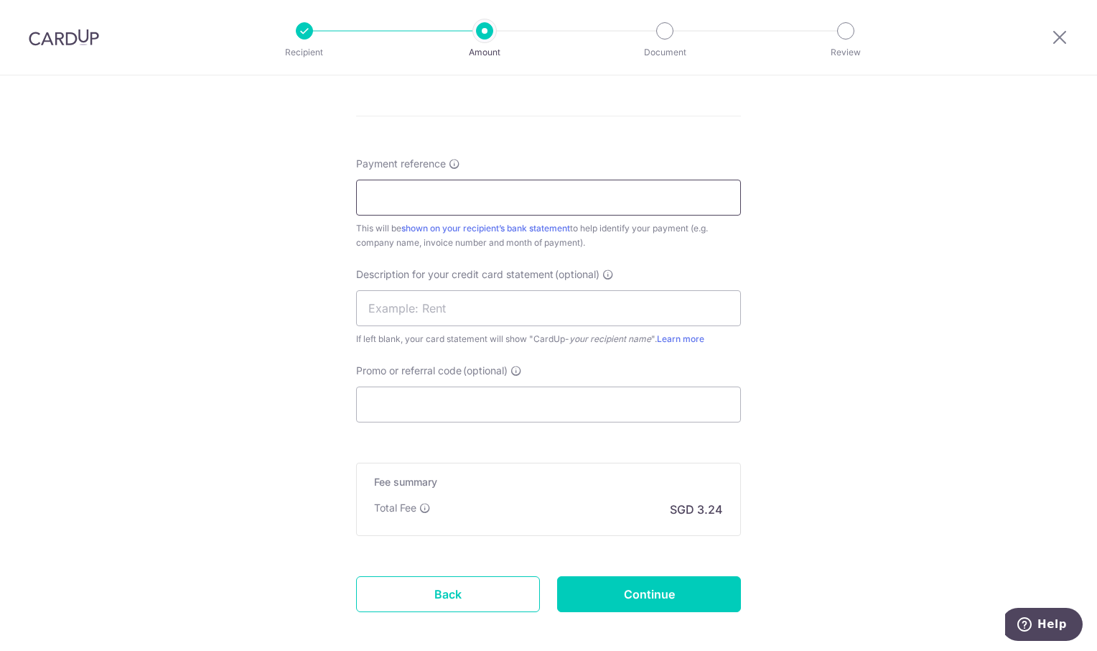
click at [437, 197] on input "Payment reference" at bounding box center [548, 198] width 385 height 36
type input "OREC CC25080008"
click at [690, 582] on input "Continue" at bounding box center [649, 594] width 184 height 36
type input "Create Schedule"
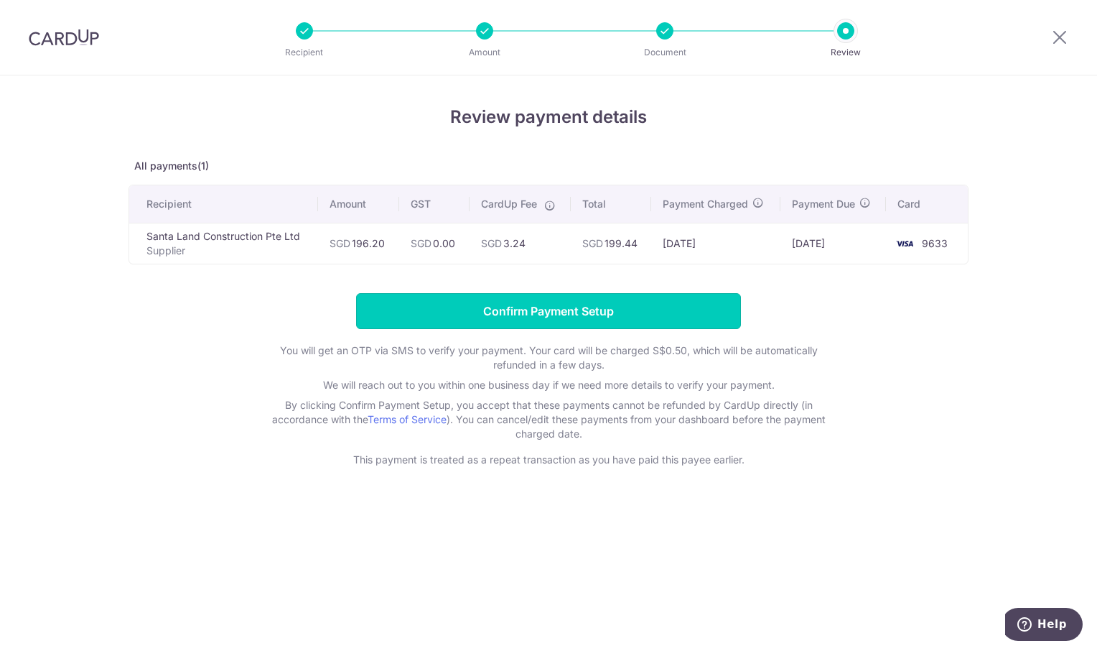
drag, startPoint x: 520, startPoint y: 299, endPoint x: 497, endPoint y: 268, distance: 38.5
click at [518, 297] on input "Confirm Payment Setup" at bounding box center [548, 311] width 385 height 36
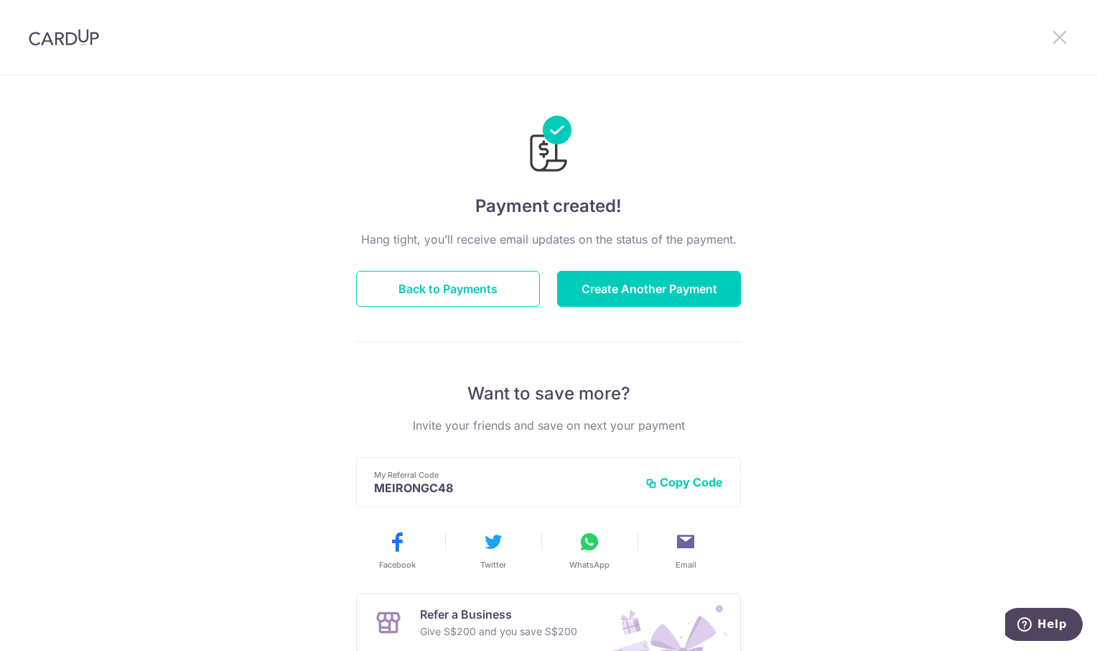
click at [1062, 35] on icon at bounding box center [1059, 37] width 17 height 18
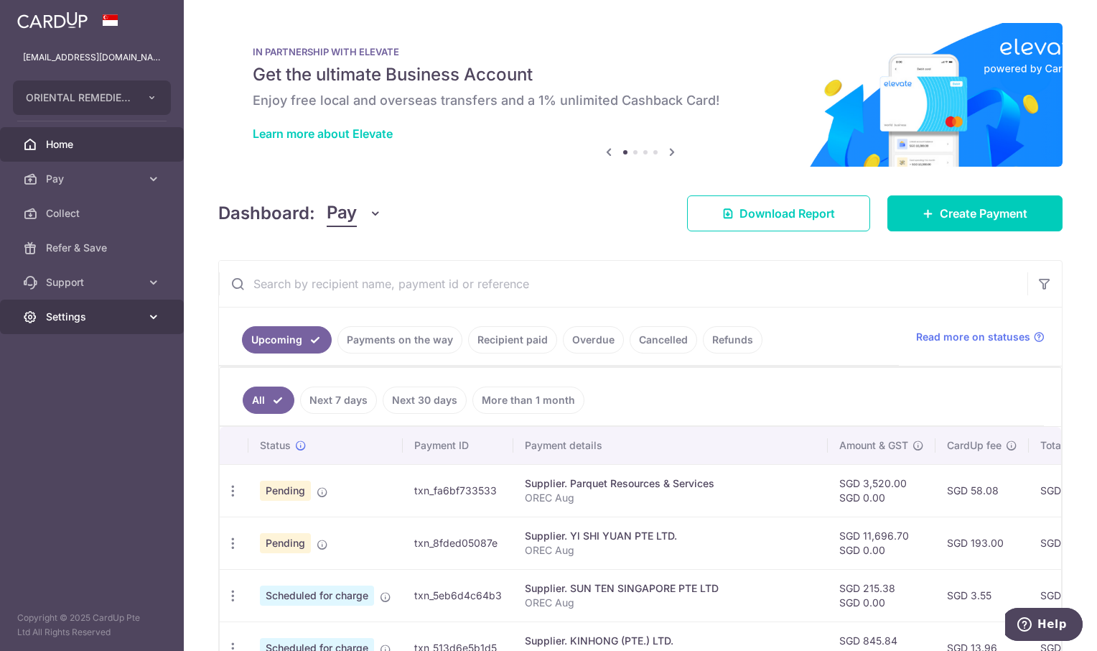
click at [63, 313] on span "Settings" at bounding box center [93, 316] width 95 height 14
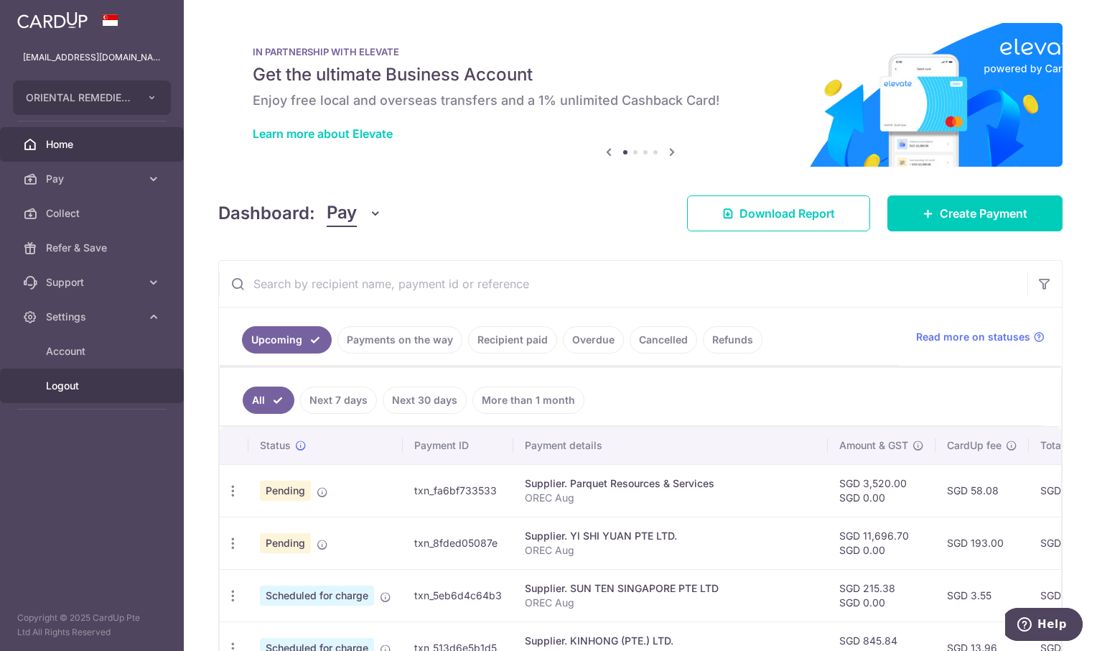
click at [74, 387] on span "Logout" at bounding box center [93, 385] width 95 height 14
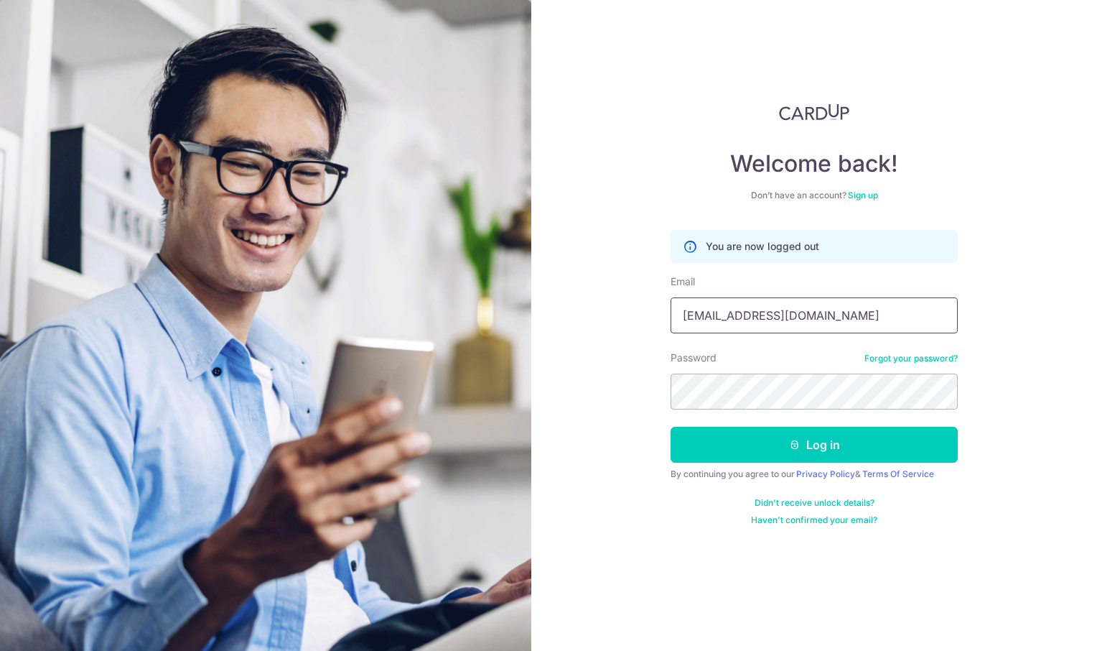
click at [778, 311] on input "[EMAIL_ADDRESS][DOMAIN_NAME]" at bounding box center [814, 315] width 287 height 36
type input "meirongchen+ori@orientalremediesgroup.com"
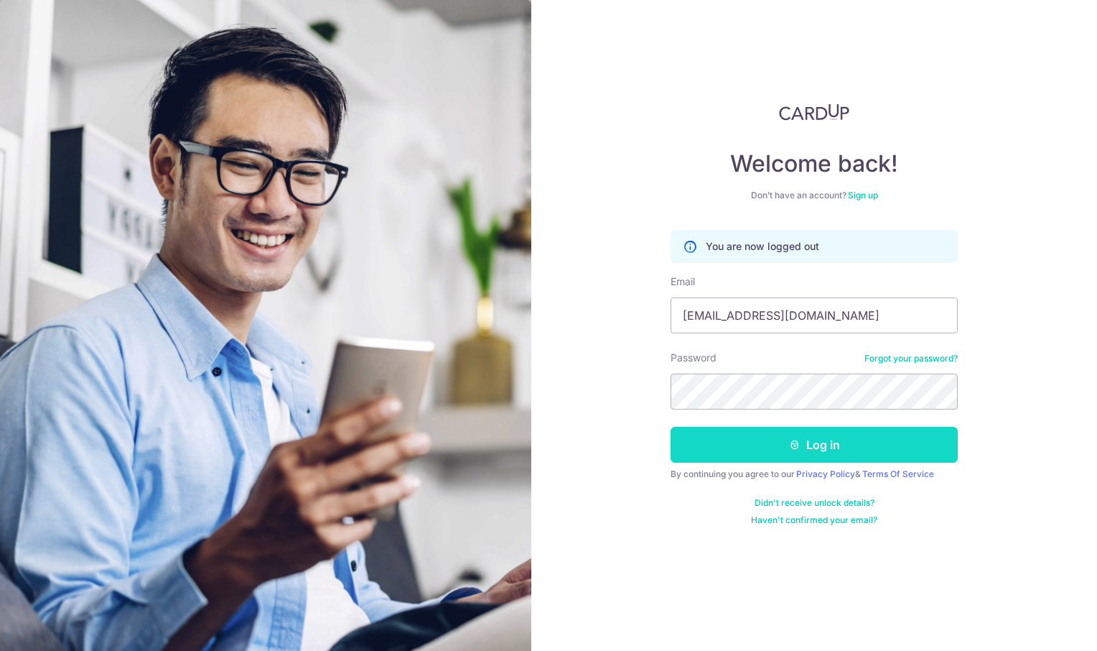
click at [834, 427] on button "Log in" at bounding box center [814, 445] width 287 height 36
click at [834, 449] on button "Log in" at bounding box center [814, 445] width 287 height 36
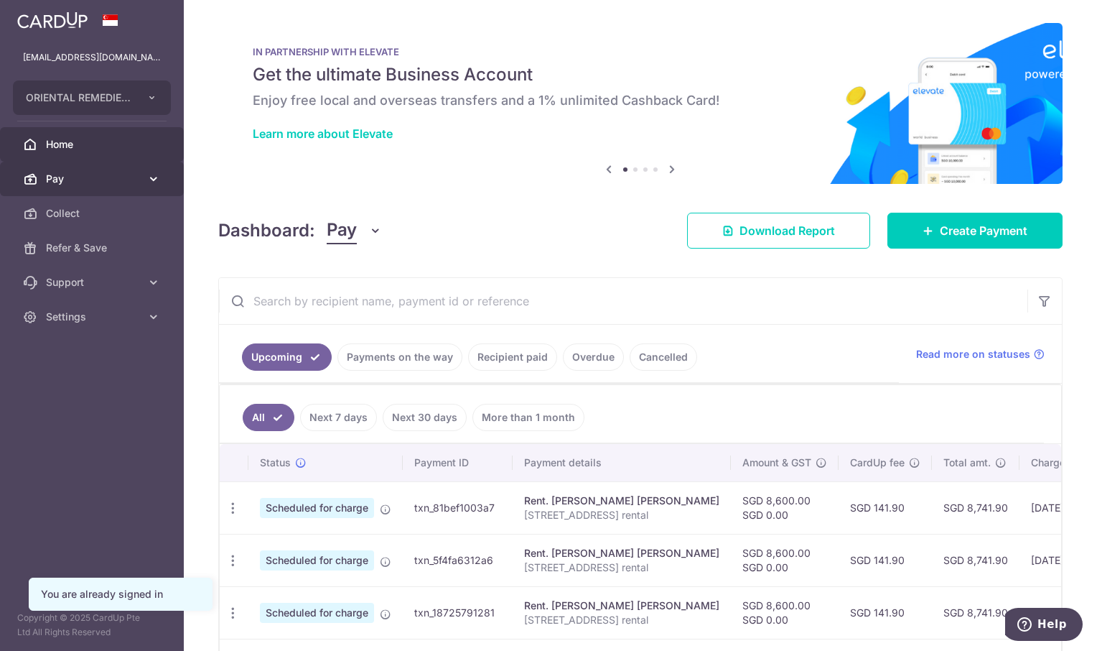
click at [85, 178] on span "Pay" at bounding box center [93, 179] width 95 height 14
